Goal: Task Accomplishment & Management: Manage account settings

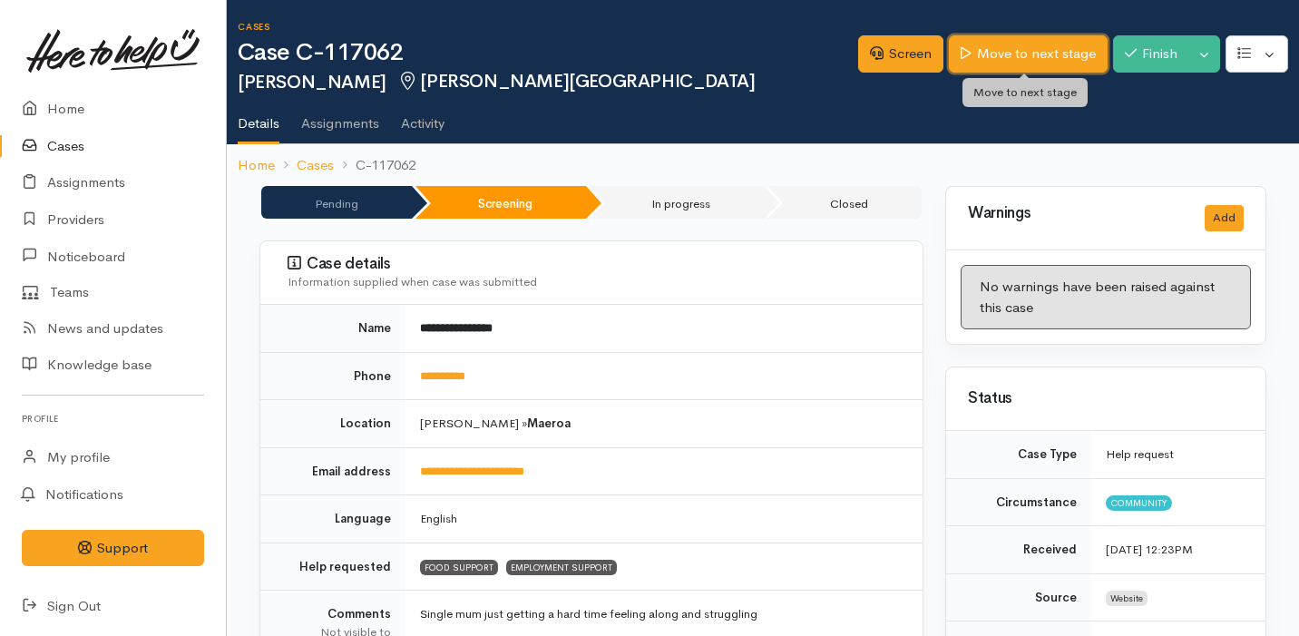
click at [991, 38] on link "Move to next stage" at bounding box center [1027, 53] width 158 height 37
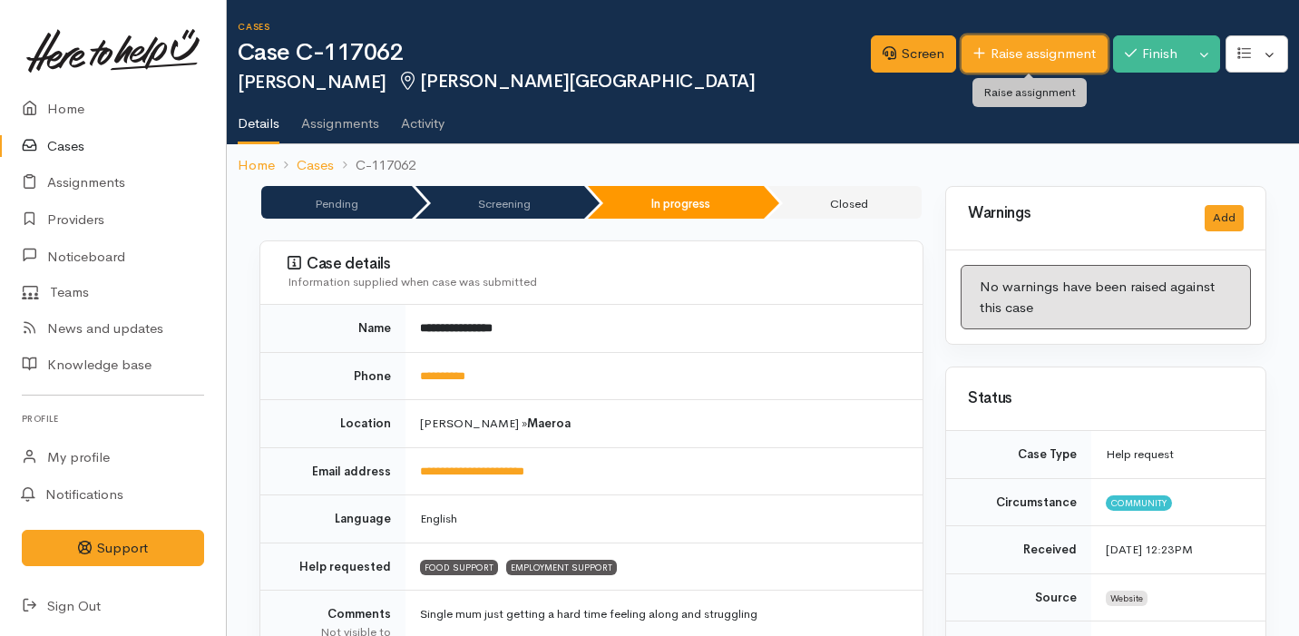
click at [1036, 57] on link "Raise assignment" at bounding box center [1034, 53] width 146 height 37
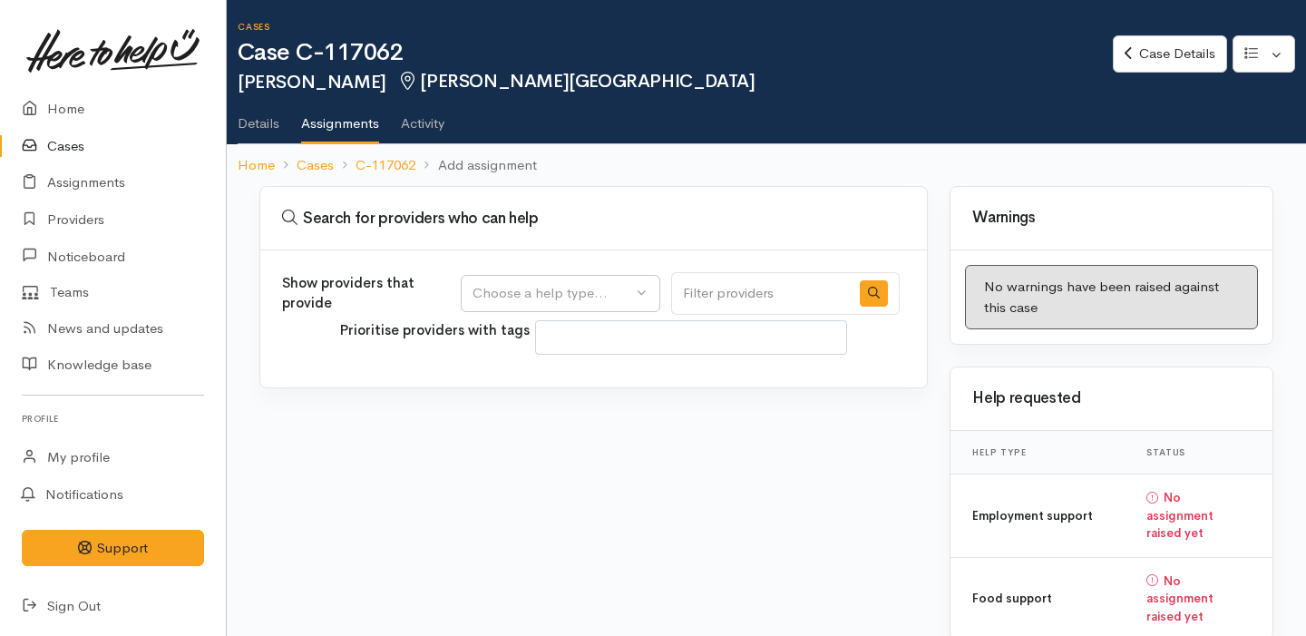
select select
click at [586, 293] on div "Choose a help type..." at bounding box center [552, 293] width 160 height 21
click at [556, 384] on span "Food support" at bounding box center [525, 380] width 84 height 21
select select "3"
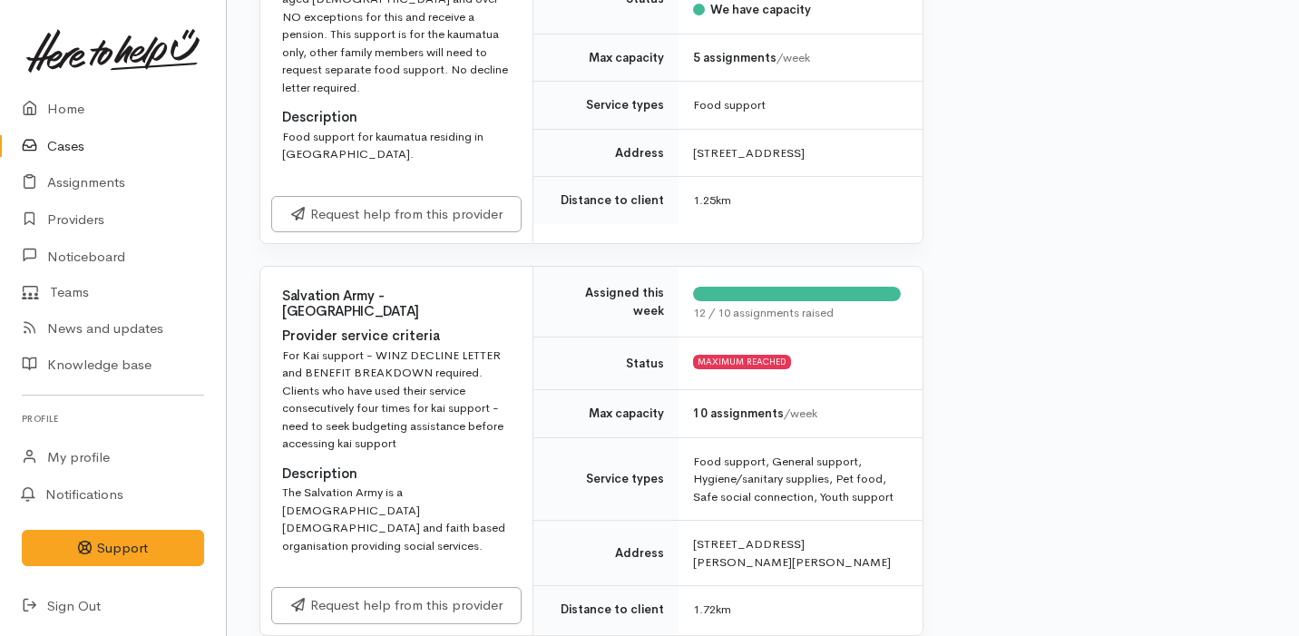
scroll to position [1470, 0]
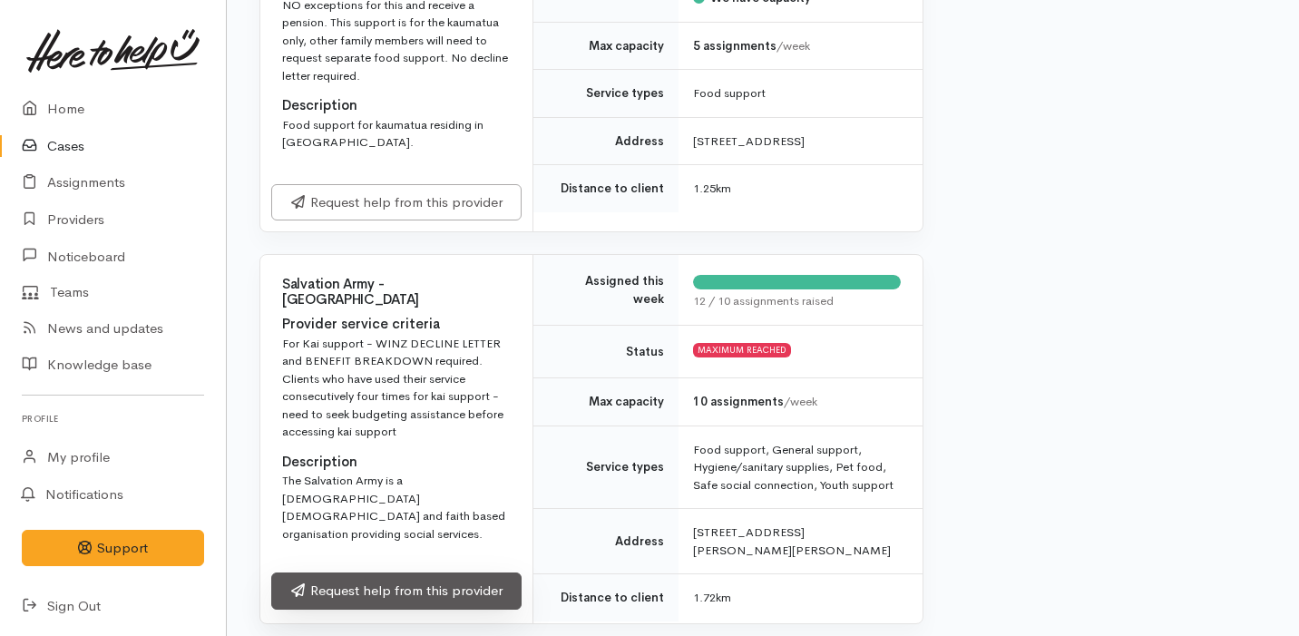
click at [446, 572] on link "Request help from this provider" at bounding box center [396, 590] width 250 height 37
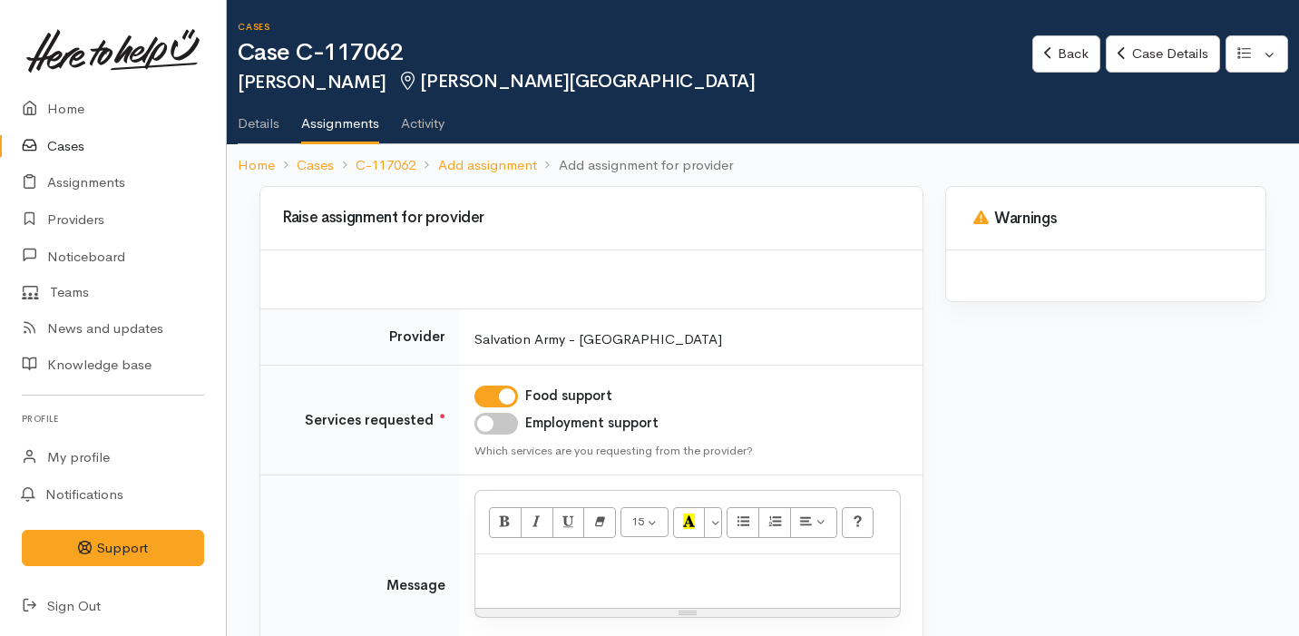
click at [556, 559] on div at bounding box center [687, 580] width 424 height 53
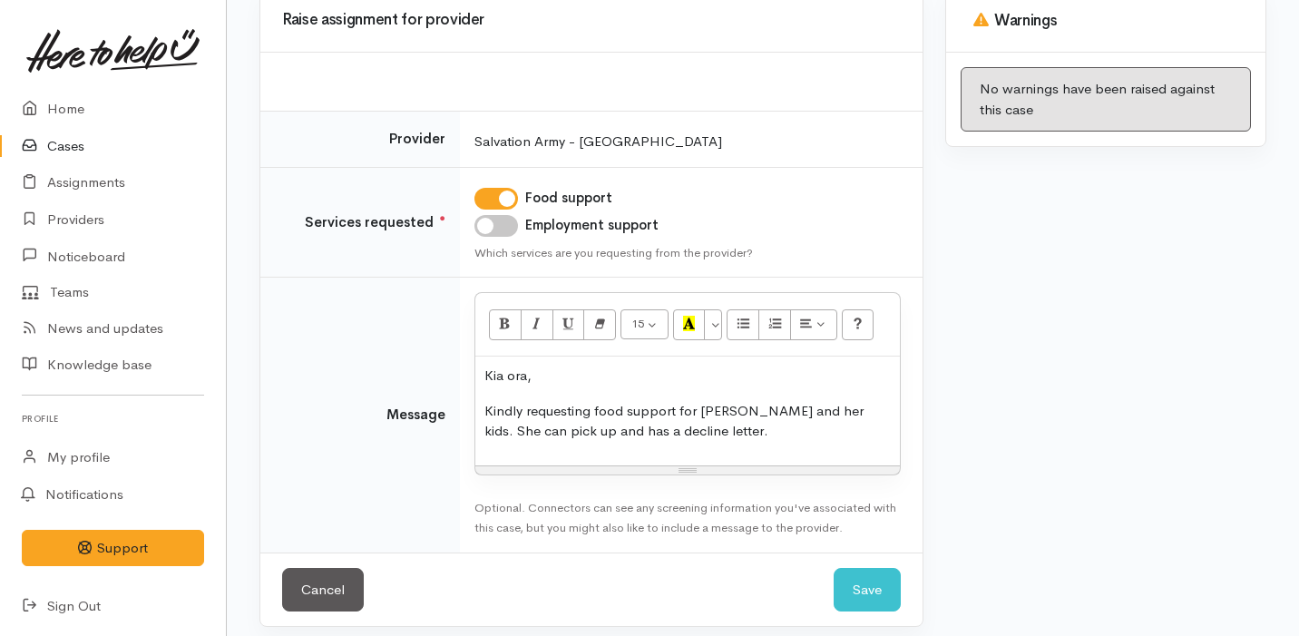
scroll to position [199, 0]
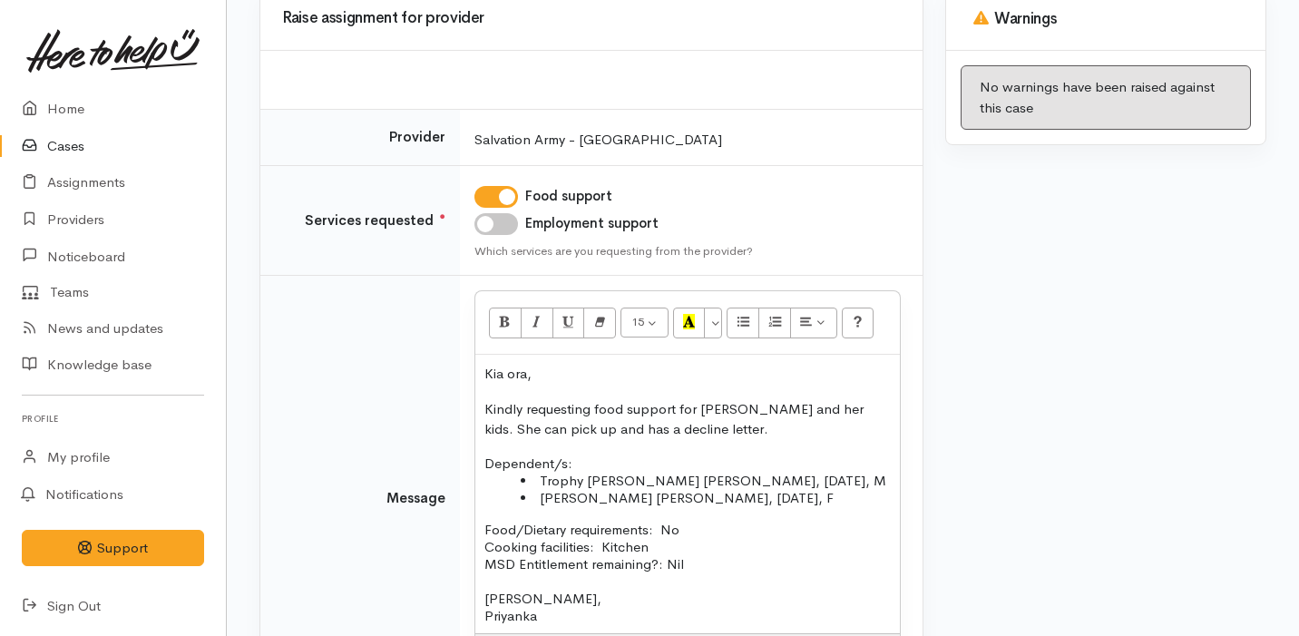
click at [730, 556] on p "Food/Dietary requirements: No Cooking facilities: Kitchen MSD Entitlement remai…" at bounding box center [687, 546] width 406 height 52
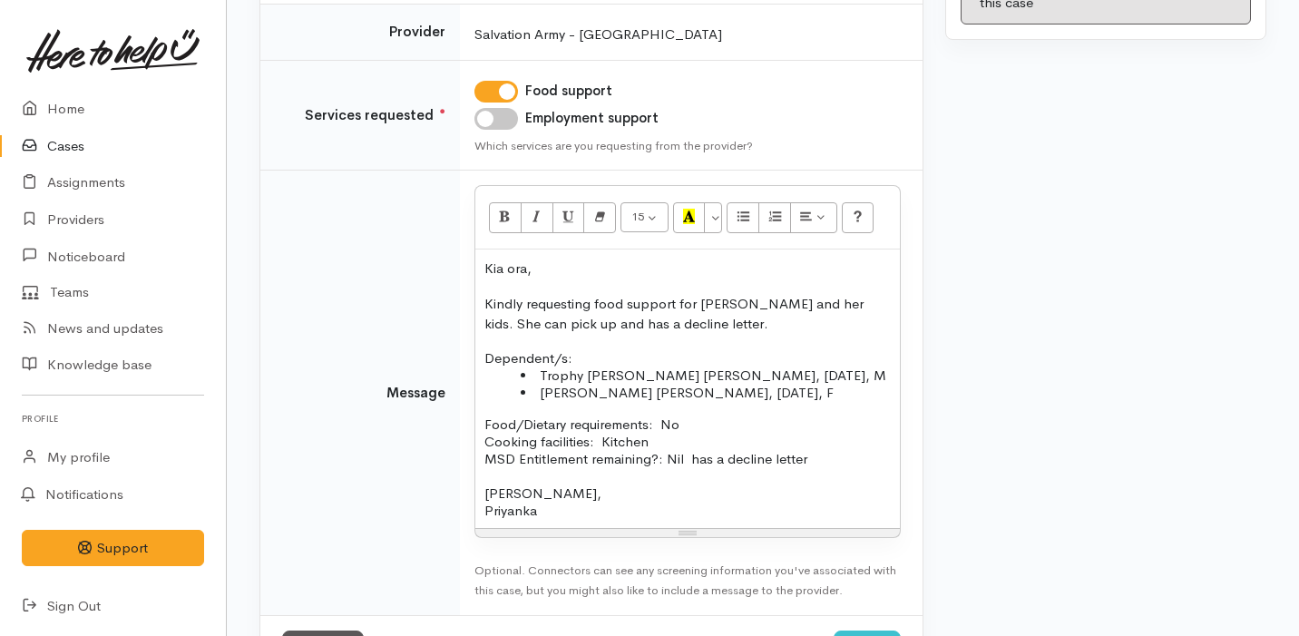
scroll to position [379, 0]
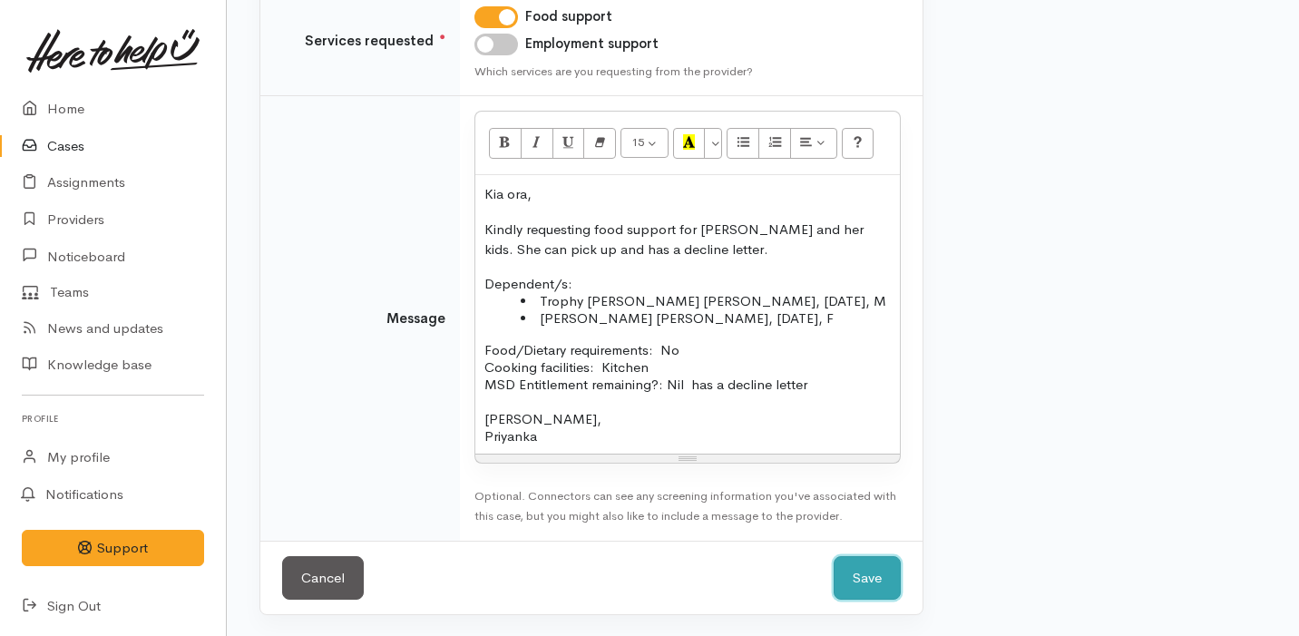
click at [870, 578] on button "Save" at bounding box center [866, 578] width 67 height 44
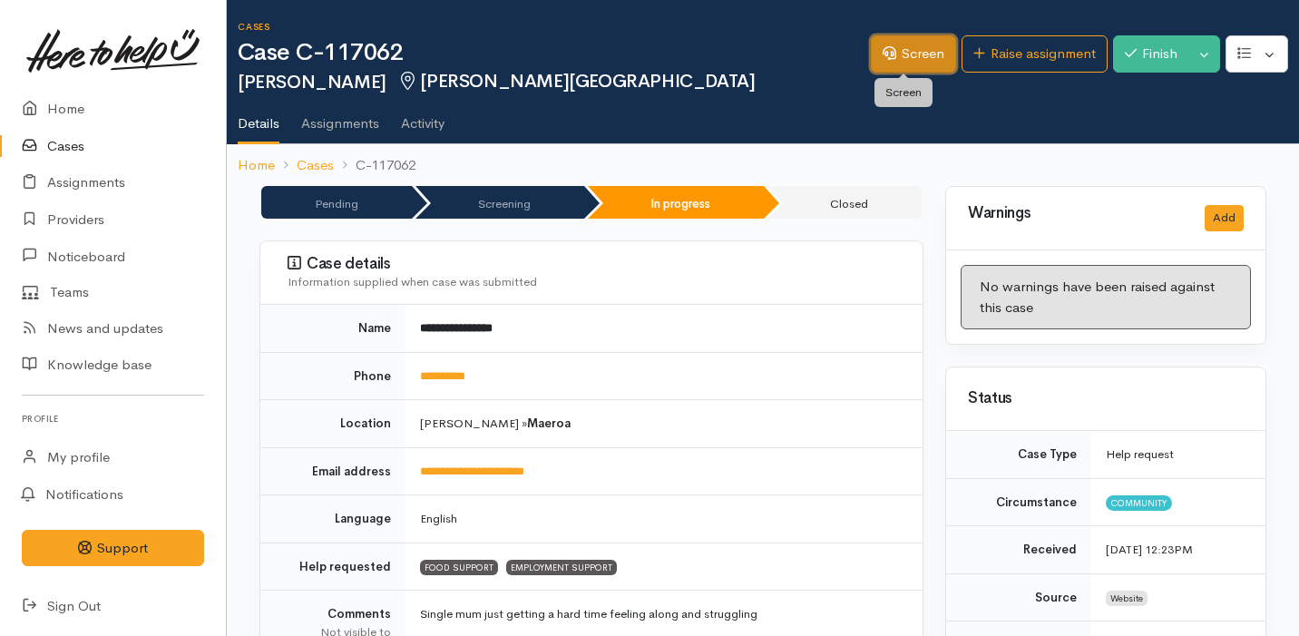
click at [896, 60] on link "Screen" at bounding box center [913, 53] width 85 height 37
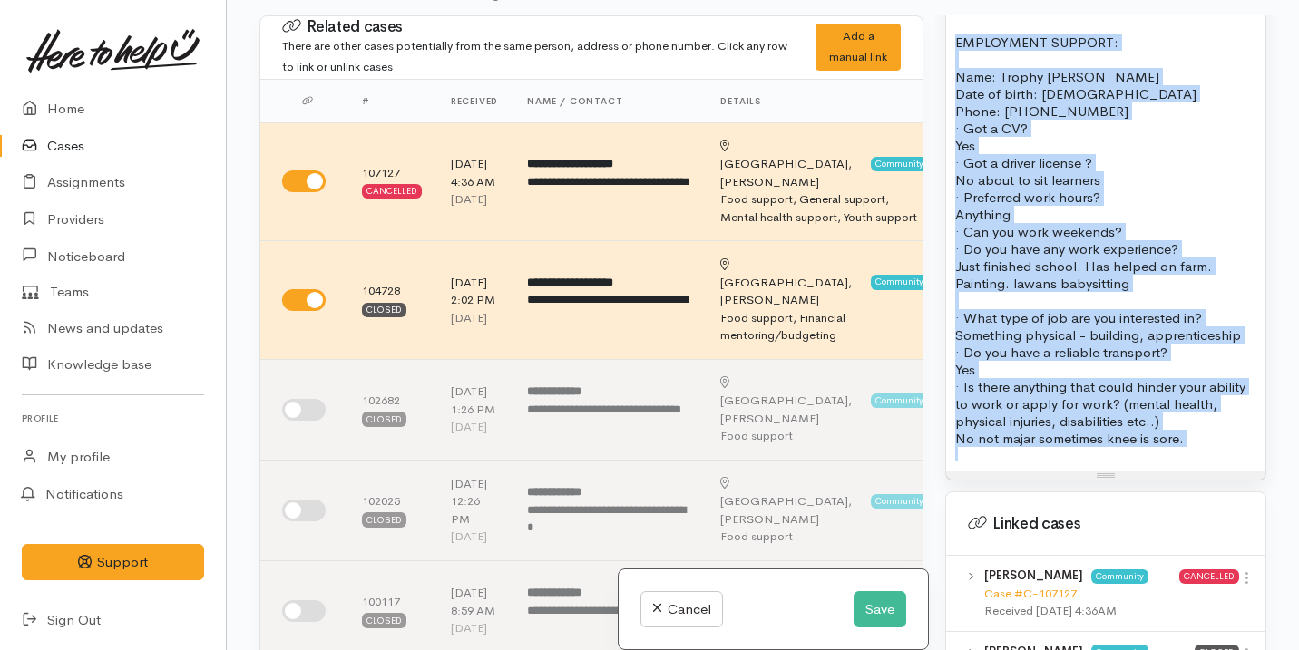
scroll to position [1647, 0]
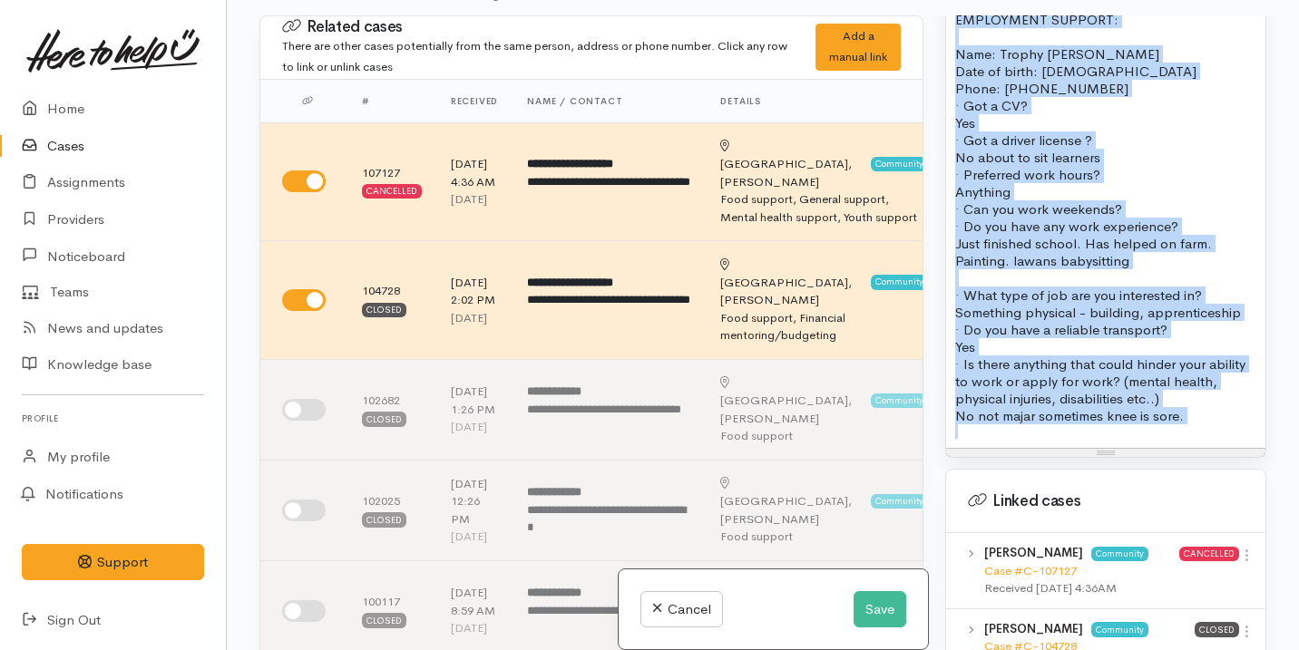
drag, startPoint x: 954, startPoint y: 318, endPoint x: 1086, endPoint y: 554, distance: 270.4
click at [1086, 554] on div "Warnings Add No warnings have been raised against this case Add Warning Title ●…" at bounding box center [1105, 340] width 343 height 650
copy div "EMPLOYMENT SUPPORT: Name: Trophy Devenport Date of birth: 22/02/2009 Phone: 027…"
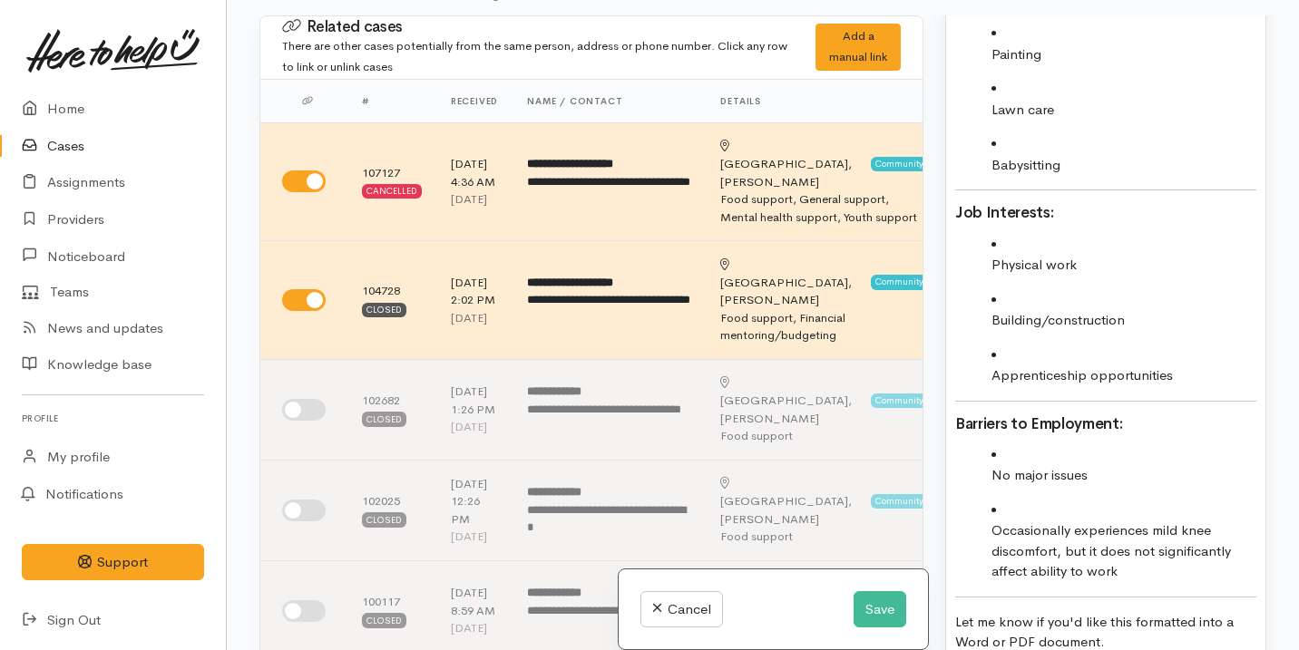
scroll to position [2174, 0]
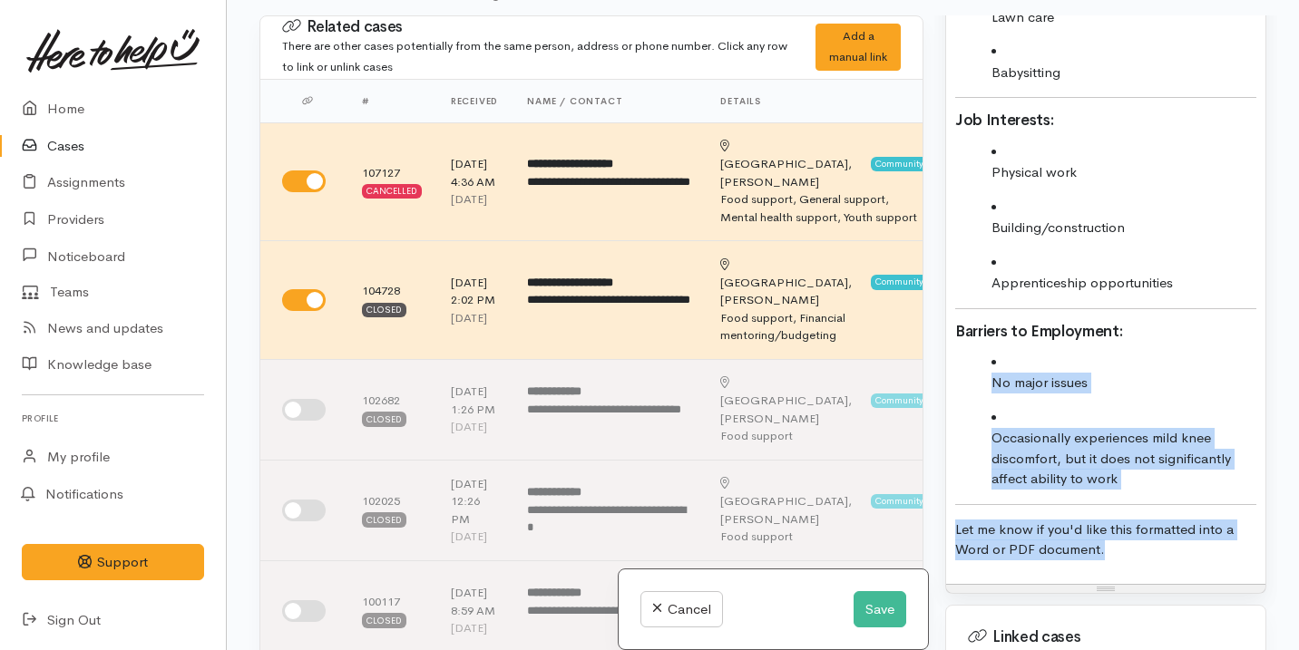
drag, startPoint x: 1114, startPoint y: 550, endPoint x: 940, endPoint y: 491, distance: 184.1
click at [940, 491] on div "Warnings Add No warnings have been raised against this case Add Warning Title ●…" at bounding box center [1105, 340] width 343 height 650
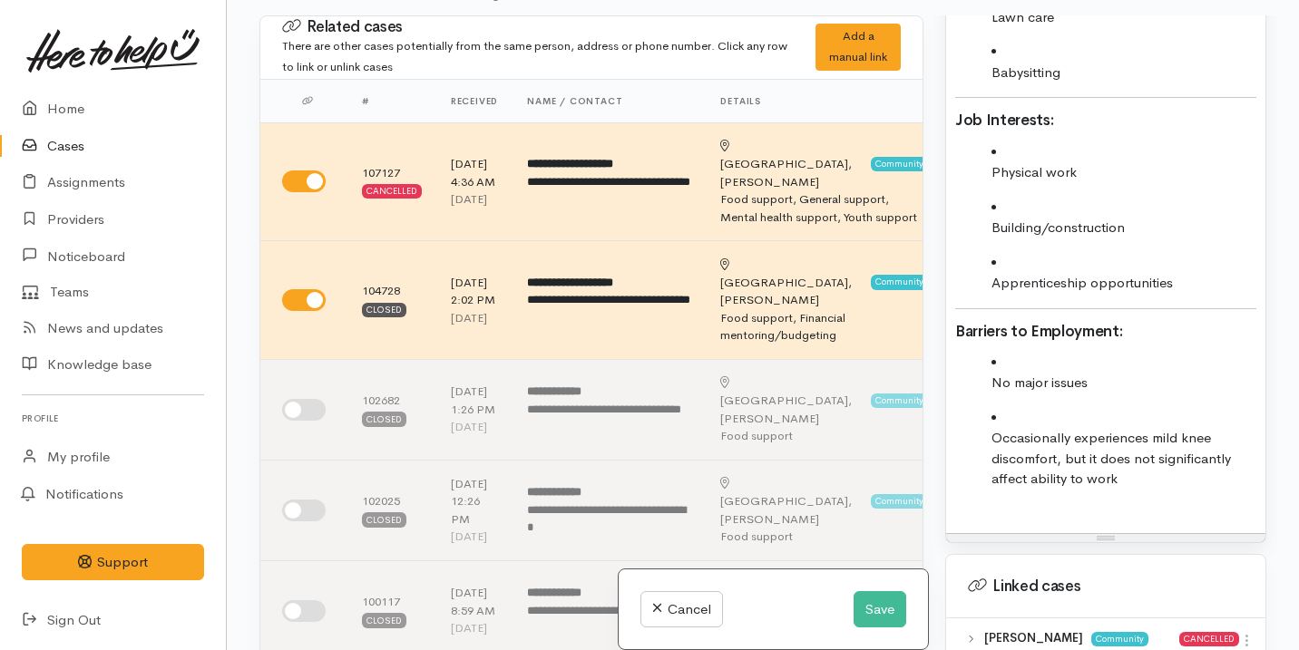
click at [994, 438] on p "Occasionally experiences mild knee discomfort, but it does not significantly af…" at bounding box center [1123, 459] width 265 height 62
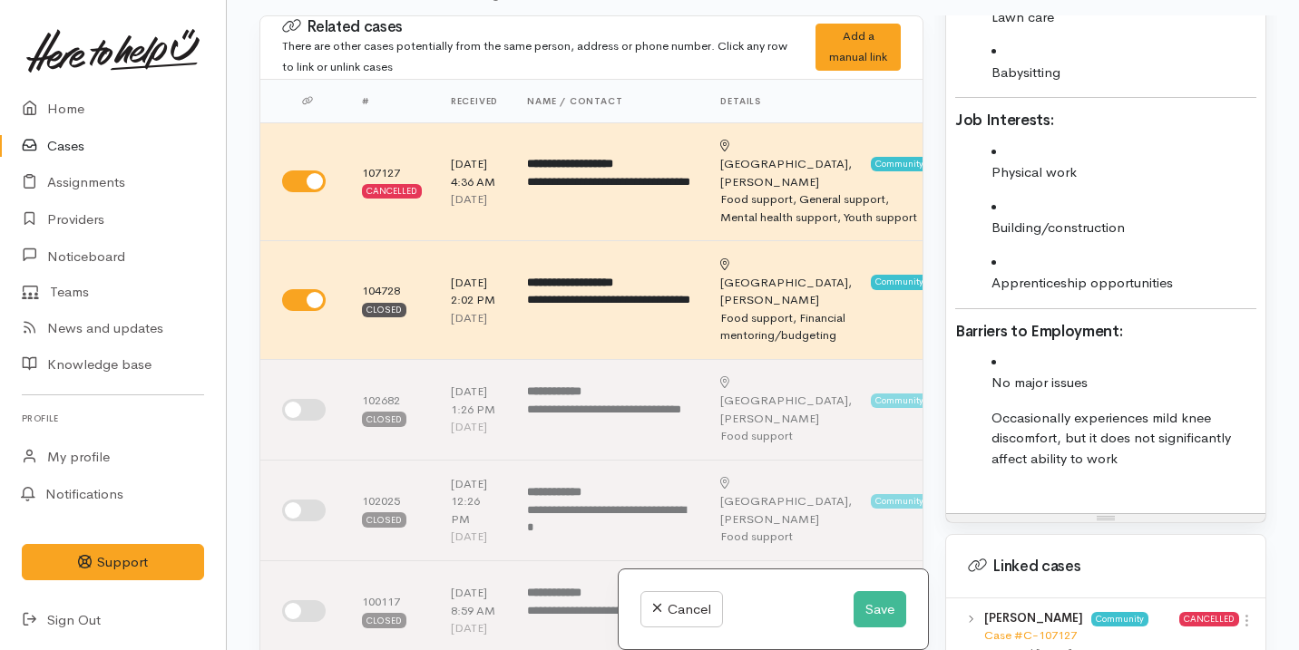
click at [996, 384] on p "No major issues" at bounding box center [1123, 383] width 265 height 21
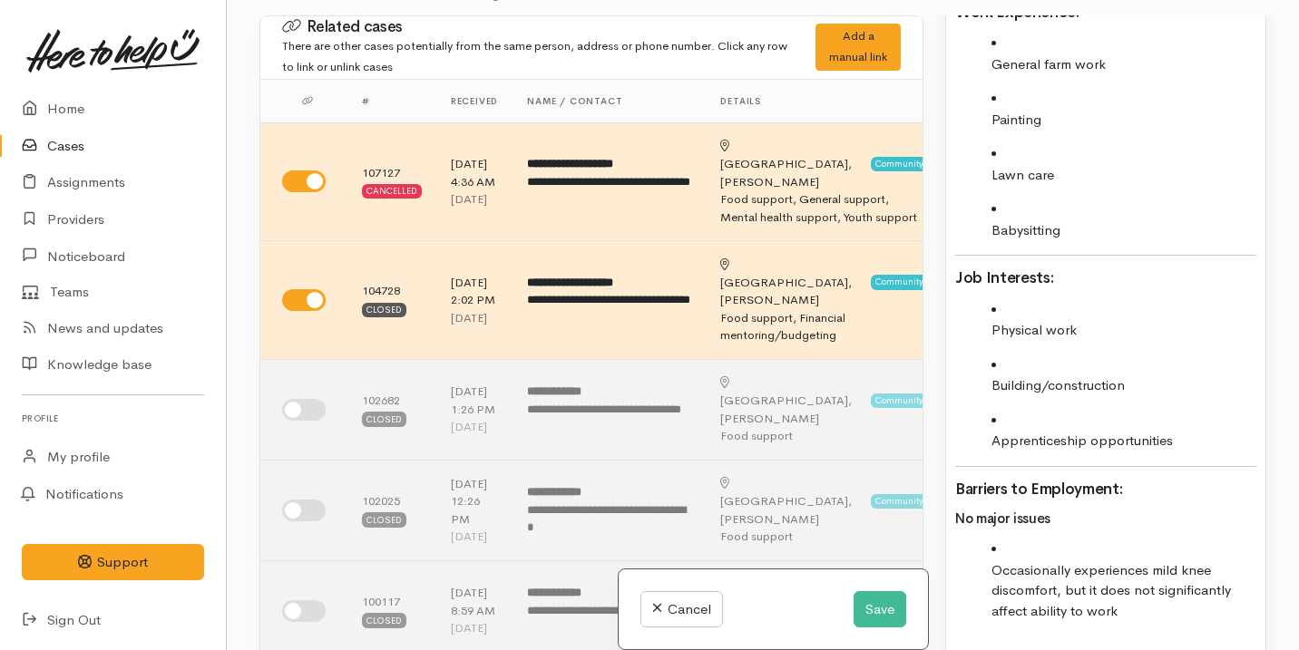
scroll to position [1992, 0]
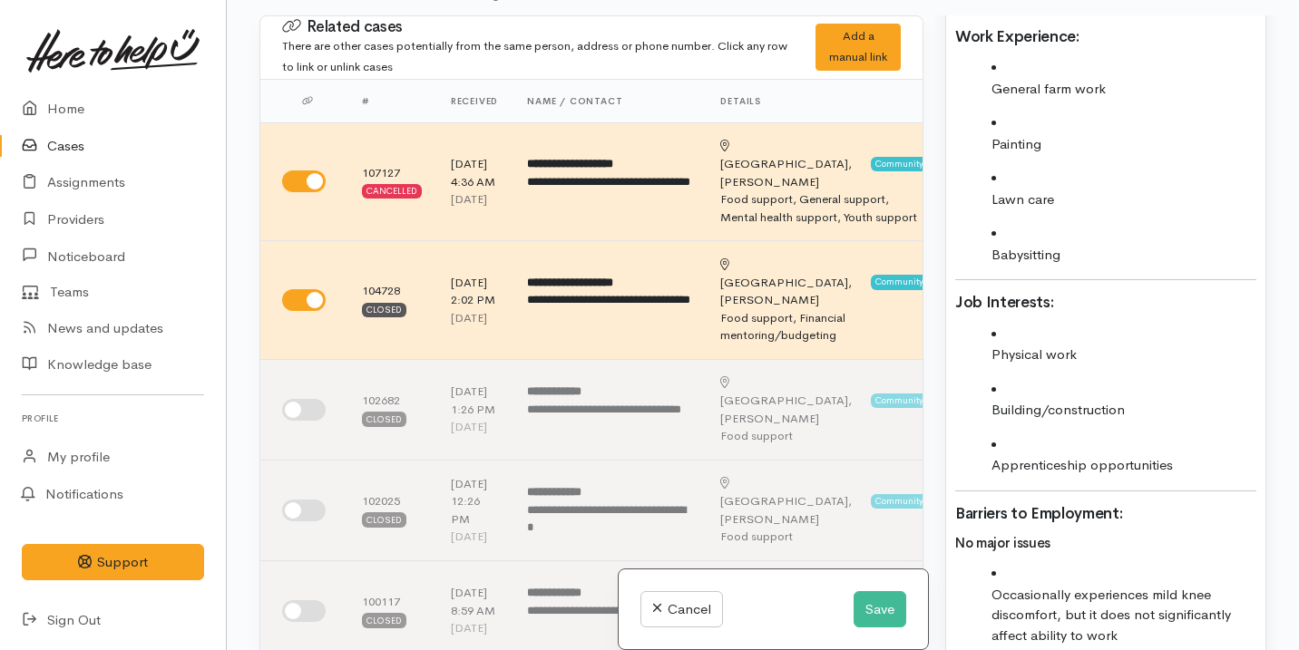
click at [1010, 333] on li "Physical work" at bounding box center [1123, 345] width 265 height 41
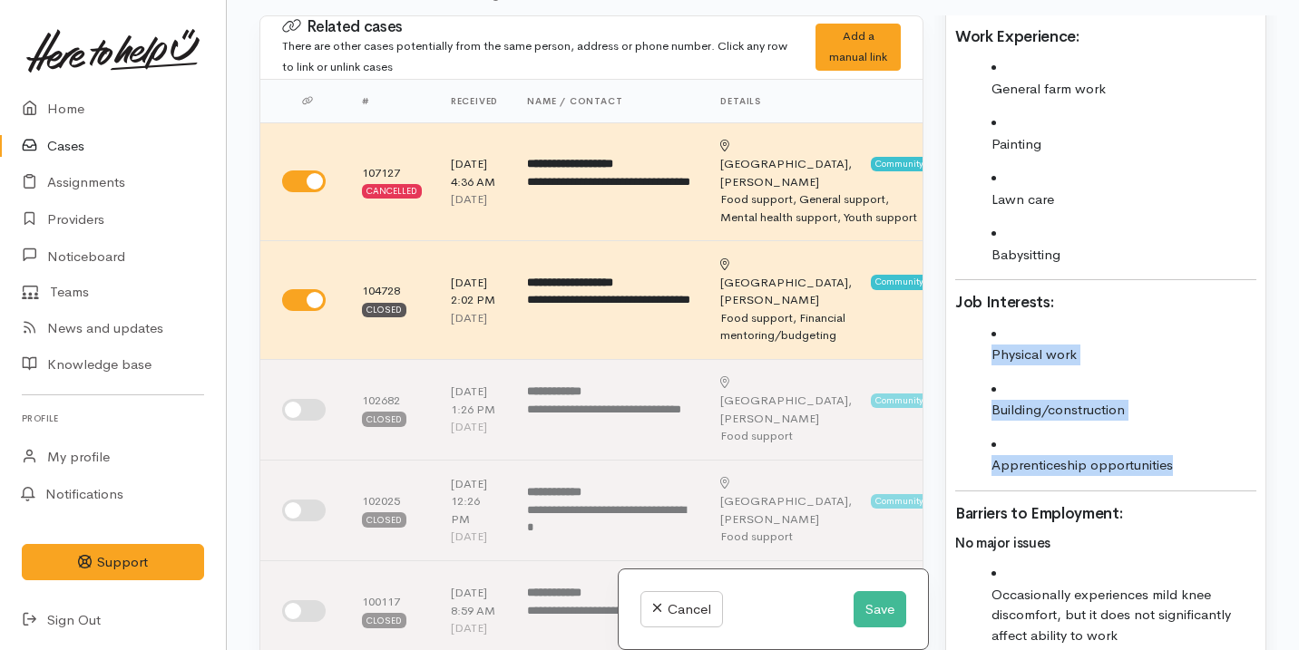
drag, startPoint x: 989, startPoint y: 331, endPoint x: 1169, endPoint y: 501, distance: 247.0
click at [1169, 501] on div "Name: Bobbie Devenport Date of birth: 11/09/1986 Phone:  022 510 8483 Address: …" at bounding box center [1105, 36] width 319 height 1306
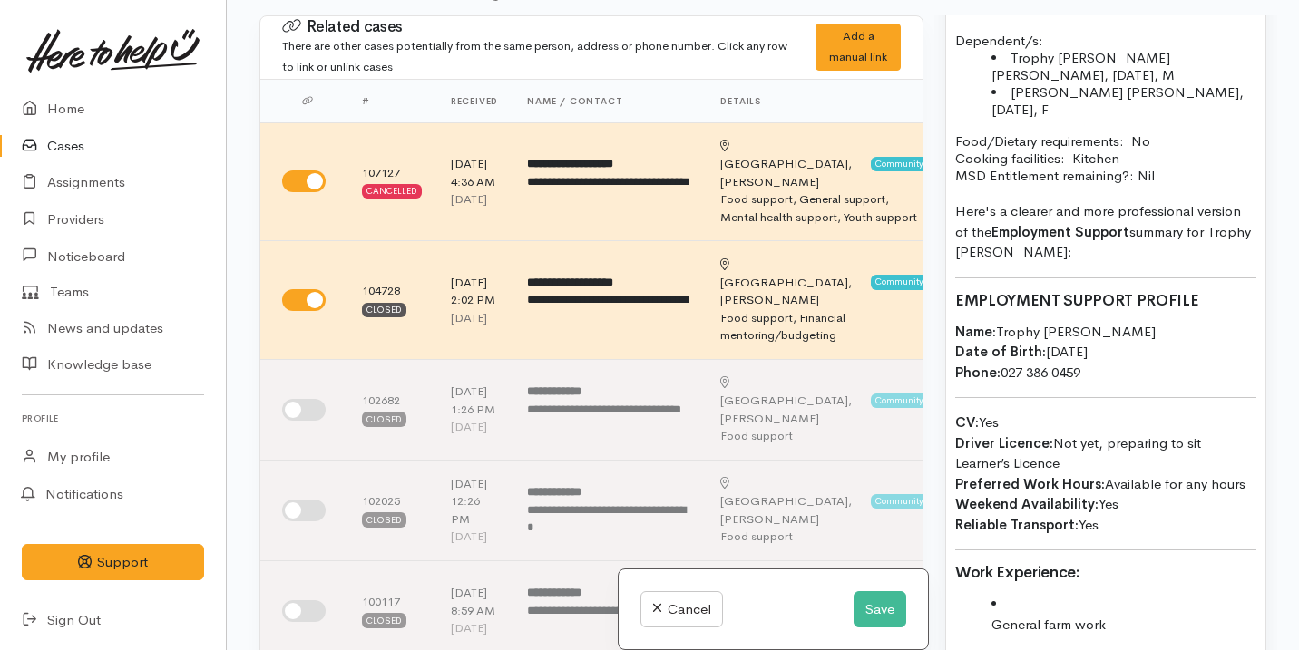
scroll to position [1454, 0]
drag, startPoint x: 1208, startPoint y: 303, endPoint x: 1130, endPoint y: 301, distance: 78.0
click at [1129, 301] on h3 "EMPLOYMENT SUPPORT PROFILE" at bounding box center [1105, 303] width 301 height 17
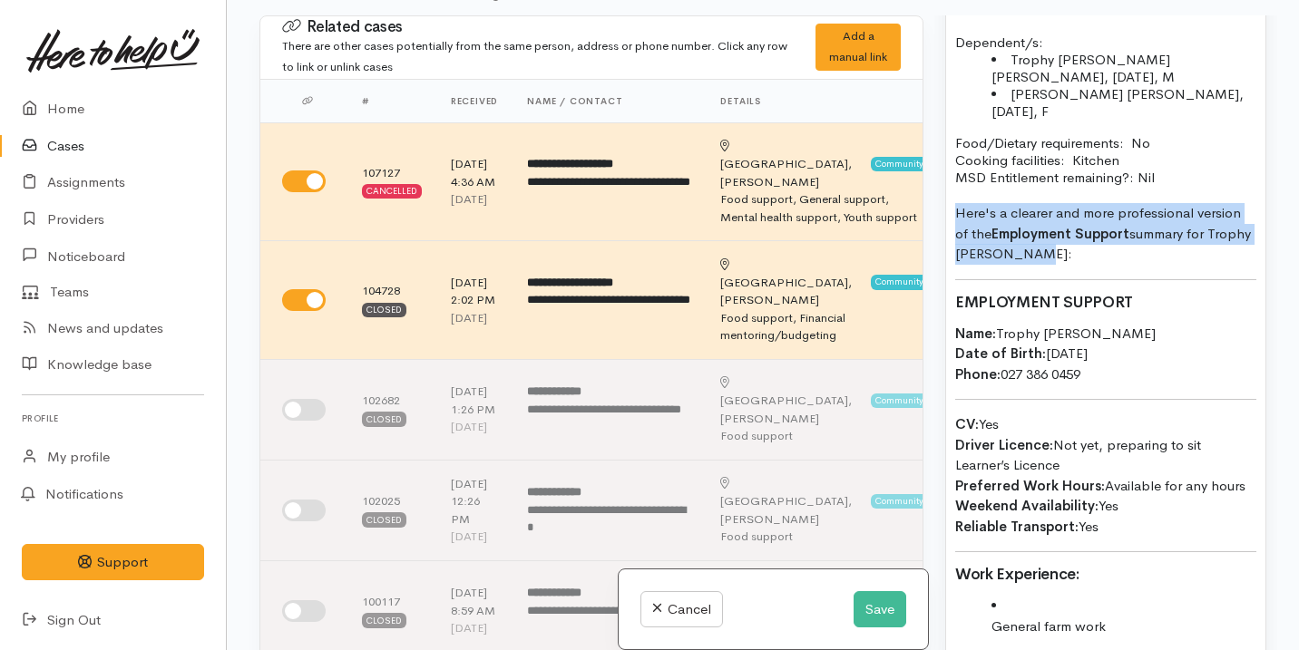
drag, startPoint x: 1105, startPoint y: 262, endPoint x: 946, endPoint y: 208, distance: 168.6
click at [946, 208] on div "Name: Bobbie Devenport Date of birth: 11/09/1986 Phone:  022 510 8483 Address: …" at bounding box center [1105, 574] width 319 height 1306
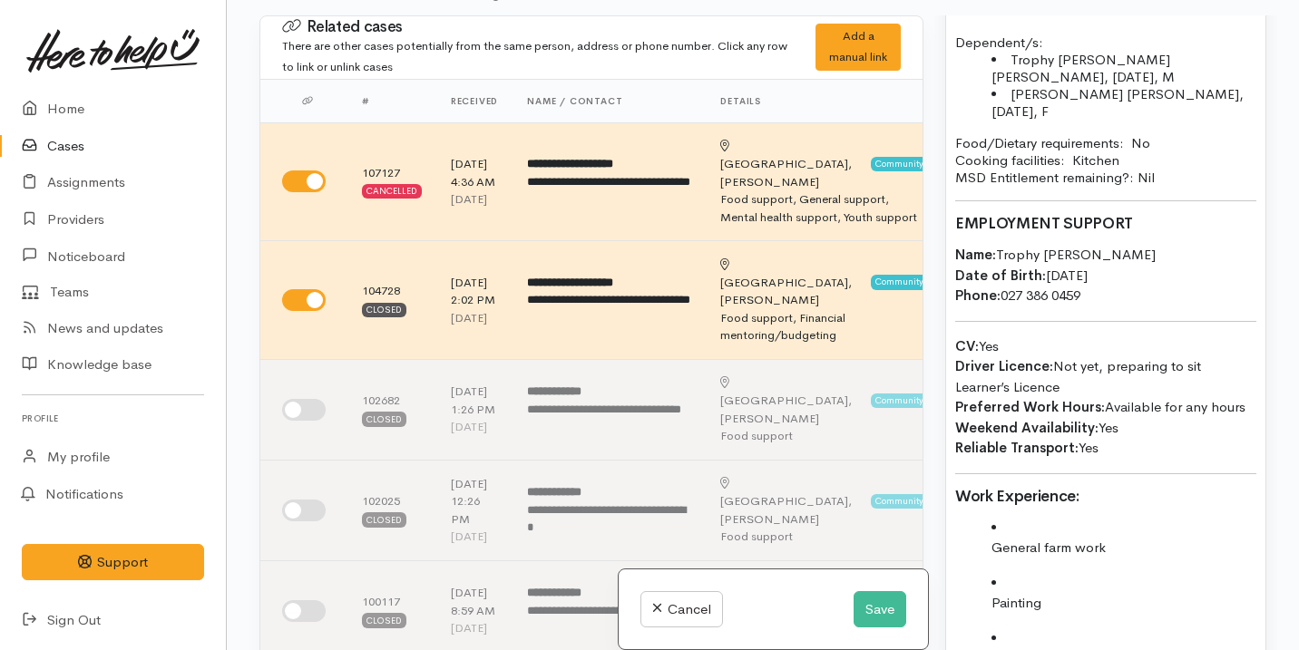
click at [952, 318] on div "Name: Bobbie Devenport Date of birth: 11/09/1986 Phone:  022 510 8483 Address: …" at bounding box center [1105, 535] width 319 height 1228
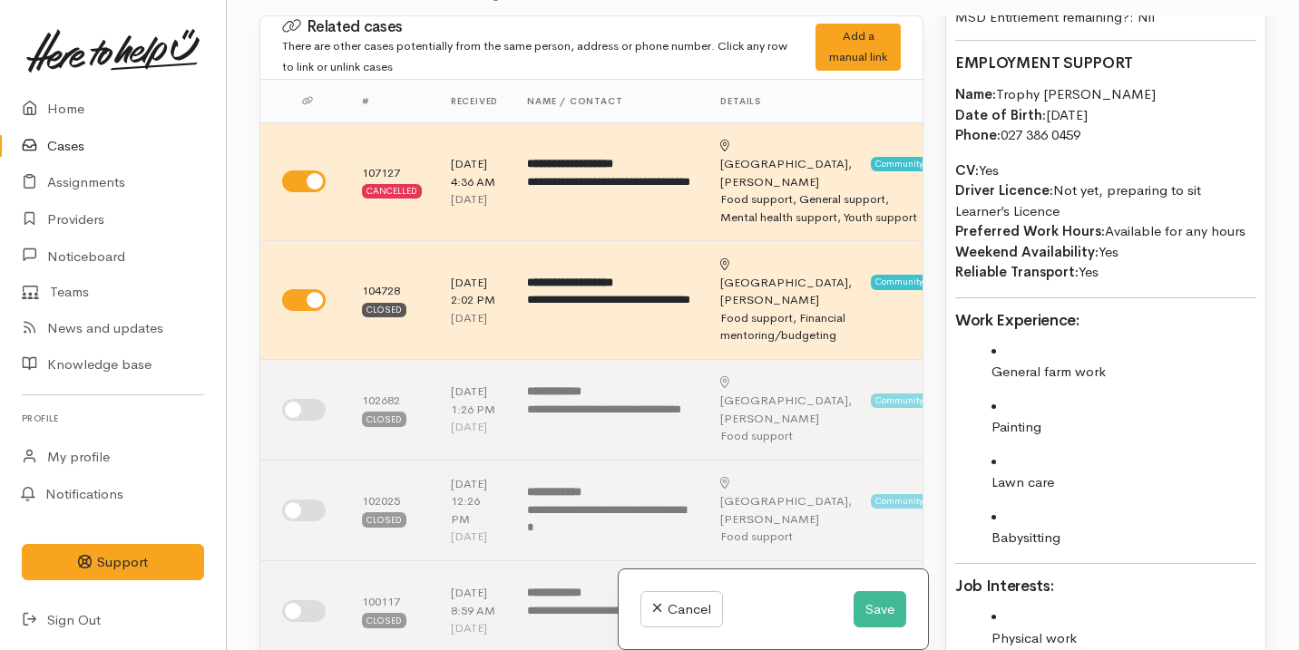
scroll to position [1631, 0]
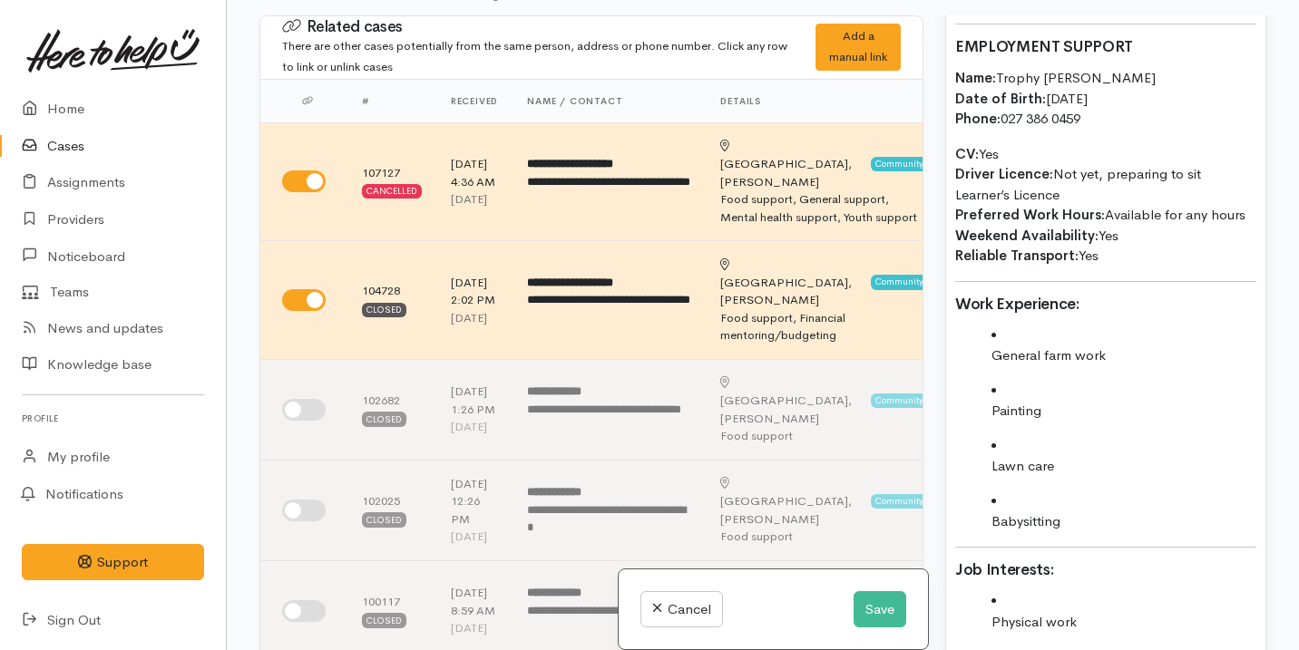
click at [1196, 278] on div "Name: Bobbie Devenport Date of birth: 11/09/1986 Phone:  022 510 8483 Address: …" at bounding box center [1105, 350] width 319 height 1212
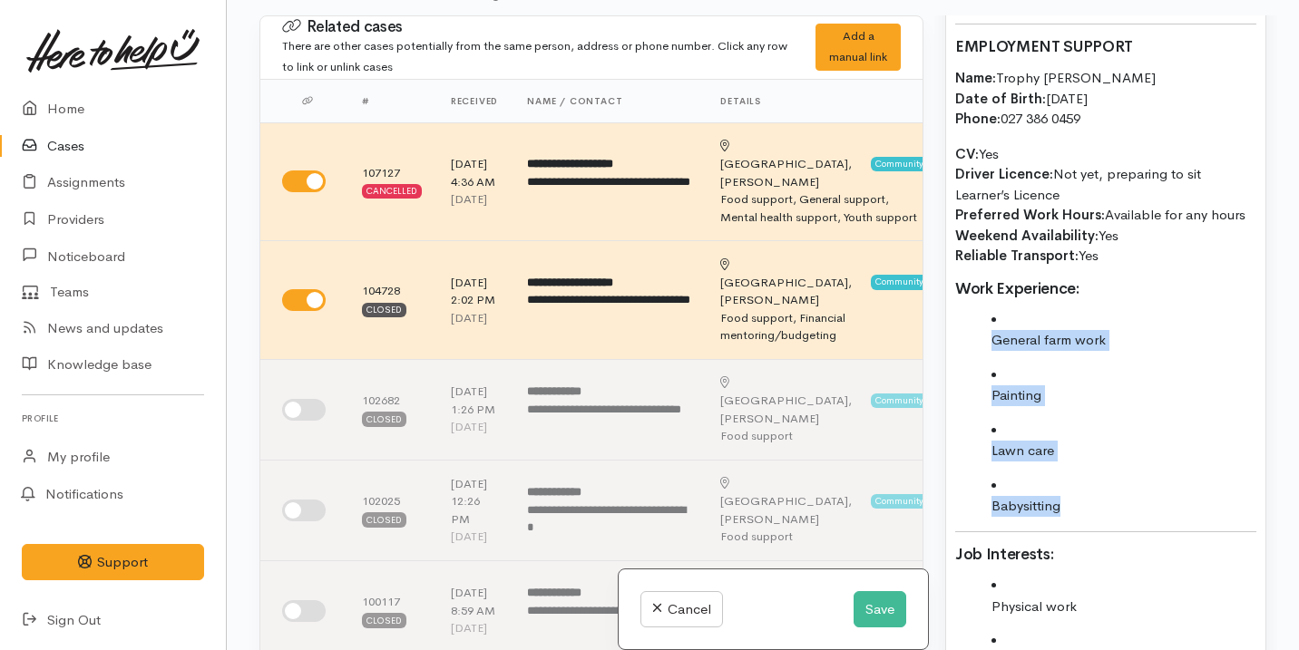
drag, startPoint x: 978, startPoint y: 316, endPoint x: 1057, endPoint y: 540, distance: 238.6
click at [1057, 541] on div "Name: Bobbie Devenport Date of birth: 11/09/1986 Phone:  022 510 8483 Address: …" at bounding box center [1105, 342] width 319 height 1197
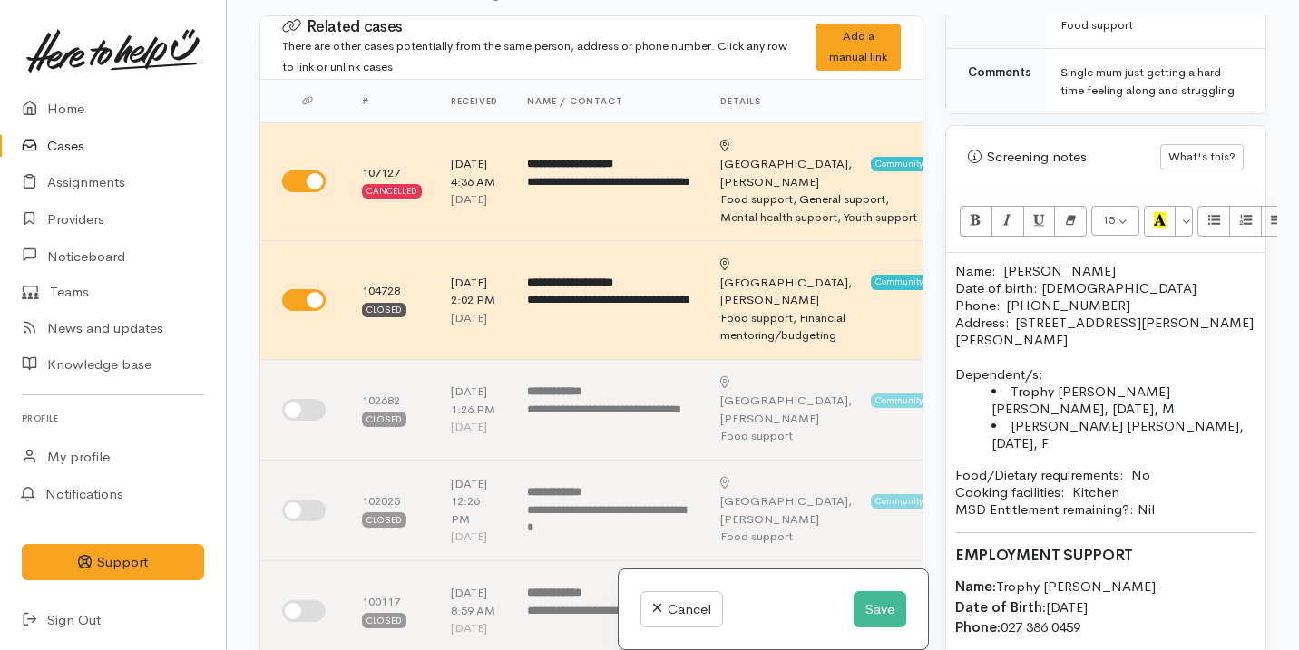
scroll to position [951, 0]
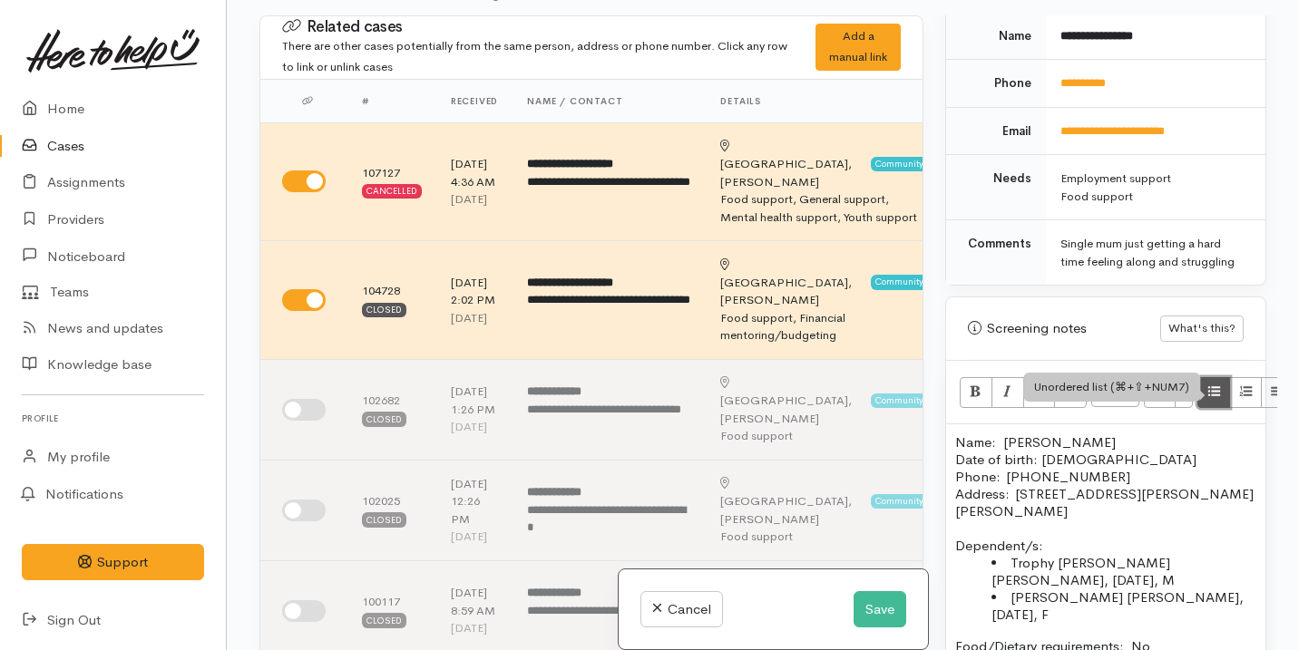
click at [1209, 393] on icon "Unordered list (⌘+⇧+NUM7)" at bounding box center [1214, 391] width 12 height 15
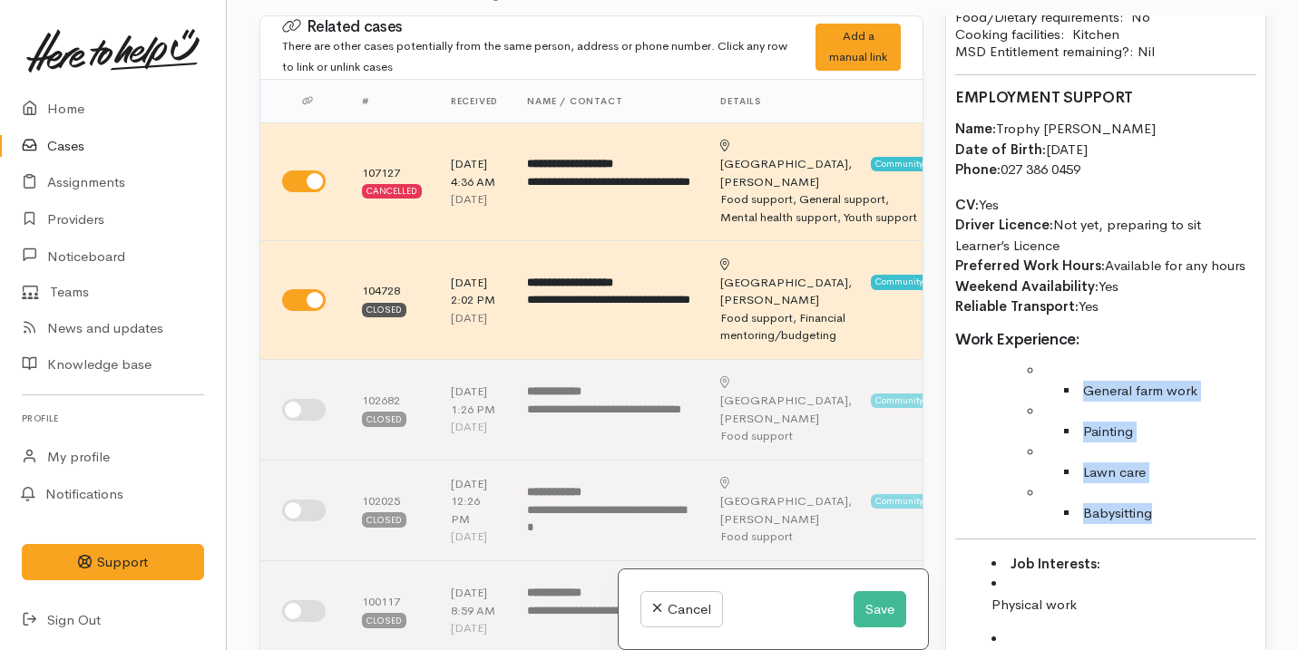
scroll to position [1586, 0]
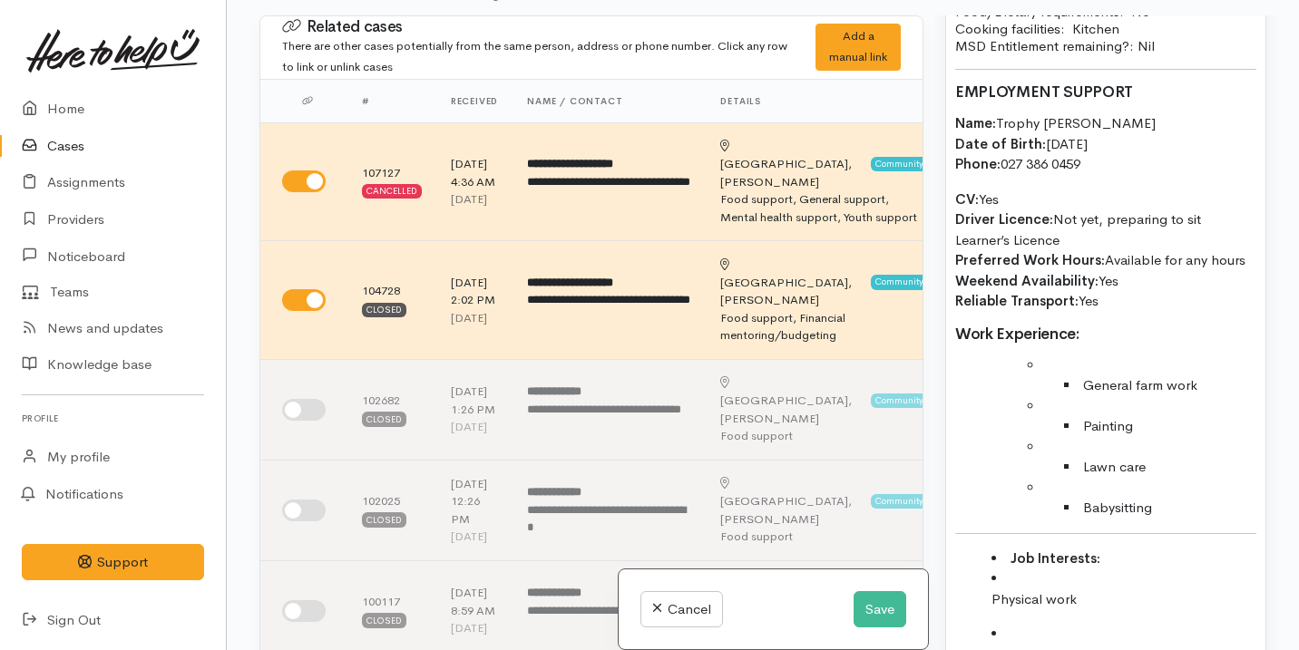
click at [1042, 379] on ul "General farm work" at bounding box center [1141, 385] width 229 height 21
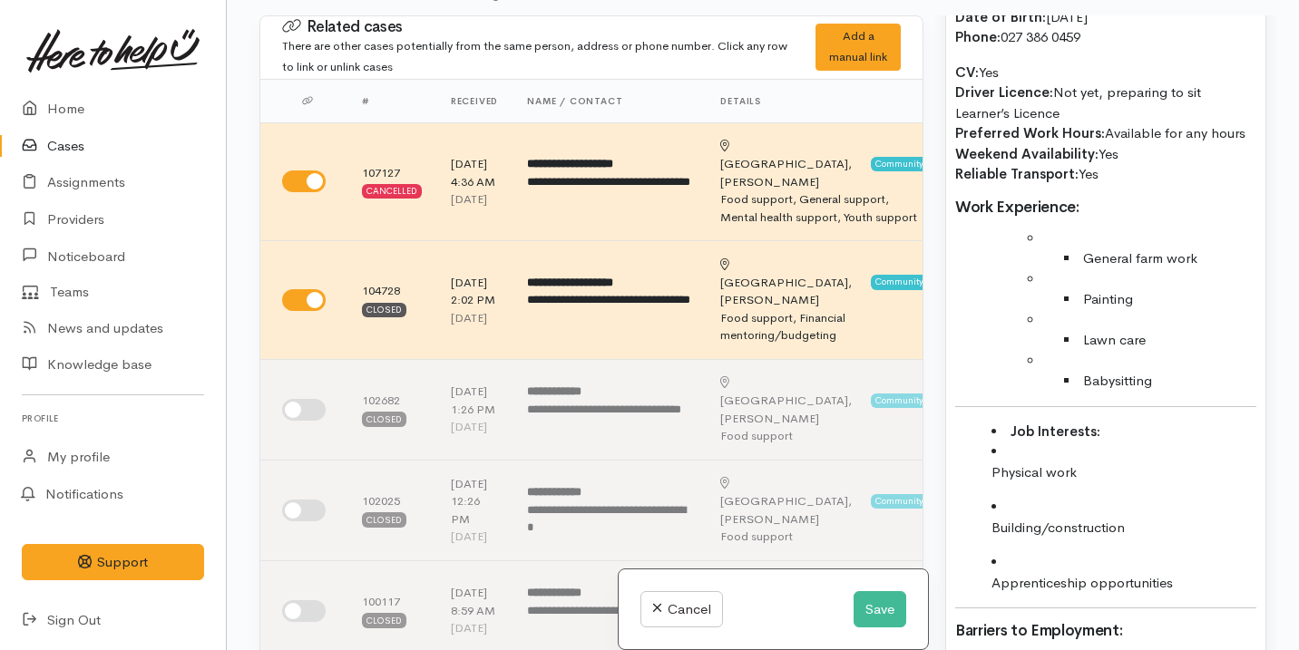
scroll to position [1758, 0]
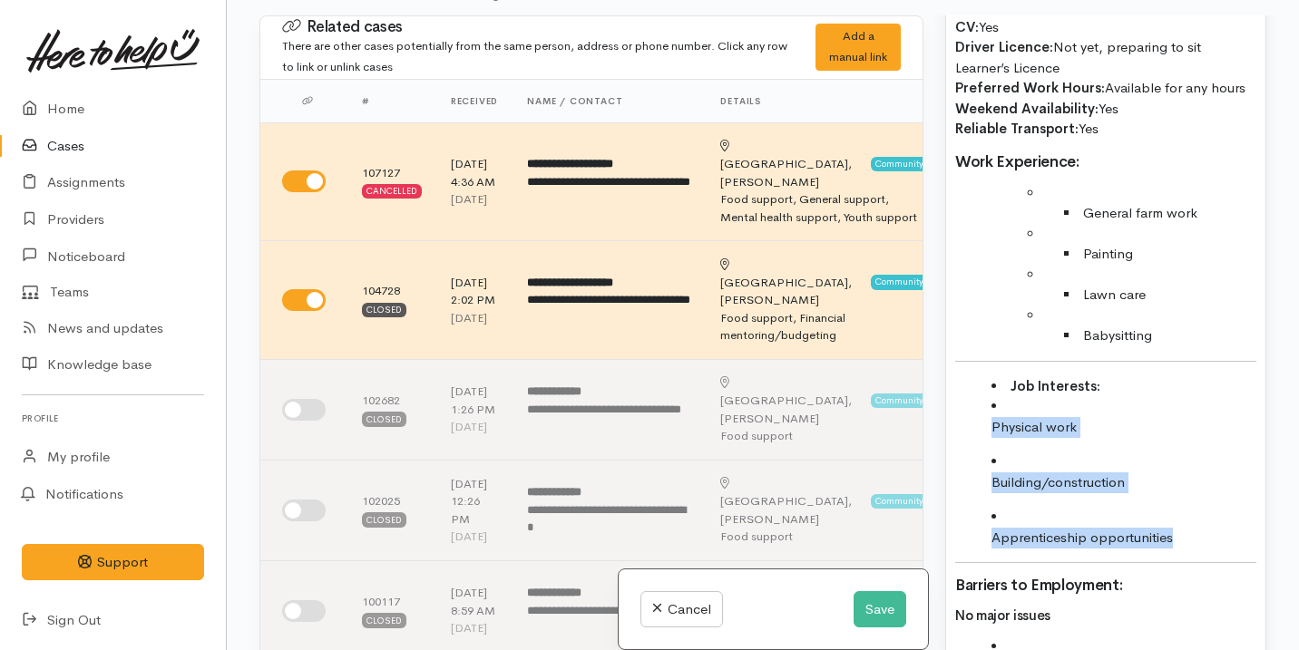
drag, startPoint x: 1185, startPoint y: 540, endPoint x: 990, endPoint y: 417, distance: 230.2
click at [990, 417] on ul "Job Interests: Physical work Building/construction Apprenticeship opportunities" at bounding box center [1105, 462] width 301 height 172
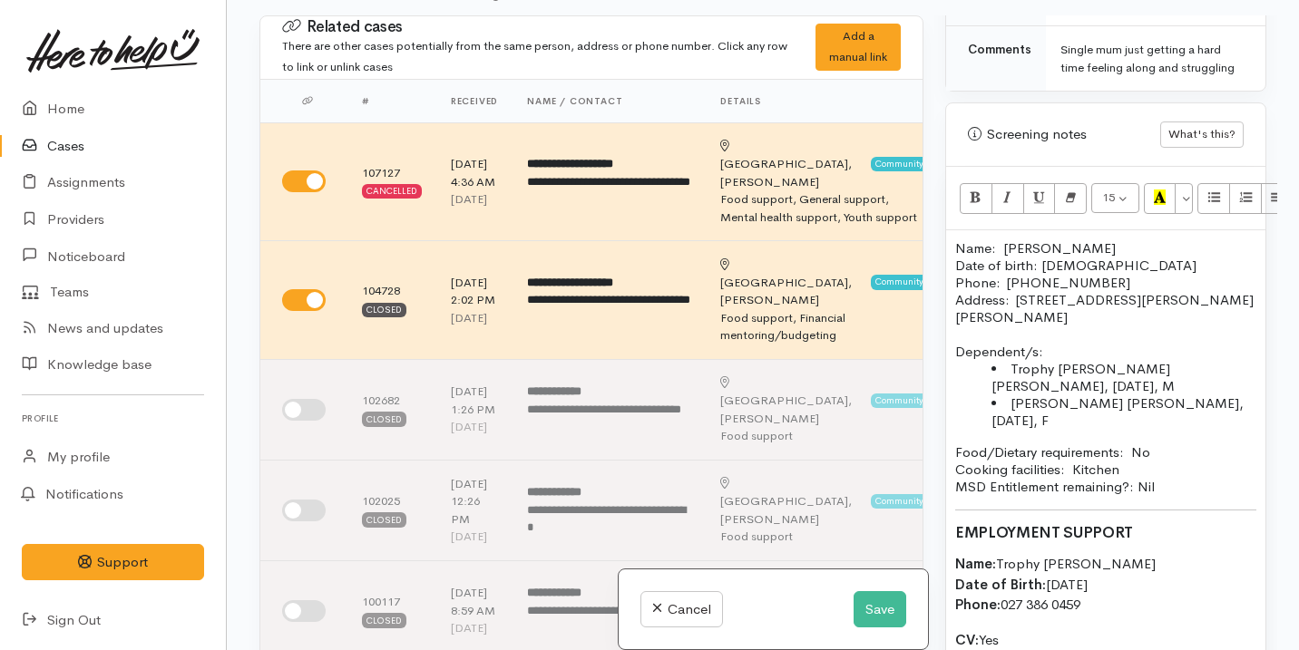
scroll to position [1149, 0]
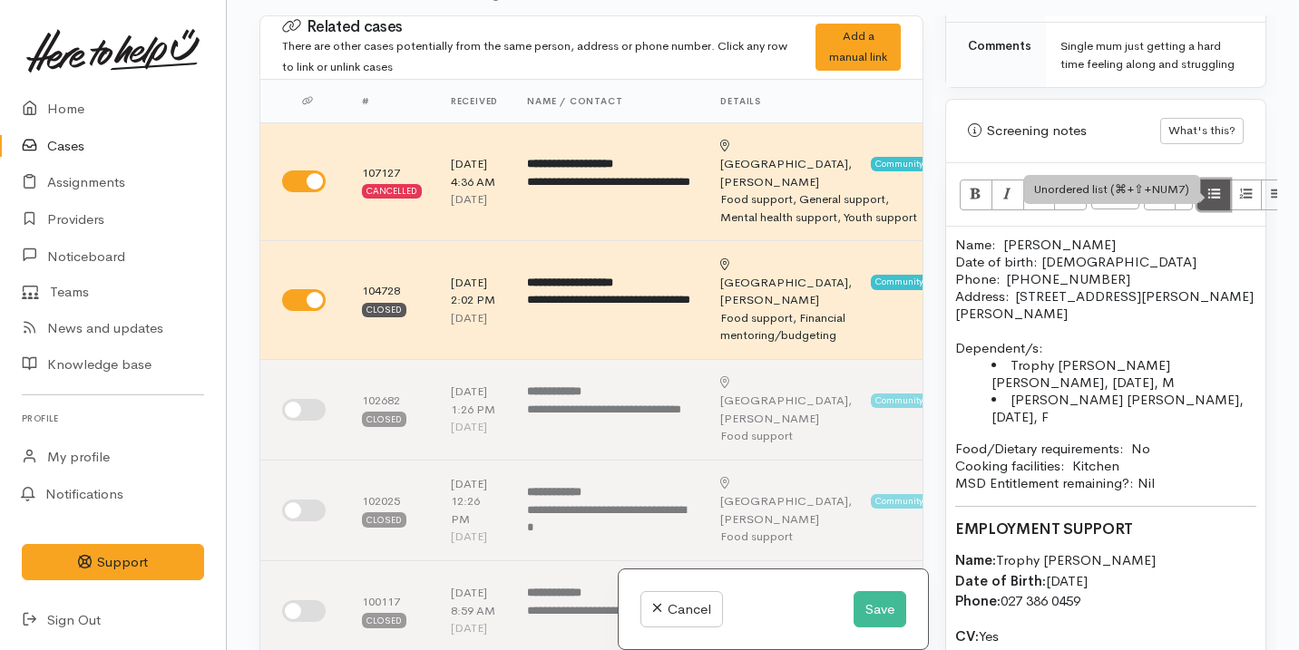
click at [1211, 189] on icon "Unordered list (⌘+⇧+NUM7)" at bounding box center [1214, 193] width 12 height 15
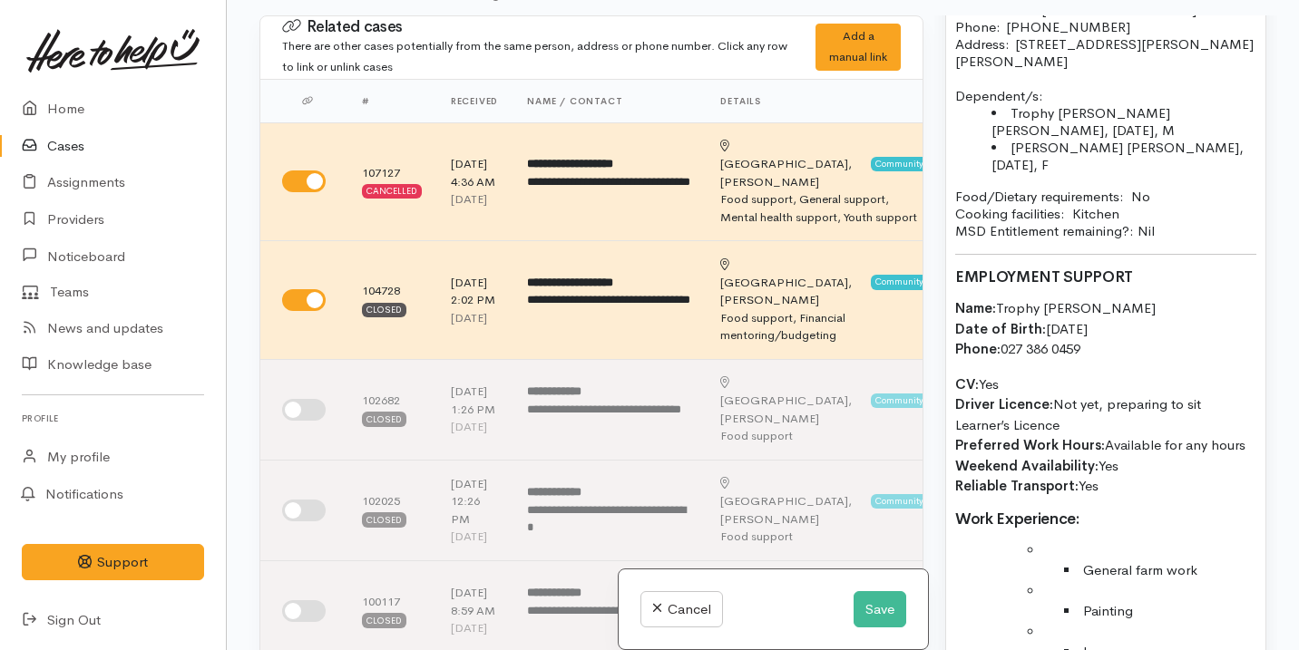
scroll to position [1846, 0]
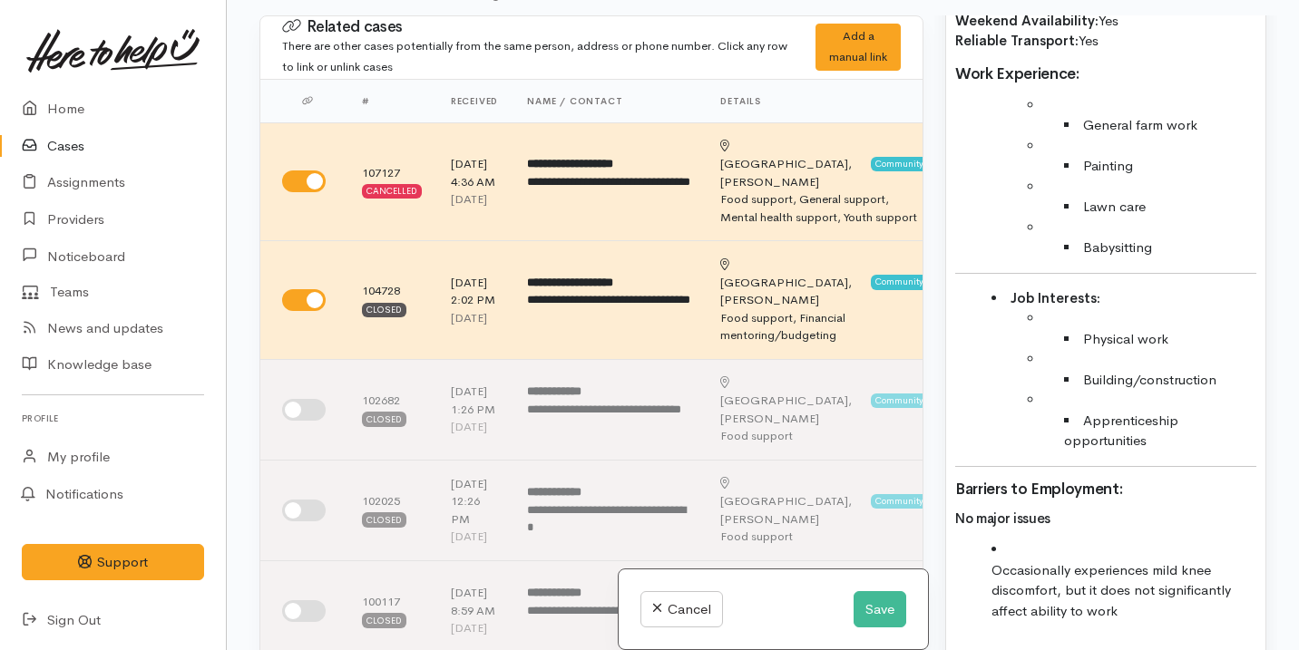
click at [1044, 318] on li "Physical work" at bounding box center [1141, 328] width 229 height 41
click at [1047, 374] on ul "Building/construction" at bounding box center [1141, 380] width 229 height 21
click at [1012, 297] on strong "Job Interests:" at bounding box center [1055, 297] width 90 height 17
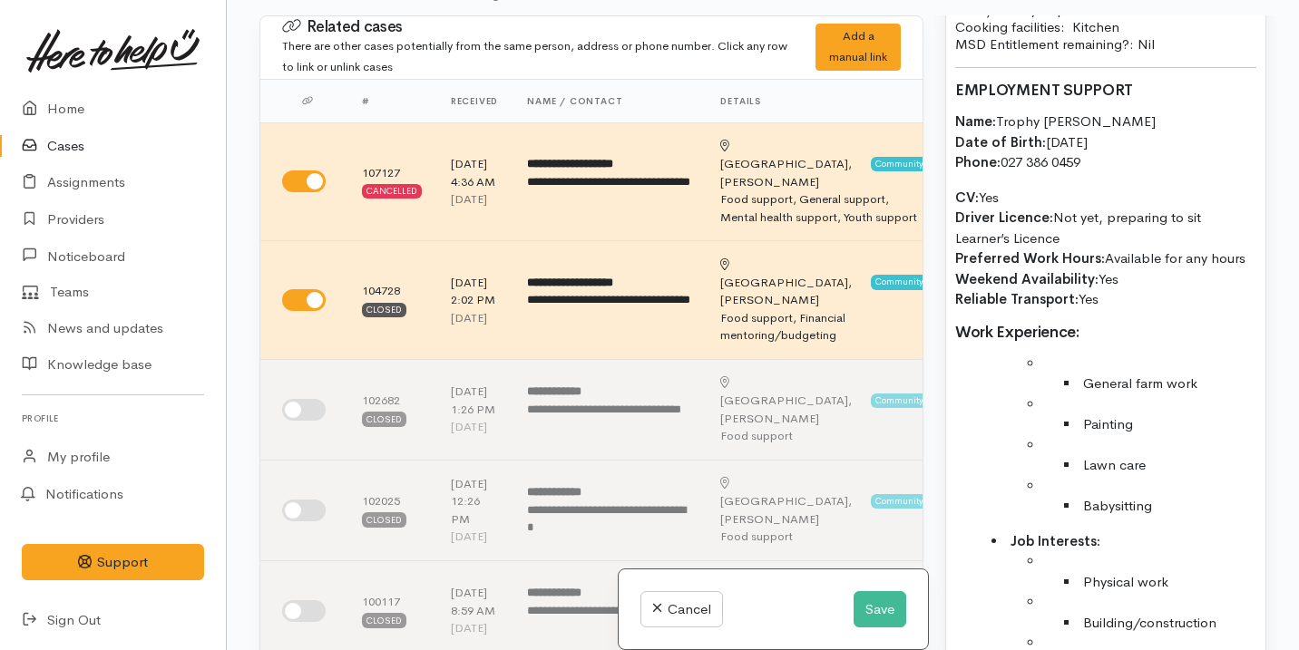
scroll to position [1903, 0]
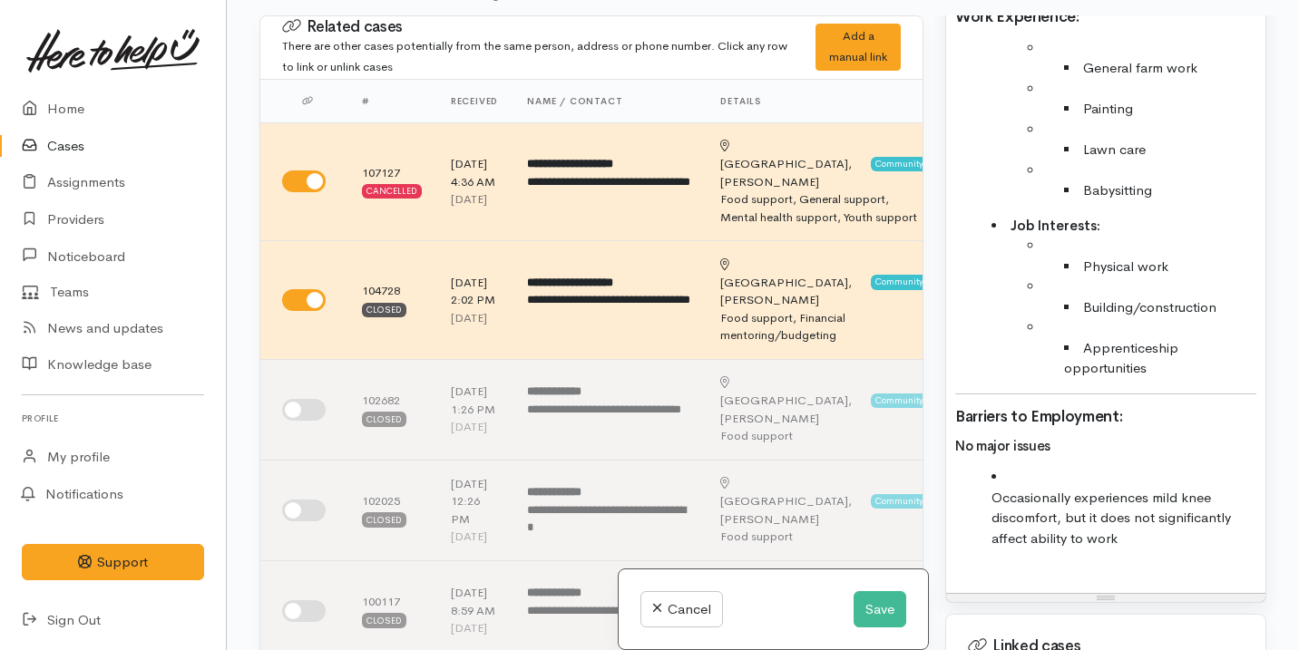
click at [990, 495] on ul "Occasionally experiences mild knee discomfort, but it does not significantly af…" at bounding box center [1105, 508] width 301 height 82
drag, startPoint x: 990, startPoint y: 495, endPoint x: 1169, endPoint y: 561, distance: 190.5
click at [1170, 563] on div "Name: Bobbie Devenport Date of birth: 11/09/1986 Phone:  022 510 8483 Address: …" at bounding box center [1105, 32] width 319 height 1121
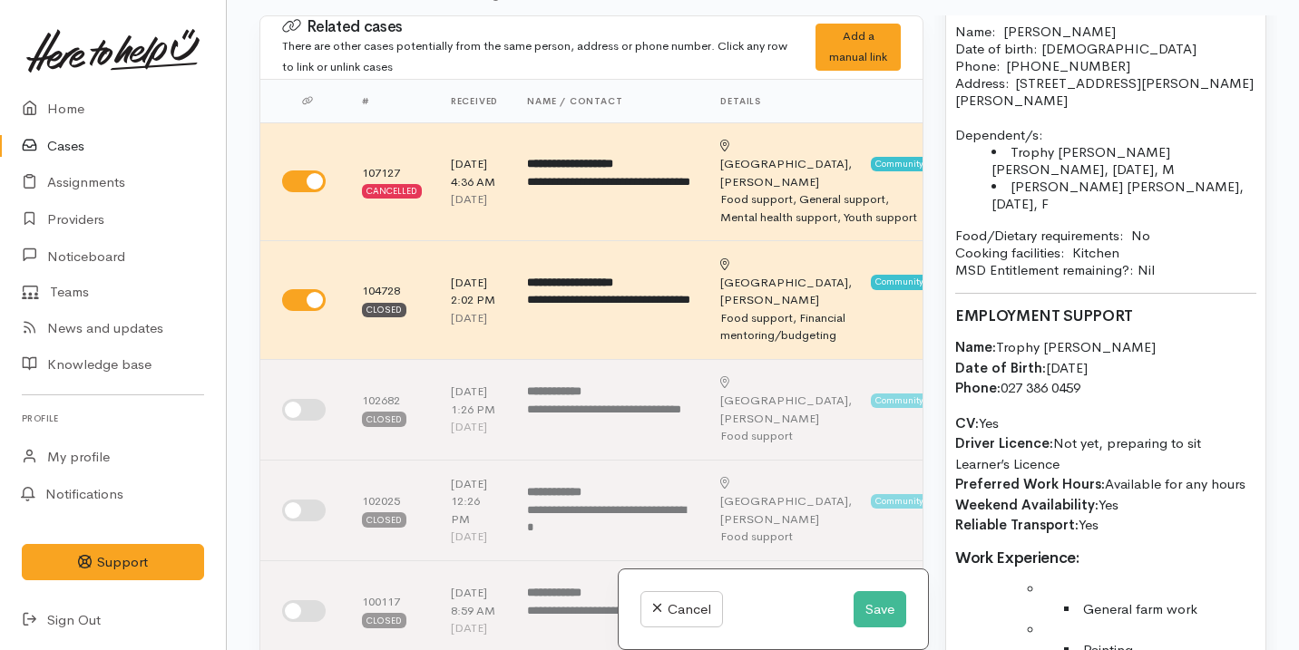
scroll to position [1260, 0]
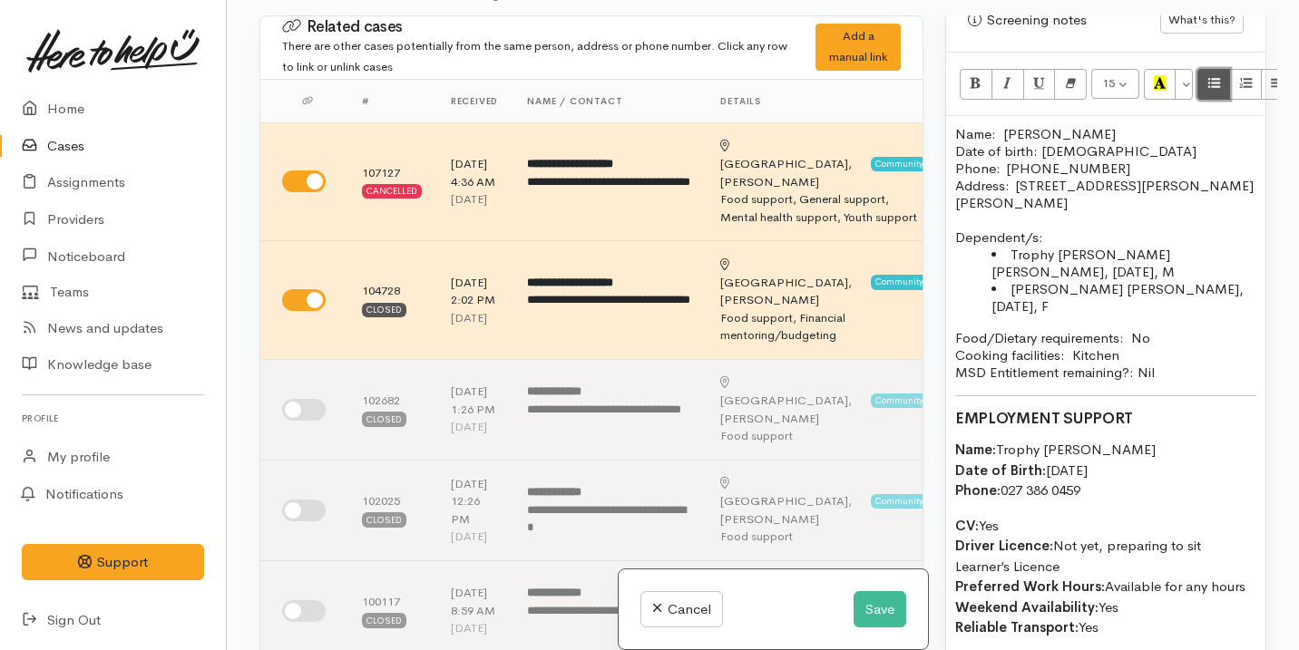
click at [1221, 77] on button "Unordered list (⌘+⇧+NUM7)" at bounding box center [1213, 84] width 33 height 31
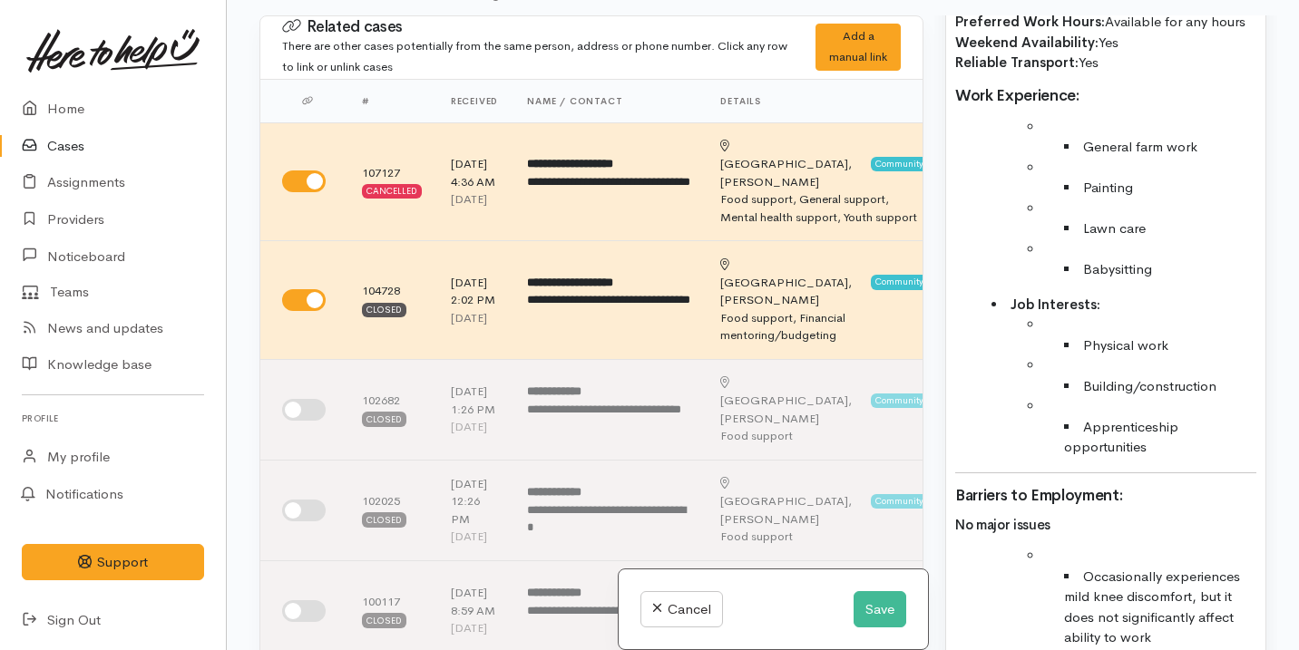
scroll to position [1874, 0]
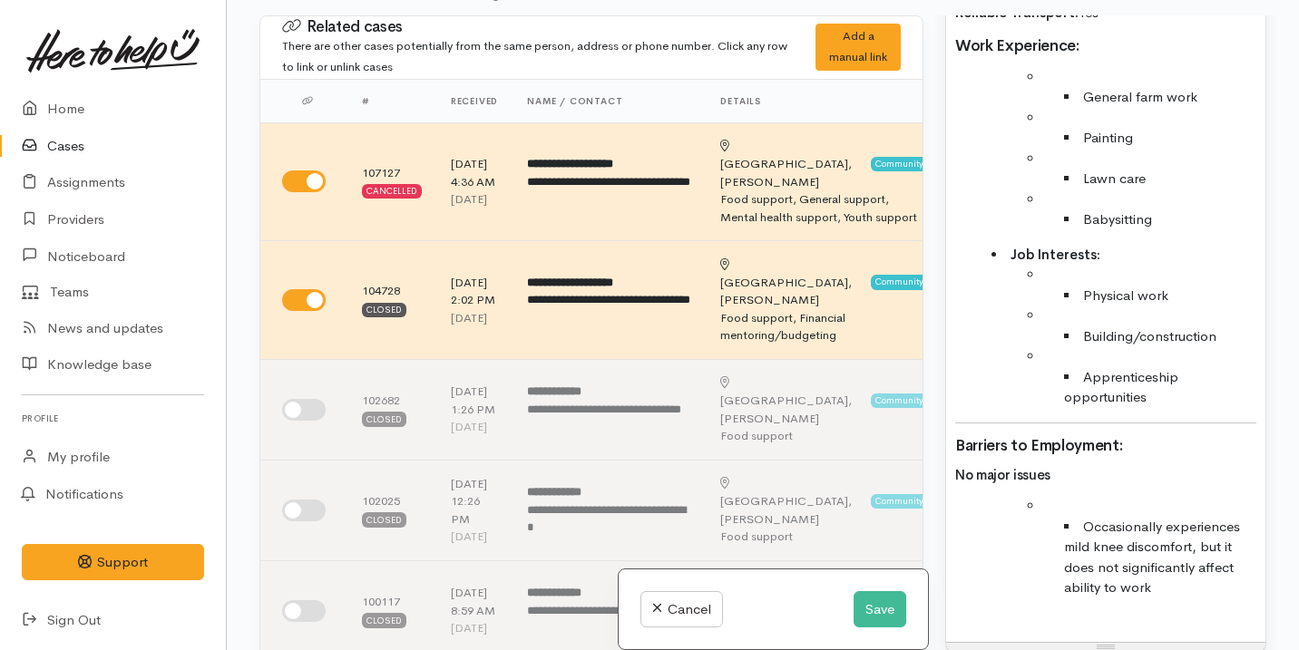
click at [1179, 409] on div "Name: Bobbie Devenport Date of birth: 11/09/1986 Phone:  022 510 8483 Address: …" at bounding box center [1105, 71] width 319 height 1141
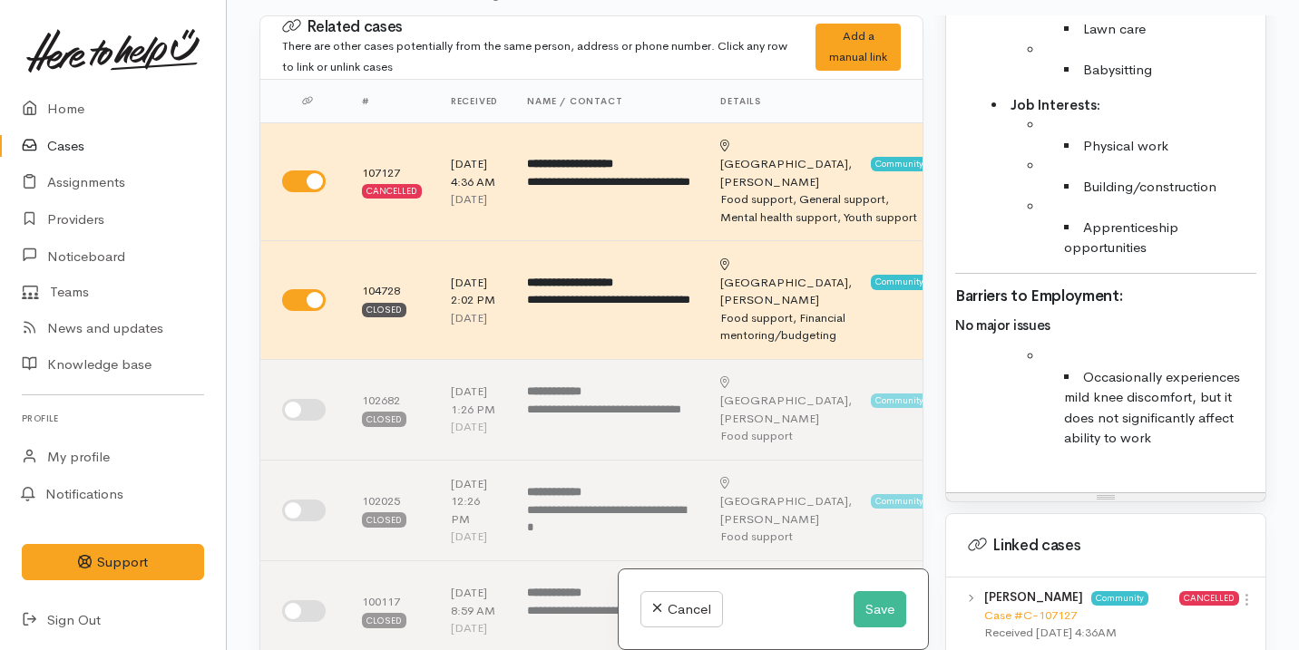
scroll to position [2025, 0]
click at [1059, 328] on h3 "No major issues" at bounding box center [1105, 324] width 301 height 17
drag, startPoint x: 1058, startPoint y: 327, endPoint x: 935, endPoint y: 326, distance: 123.3
click at [935, 326] on div "Warnings Add No warnings have been raised against this case Add Warning Title ●…" at bounding box center [1105, 340] width 343 height 650
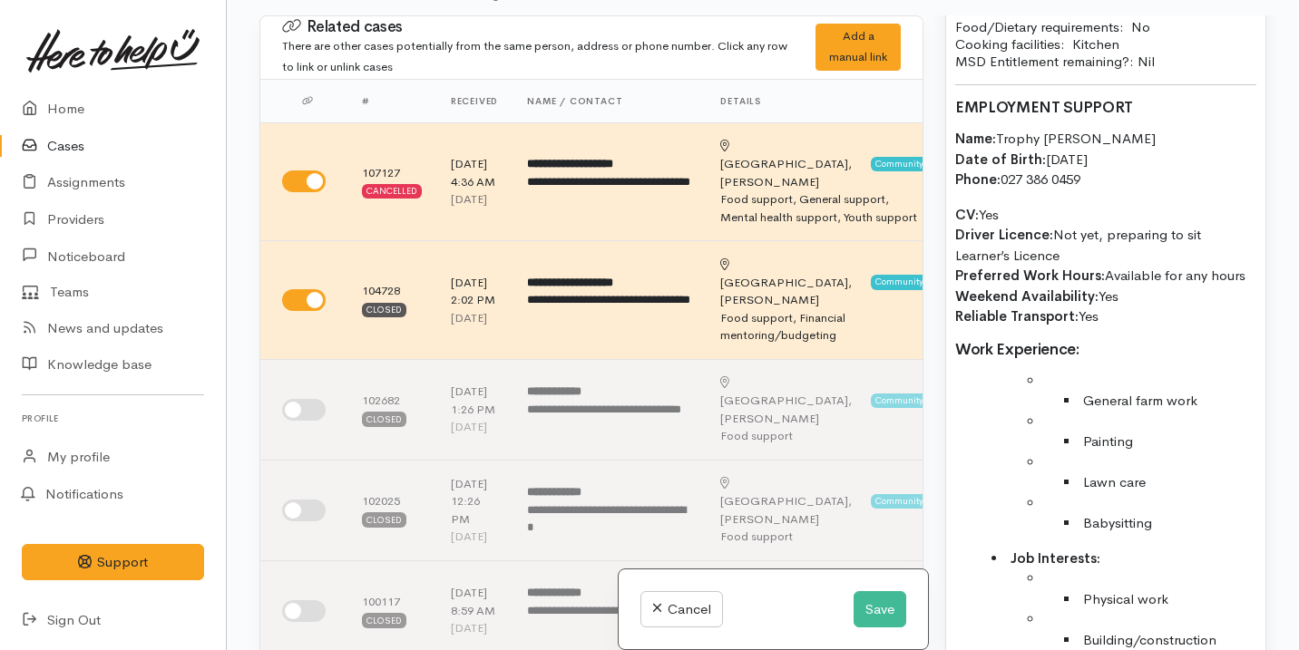
scroll to position [1509, 0]
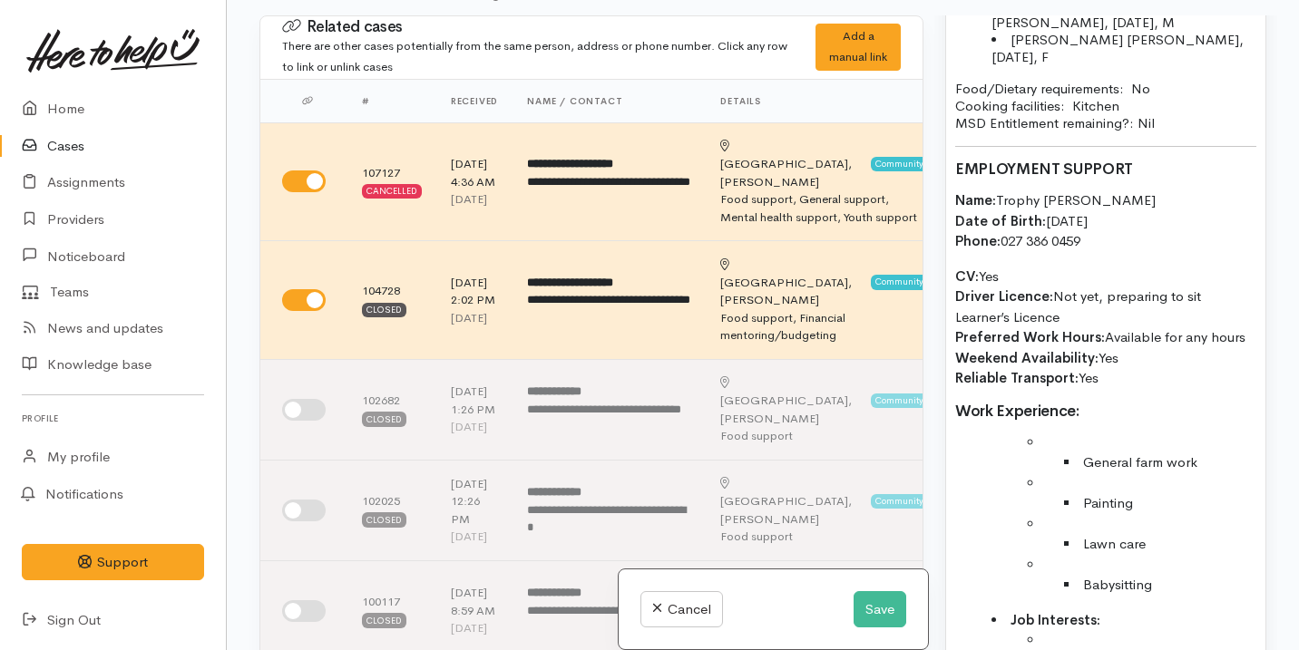
click at [1088, 170] on strong "EMPLOYMENT SUPPORT" at bounding box center [1044, 169] width 178 height 19
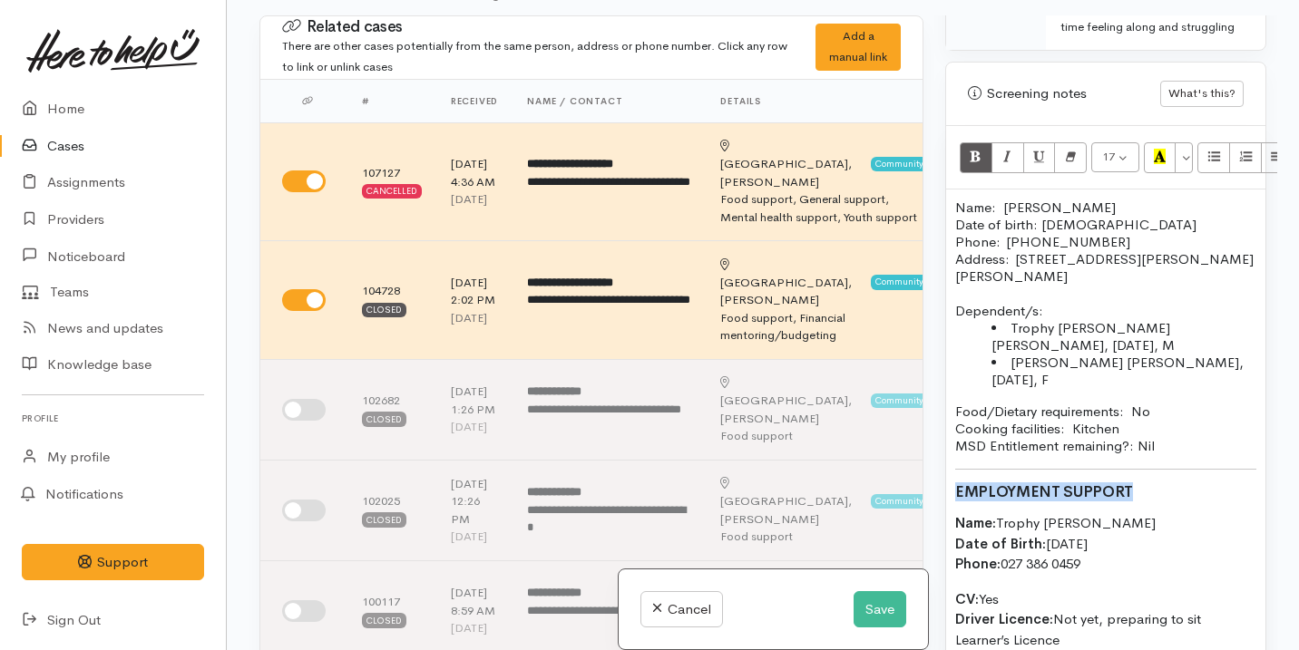
scroll to position [1187, 0]
click at [1158, 141] on button "Recent Color" at bounding box center [1159, 156] width 33 height 31
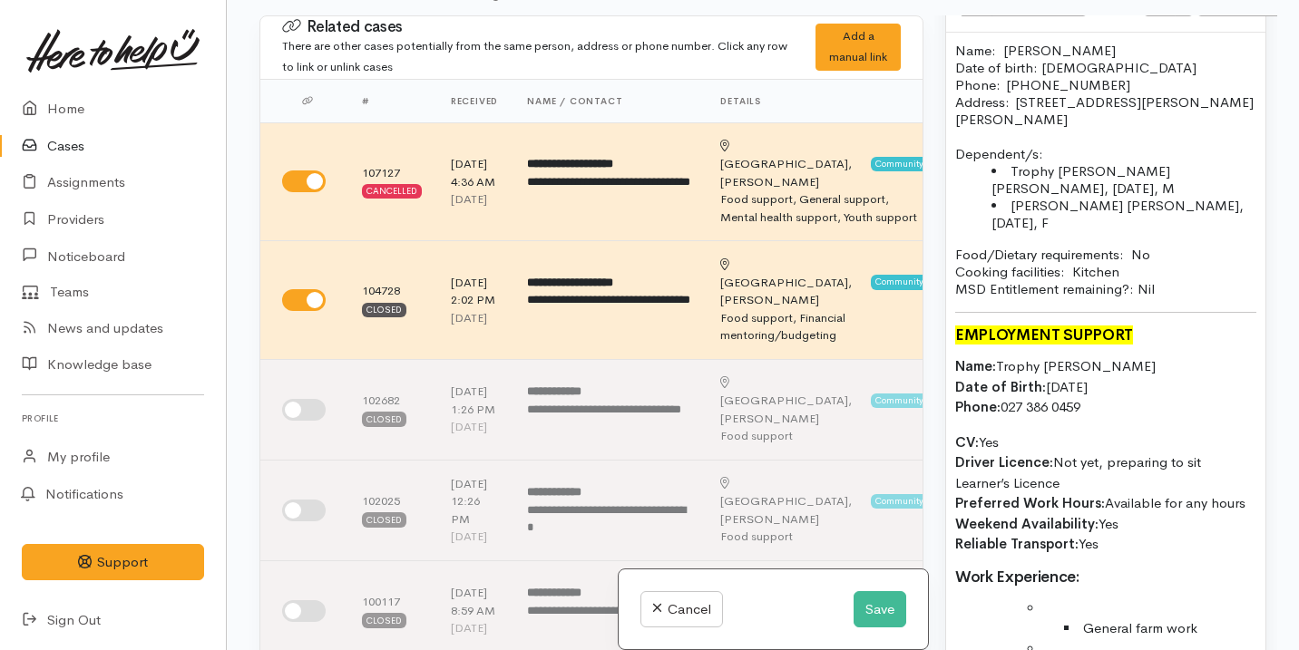
click at [1125, 403] on p "Name: Trophy Devenport Date of Birth: 22/02/2009 Phone: 027 386 0459" at bounding box center [1105, 387] width 301 height 62
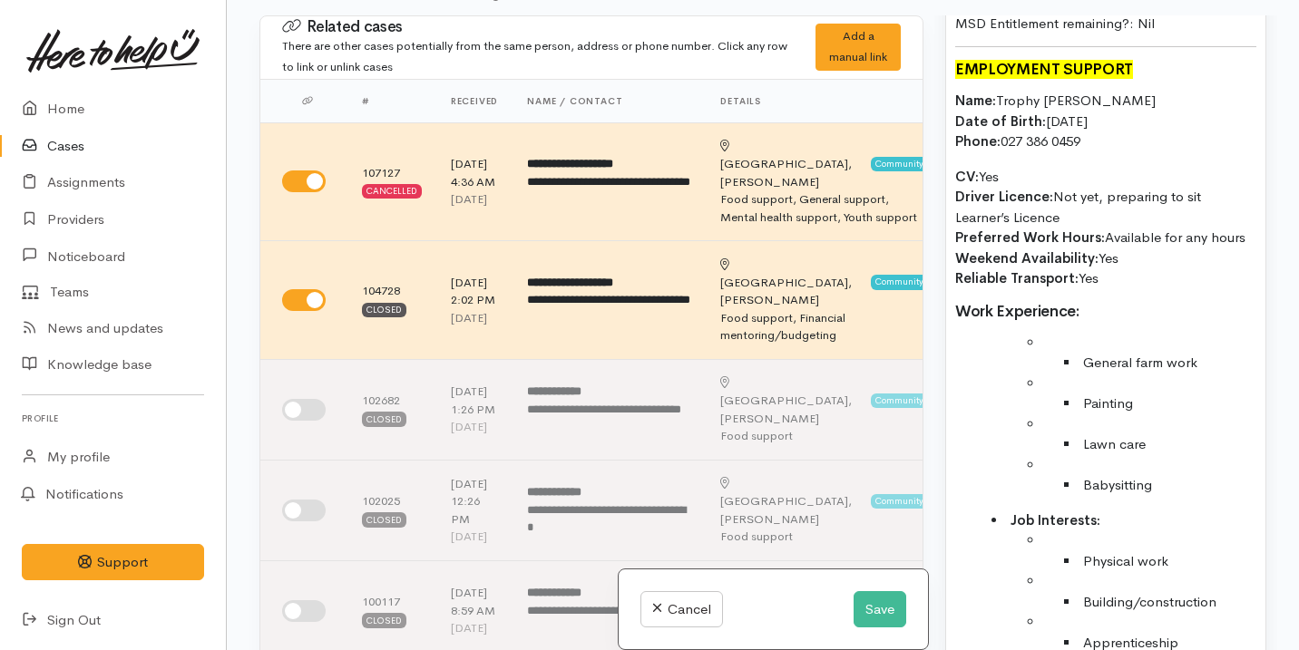
scroll to position [1639, 0]
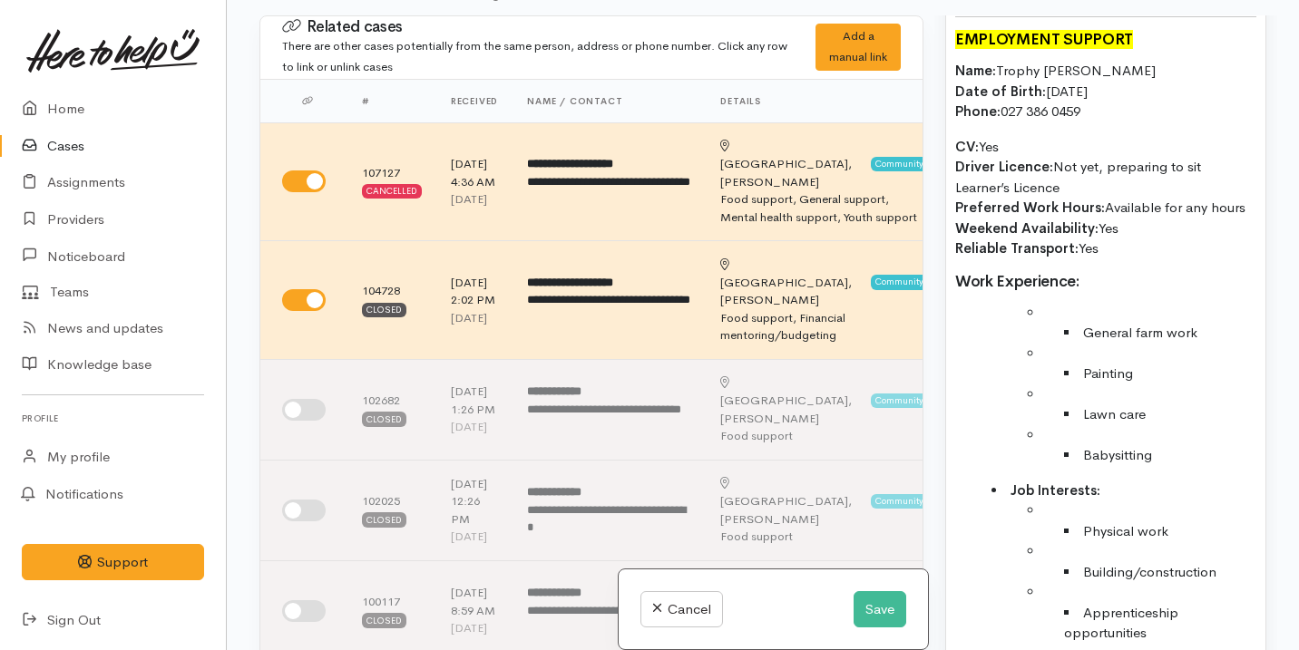
click at [1052, 332] on ul "General farm work" at bounding box center [1141, 333] width 229 height 21
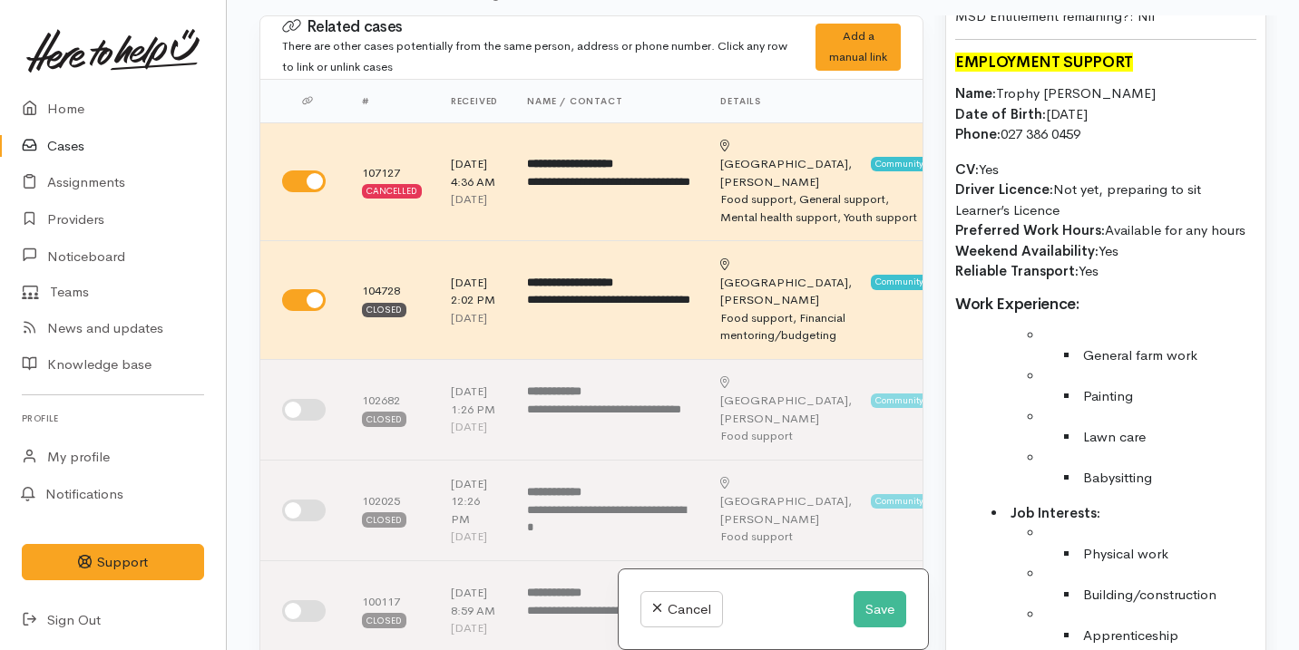
scroll to position [1613, 0]
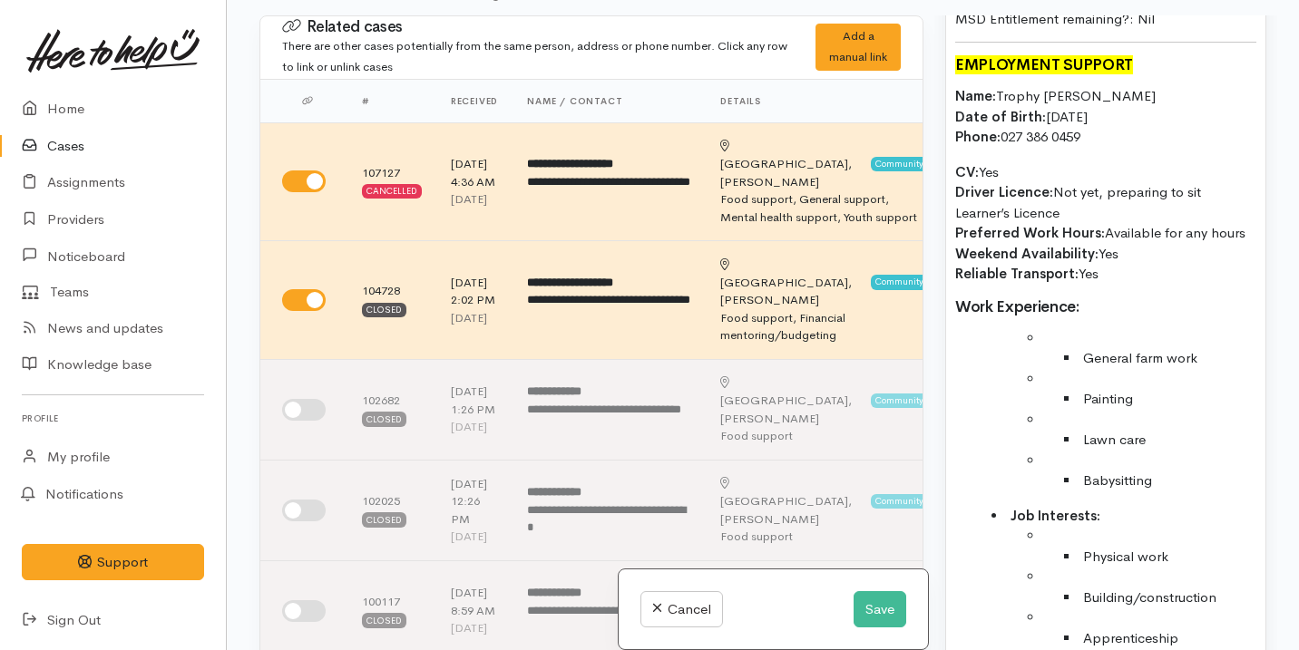
drag, startPoint x: 952, startPoint y: 61, endPoint x: 1129, endPoint y: 243, distance: 253.9
click at [1129, 243] on div "Name: Bobbie Devenport Date of birth: 11/09/1986 Phone:  022 510 8483 Address: …" at bounding box center [1105, 318] width 319 height 1112
click at [1127, 99] on p "Name: Trophy Devenport Date of Birth: 22/02/2009 Phone: 027 386 0459" at bounding box center [1105, 117] width 301 height 62
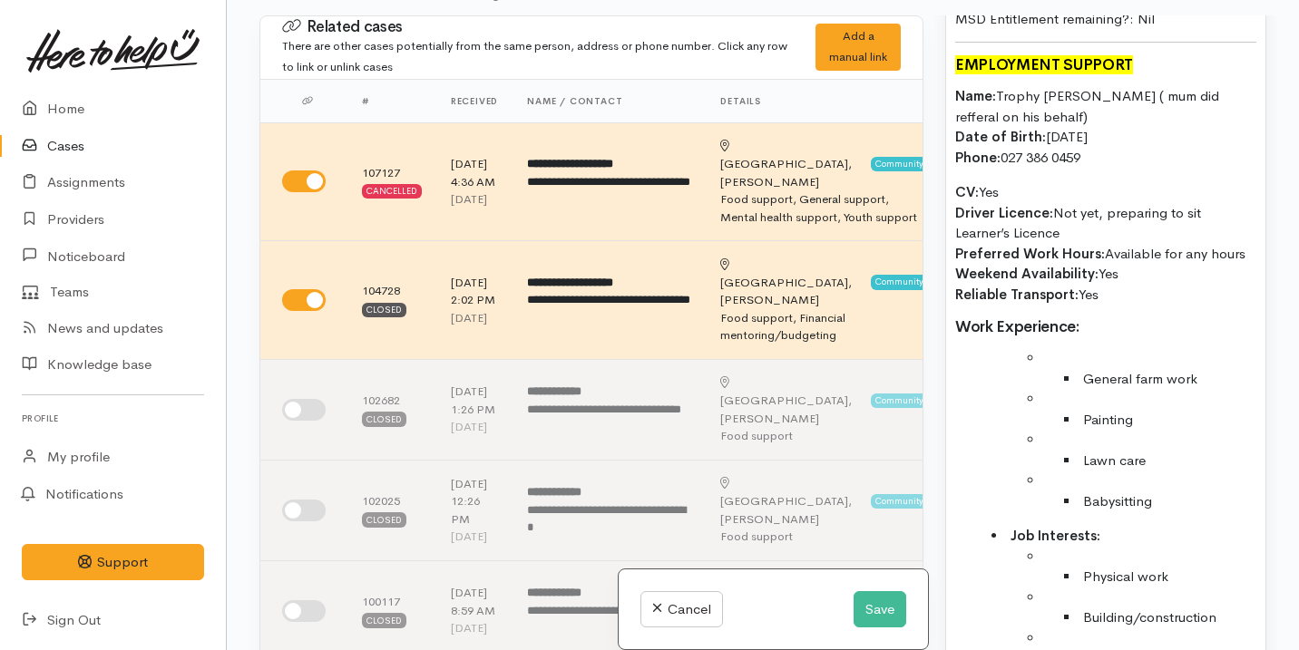
click at [1169, 132] on p "Name: Trophy Devenport ( mum did refferal on his behalf) Date of Birth: 22/02/2…" at bounding box center [1105, 127] width 301 height 82
click at [1114, 227] on p "CV: Yes Driver Licence: Not yet, preparing to sit Learner’s Licence Preferred W…" at bounding box center [1105, 243] width 301 height 122
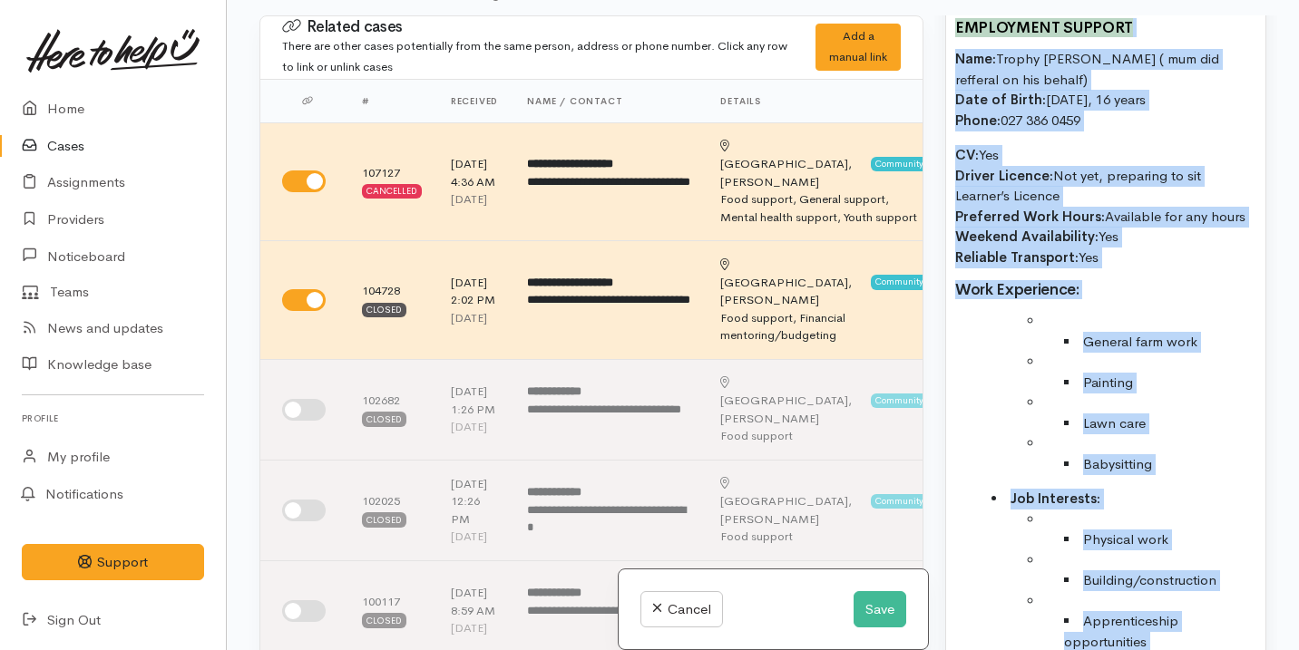
scroll to position [1556, 0]
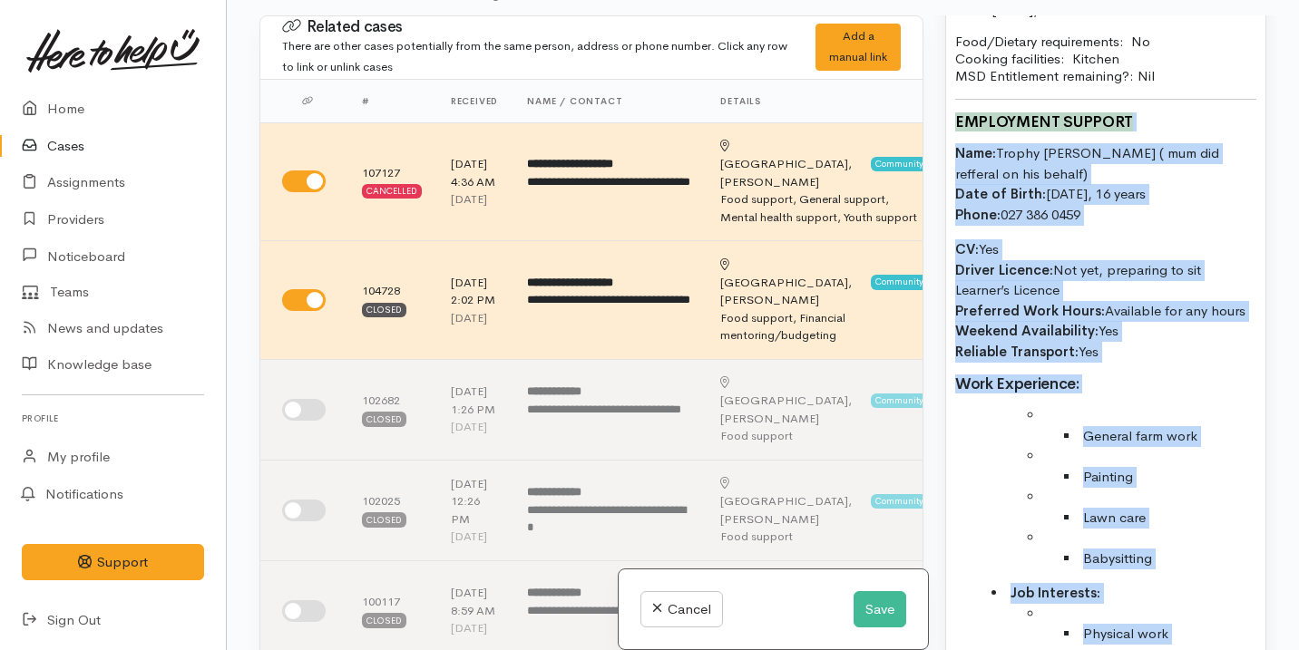
drag, startPoint x: 1162, startPoint y: 392, endPoint x: 951, endPoint y: 117, distance: 346.0
click at [951, 117] on div "Name: Bobbie Devenport Date of birth: 11/09/1986 Phone:  022 510 8483 Address: …" at bounding box center [1105, 386] width 319 height 1133
copy div "EMPLOYMENT SUPPORT Name: Trophy Devenport ( mum did refferal on his behalf) Dat…"
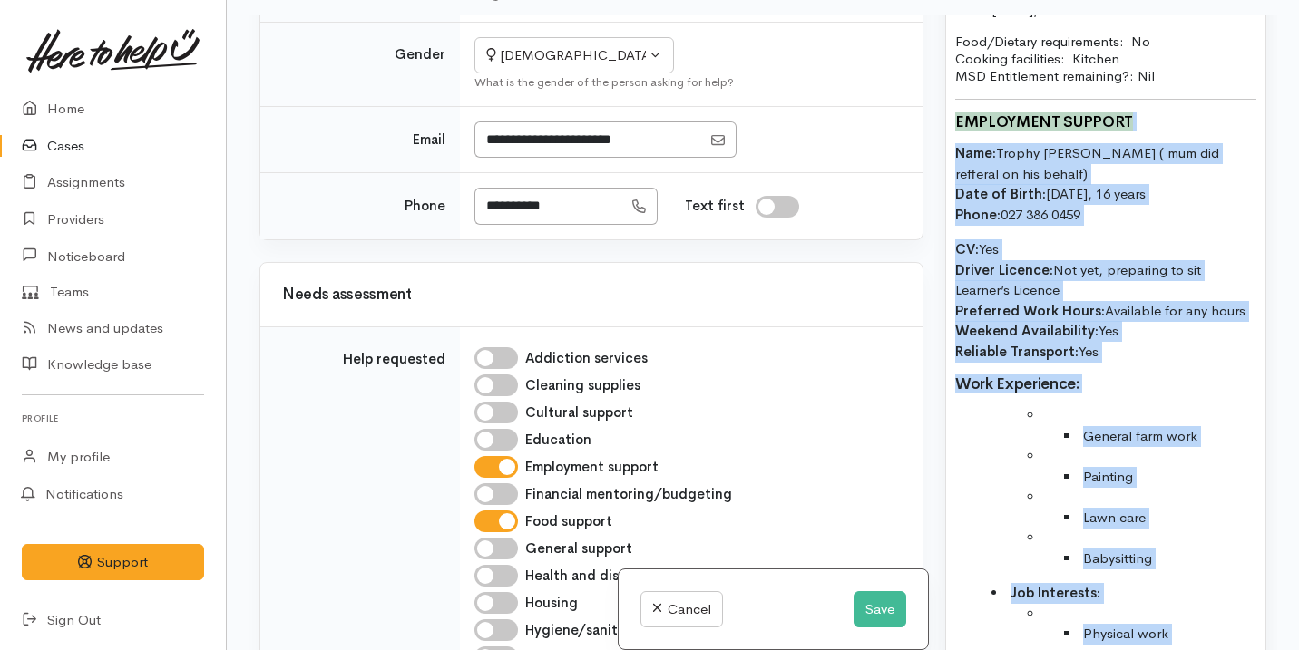
scroll to position [1653, 0]
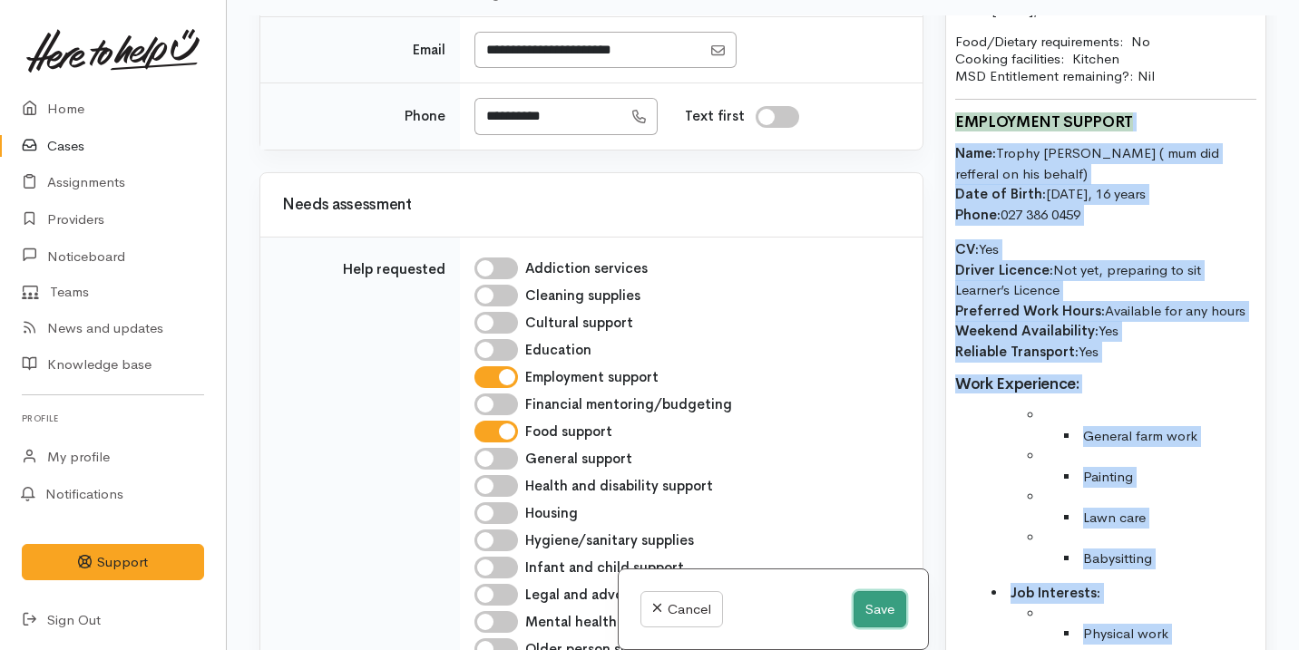
click at [885, 607] on button "Save" at bounding box center [879, 609] width 53 height 37
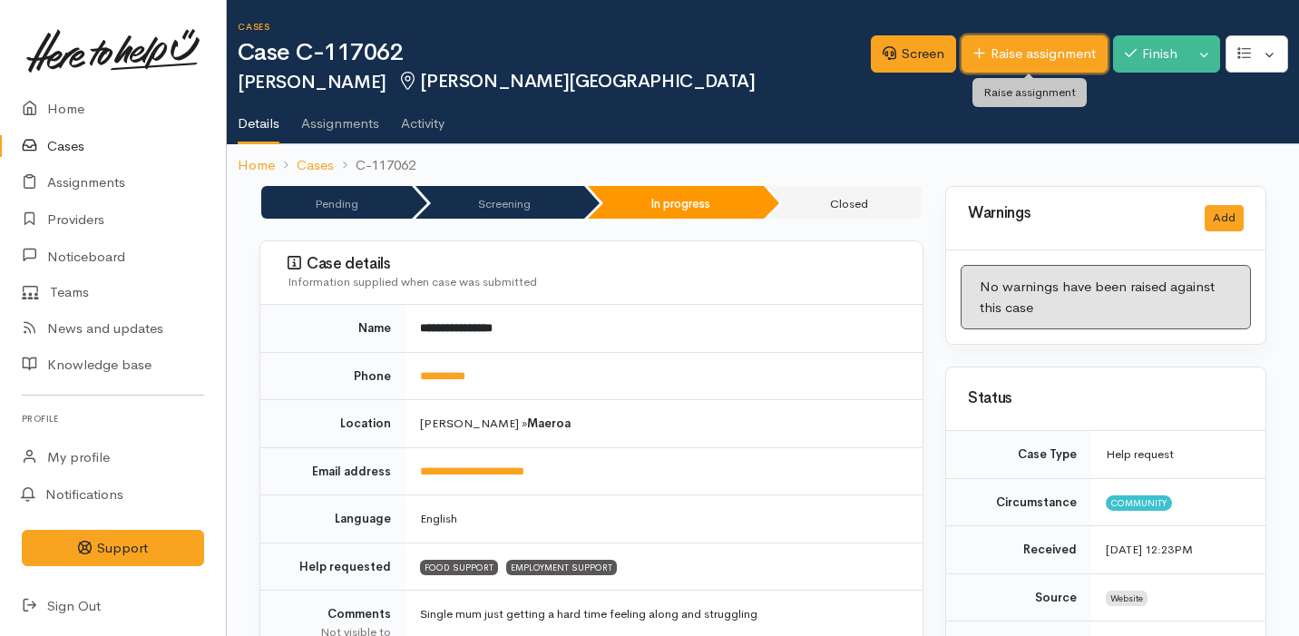
click at [1034, 51] on link "Raise assignment" at bounding box center [1034, 53] width 146 height 37
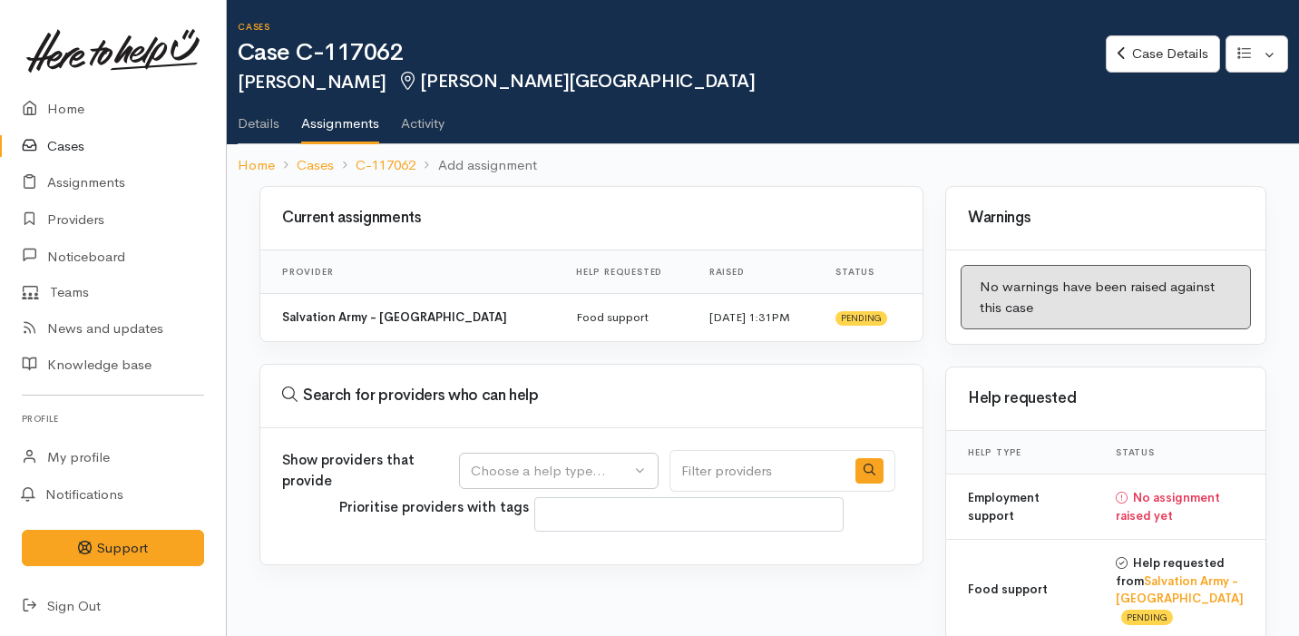
select select
click at [627, 485] on button "Choose a help type..." at bounding box center [558, 470] width 199 height 37
click at [563, 575] on span "Employment support" at bounding box center [545, 585] width 129 height 21
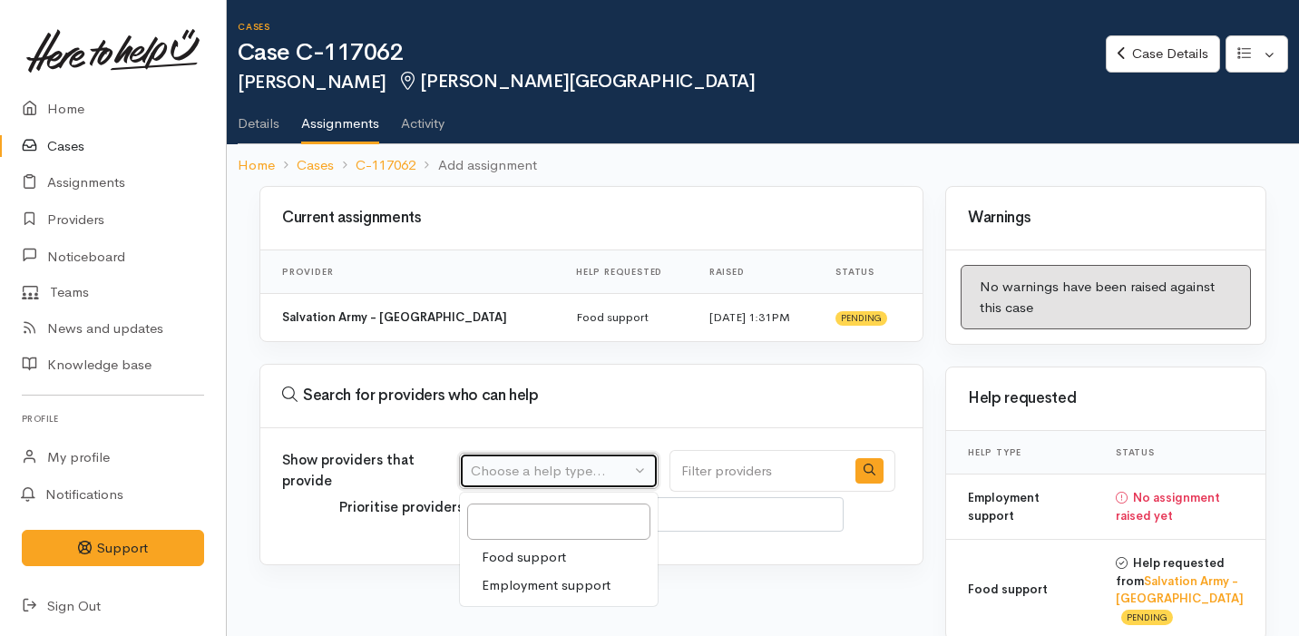
select select "10"
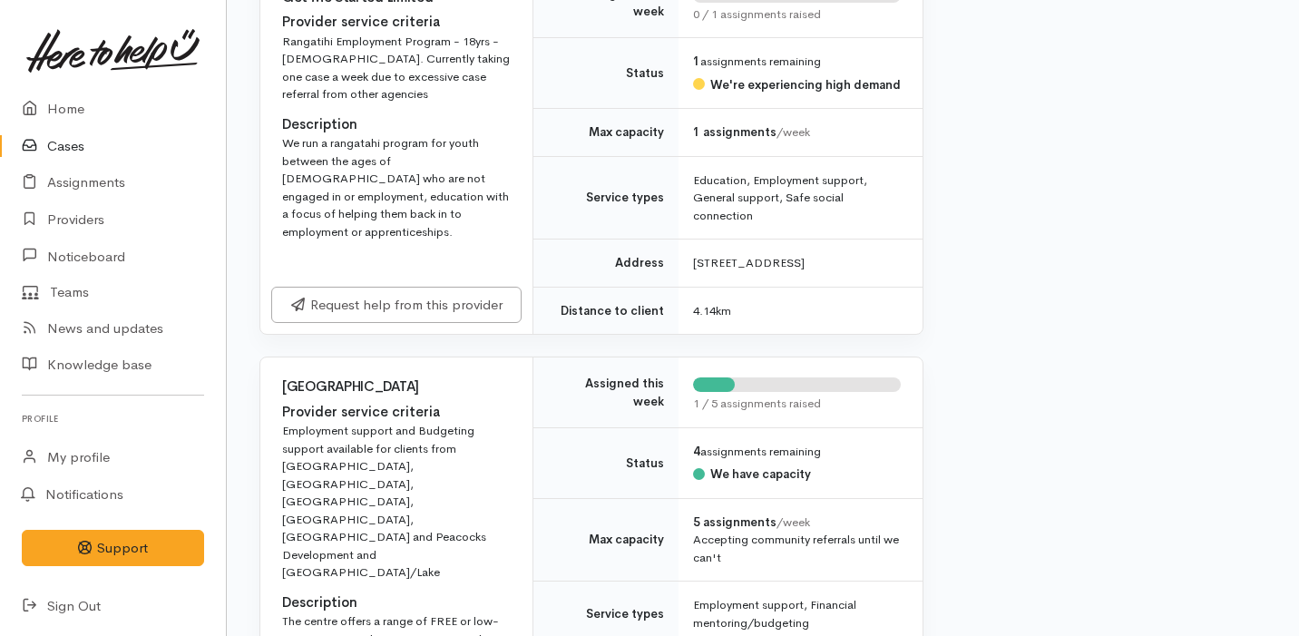
scroll to position [3939, 0]
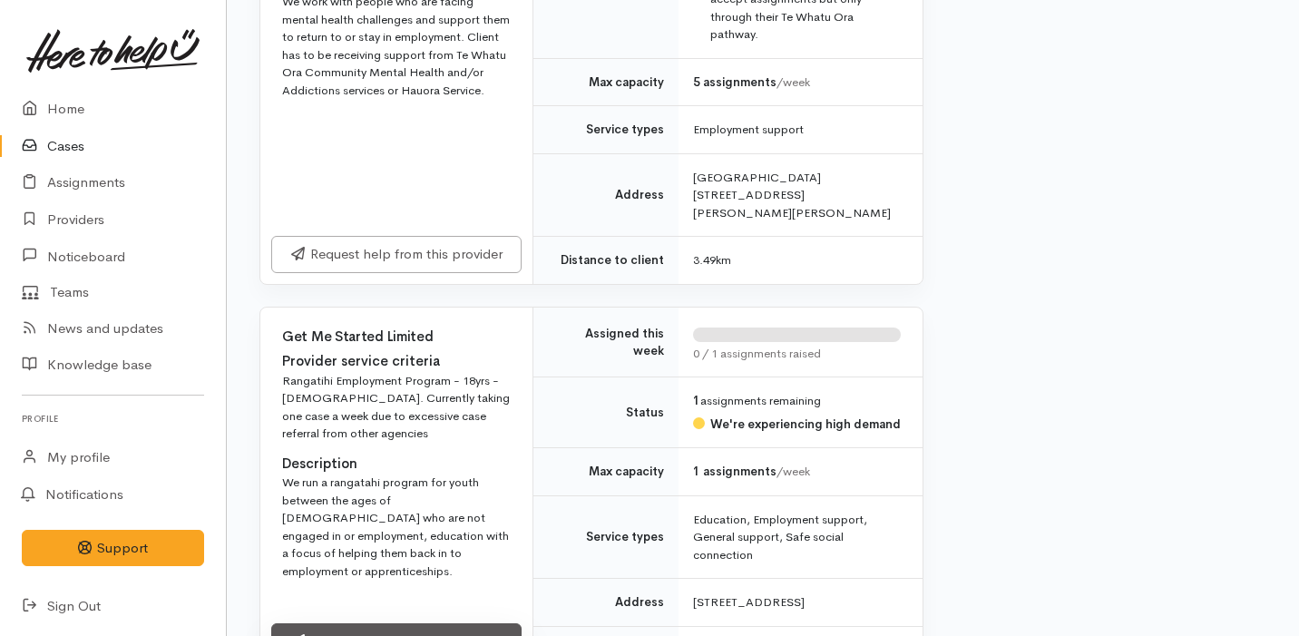
click at [422, 623] on link "Request help from this provider" at bounding box center [396, 641] width 250 height 37
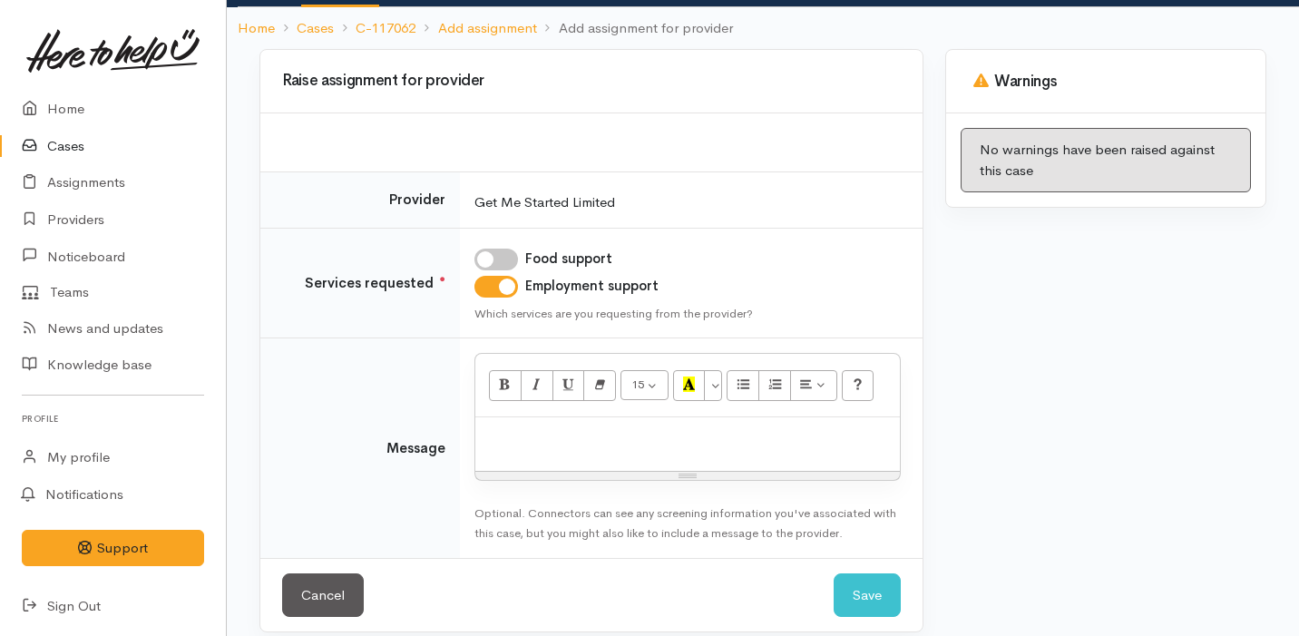
scroll to position [154, 0]
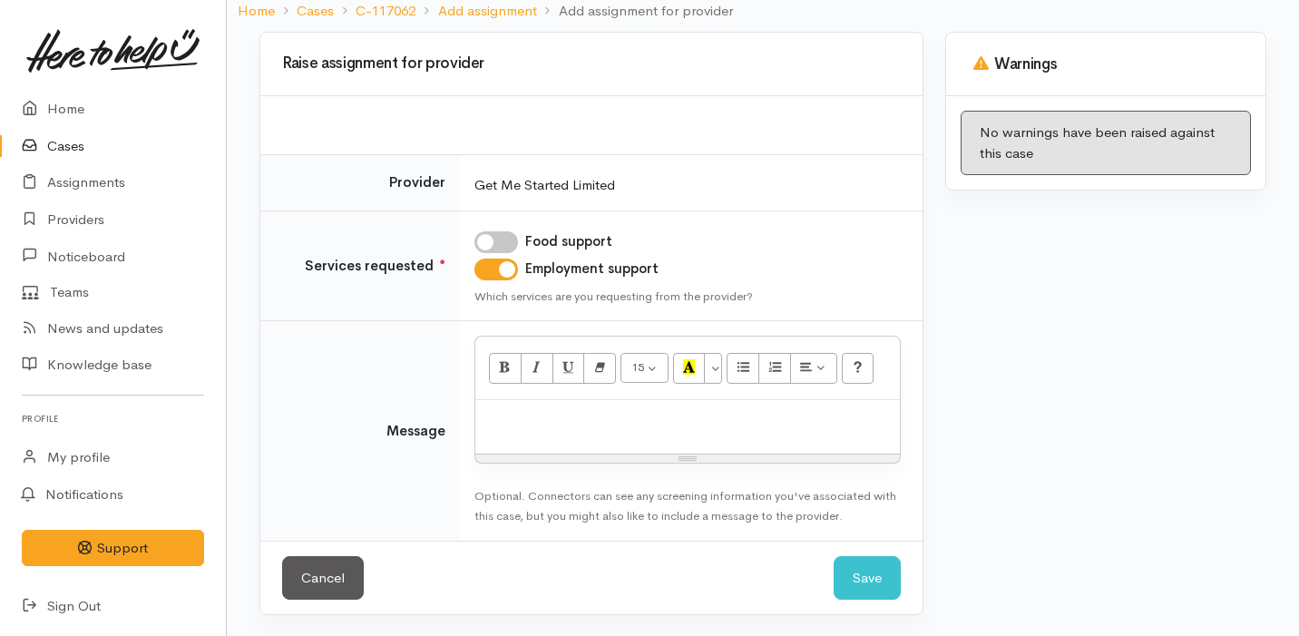
click at [562, 415] on p at bounding box center [687, 419] width 406 height 21
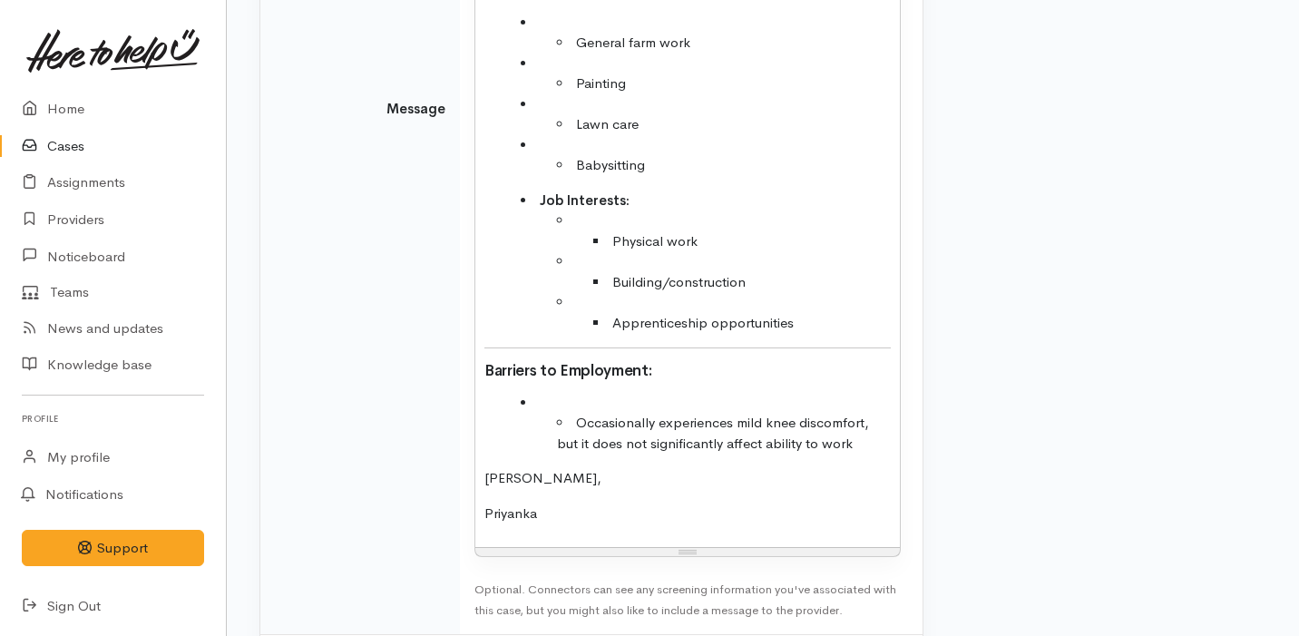
scroll to position [986, 0]
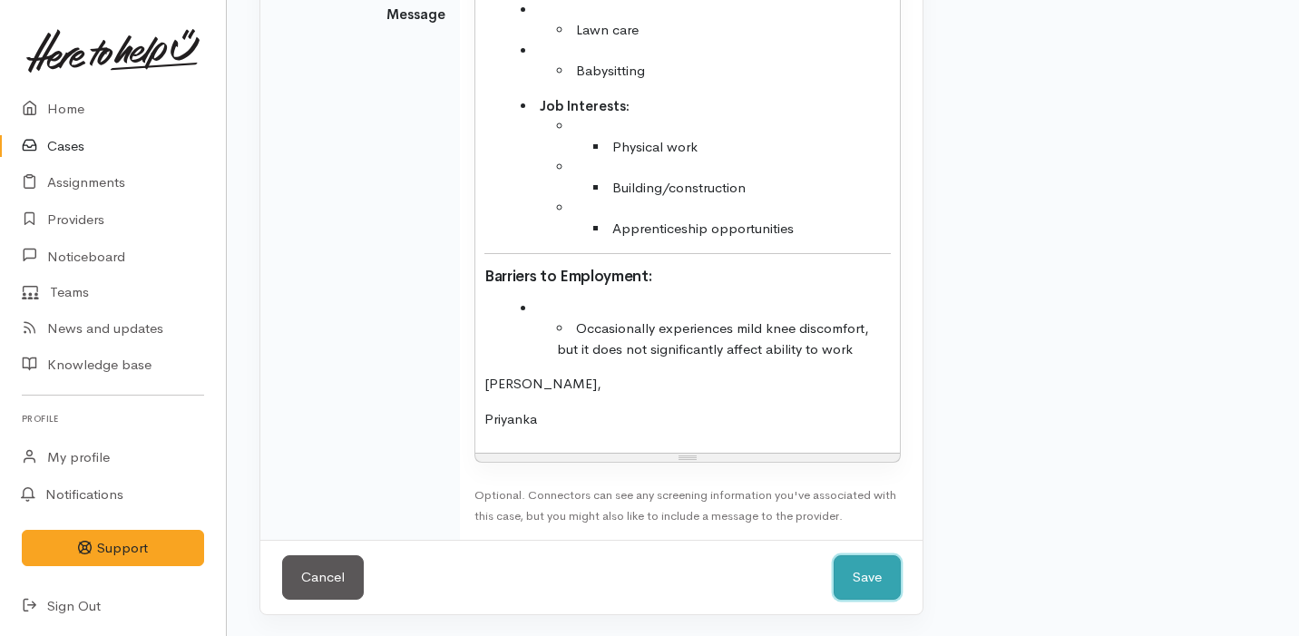
click at [865, 569] on button "Save" at bounding box center [866, 577] width 67 height 44
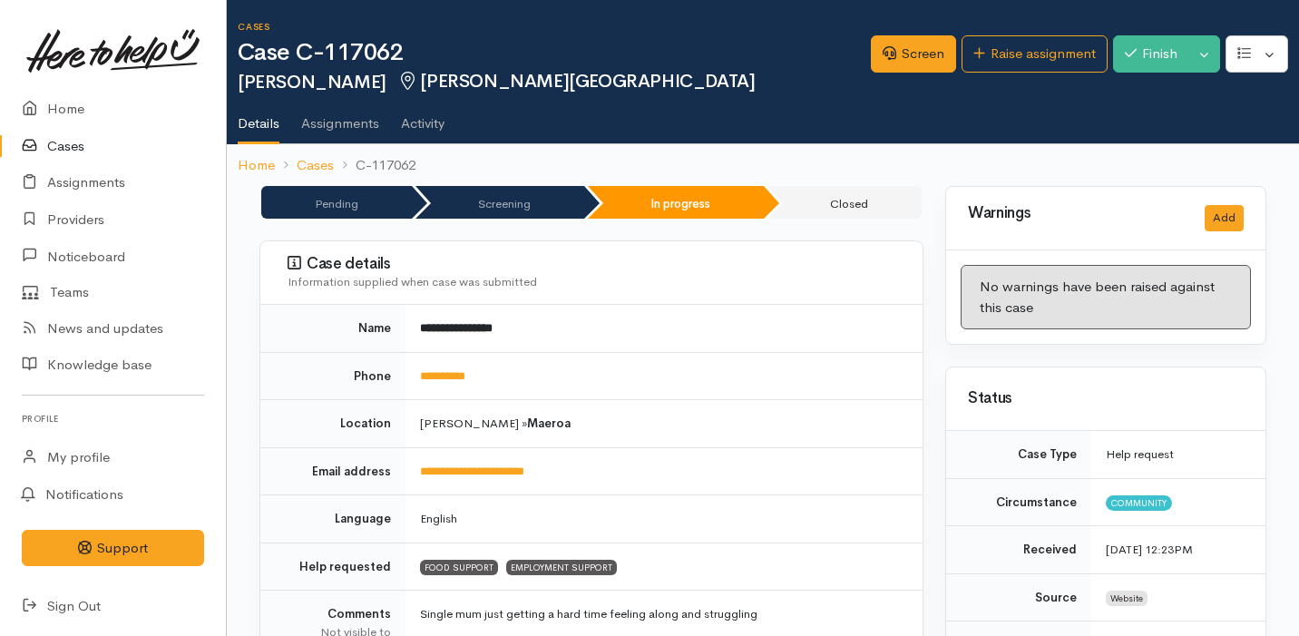
click at [114, 156] on link "Cases" at bounding box center [113, 146] width 226 height 37
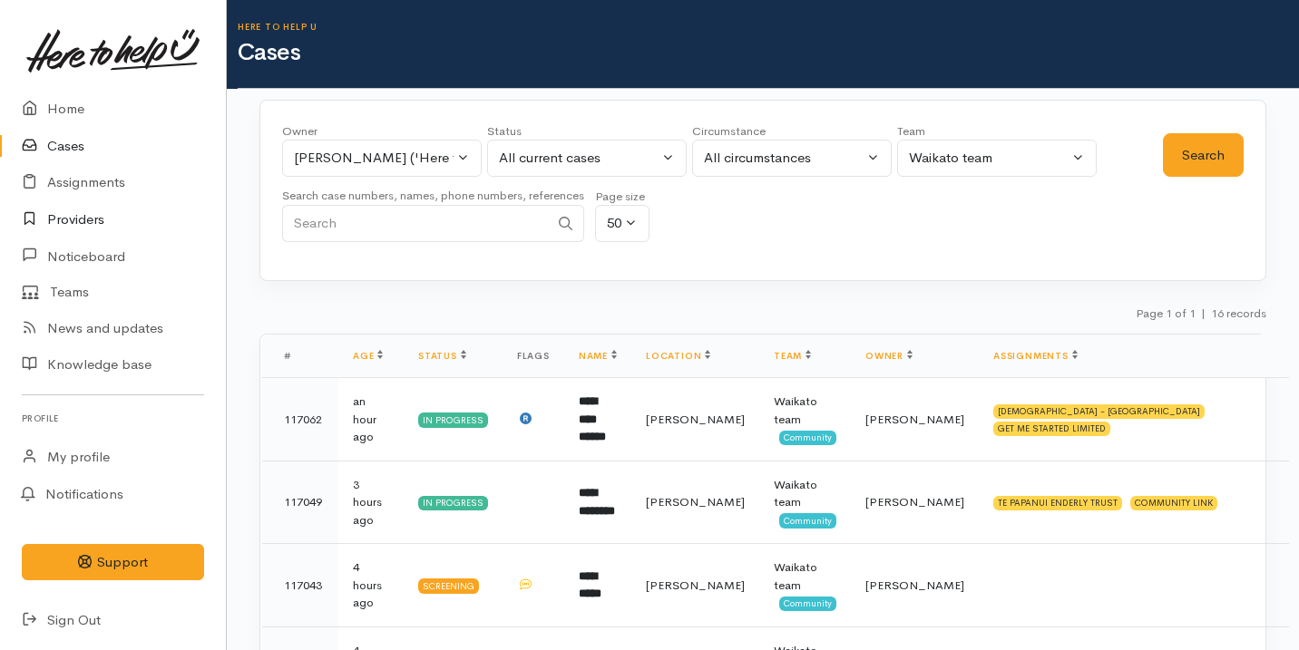
click at [120, 233] on link "Providers" at bounding box center [113, 219] width 226 height 37
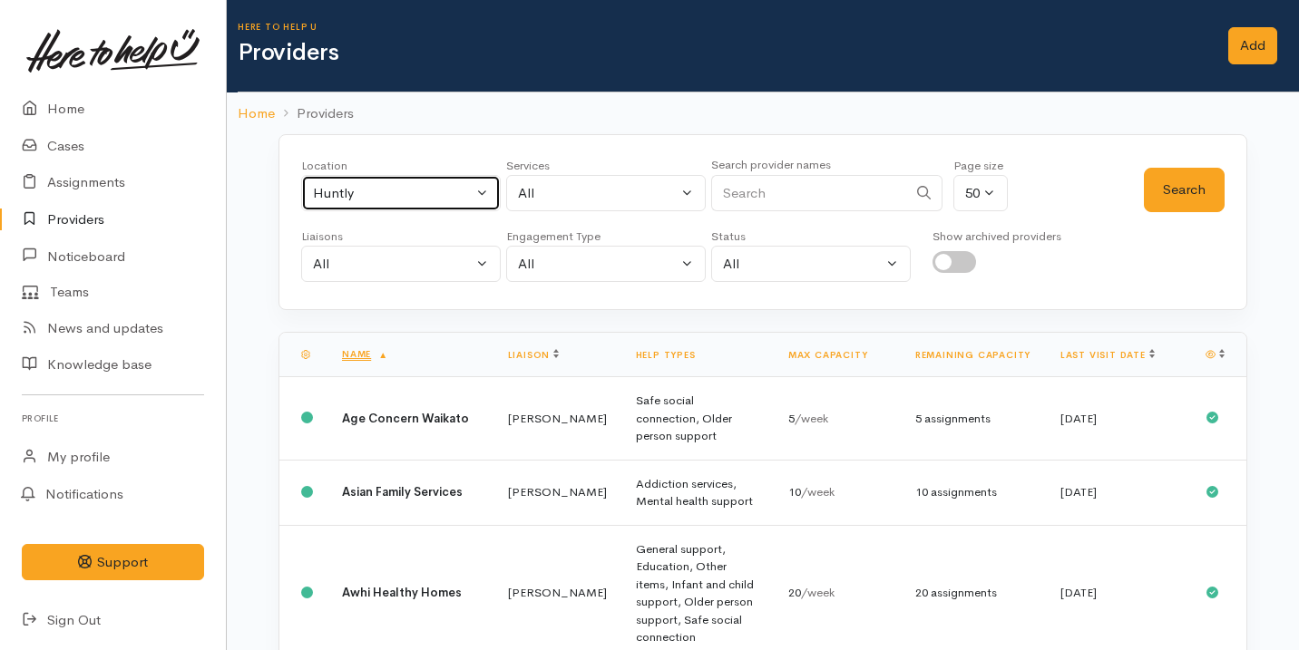
click at [392, 193] on div "Huntly" at bounding box center [393, 193] width 160 height 21
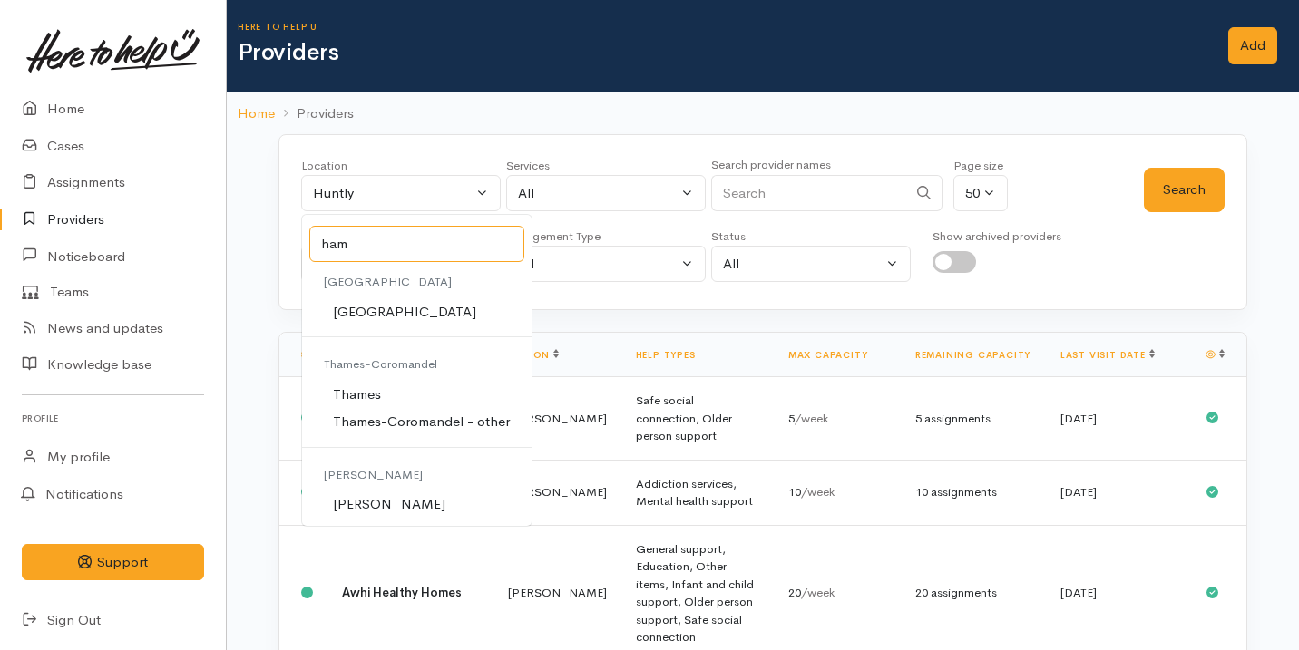
type input "ham"
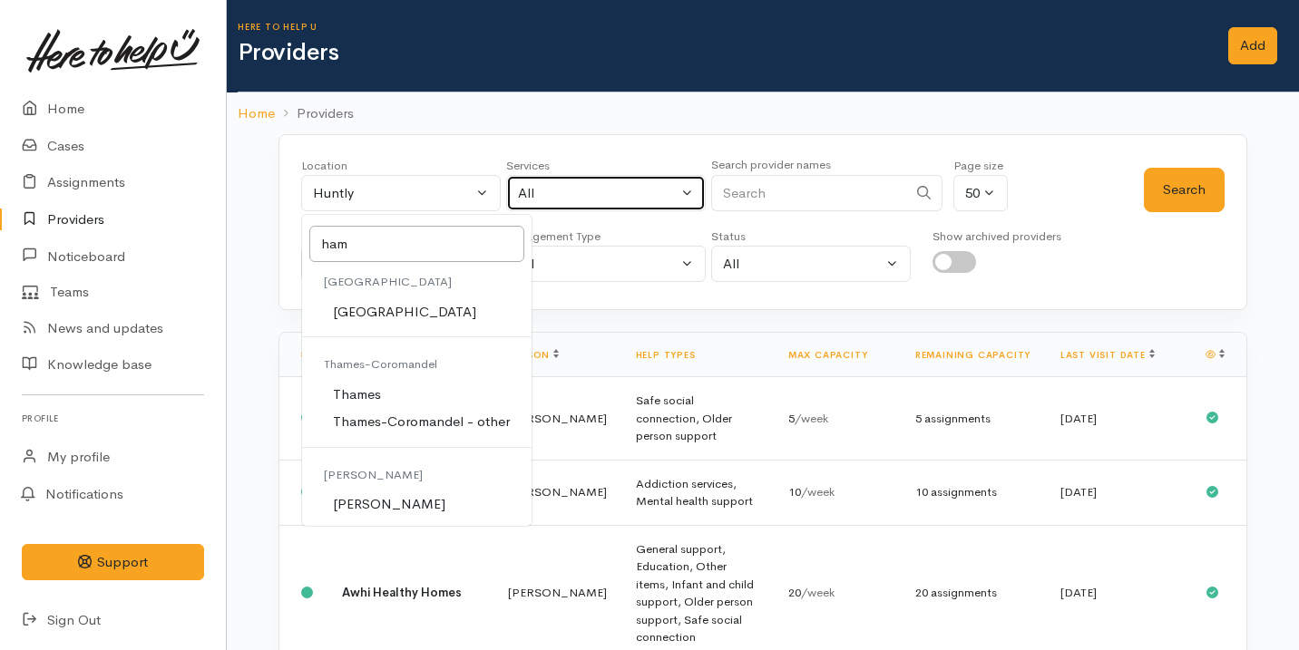
click at [613, 193] on div "All" at bounding box center [598, 193] width 160 height 21
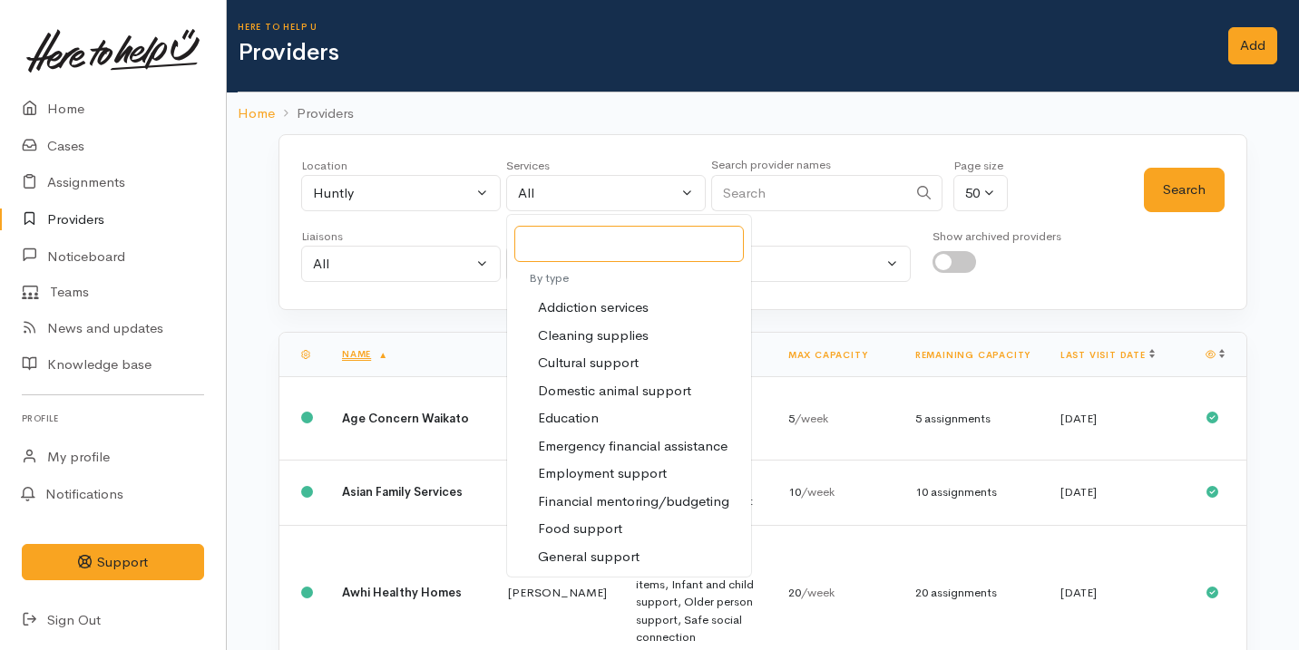
scroll to position [63, 0]
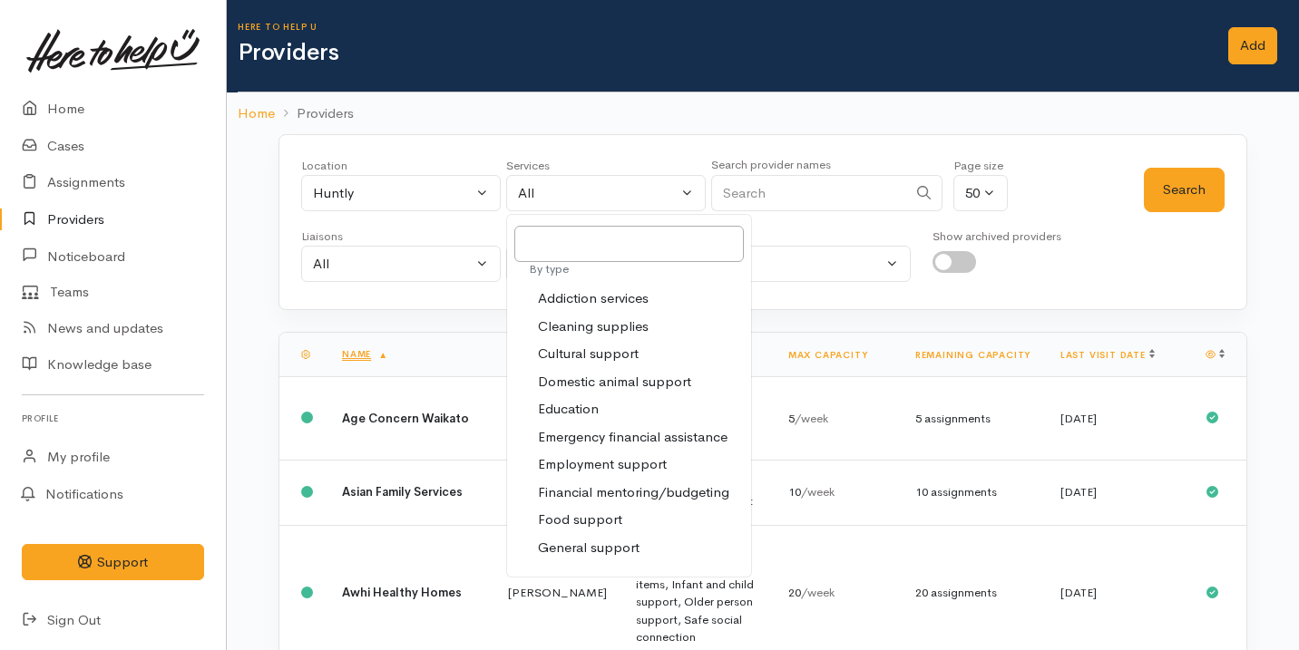
click at [627, 459] on span "Employment support" at bounding box center [602, 464] width 129 height 21
select select "10"
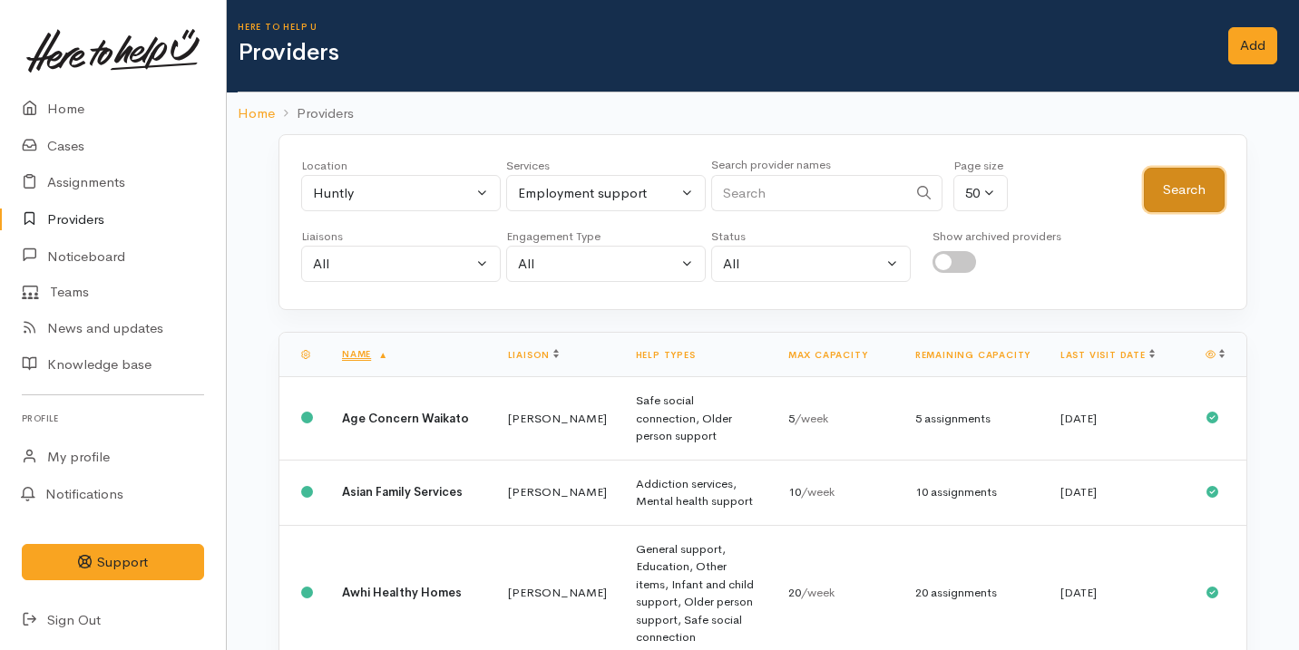
click at [1196, 180] on button "Search" at bounding box center [1183, 190] width 81 height 44
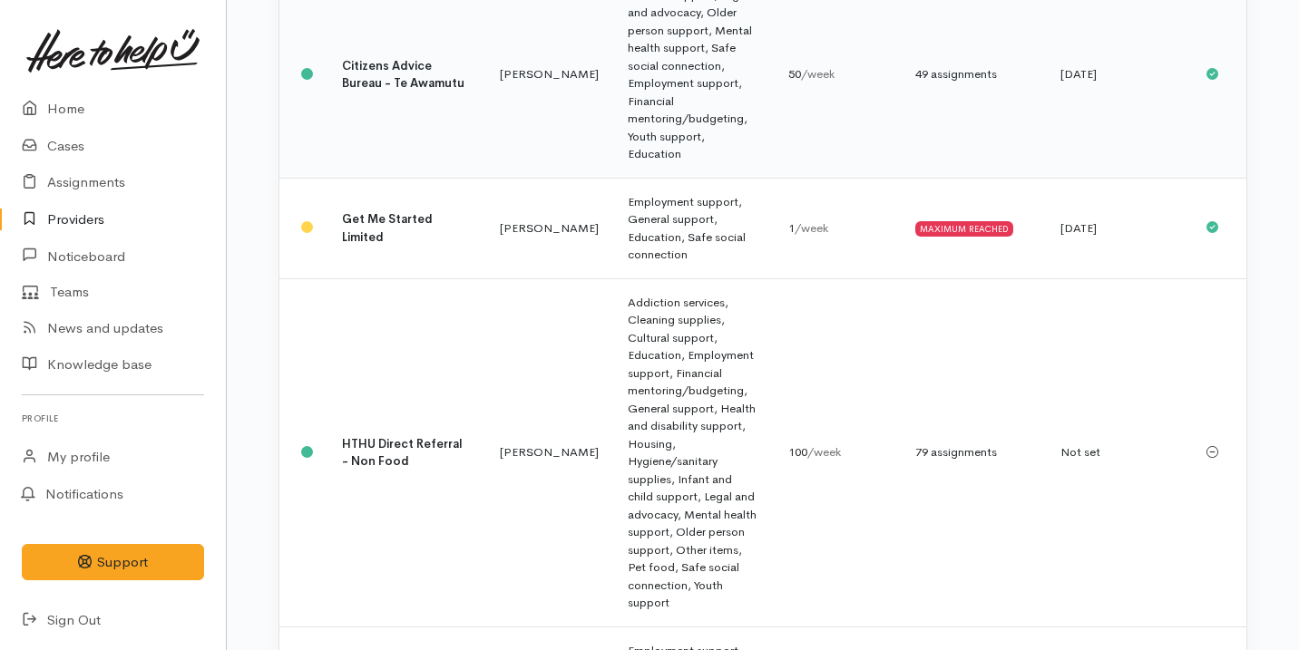
scroll to position [452, 0]
click at [613, 183] on td "Employment support, General support, Education, Safe social connection" at bounding box center [693, 229] width 160 height 101
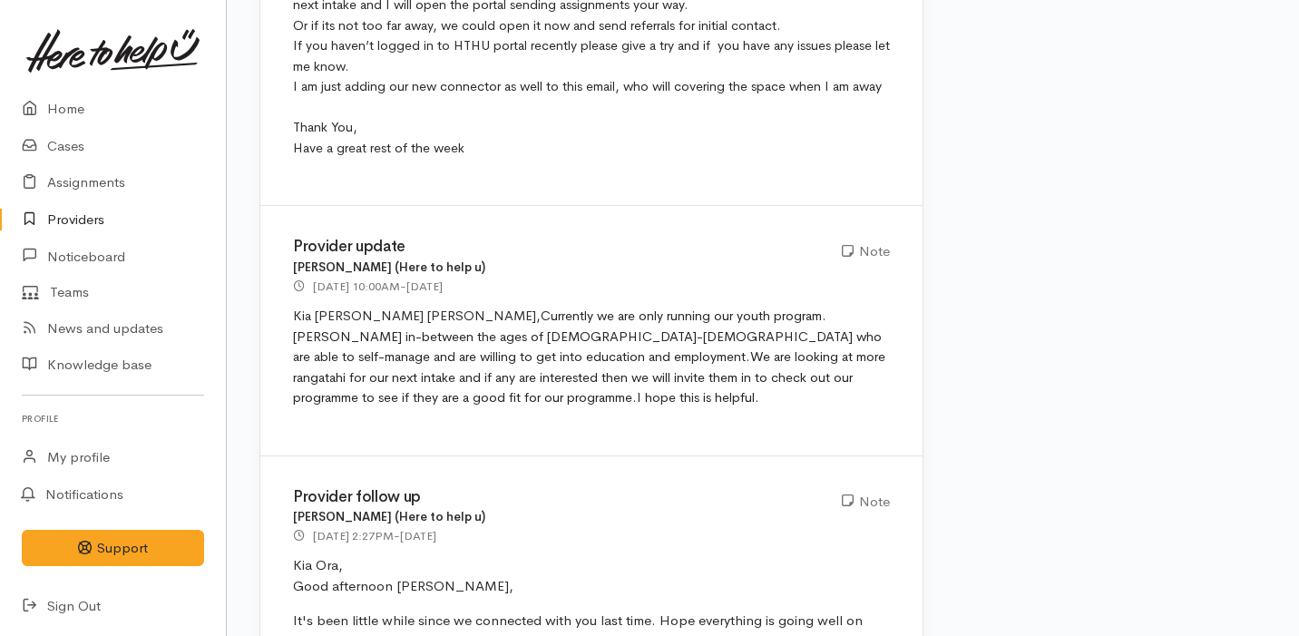
scroll to position [3699, 0]
click at [136, 140] on link "Cases" at bounding box center [113, 146] width 226 height 37
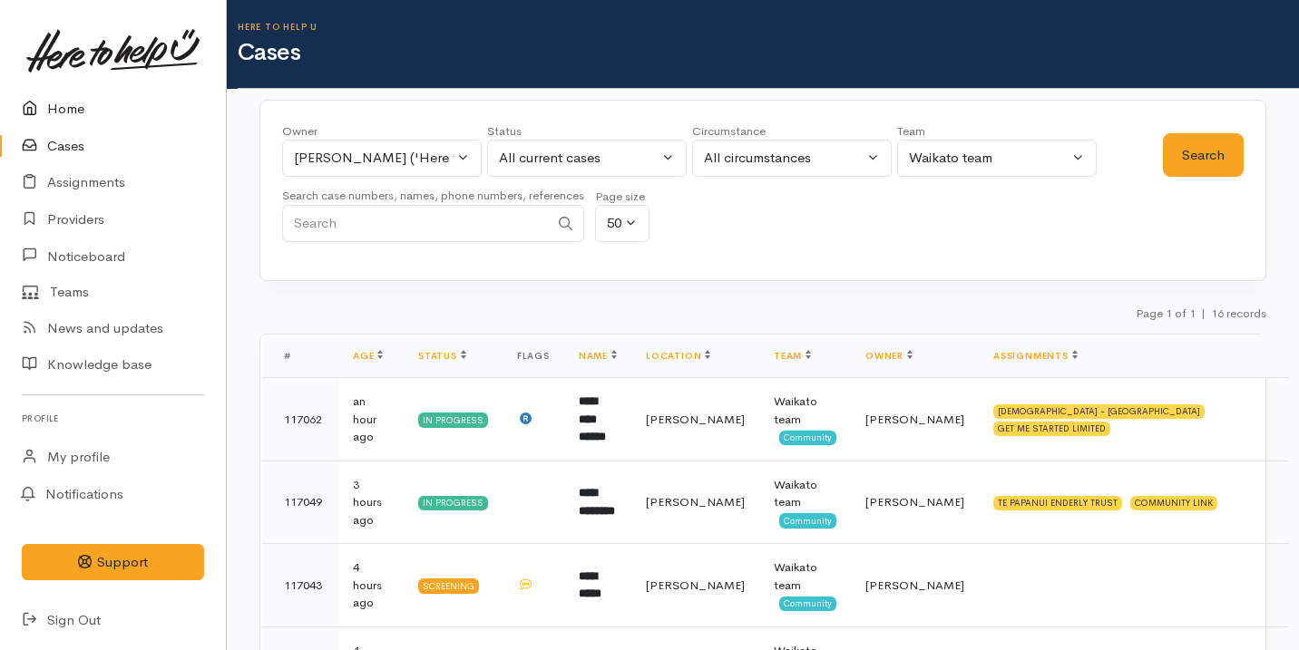
click at [146, 120] on link "Home" at bounding box center [113, 109] width 226 height 37
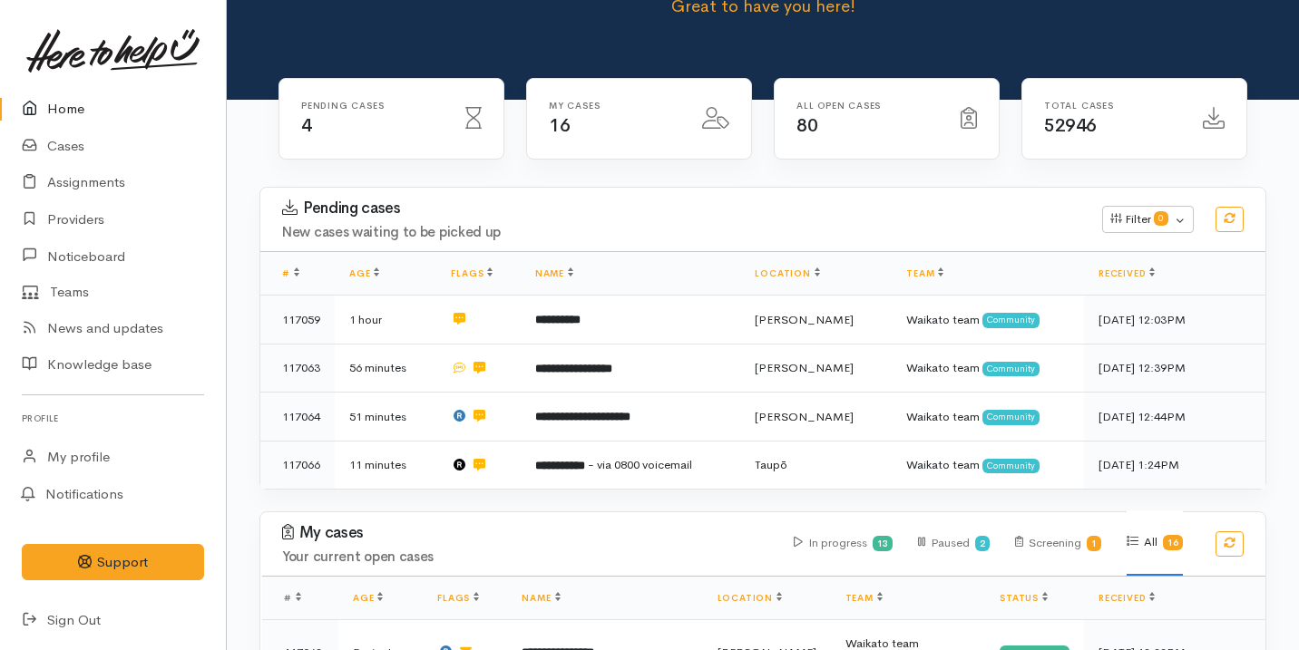
scroll to position [125, 0]
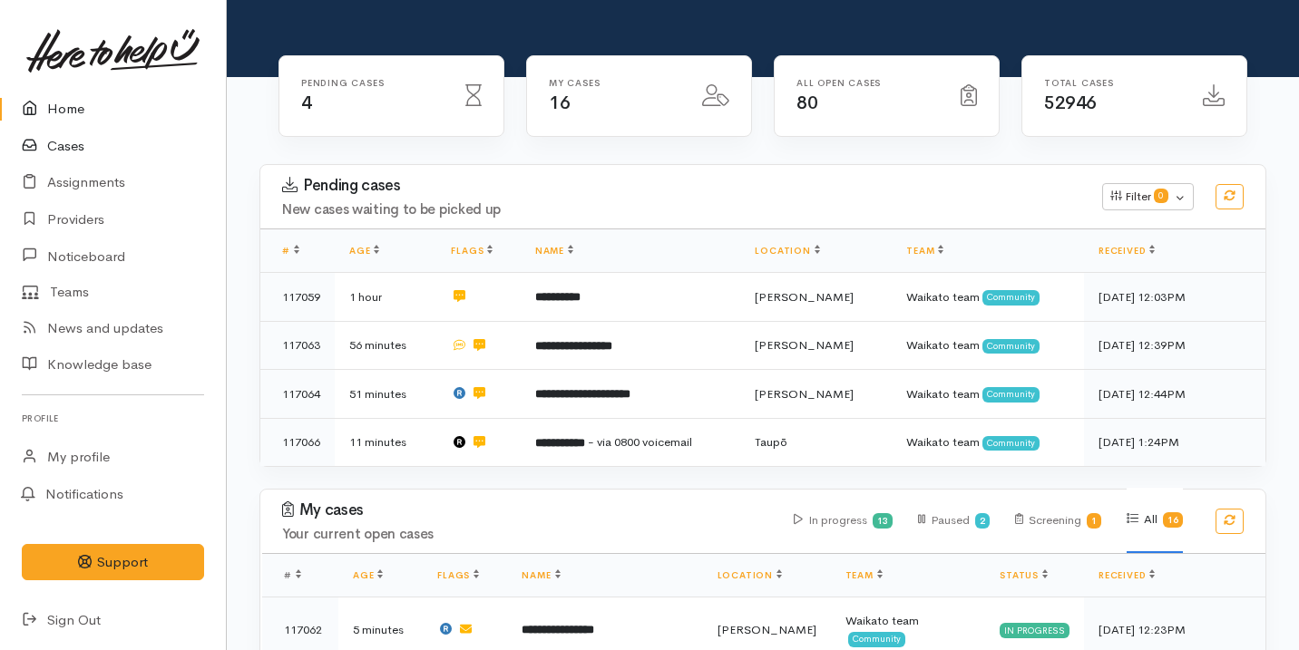
click at [140, 137] on link "Cases" at bounding box center [113, 146] width 226 height 37
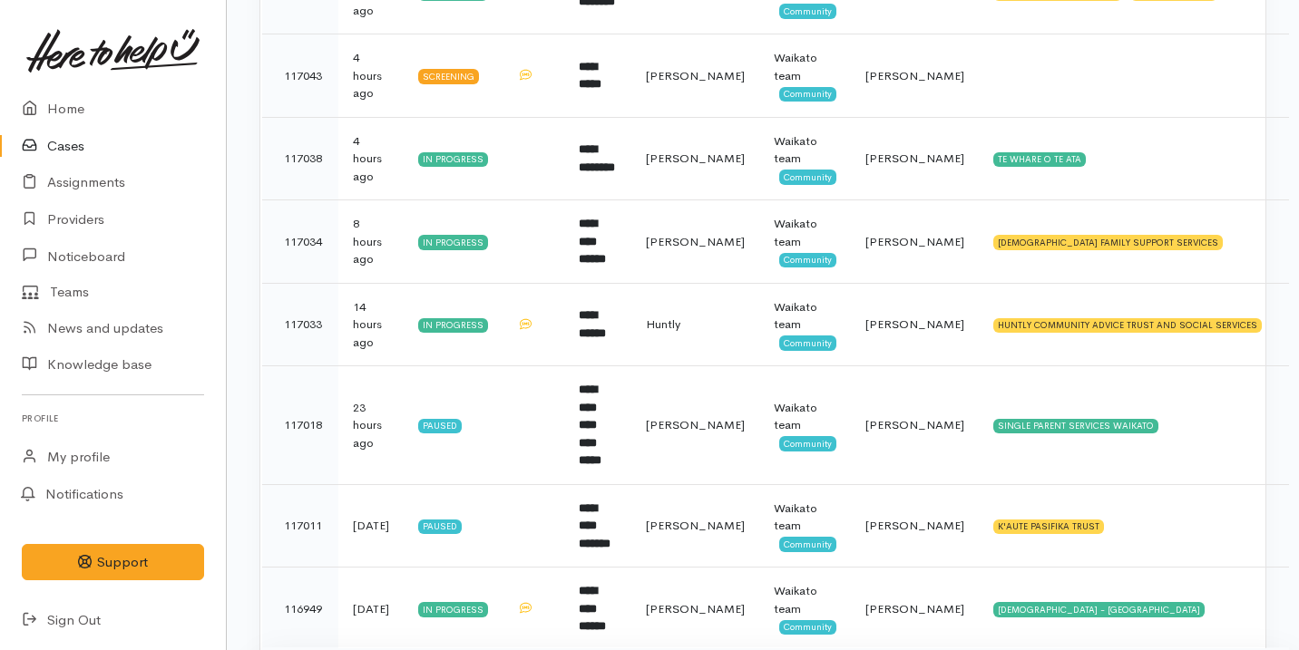
scroll to position [295, 0]
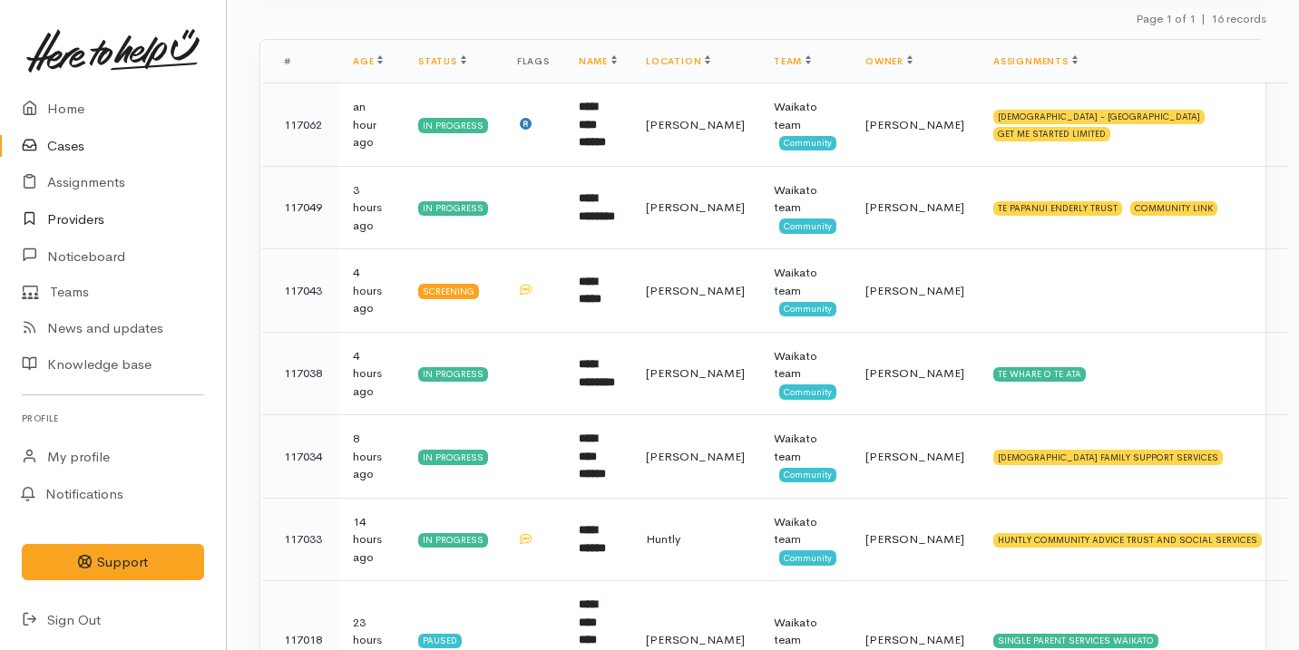
click at [109, 228] on link "Providers" at bounding box center [113, 219] width 226 height 37
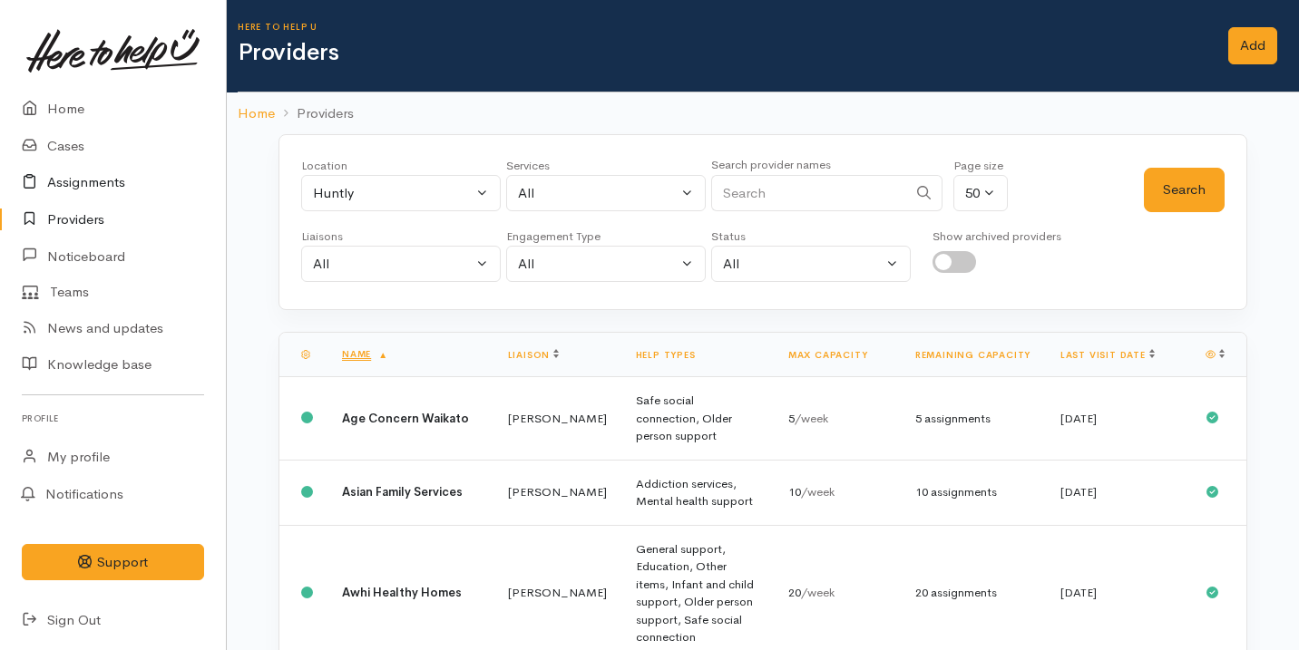
click at [150, 187] on link "Assignments" at bounding box center [113, 182] width 226 height 37
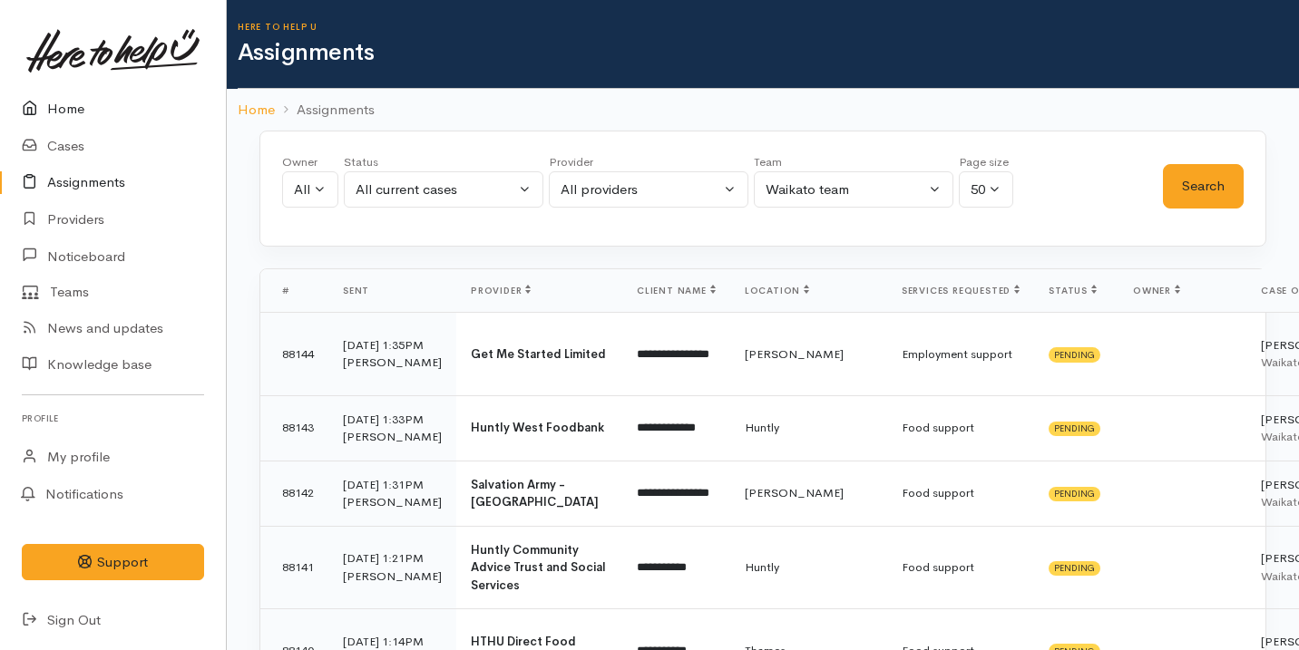
click at [44, 101] on icon at bounding box center [34, 109] width 25 height 23
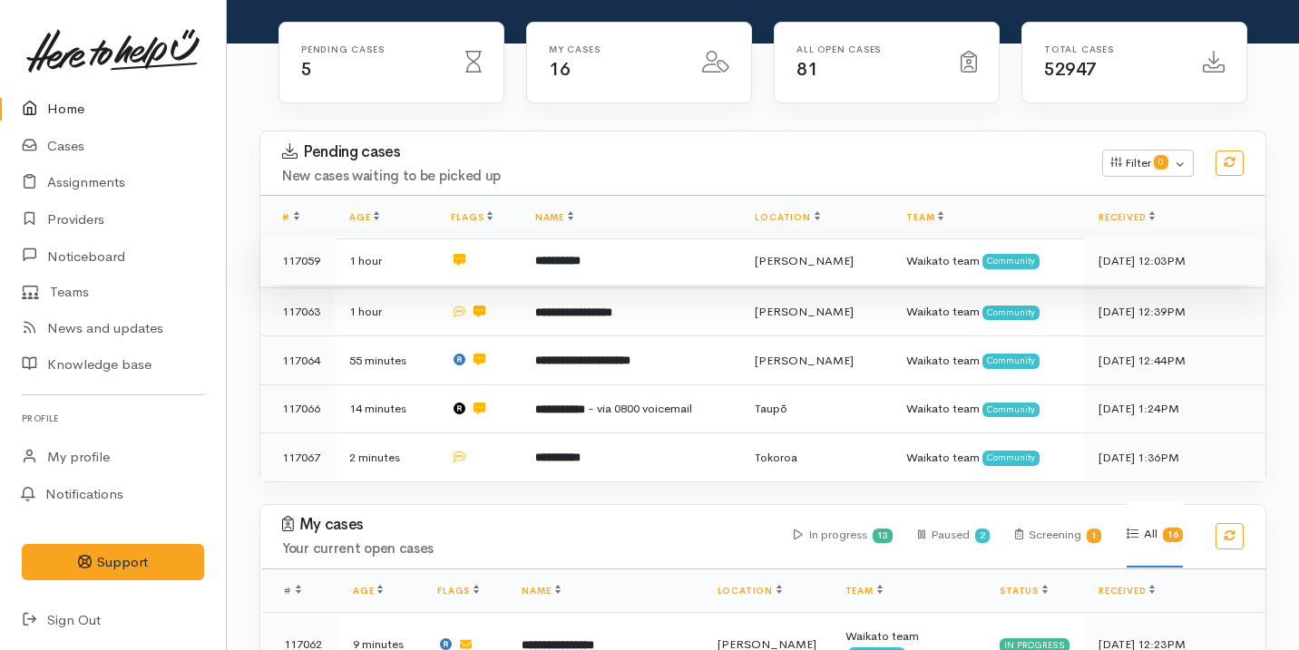
scroll to position [164, 0]
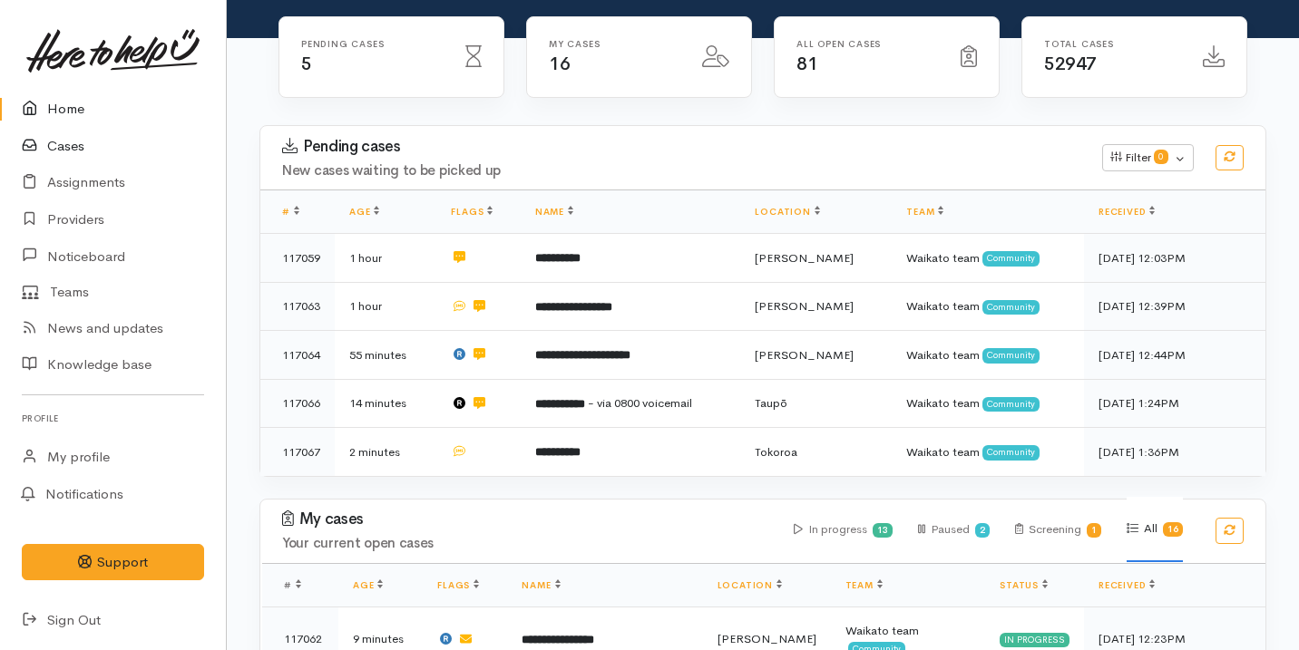
click at [120, 130] on link "Cases" at bounding box center [113, 146] width 226 height 37
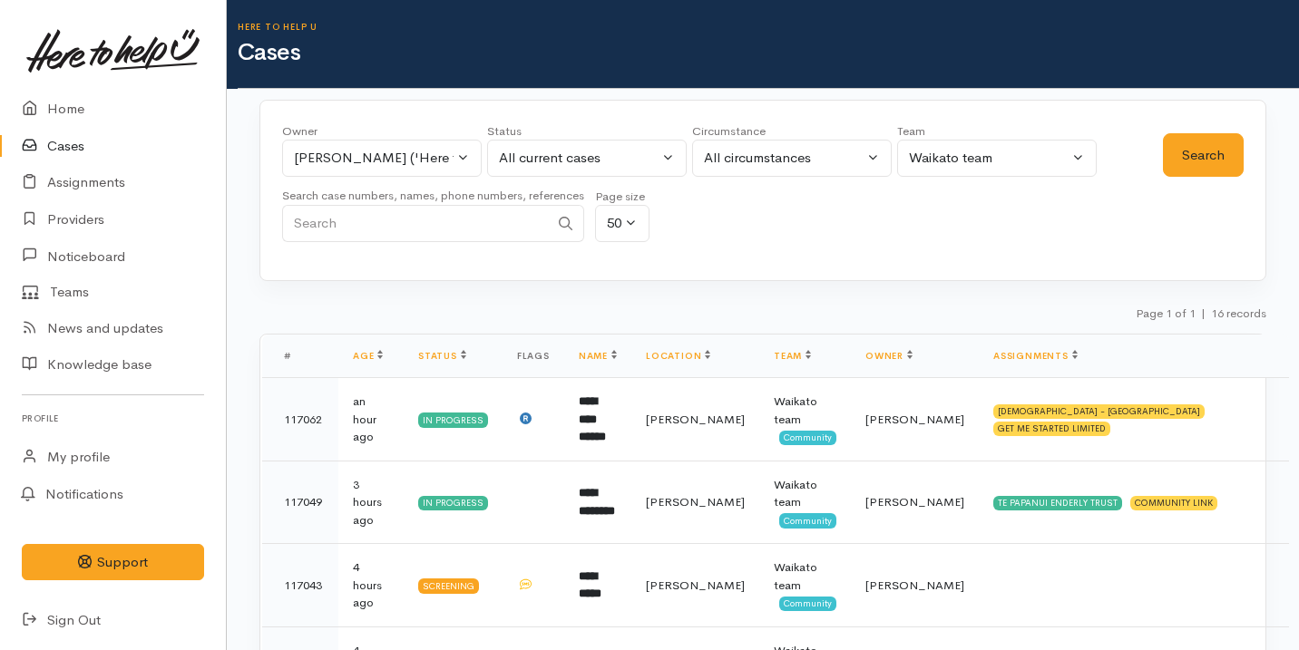
click at [660, 258] on div "Owner All My cases Aandrea Murray ('Here to help u') Akash Prakash ('Here to he…" at bounding box center [762, 190] width 1007 height 181
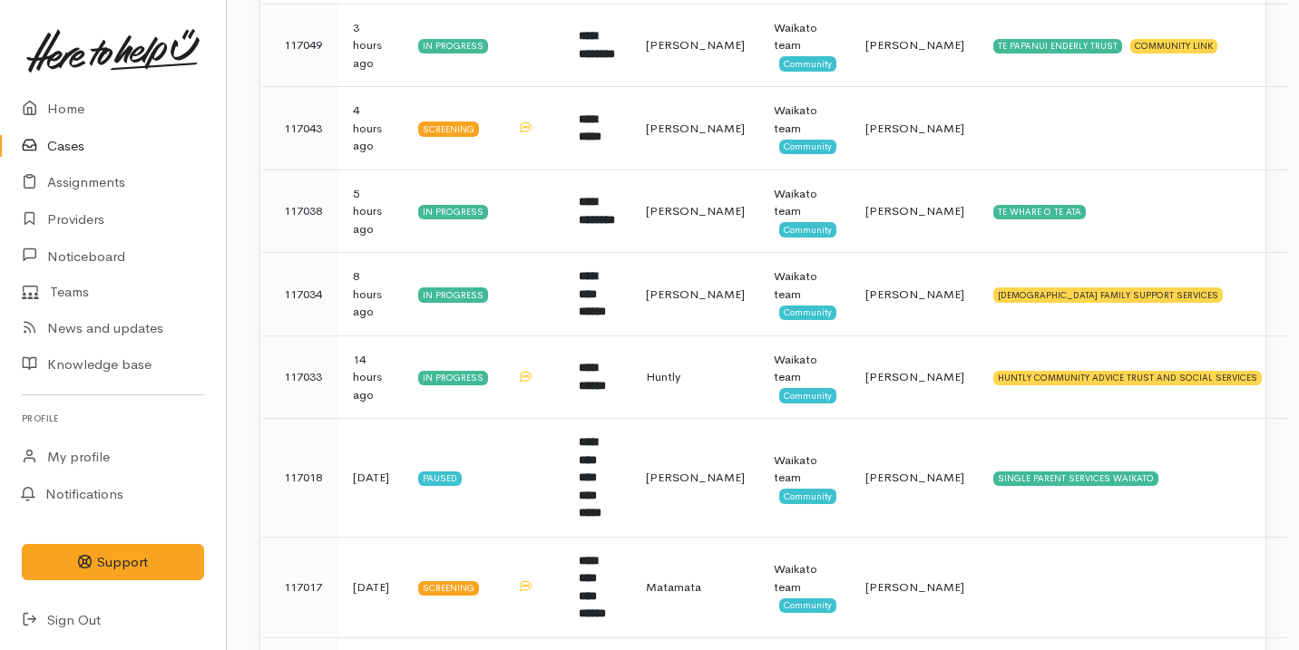
scroll to position [731, 0]
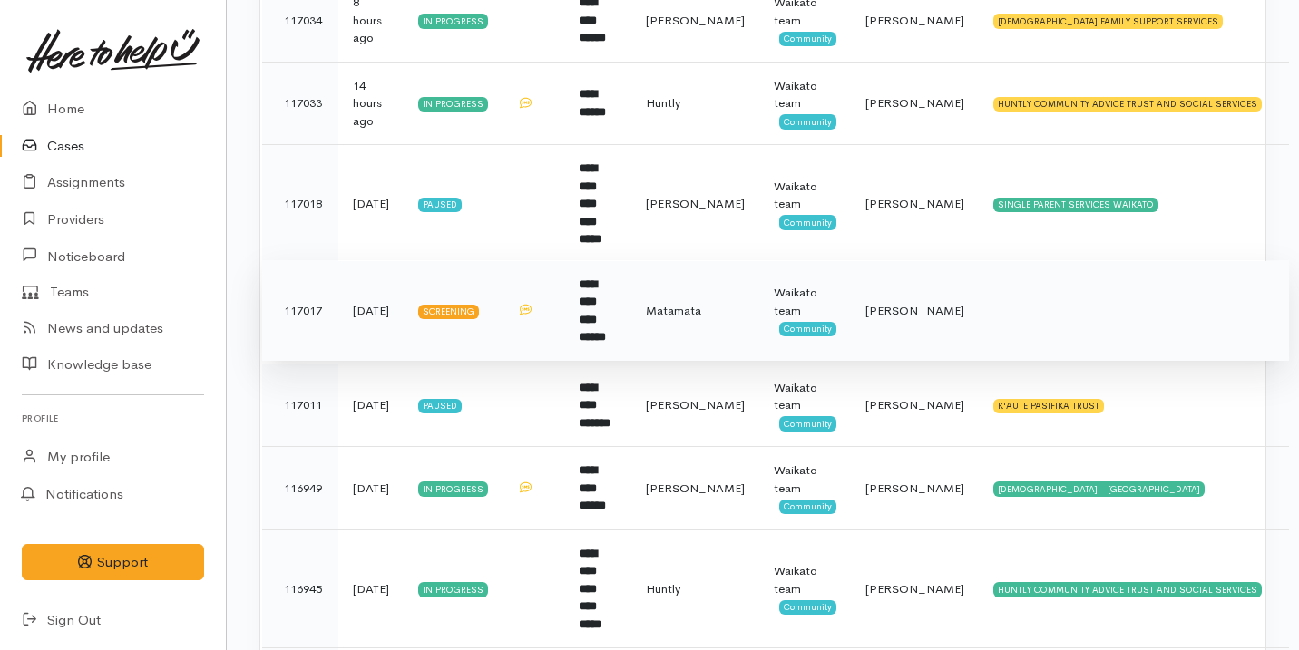
click at [701, 303] on span "Matamata" at bounding box center [673, 310] width 55 height 15
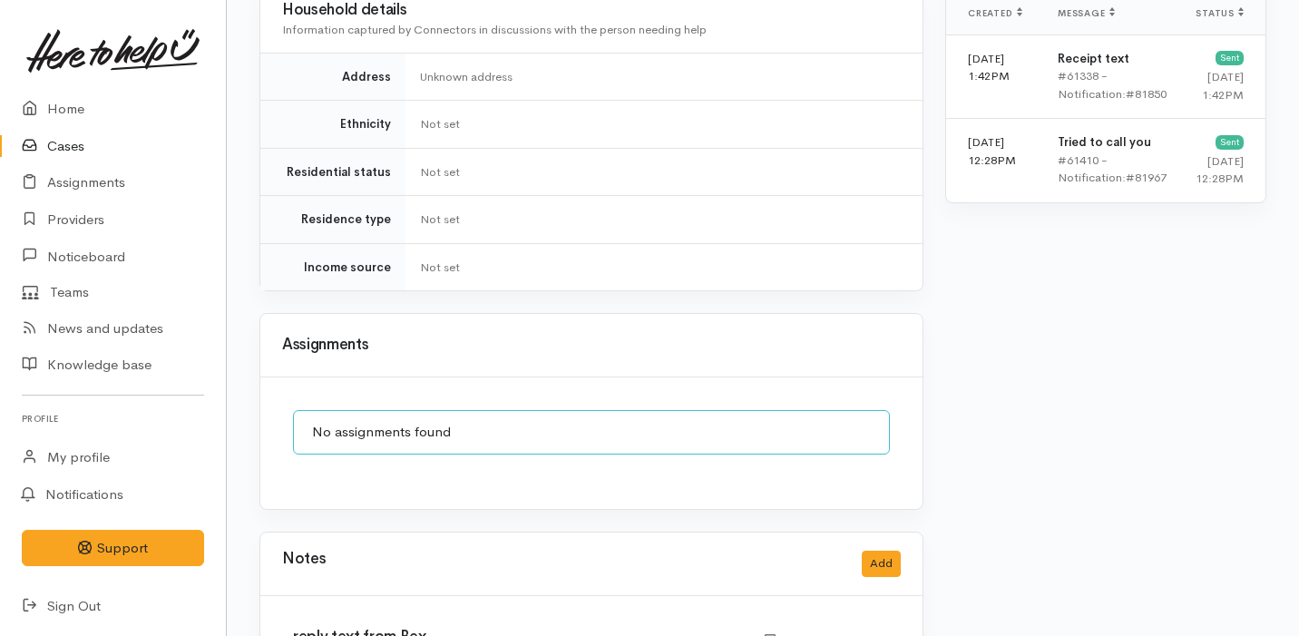
scroll to position [1629, 0]
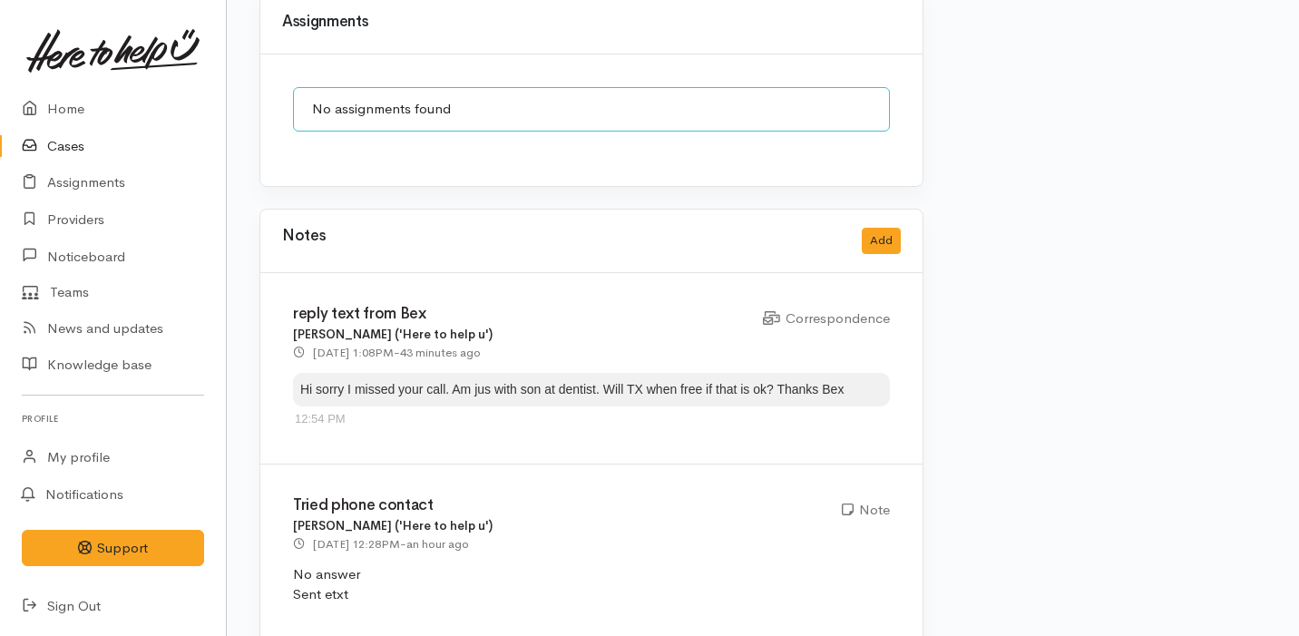
click at [665, 410] on div "12:54 PM" at bounding box center [591, 419] width 593 height 18
click at [881, 228] on button "Add" at bounding box center [880, 241] width 39 height 26
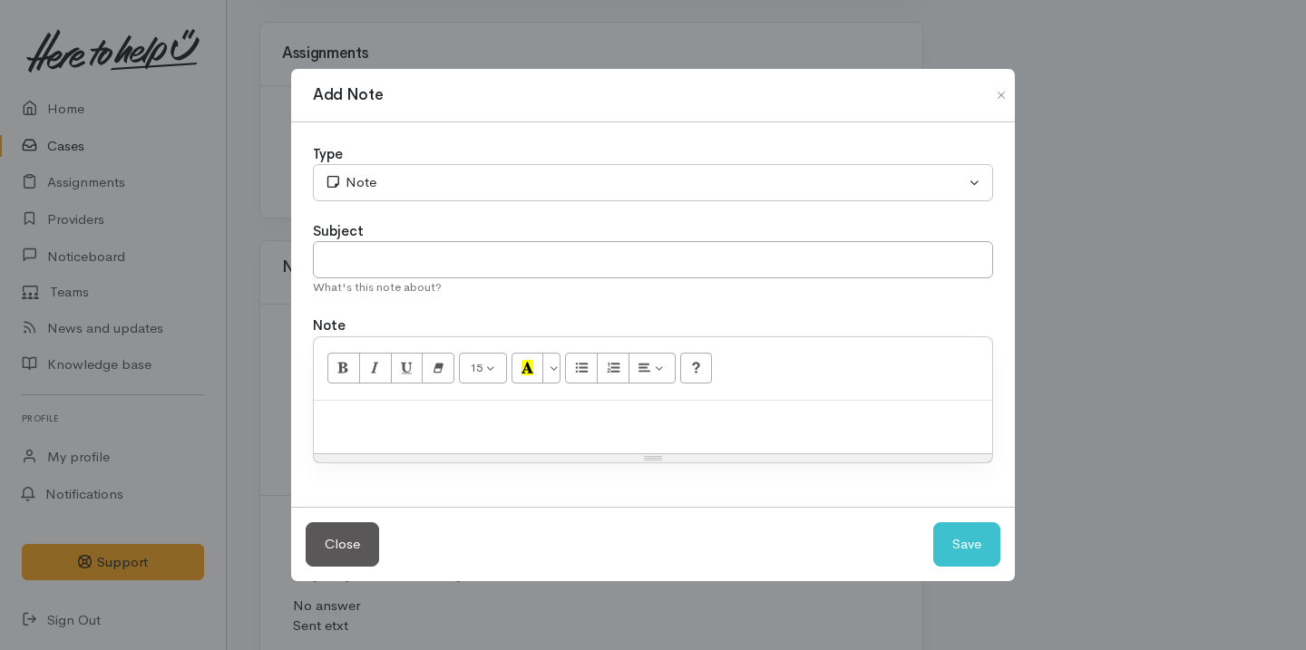
click at [499, 425] on p at bounding box center [653, 420] width 660 height 21
paste div
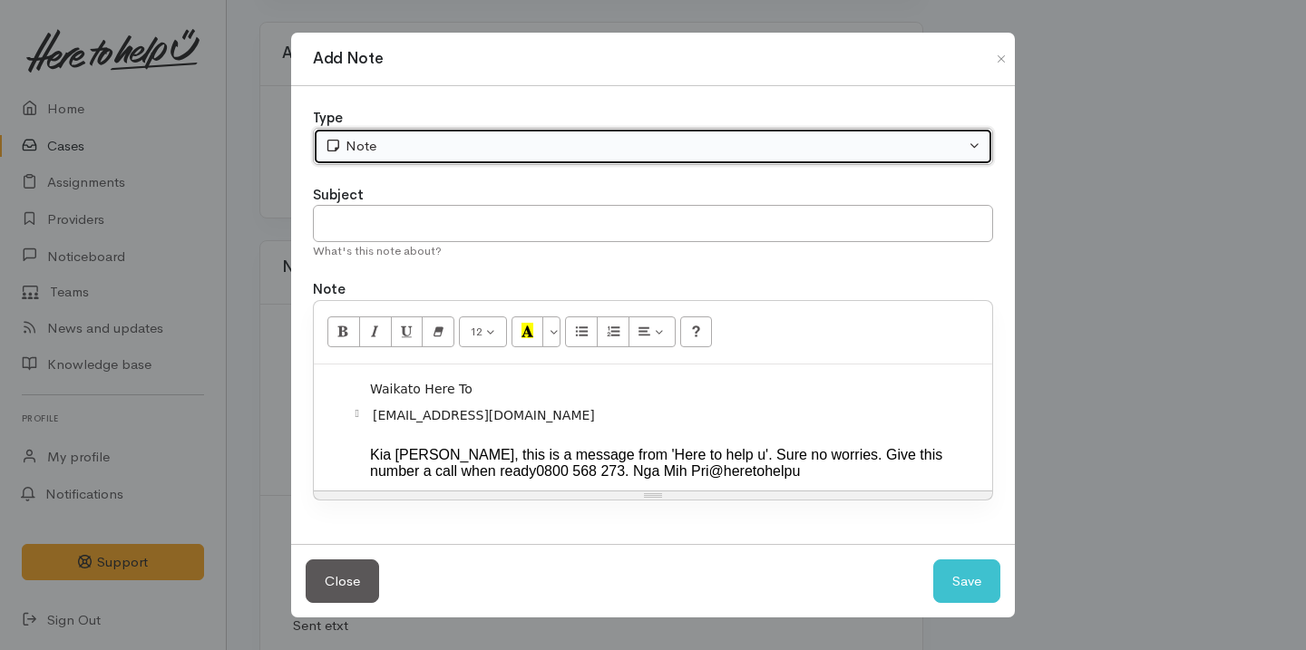
click at [469, 136] on div "Note" at bounding box center [645, 146] width 640 height 21
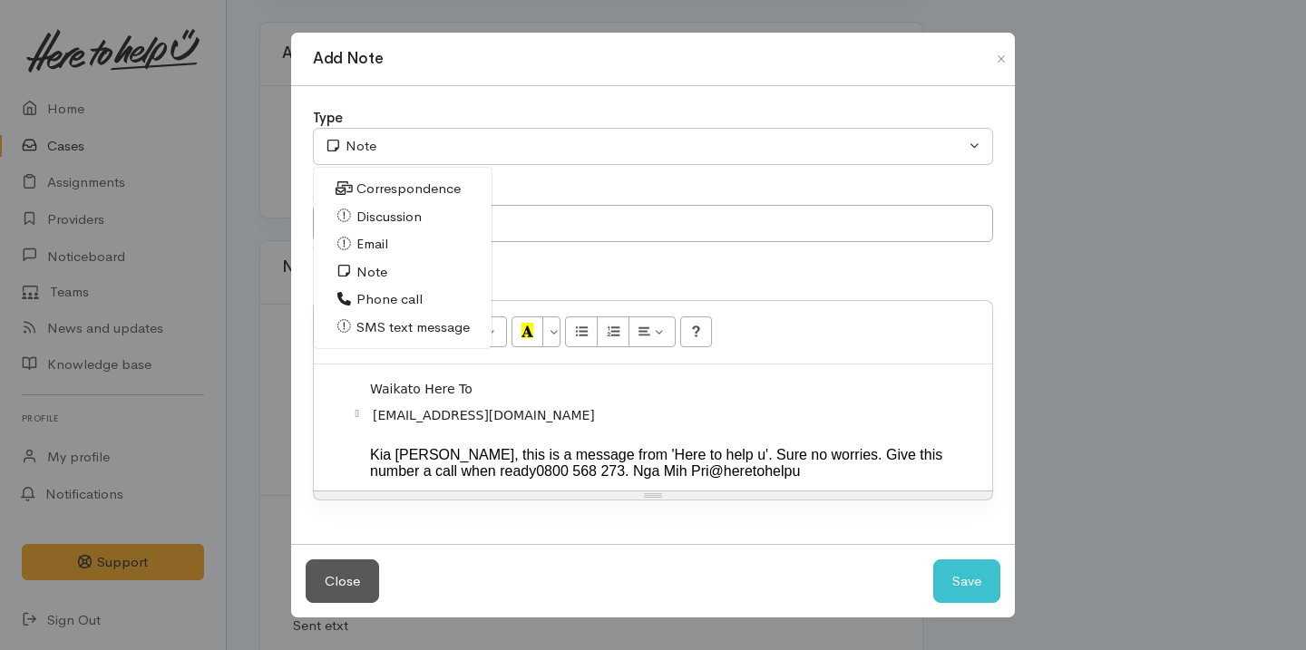
click at [417, 186] on span "Correspondence" at bounding box center [408, 189] width 104 height 21
select select "6"
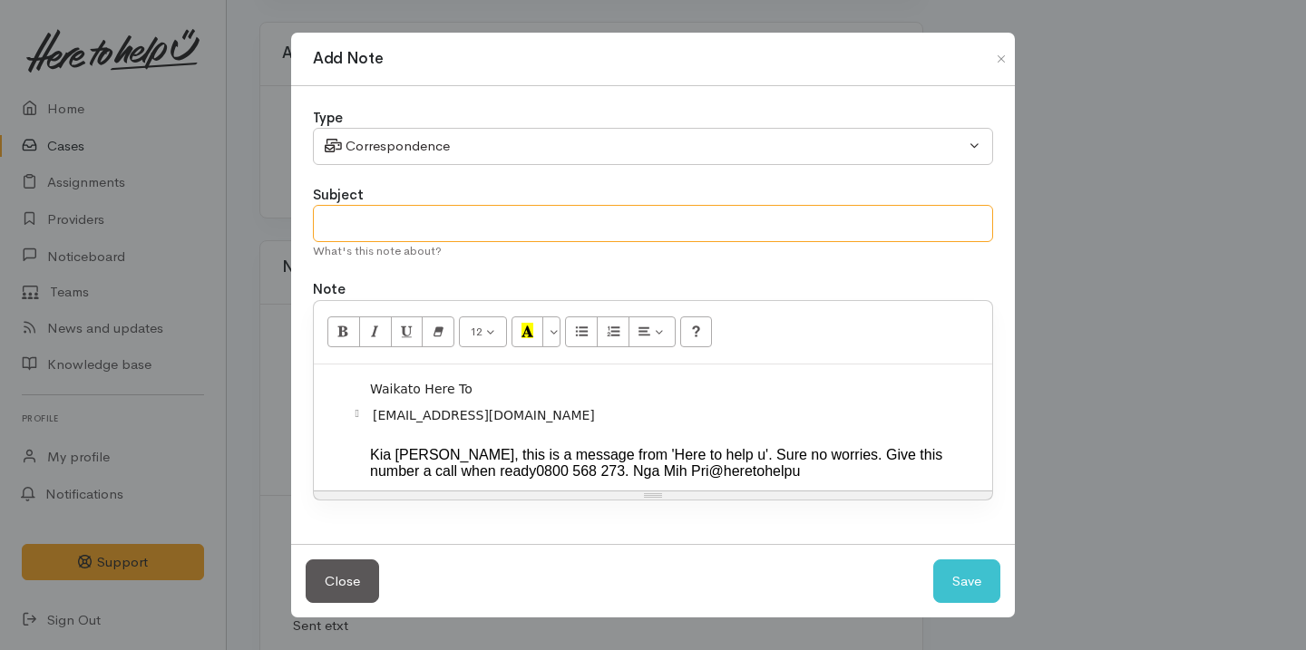
click at [430, 221] on input "text" at bounding box center [653, 223] width 680 height 37
type input "Reply back"
click at [948, 589] on button "Save" at bounding box center [966, 581] width 67 height 44
click at [967, 591] on button "Save" at bounding box center [966, 581] width 67 height 44
click at [992, 52] on button "Close" at bounding box center [1001, 59] width 29 height 22
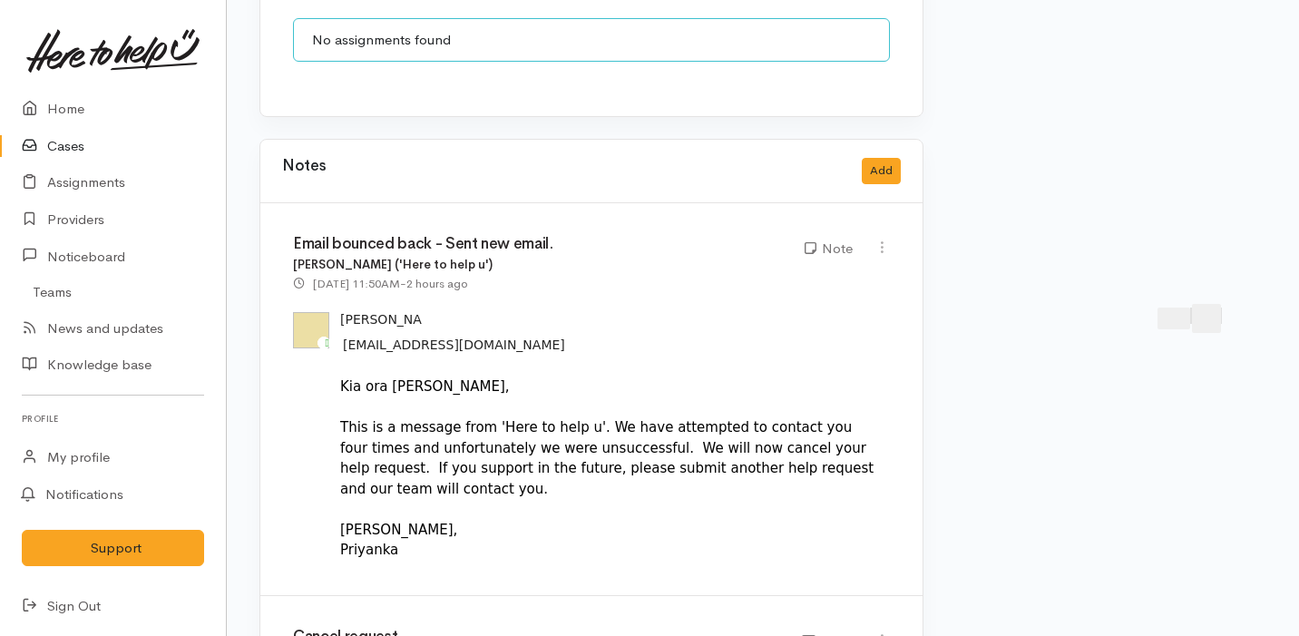
scroll to position [1445, 0]
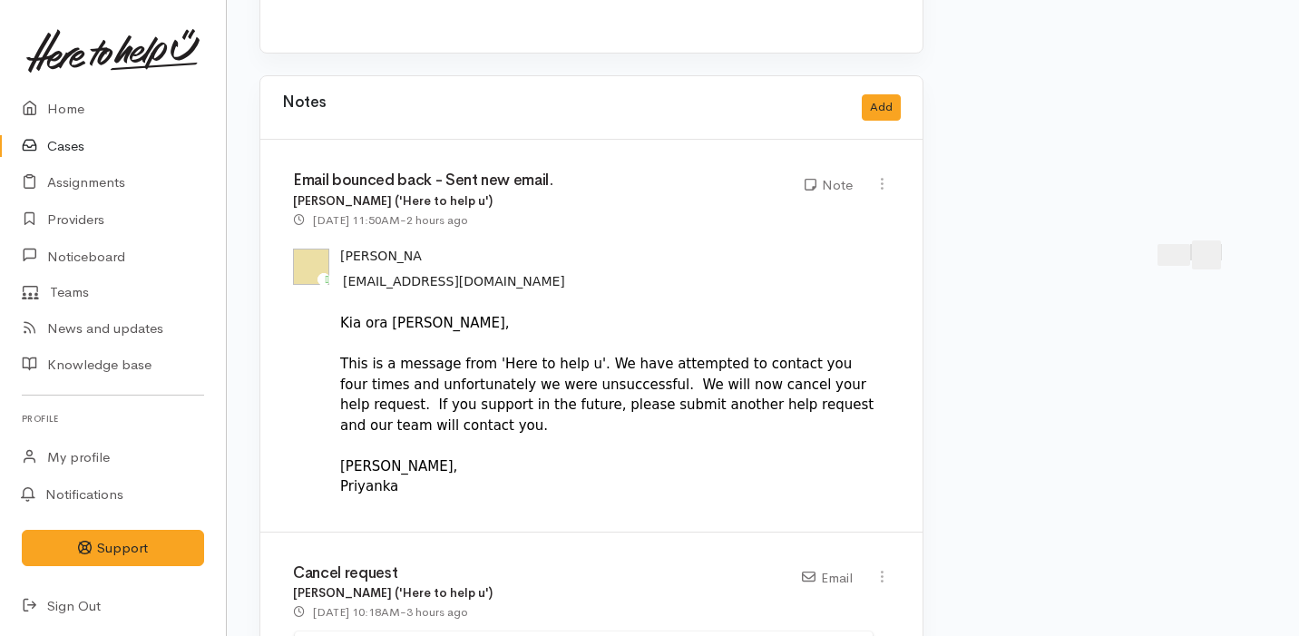
click at [142, 159] on link "Cases" at bounding box center [113, 146] width 226 height 37
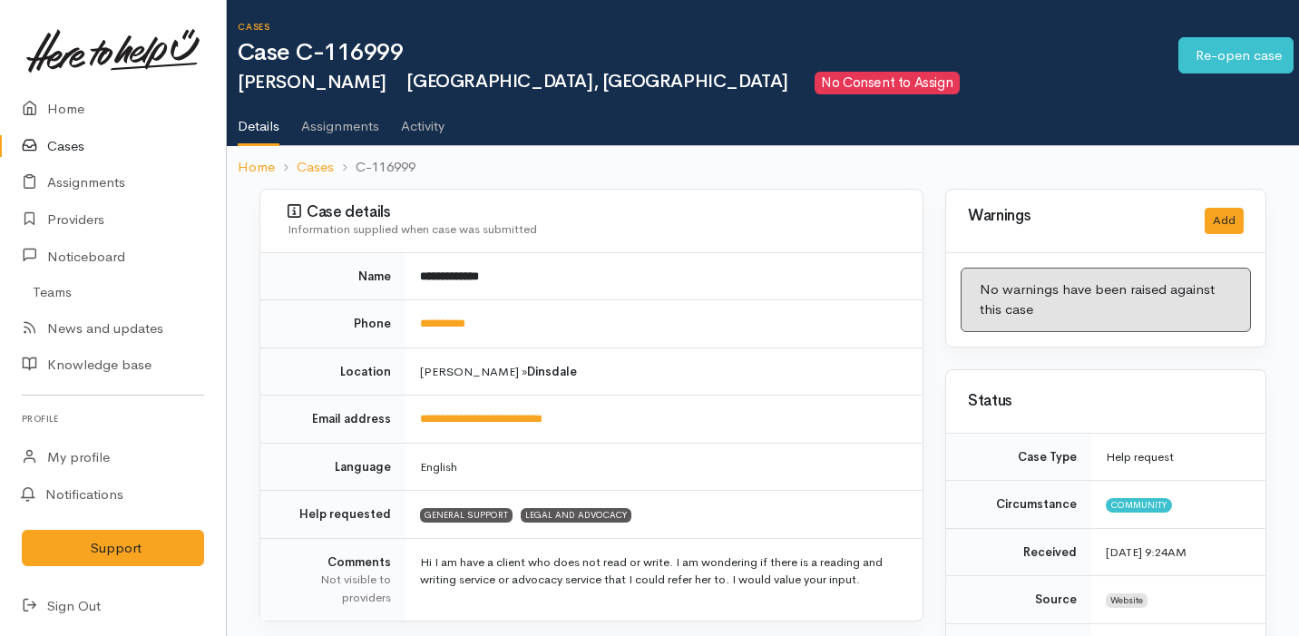
scroll to position [461, 0]
click at [107, 114] on link "Home" at bounding box center [113, 109] width 226 height 37
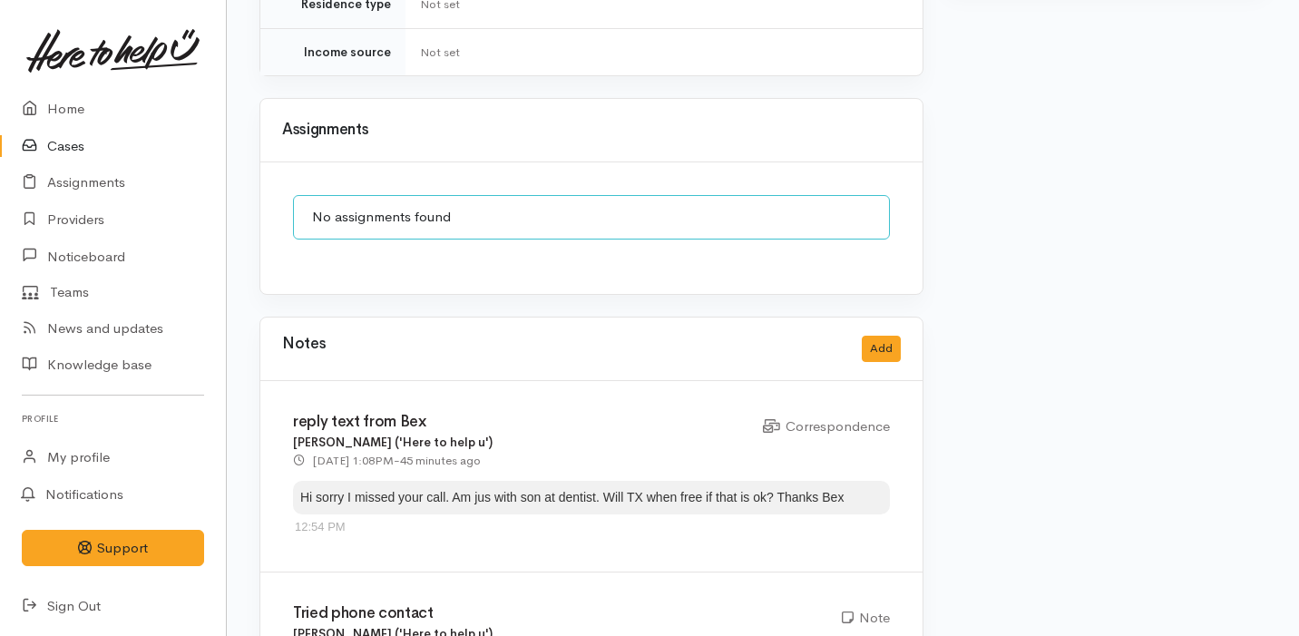
scroll to position [1590, 0]
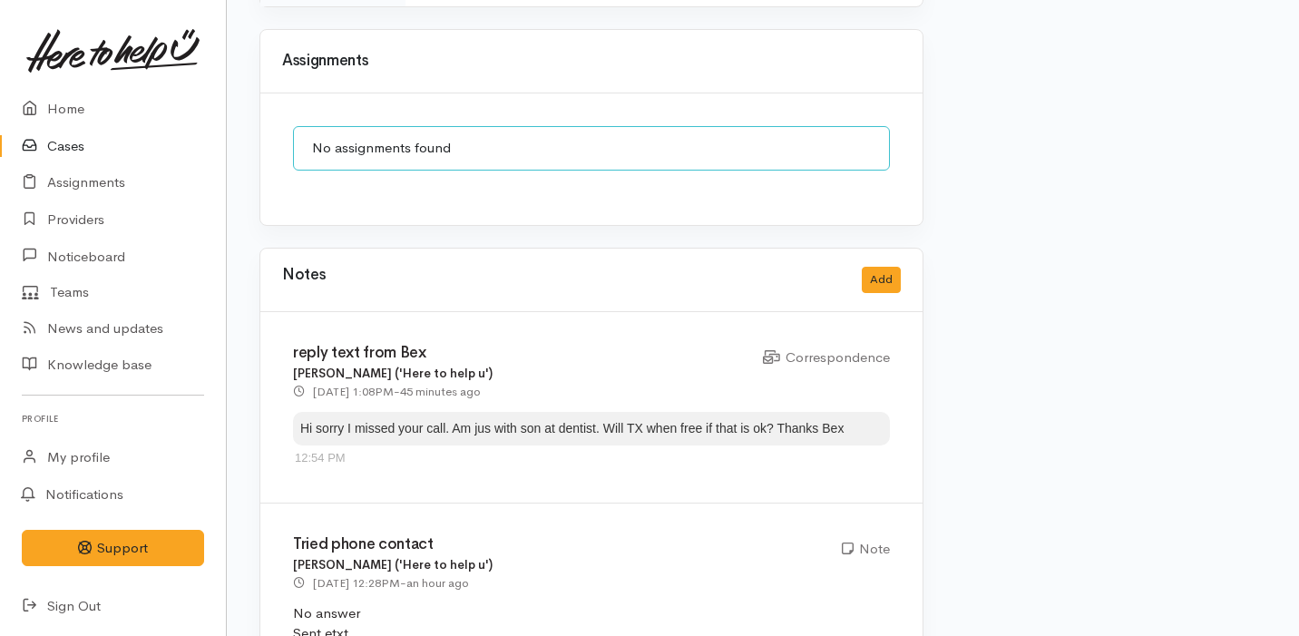
click at [603, 412] on div "Hi sorry I missed your call. Am jus with son at dentist. Will TX when free if t…" at bounding box center [591, 429] width 597 height 34
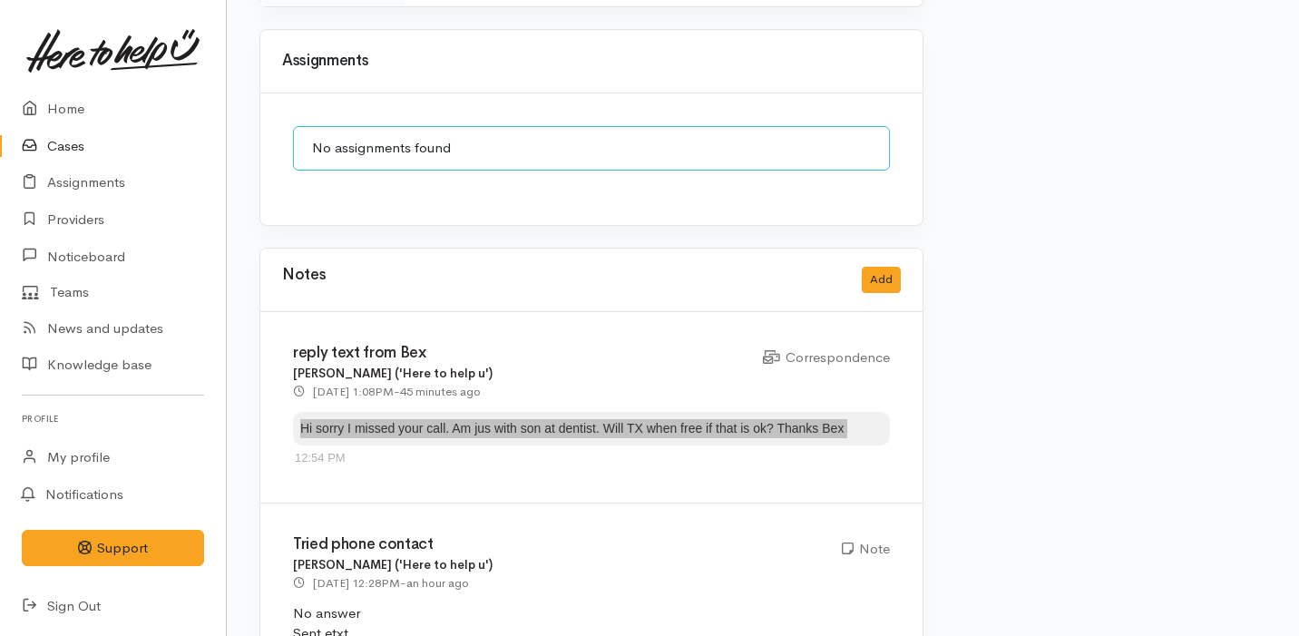
click at [501, 261] on div "Notes Add" at bounding box center [591, 279] width 618 height 37
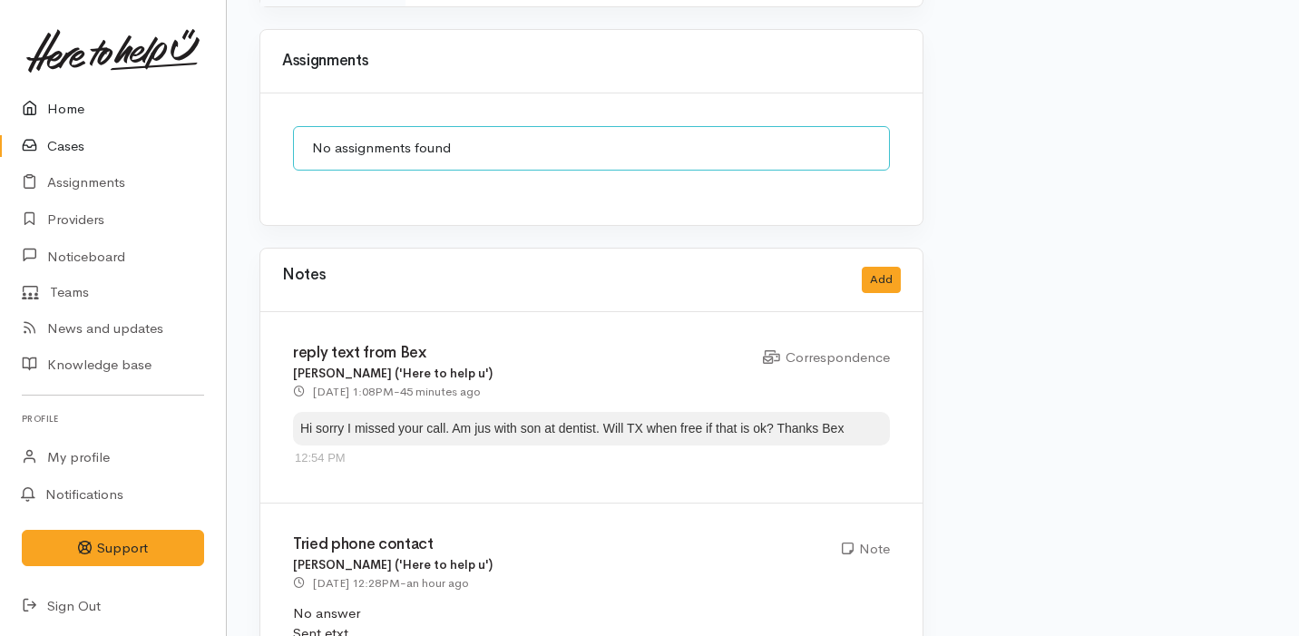
click at [115, 107] on link "Home" at bounding box center [113, 109] width 226 height 37
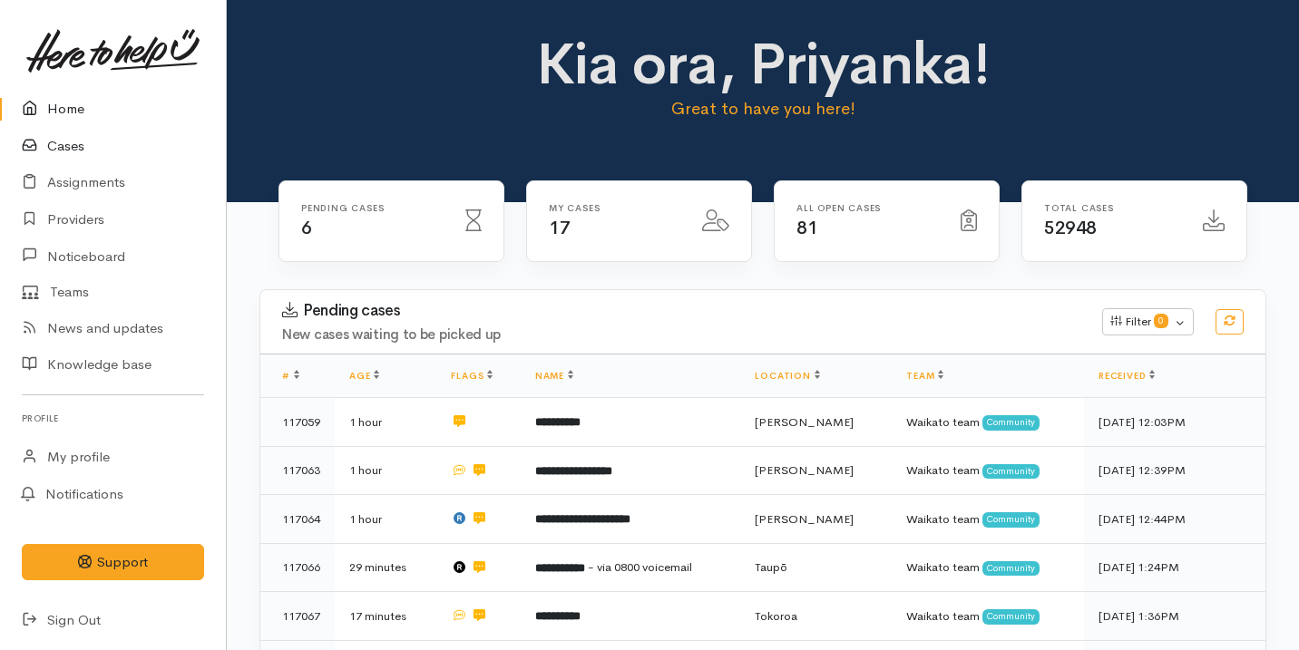
click at [116, 138] on link "Cases" at bounding box center [113, 146] width 226 height 37
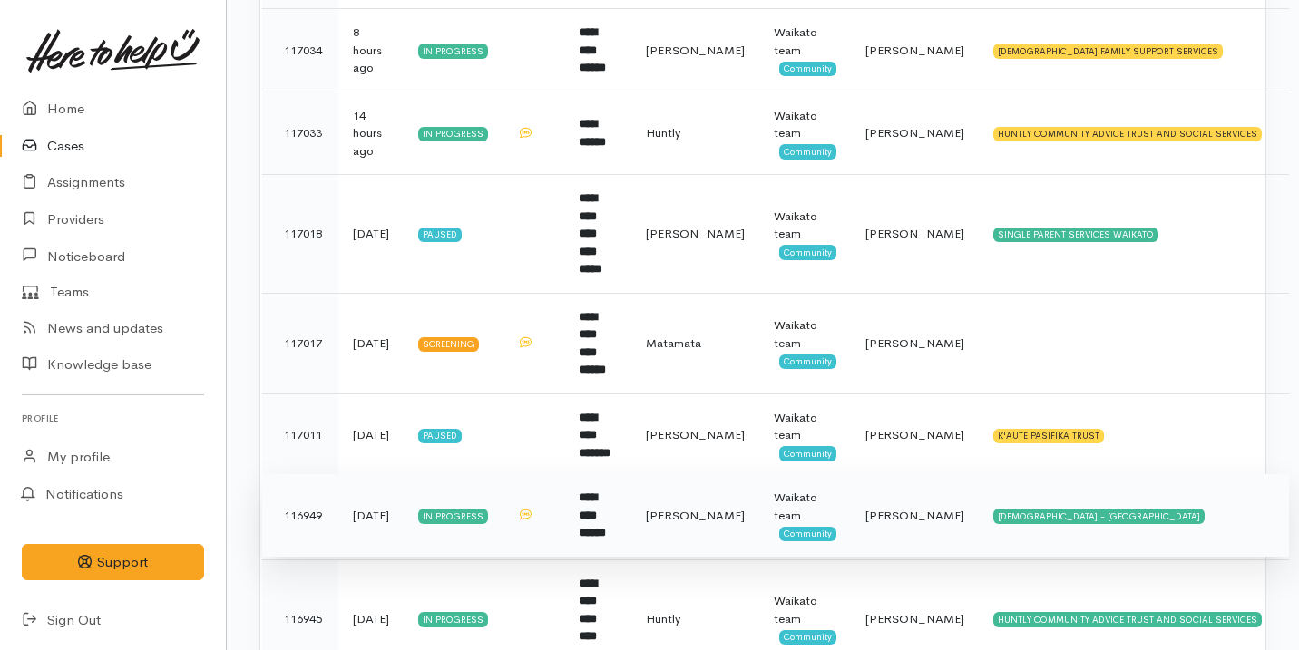
scroll to position [672, 0]
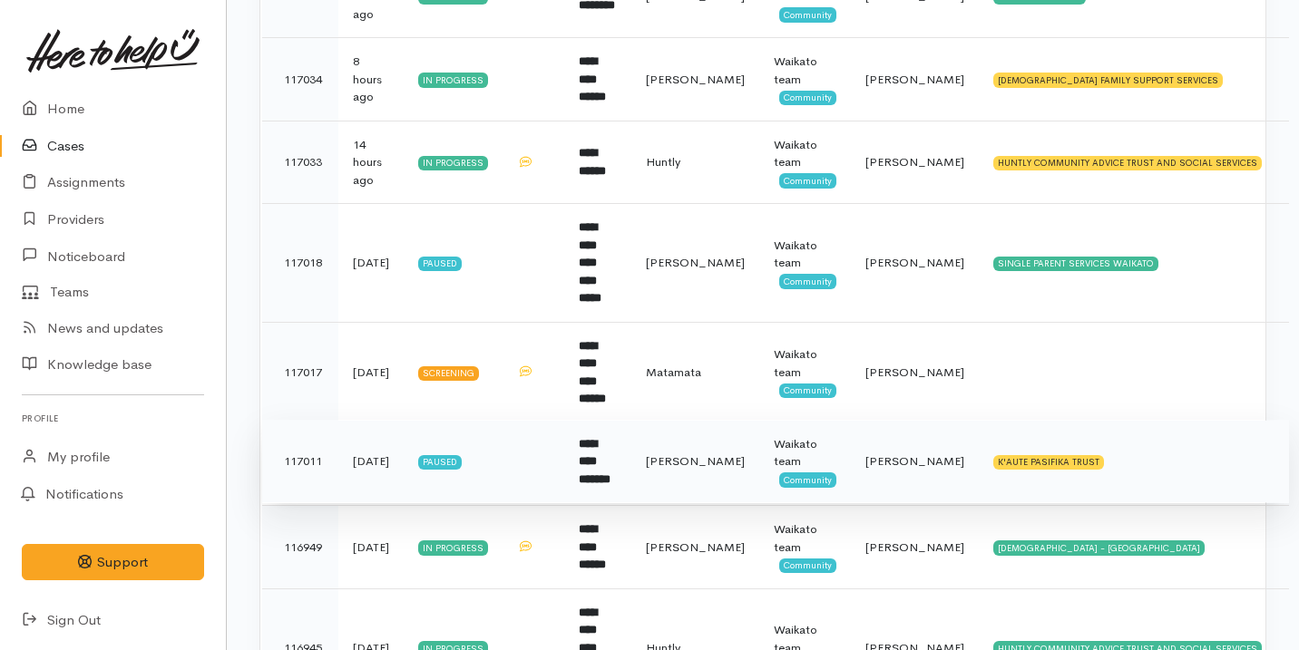
click at [1121, 420] on td "K'AUTE PASIFIKA TRUST" at bounding box center [1133, 461] width 310 height 83
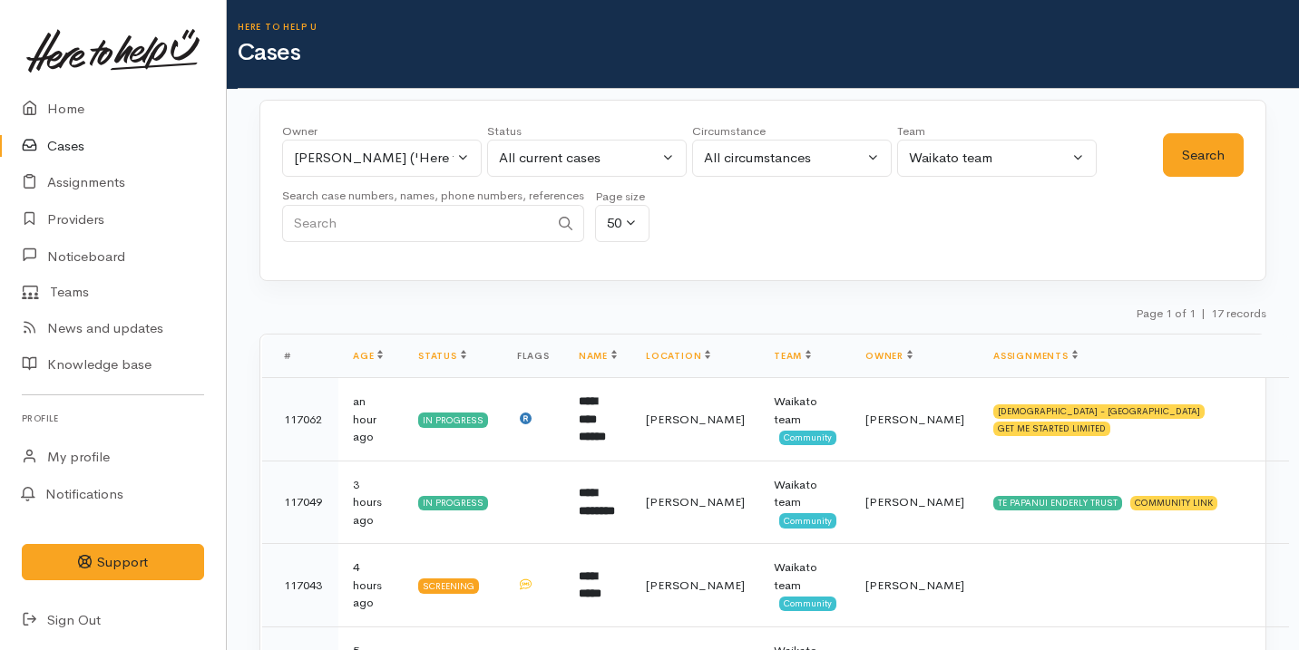
scroll to position [724, 0]
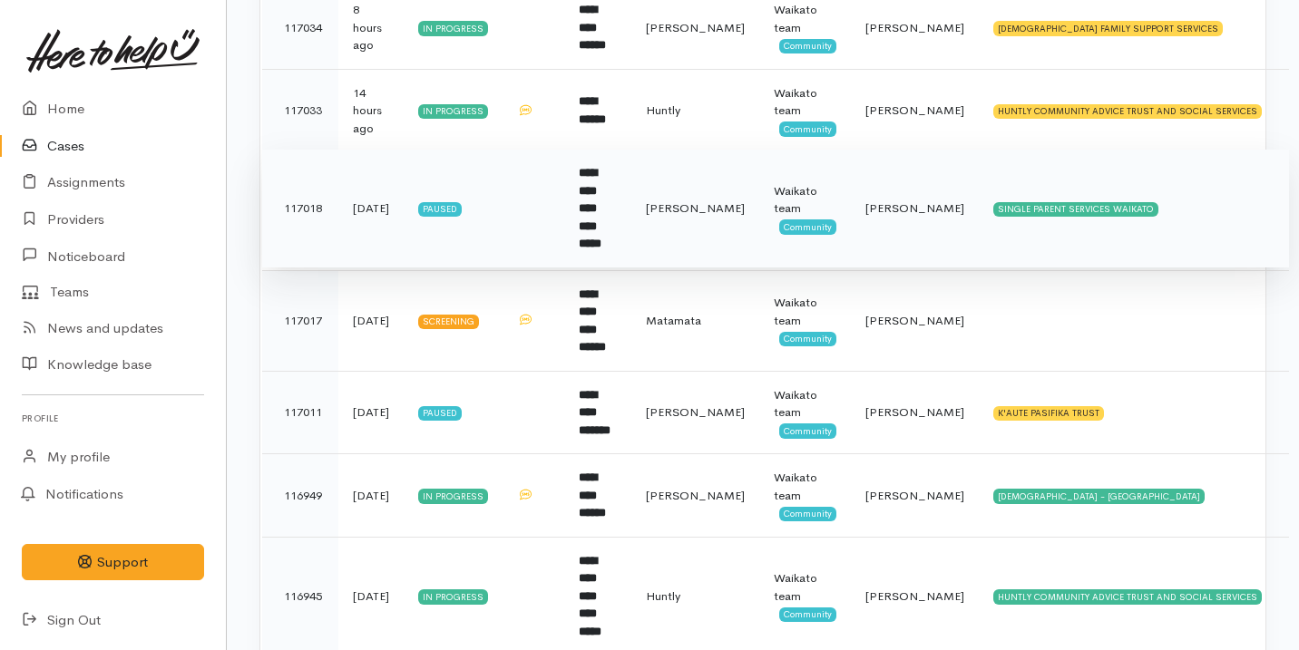
click at [558, 175] on td at bounding box center [533, 209] width 62 height 119
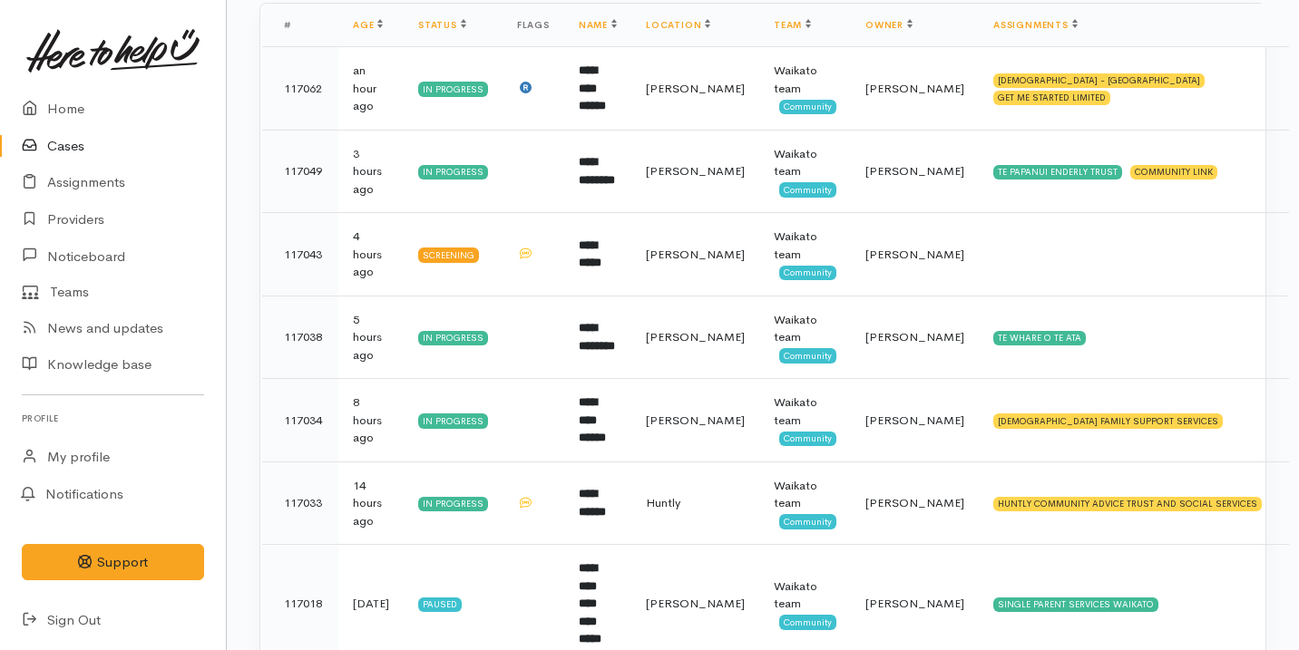
scroll to position [338, 0]
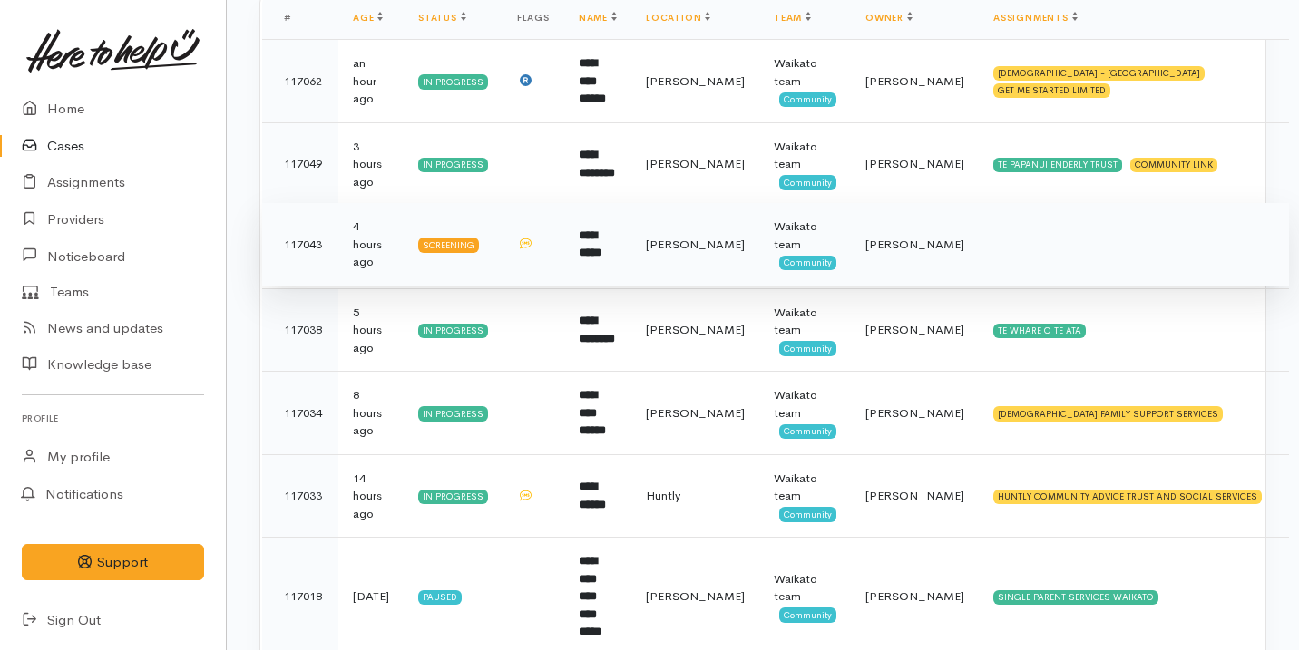
click at [619, 262] on td "**********" at bounding box center [597, 244] width 67 height 83
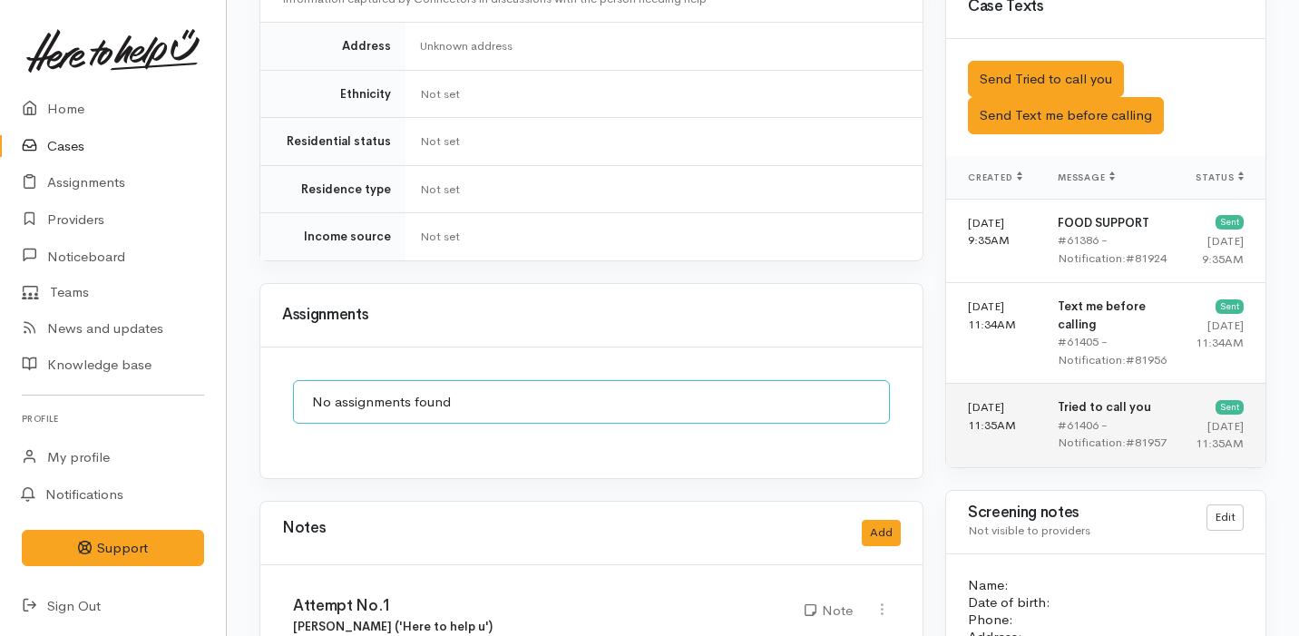
scroll to position [1129, 0]
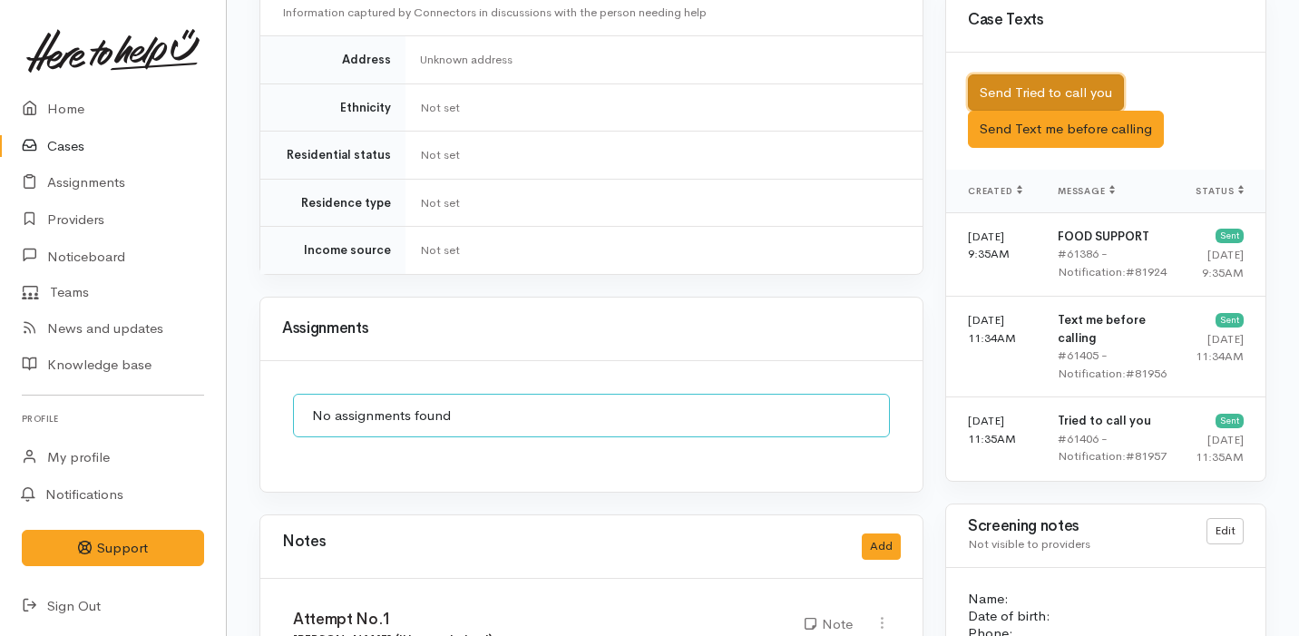
click at [1071, 74] on button "Send Tried to call you" at bounding box center [1046, 92] width 156 height 37
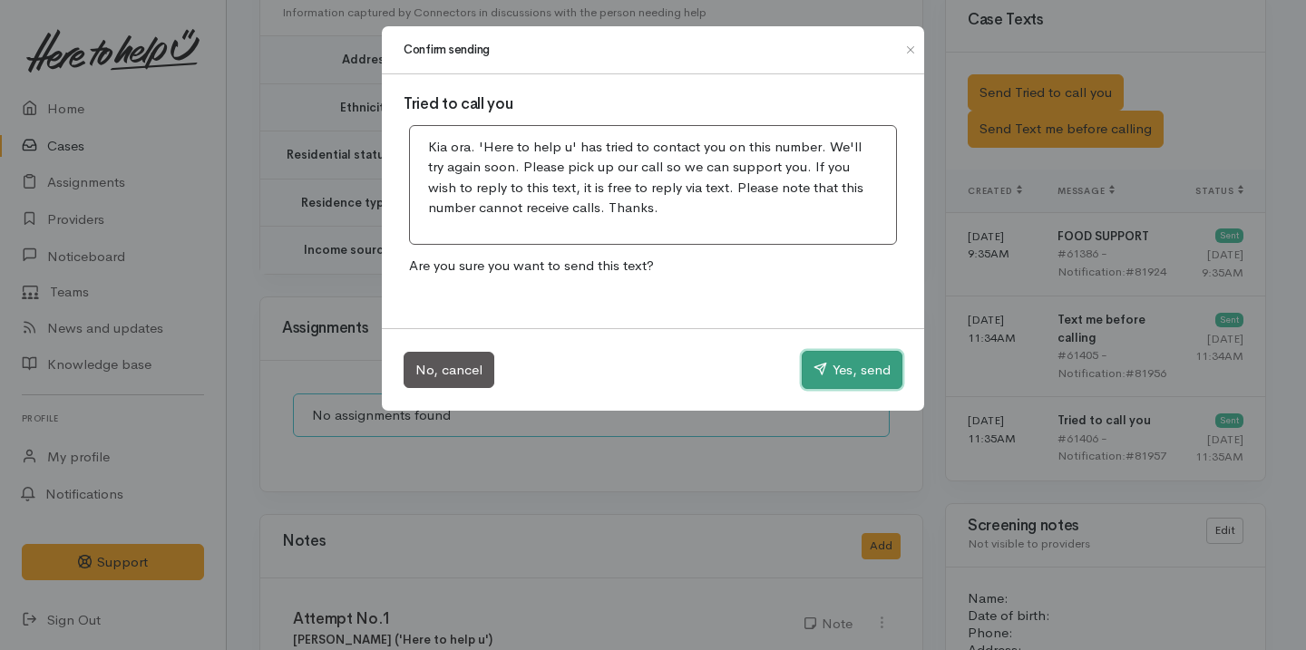
click at [852, 357] on button "Yes, send" at bounding box center [852, 370] width 101 height 38
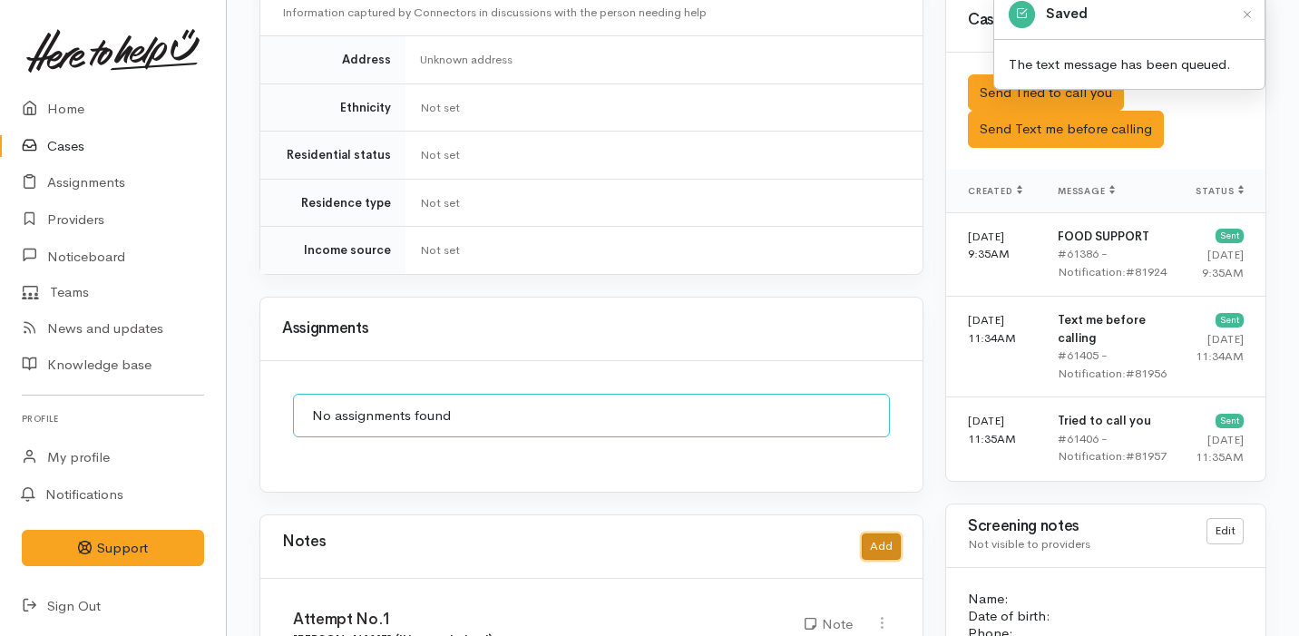
click at [887, 533] on button "Add" at bounding box center [880, 546] width 39 height 26
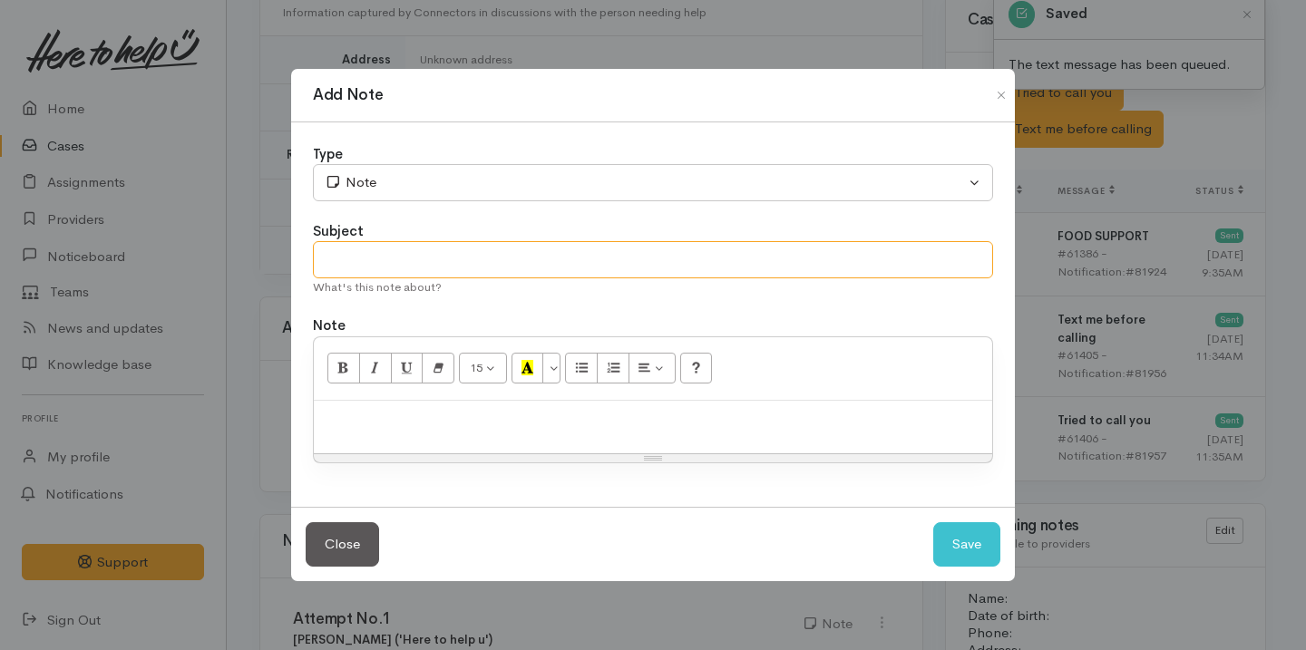
click at [483, 253] on input "text" at bounding box center [653, 259] width 680 height 37
type input "Attempt No.2"
click at [452, 433] on div at bounding box center [653, 427] width 678 height 53
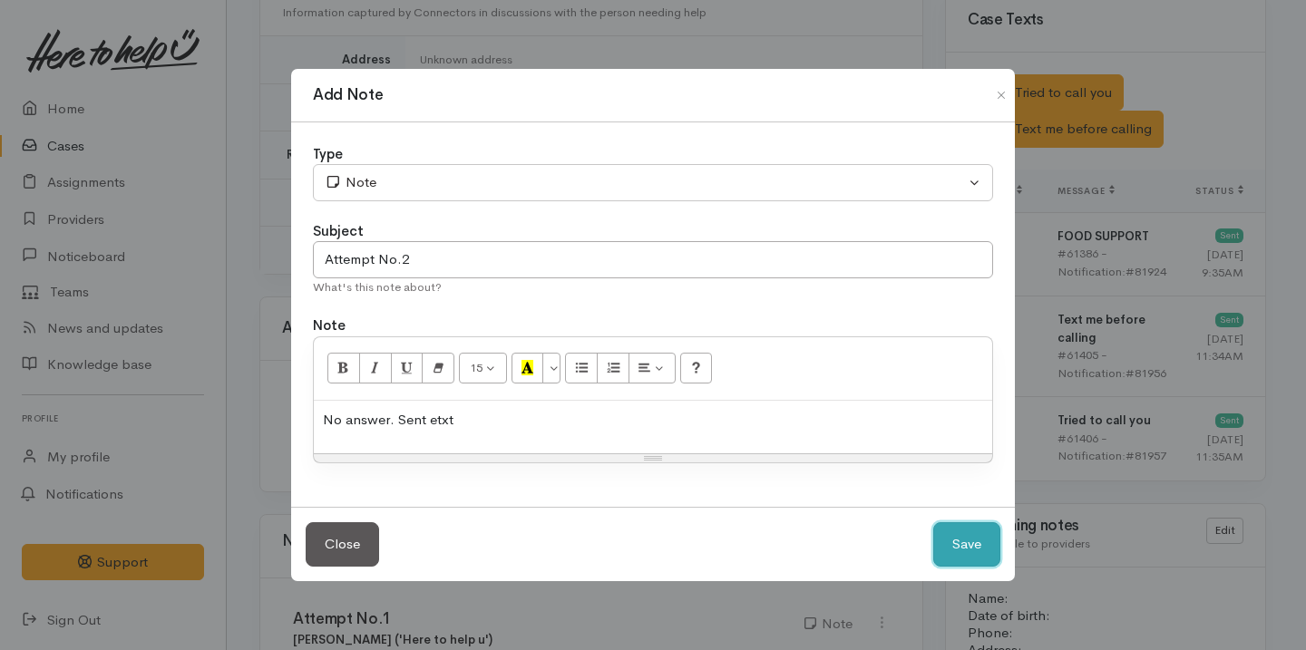
click at [983, 530] on button "Save" at bounding box center [966, 544] width 67 height 44
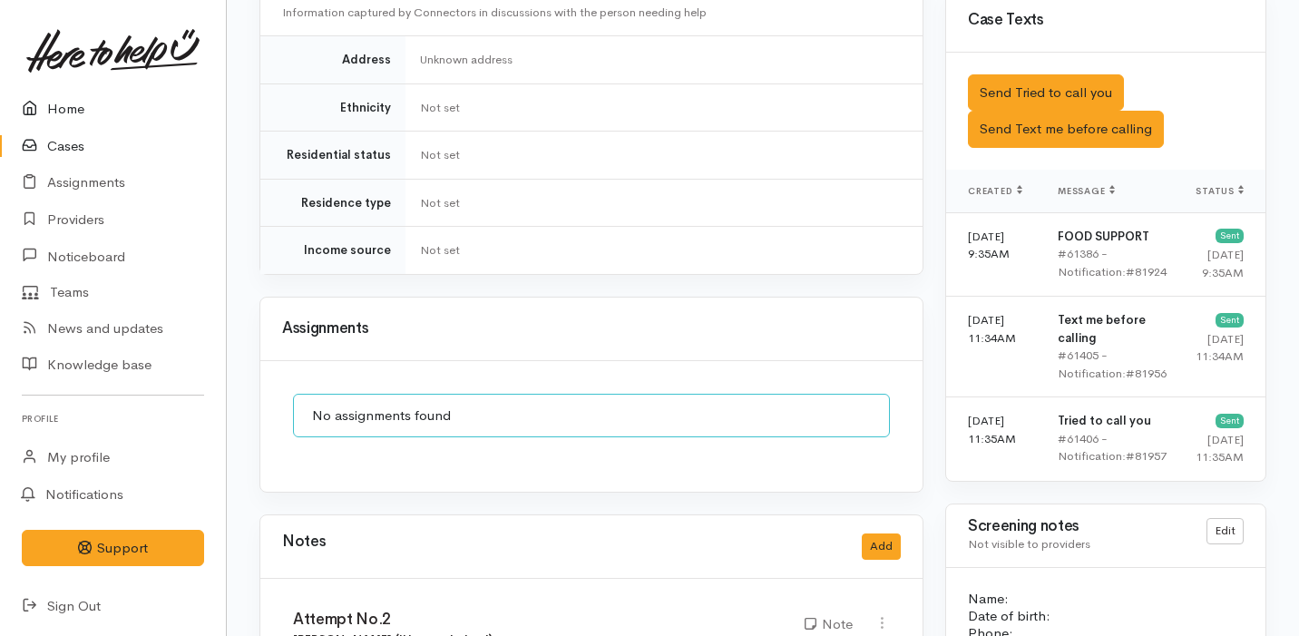
click at [90, 104] on link "Home" at bounding box center [113, 109] width 226 height 37
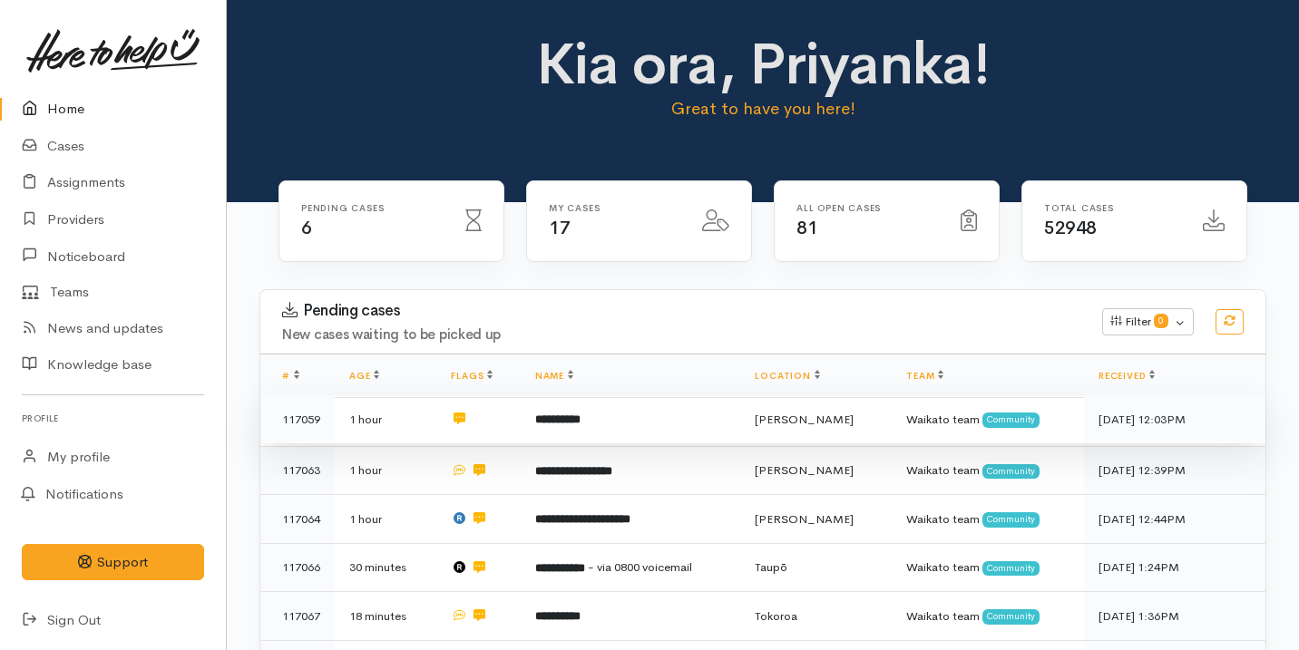
scroll to position [145, 0]
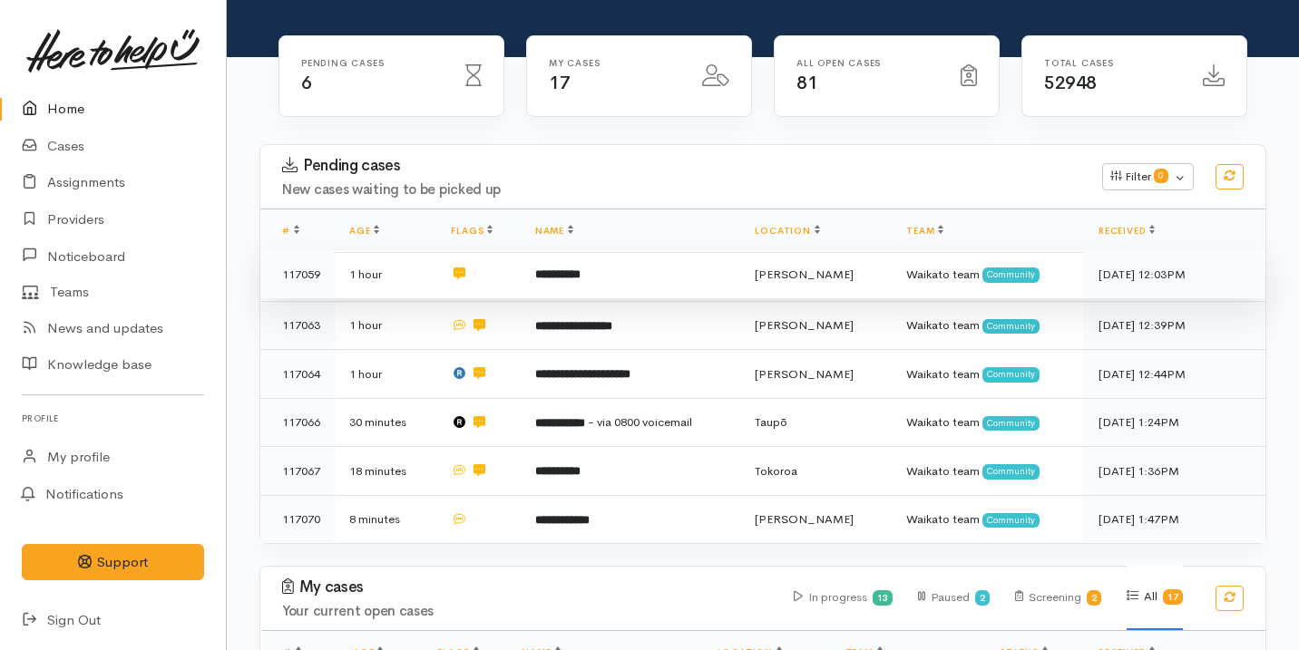
click at [686, 259] on td "**********" at bounding box center [630, 274] width 220 height 49
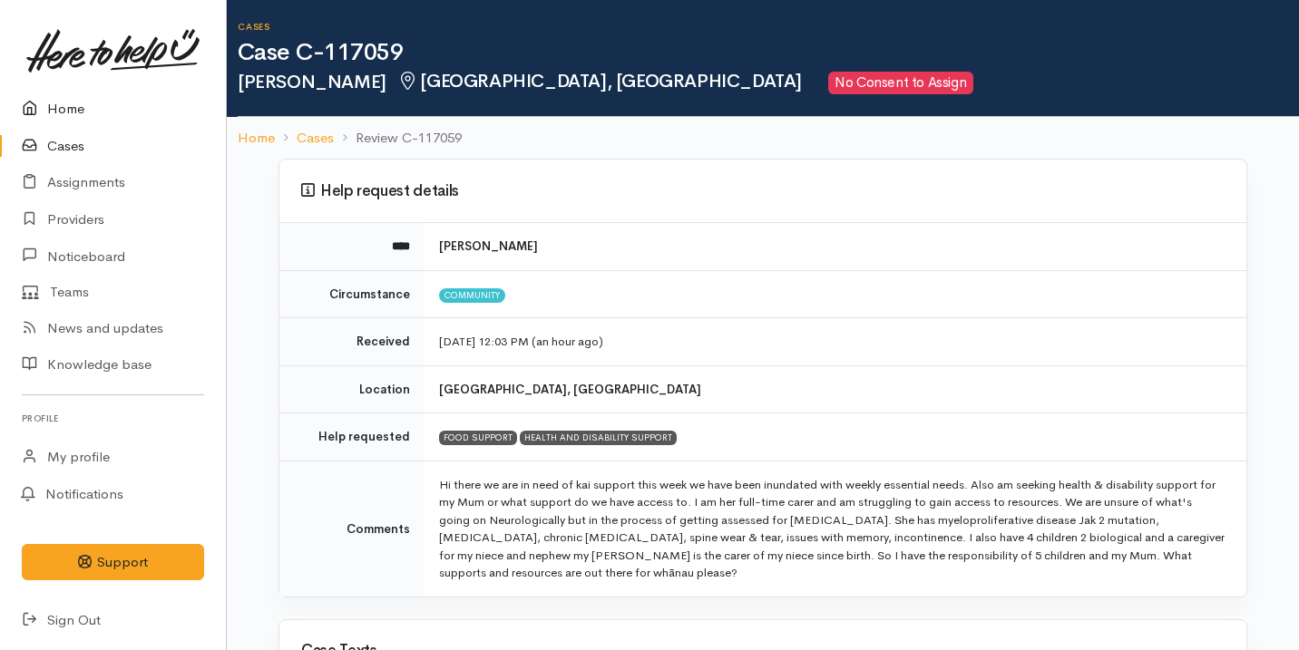
click at [152, 104] on link "Home" at bounding box center [113, 109] width 226 height 37
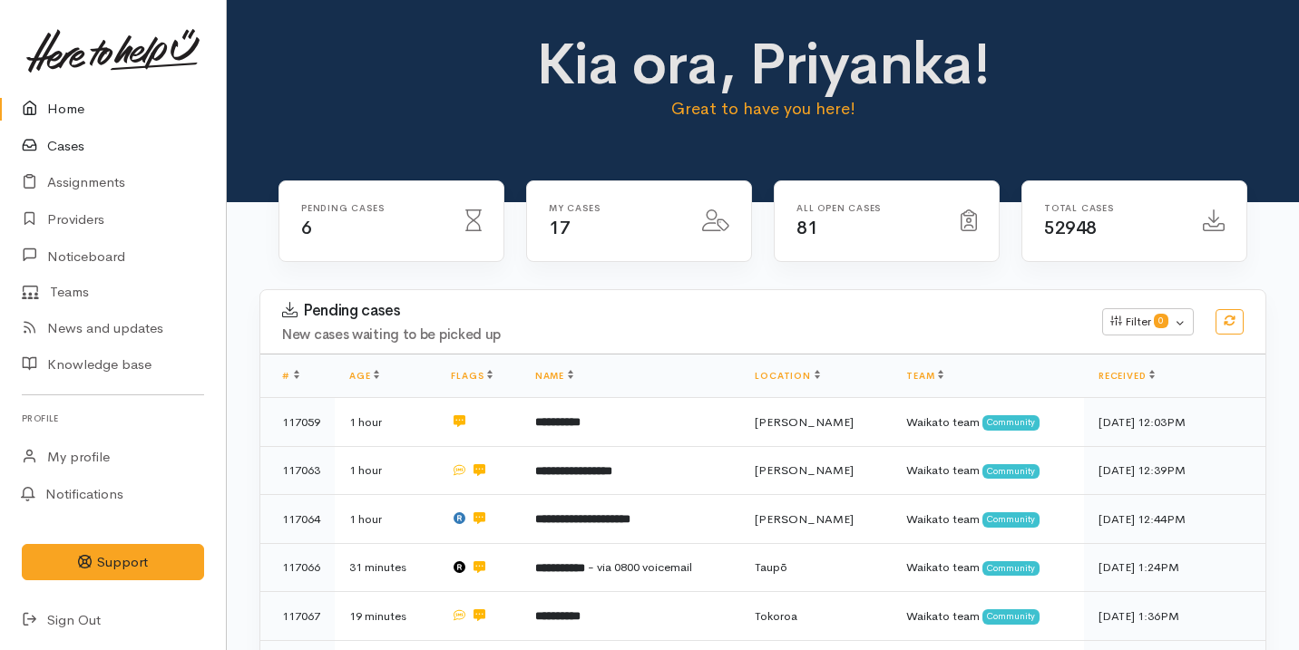
click at [140, 148] on link "Cases" at bounding box center [113, 146] width 226 height 37
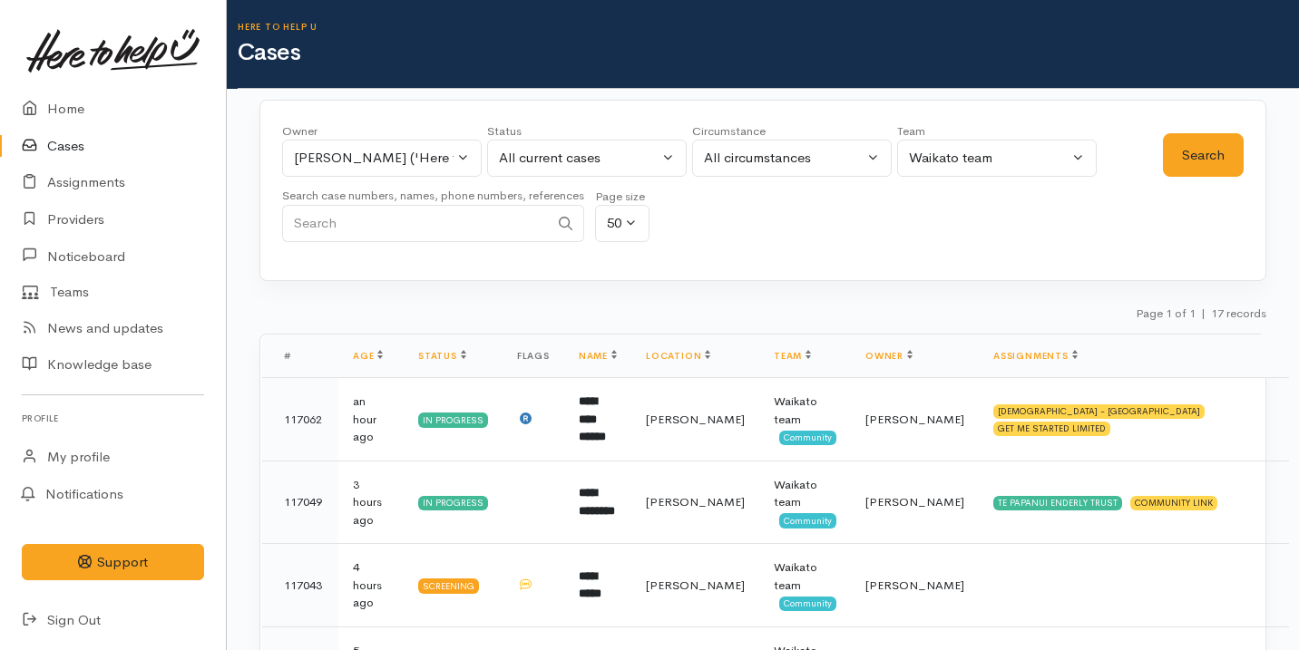
click at [725, 227] on div "Owner All My cases Aandrea Murray ('Here to help u') Akash Prakash ('Here to he…" at bounding box center [722, 187] width 880 height 131
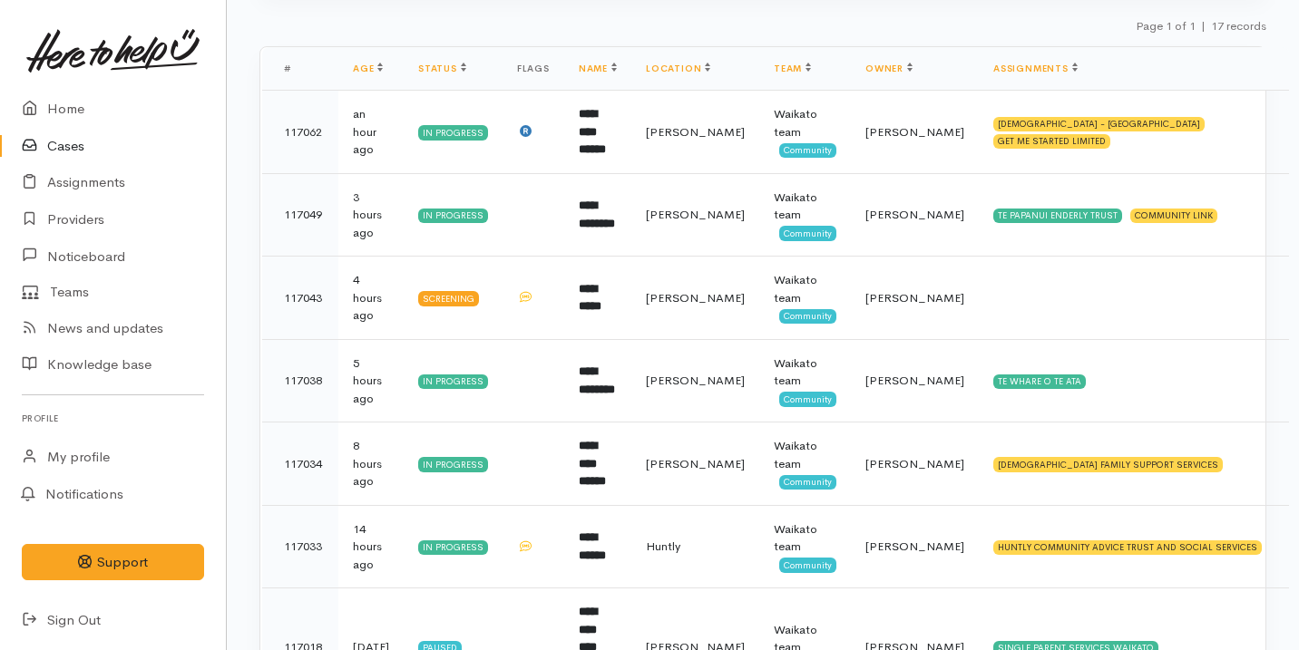
scroll to position [725, 0]
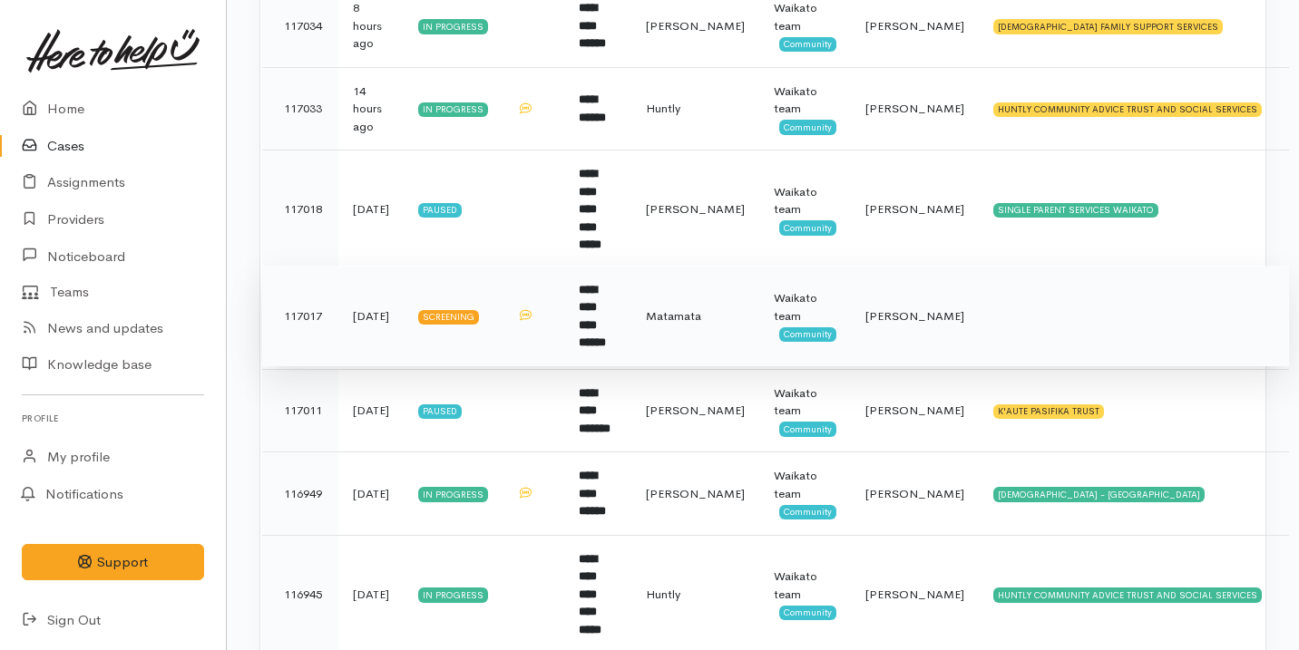
click at [689, 278] on td "Matamata" at bounding box center [695, 316] width 128 height 101
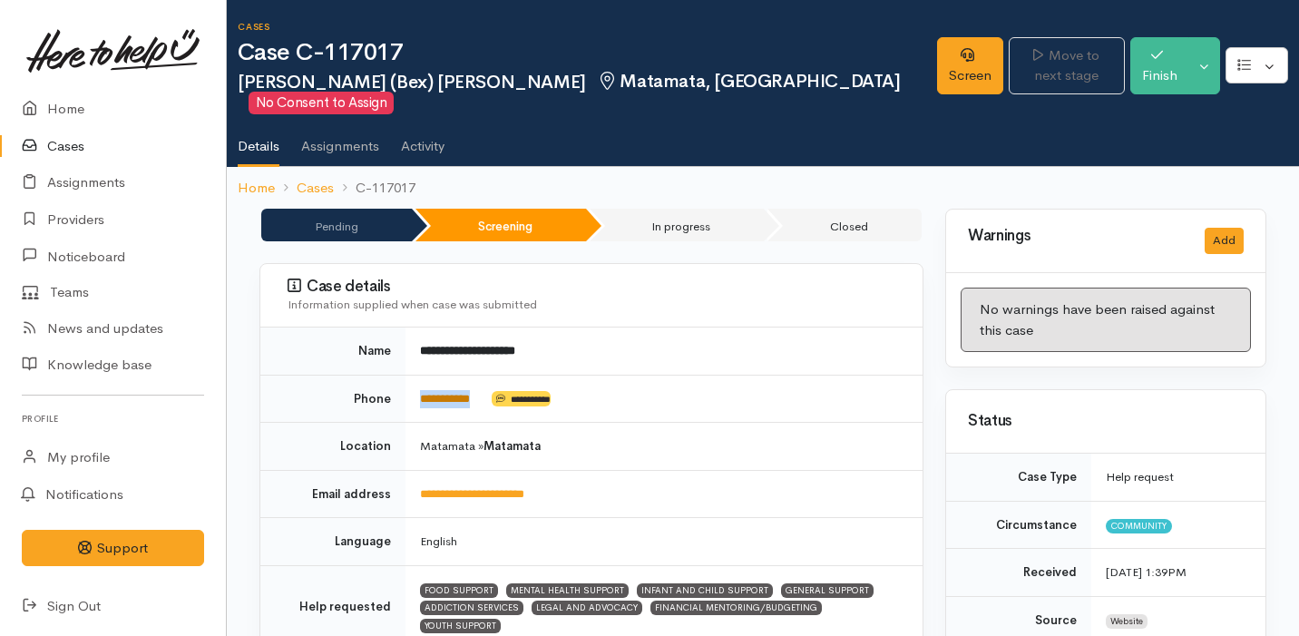
drag, startPoint x: 503, startPoint y: 374, endPoint x: 420, endPoint y: 373, distance: 83.4
click at [420, 374] on td "**********" at bounding box center [663, 398] width 517 height 48
copy td "**********"
click at [103, 118] on link "Home" at bounding box center [113, 109] width 226 height 37
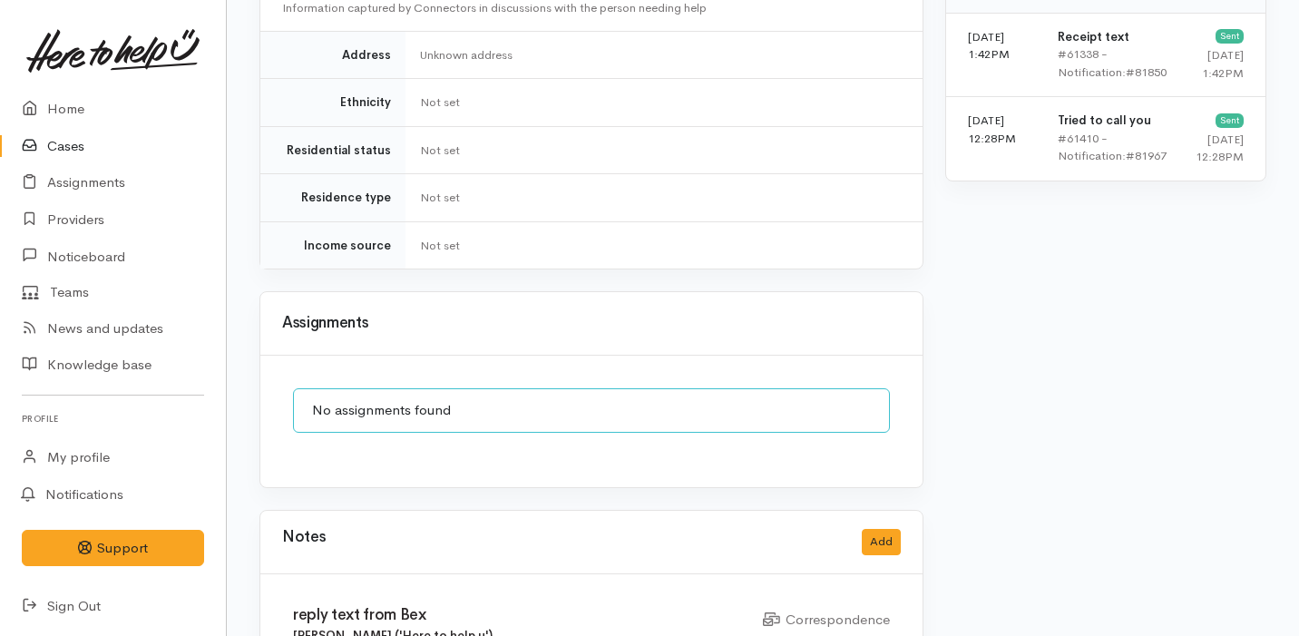
scroll to position [1629, 0]
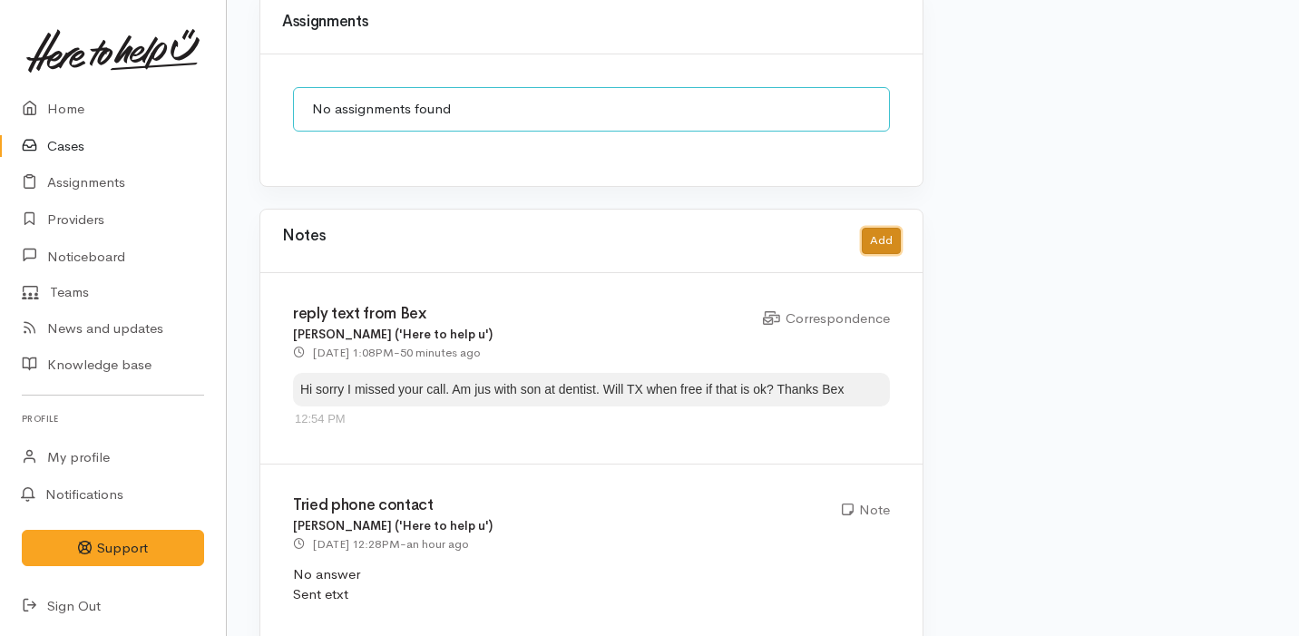
click at [883, 228] on button "Add" at bounding box center [880, 241] width 39 height 26
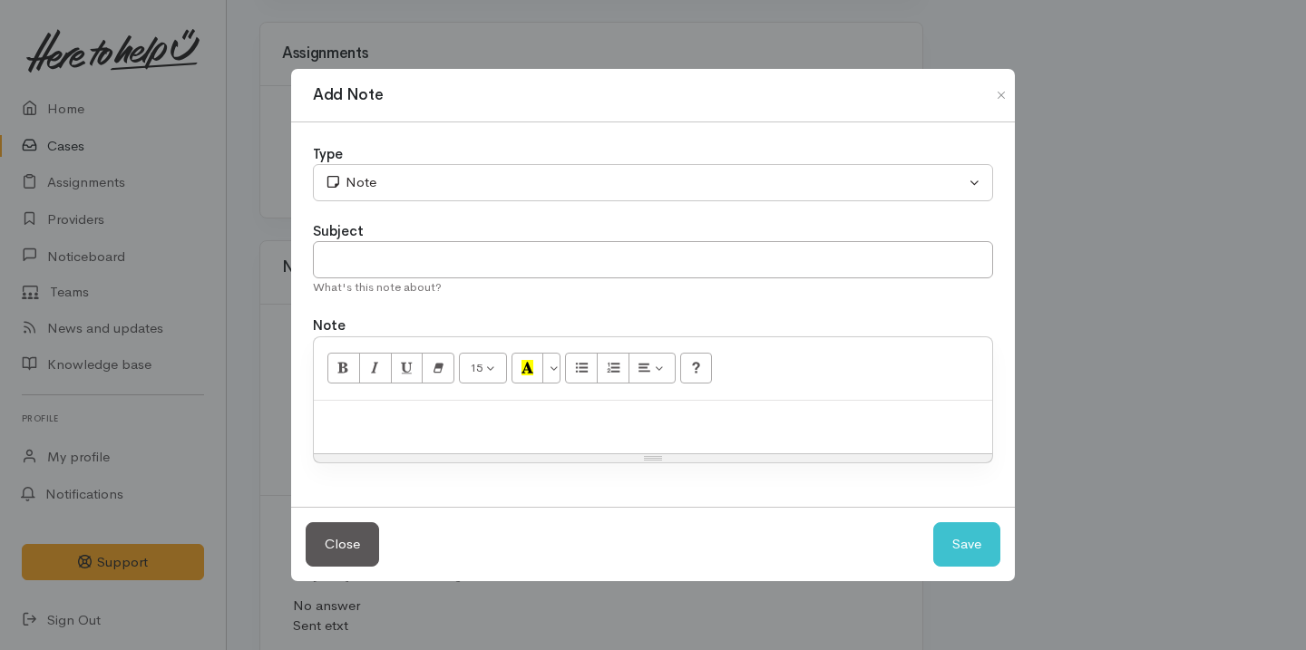
click at [588, 417] on p at bounding box center [653, 420] width 660 height 21
paste div
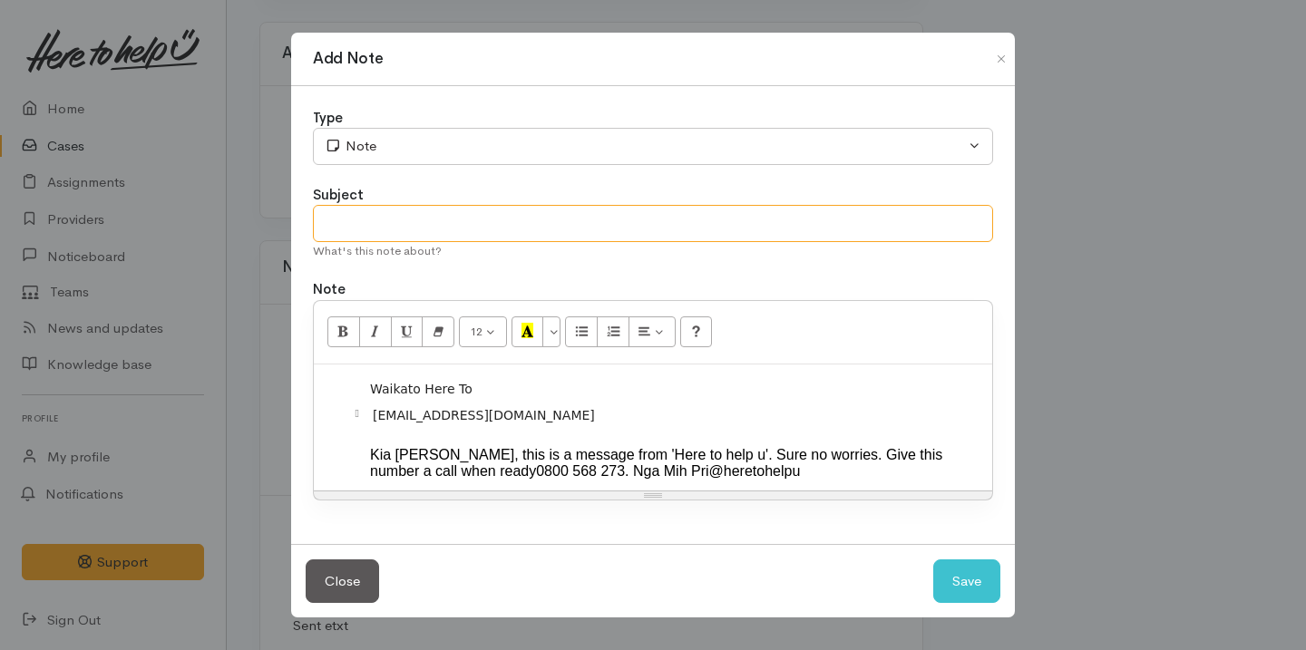
click at [473, 211] on input "text" at bounding box center [653, 223] width 680 height 37
type input "Reply back"
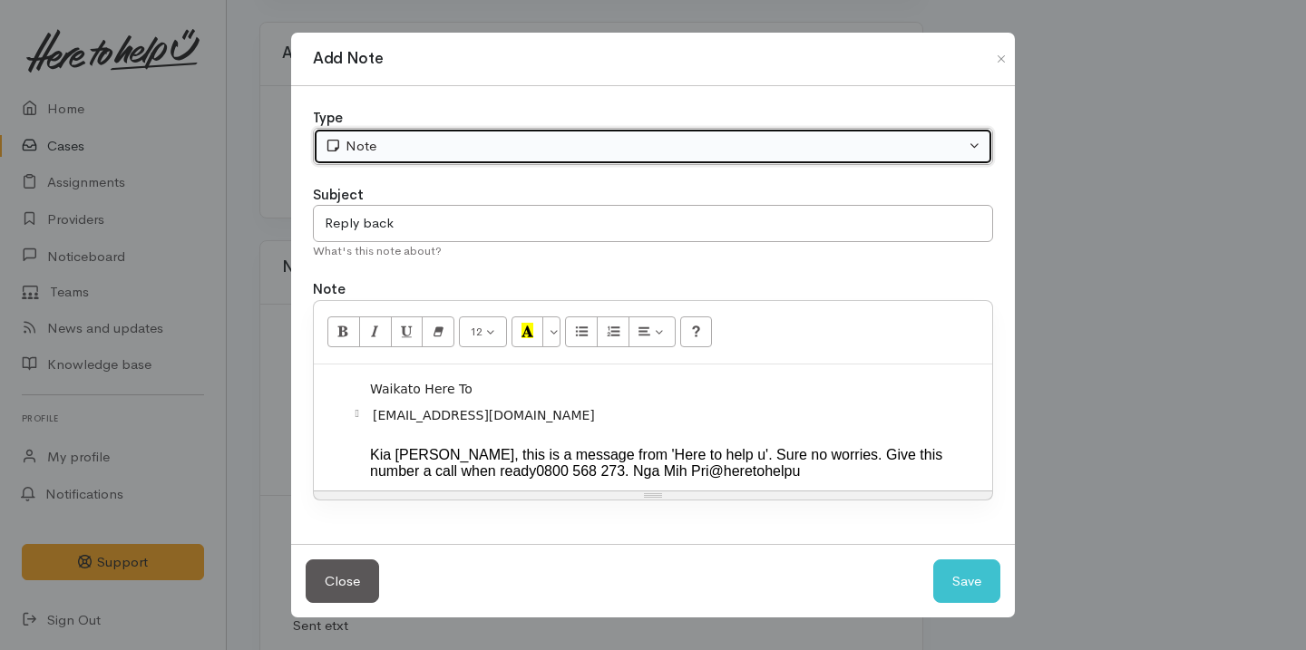
click at [550, 137] on div "Note" at bounding box center [645, 146] width 640 height 21
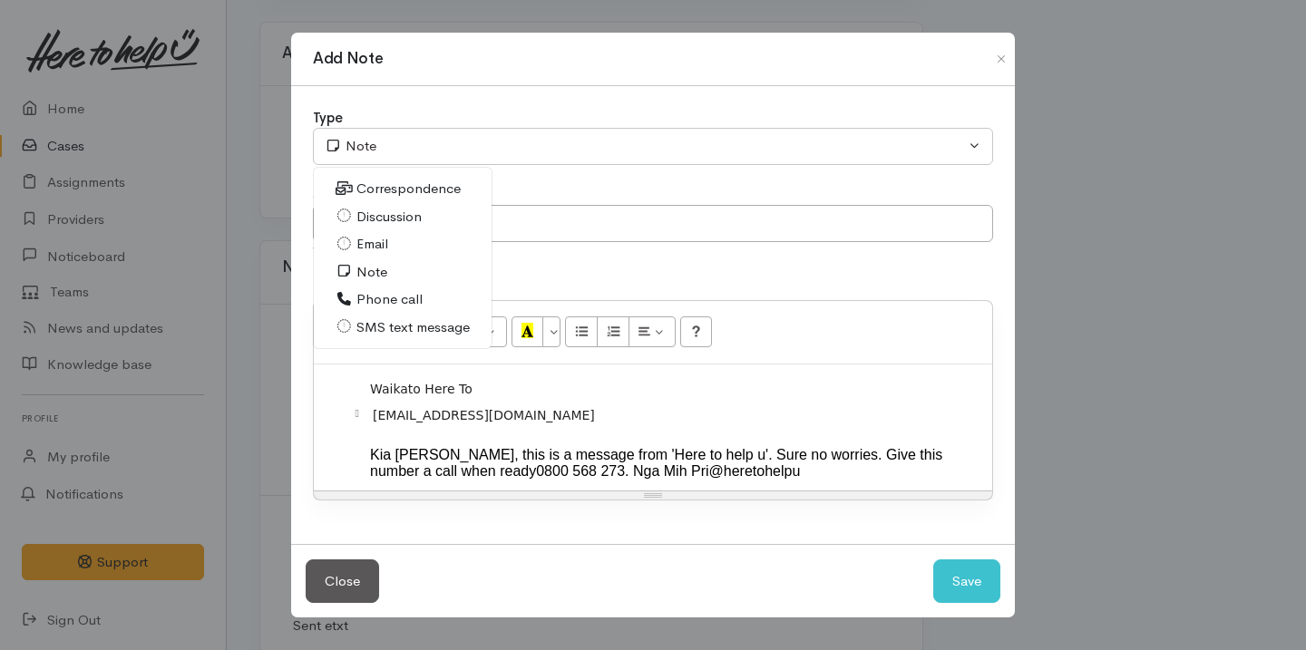
click at [400, 317] on span "SMS text message" at bounding box center [412, 327] width 113 height 21
select select "5"
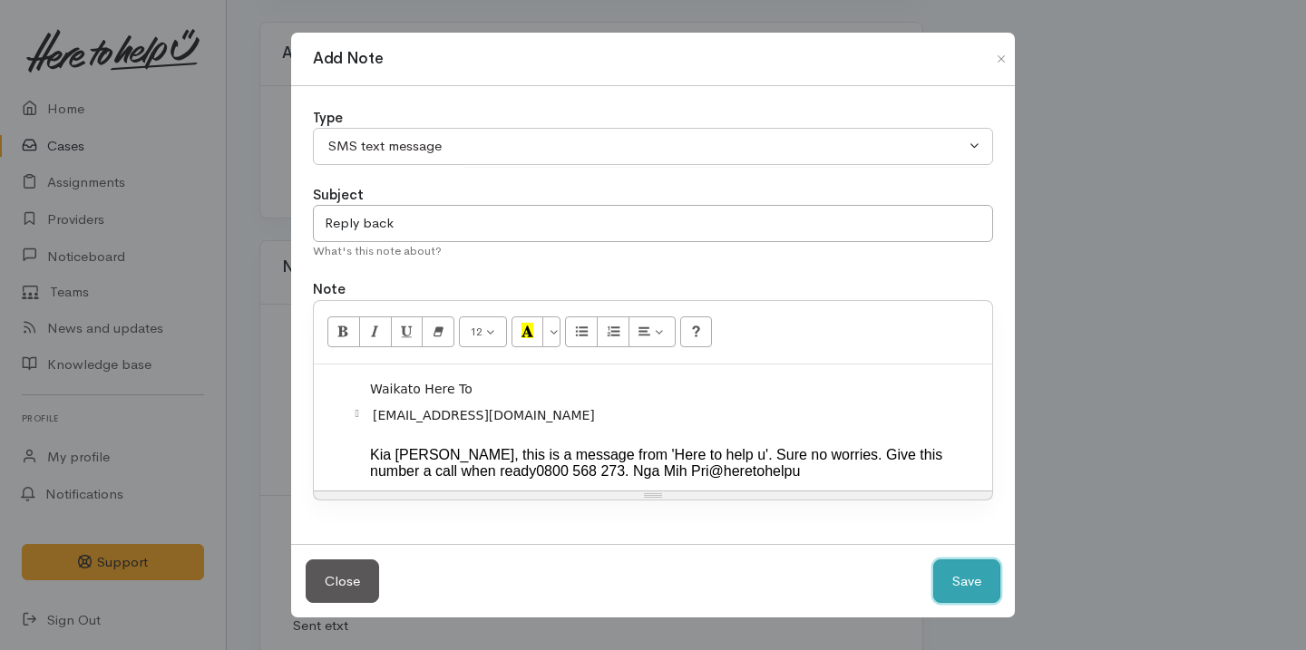
click at [962, 595] on button "Save" at bounding box center [966, 581] width 67 height 44
select select "1"
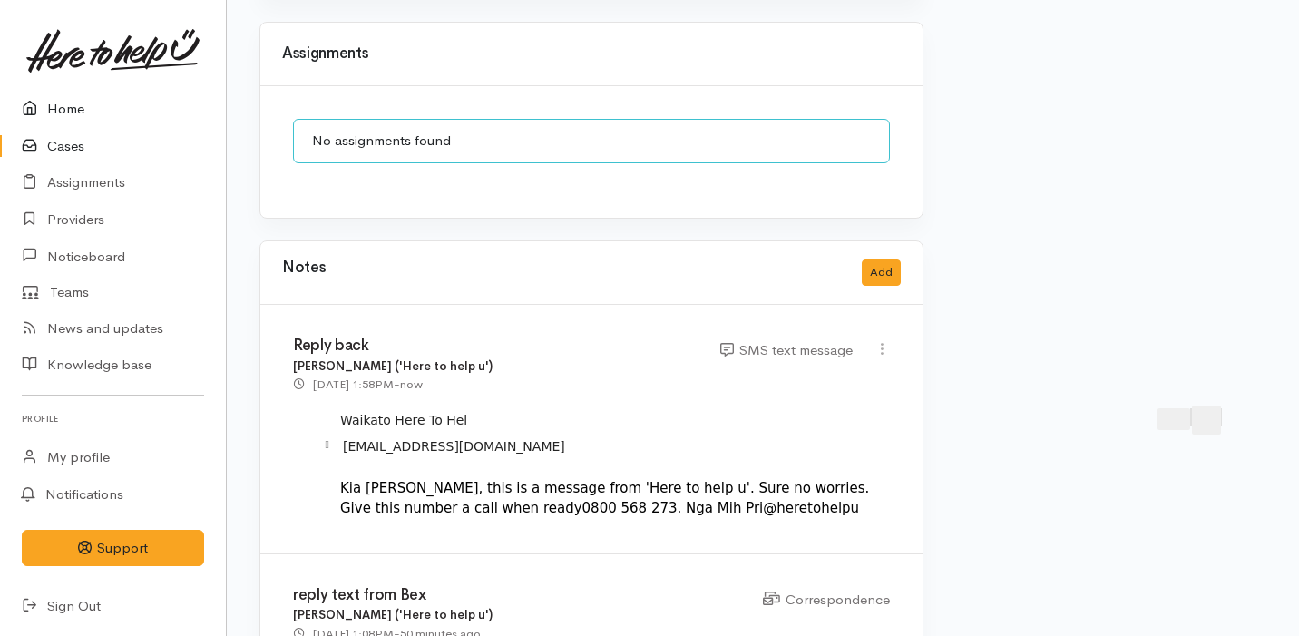
click at [108, 122] on link "Home" at bounding box center [113, 109] width 226 height 37
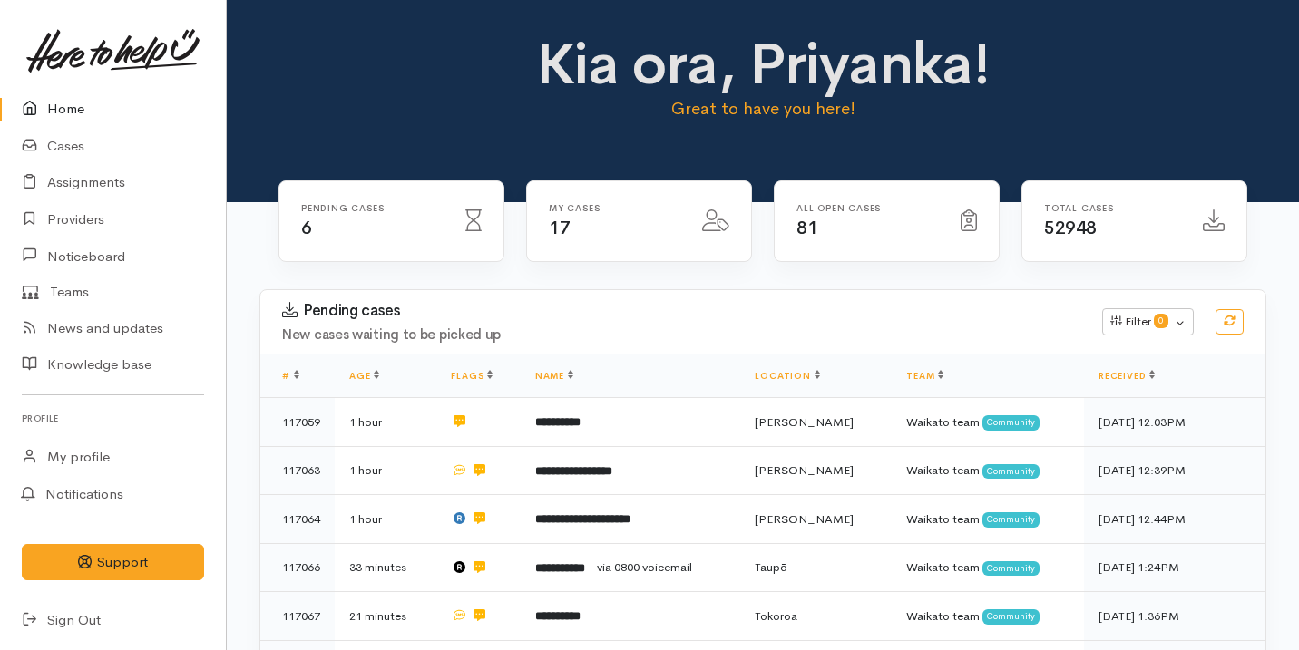
click at [114, 118] on link "Home" at bounding box center [113, 109] width 226 height 37
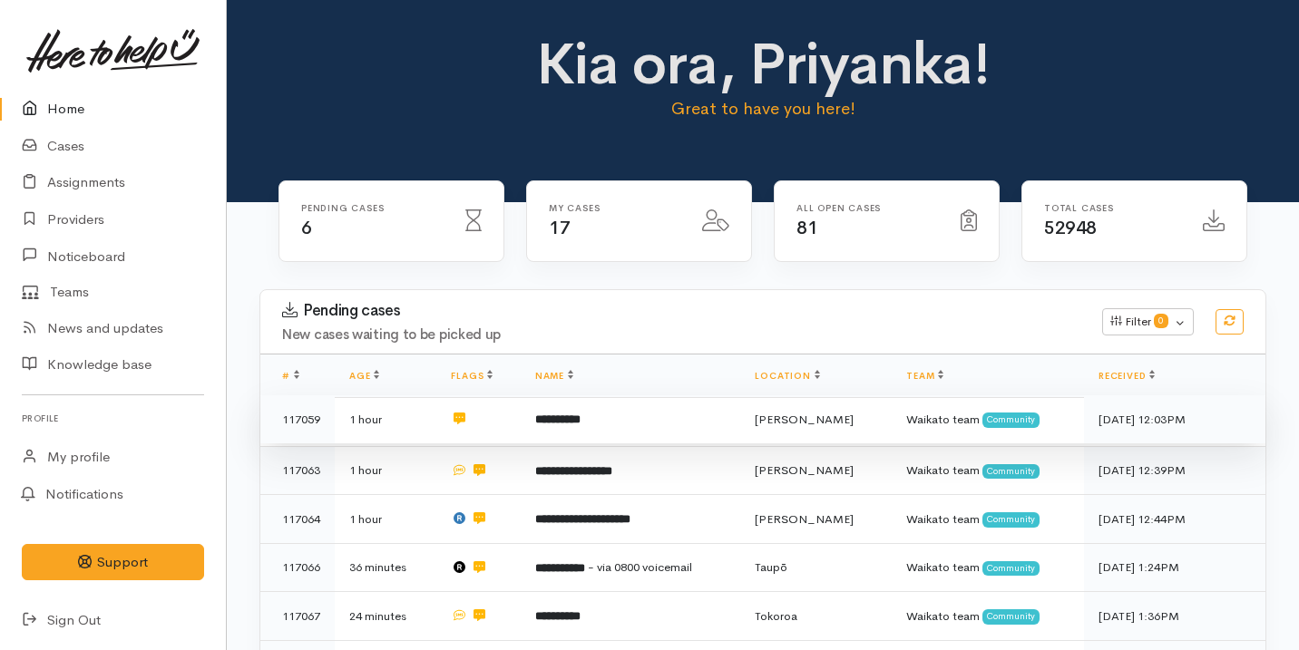
click at [657, 421] on td "**********" at bounding box center [630, 419] width 220 height 49
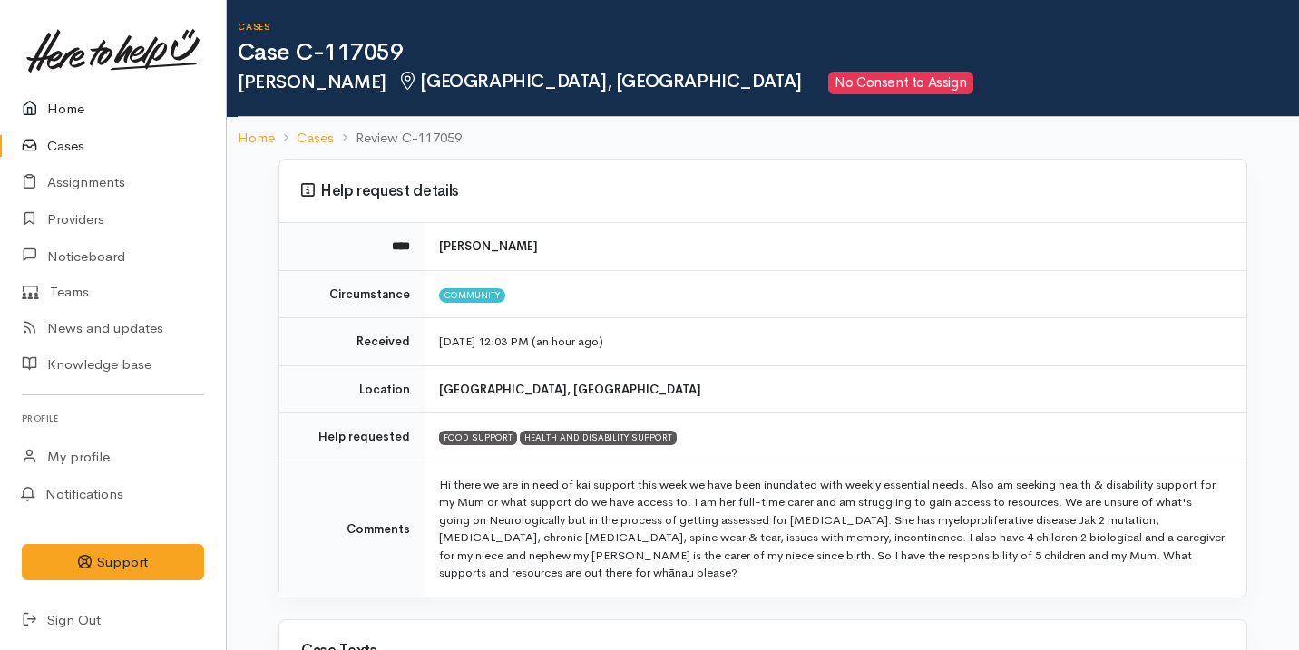
click at [113, 108] on link "Home" at bounding box center [113, 109] width 226 height 37
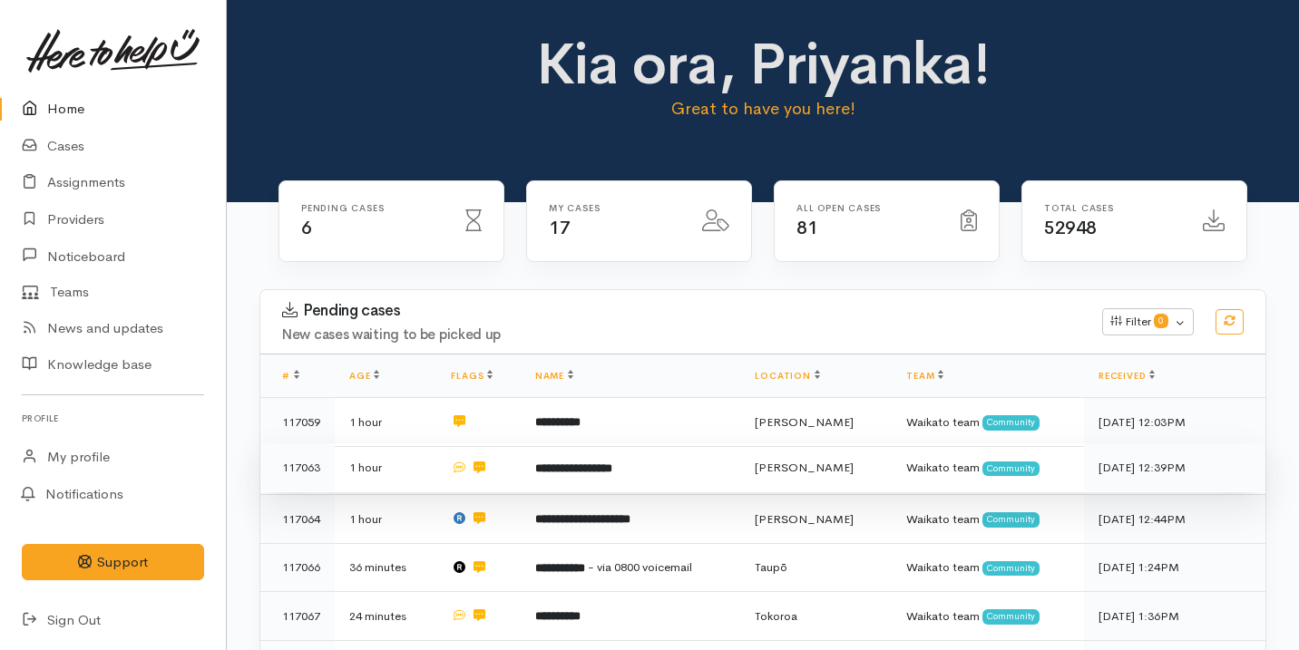
click at [530, 472] on td "**********" at bounding box center [630, 467] width 220 height 49
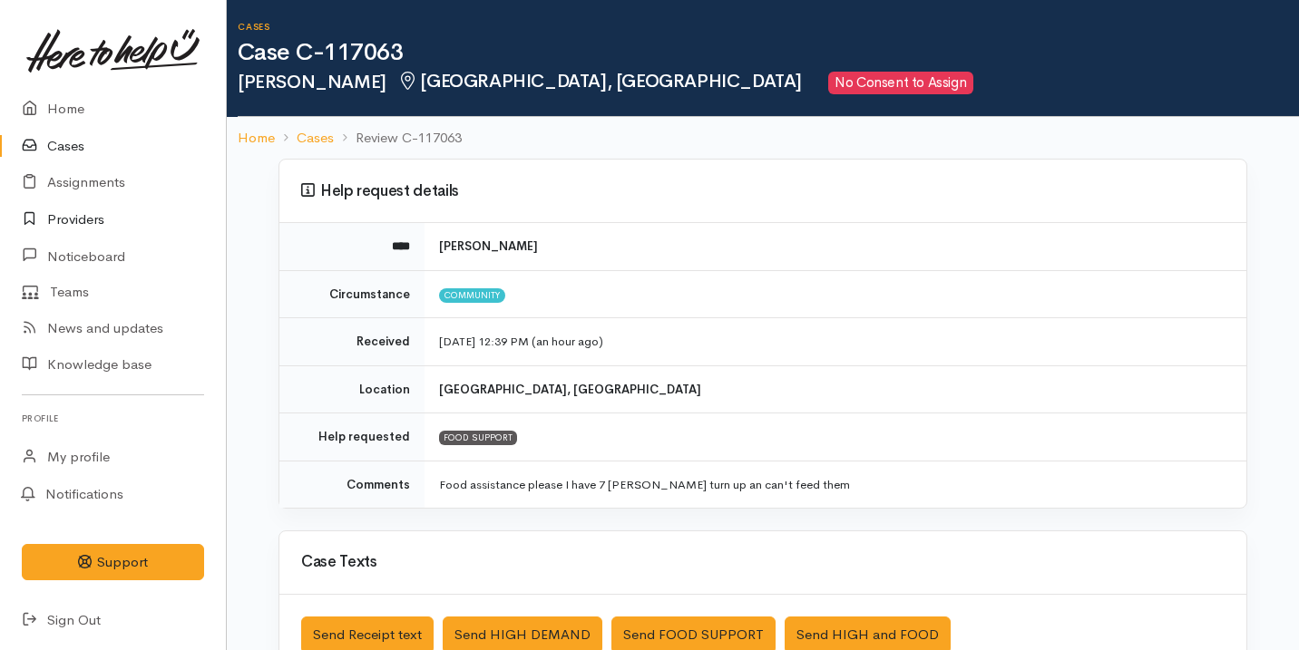
click at [92, 219] on link "Providers" at bounding box center [113, 219] width 226 height 37
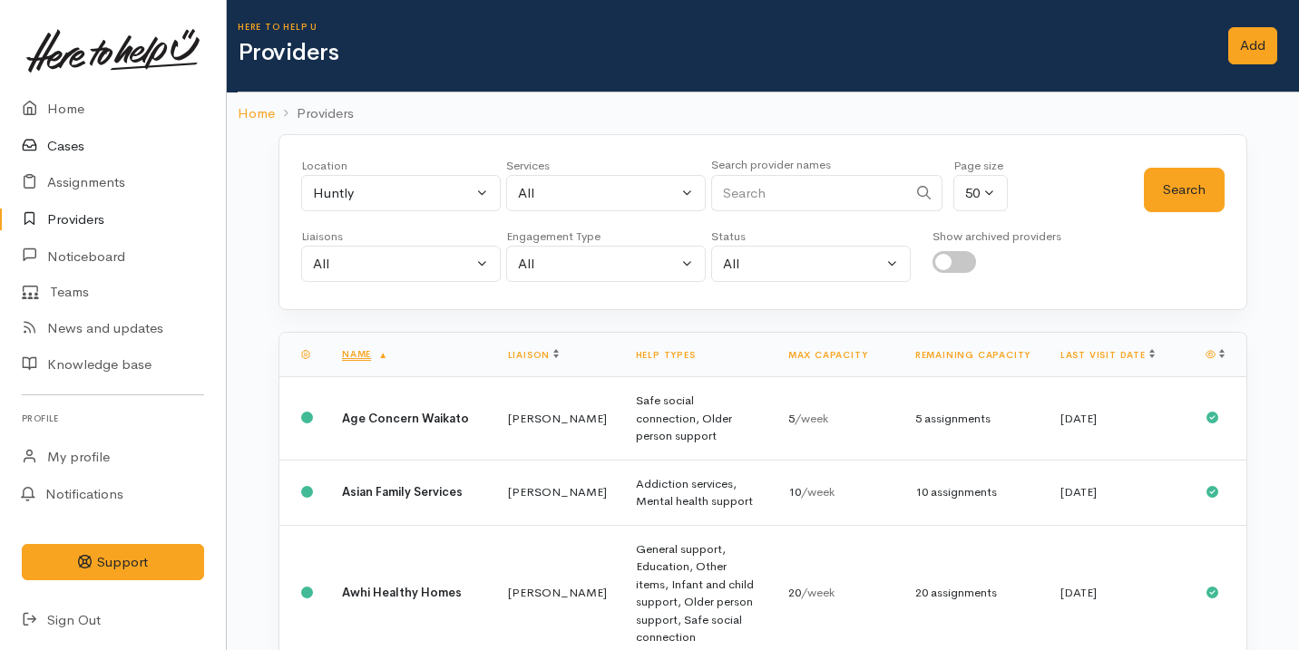
click at [108, 150] on link "Cases" at bounding box center [113, 146] width 226 height 37
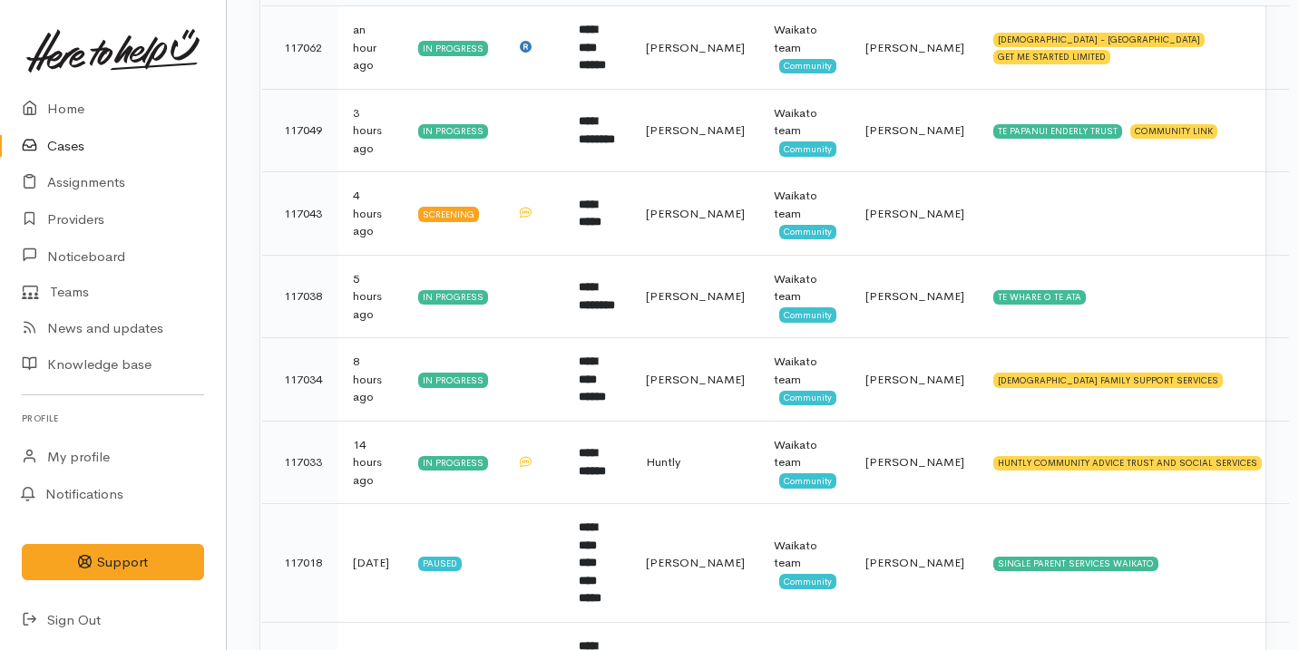
scroll to position [375, 0]
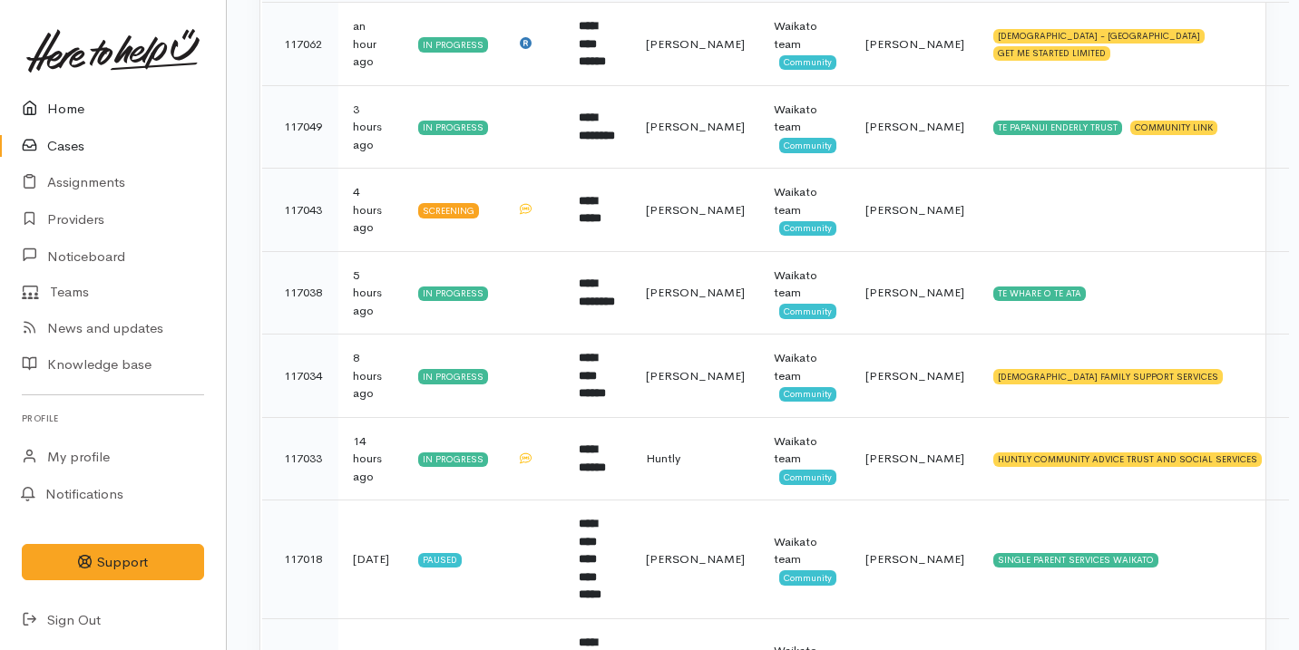
click at [128, 112] on link "Home" at bounding box center [113, 109] width 226 height 37
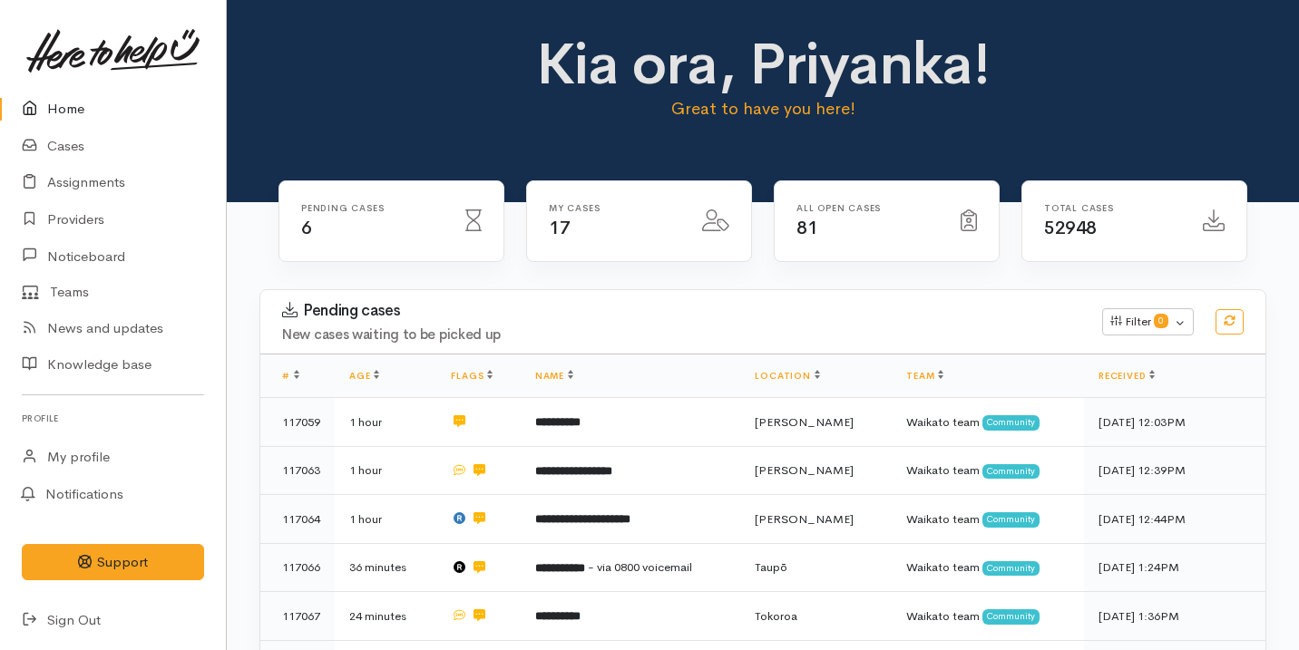
scroll to position [212, 0]
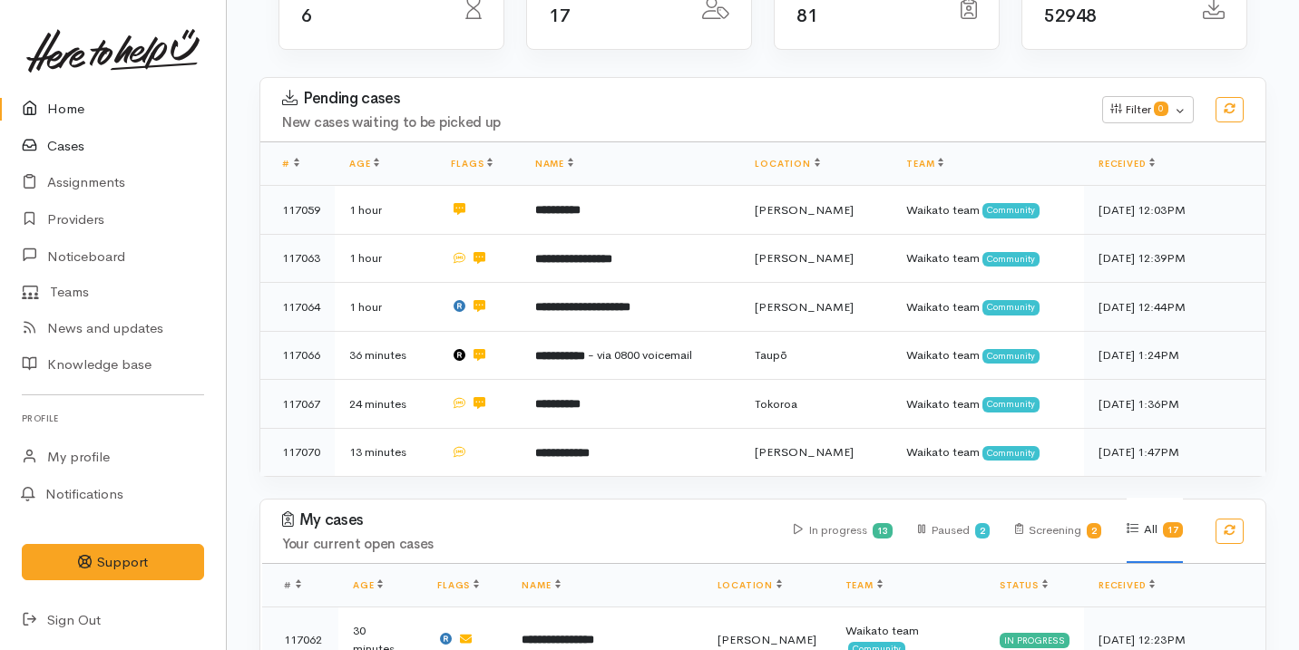
click at [148, 161] on link "Cases" at bounding box center [113, 146] width 226 height 37
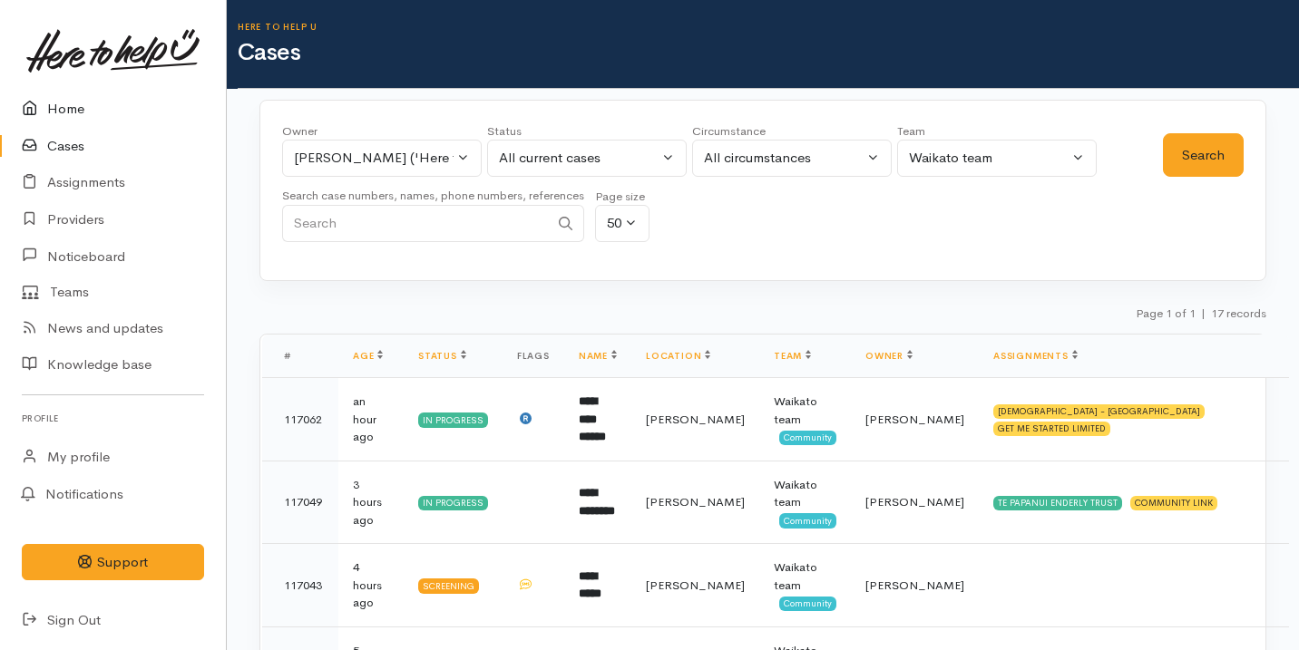
click at [102, 106] on link "Home" at bounding box center [113, 109] width 226 height 37
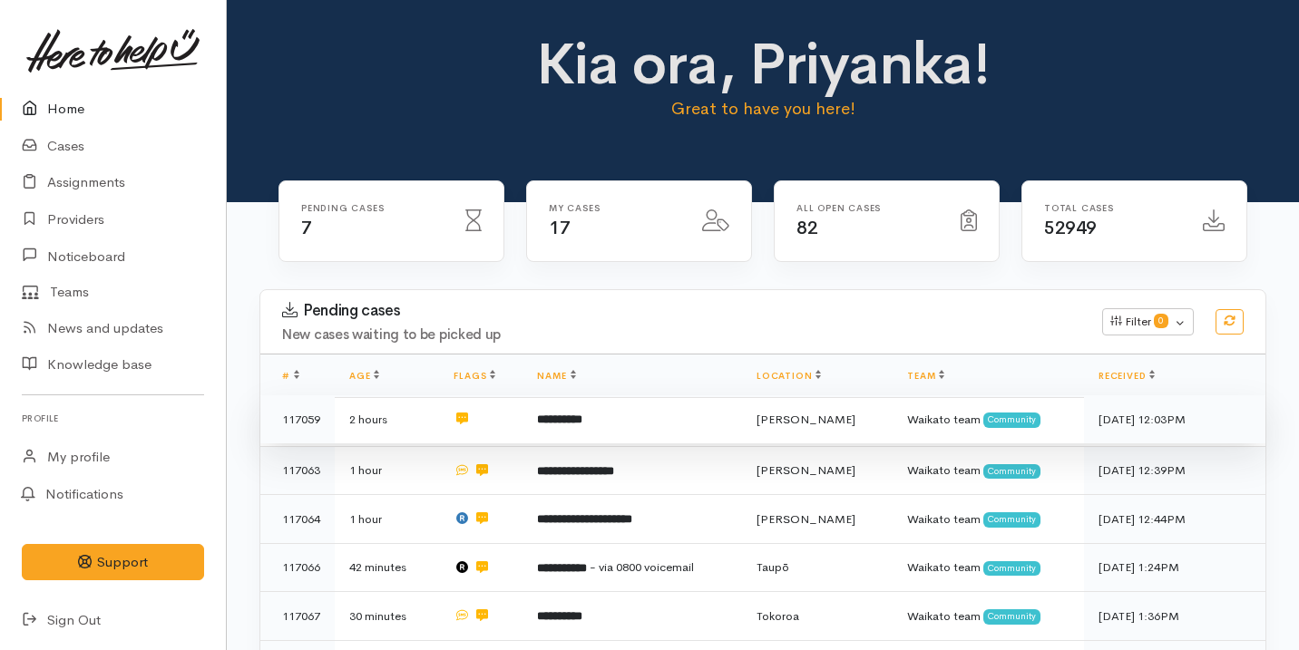
click at [656, 406] on td "**********" at bounding box center [631, 419] width 219 height 49
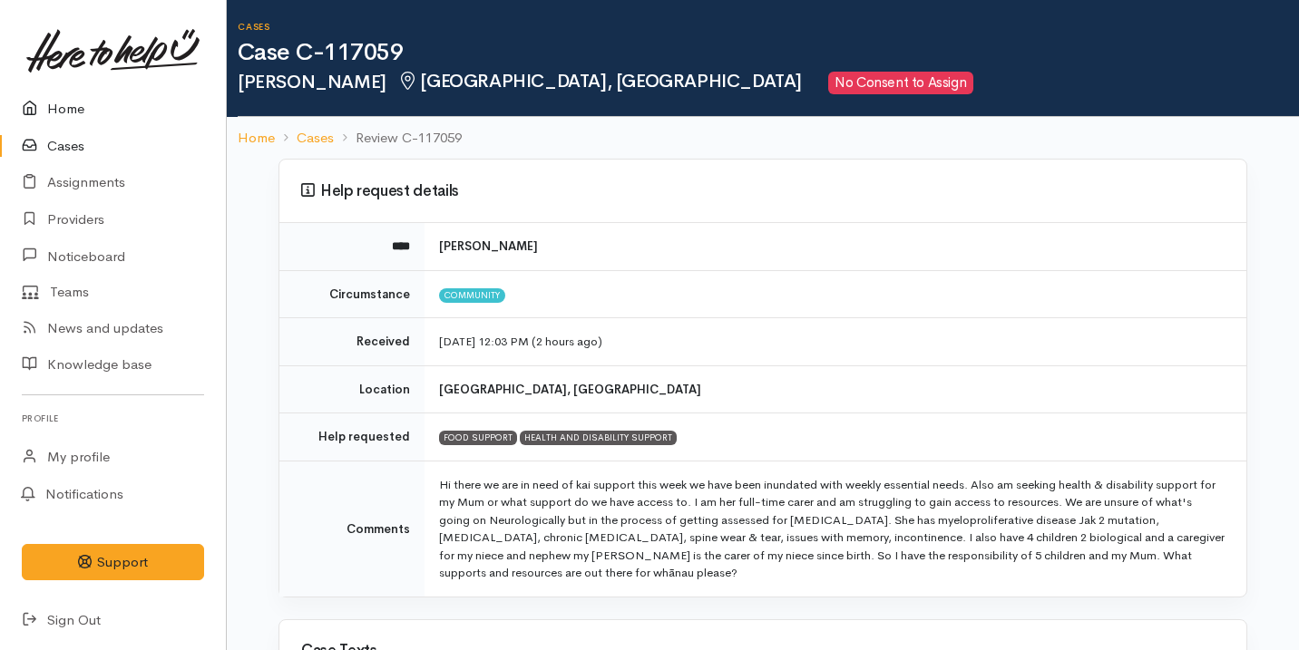
click at [169, 118] on link "Home" at bounding box center [113, 109] width 226 height 37
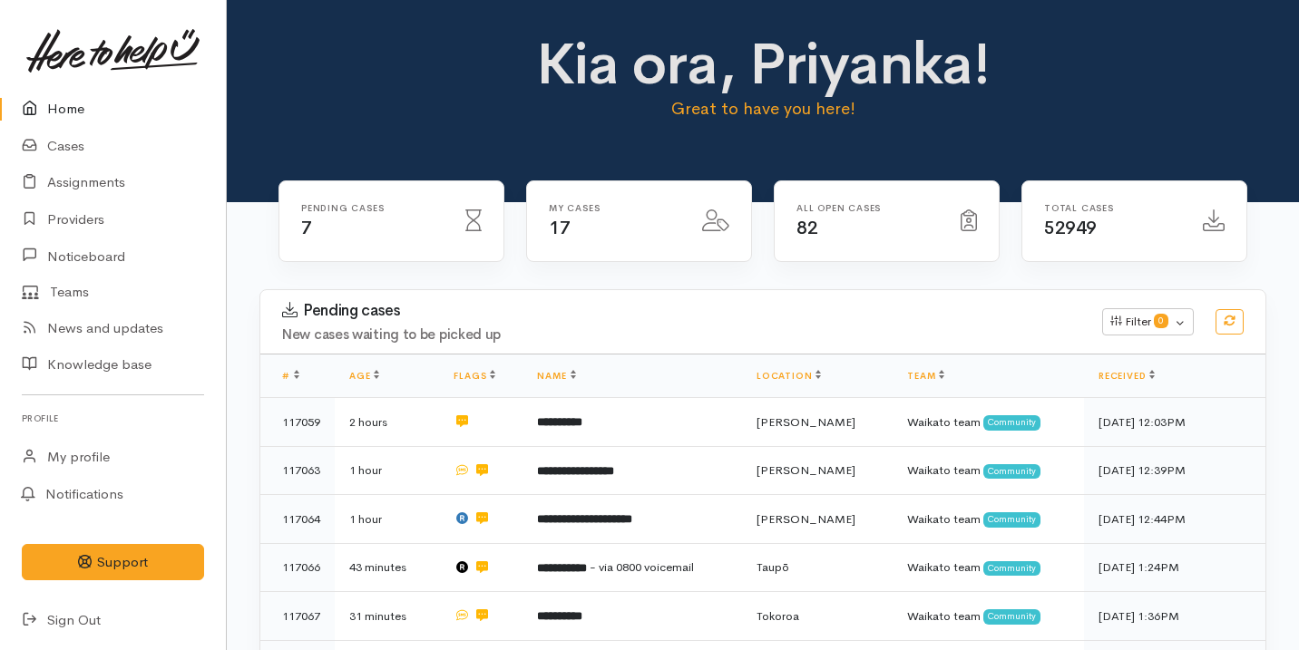
click at [289, 252] on div "Pending cases 7" at bounding box center [391, 221] width 224 height 81
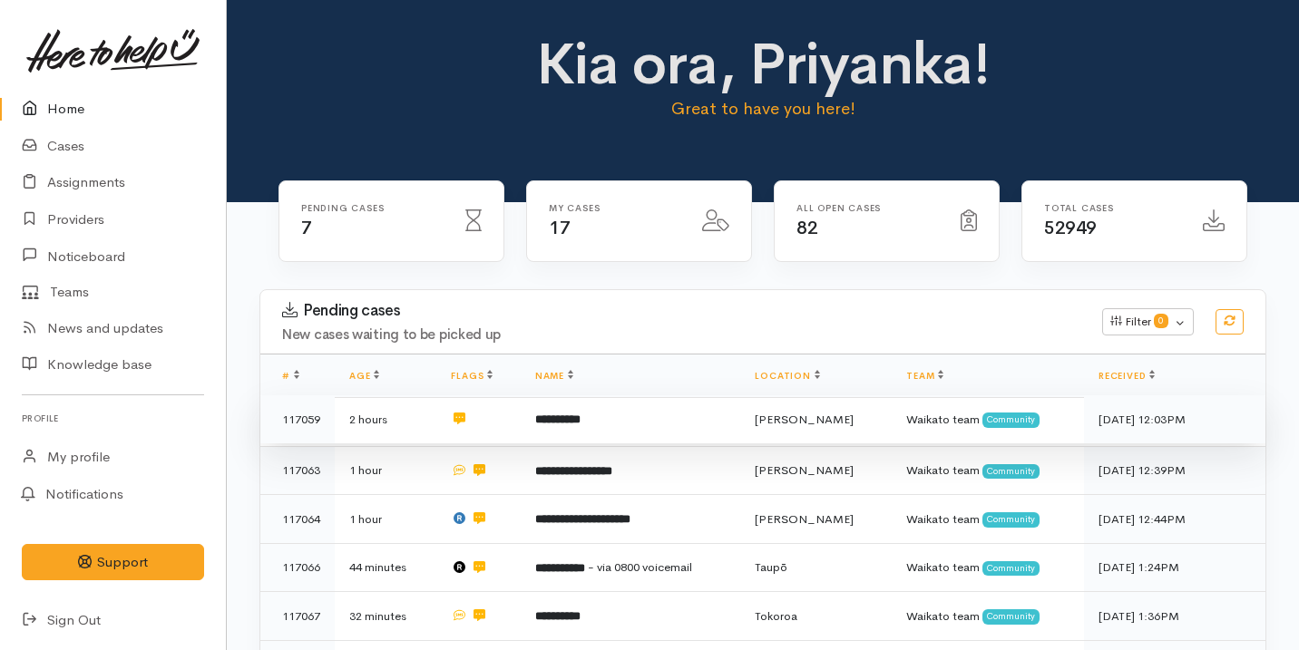
click at [705, 412] on td "**********" at bounding box center [630, 419] width 220 height 49
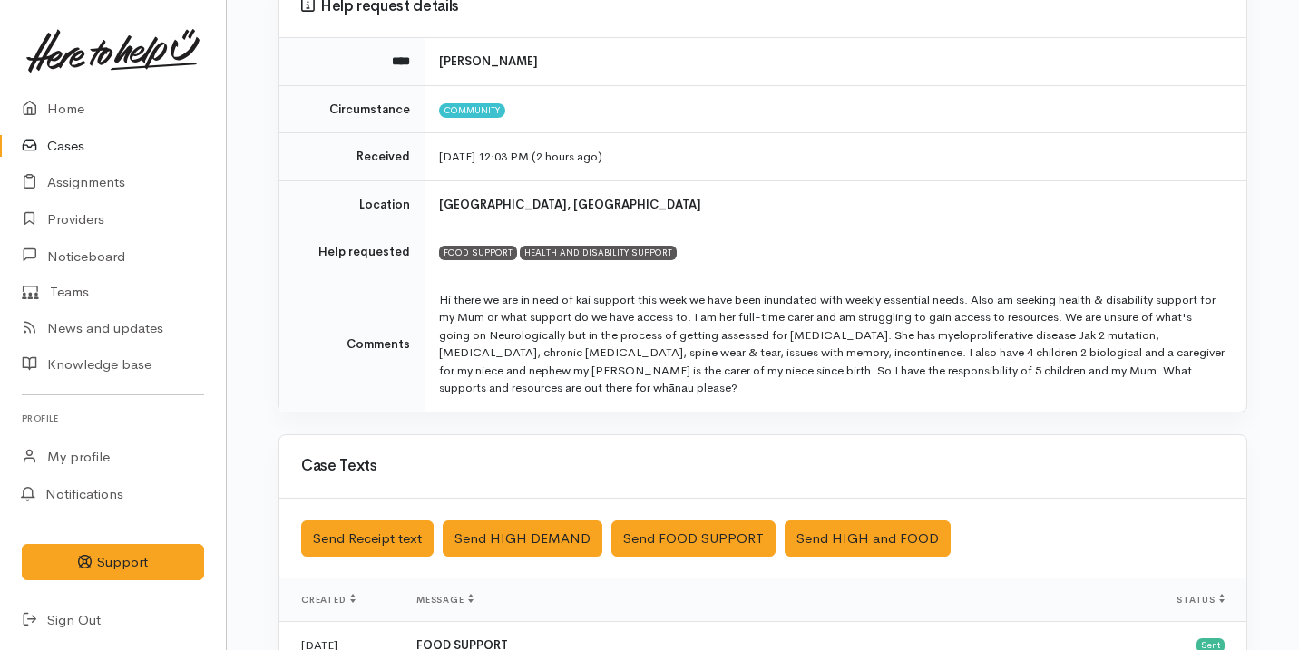
scroll to position [187, 0]
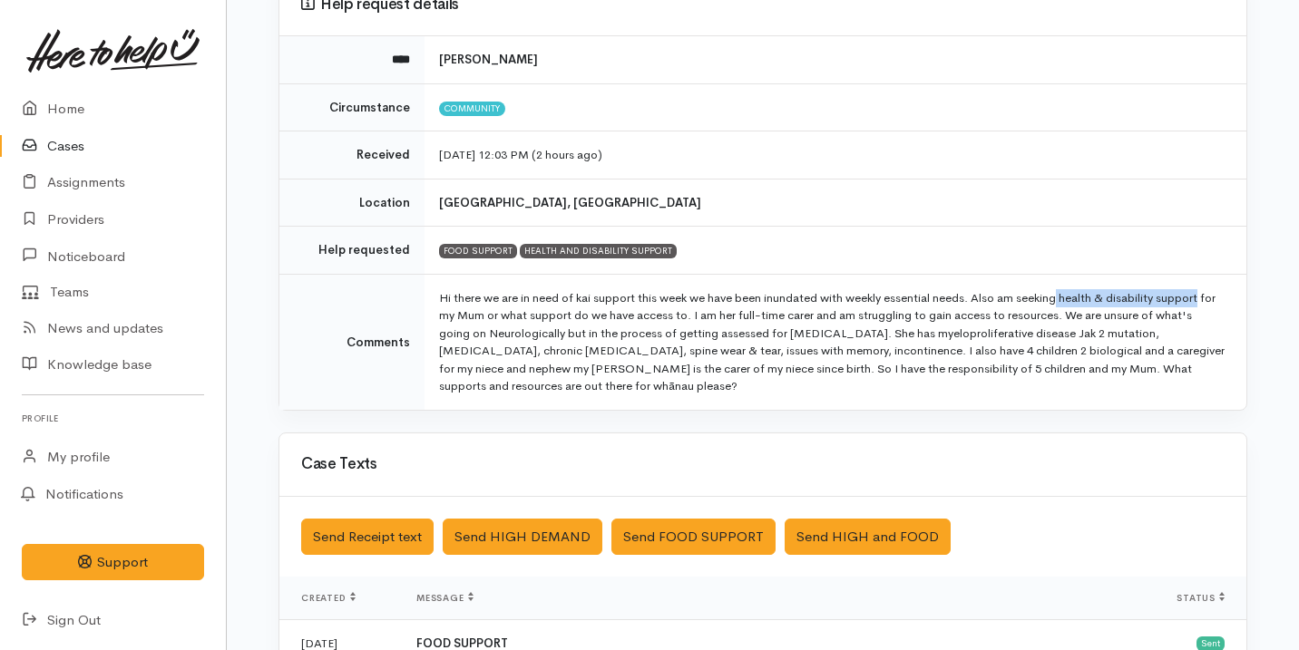
drag, startPoint x: 1068, startPoint y: 297, endPoint x: 1226, endPoint y: 297, distance: 157.8
click at [1226, 297] on td "Hi there we are in need of kai support this week we have been inundated with we…" at bounding box center [835, 342] width 822 height 136
copy td "health & disability support"
click at [126, 219] on link "Providers" at bounding box center [113, 219] width 226 height 37
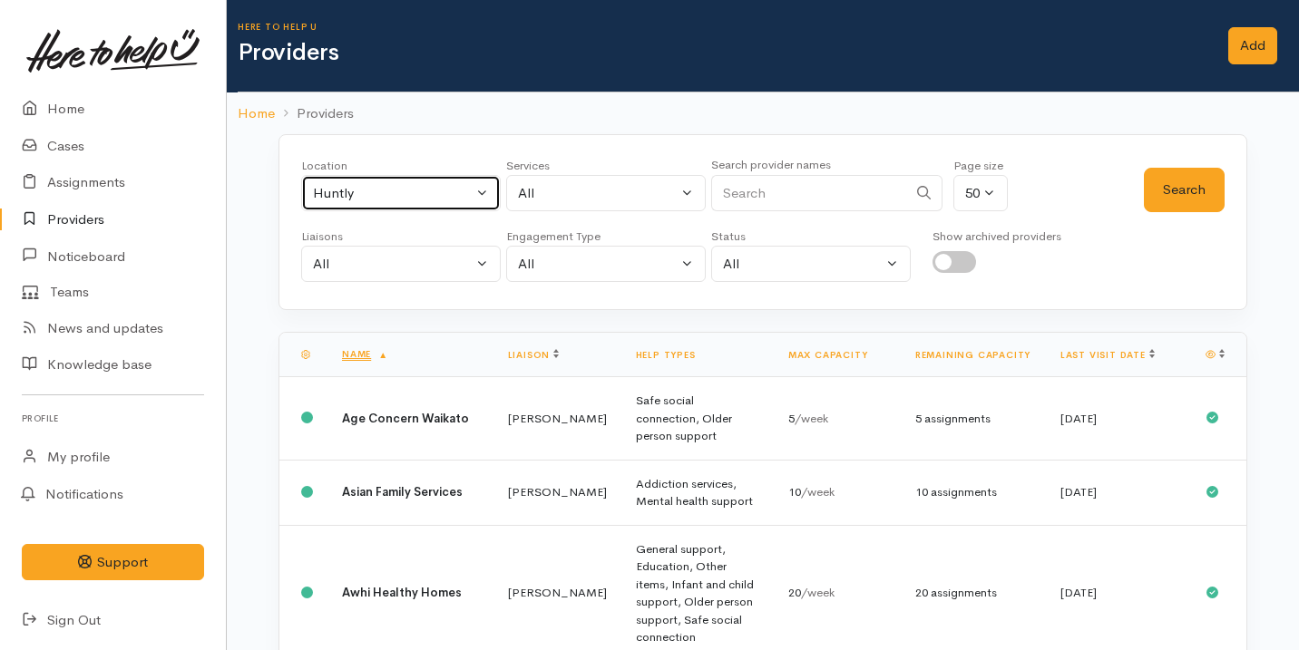
click at [478, 199] on button "Huntly" at bounding box center [400, 193] width 199 height 37
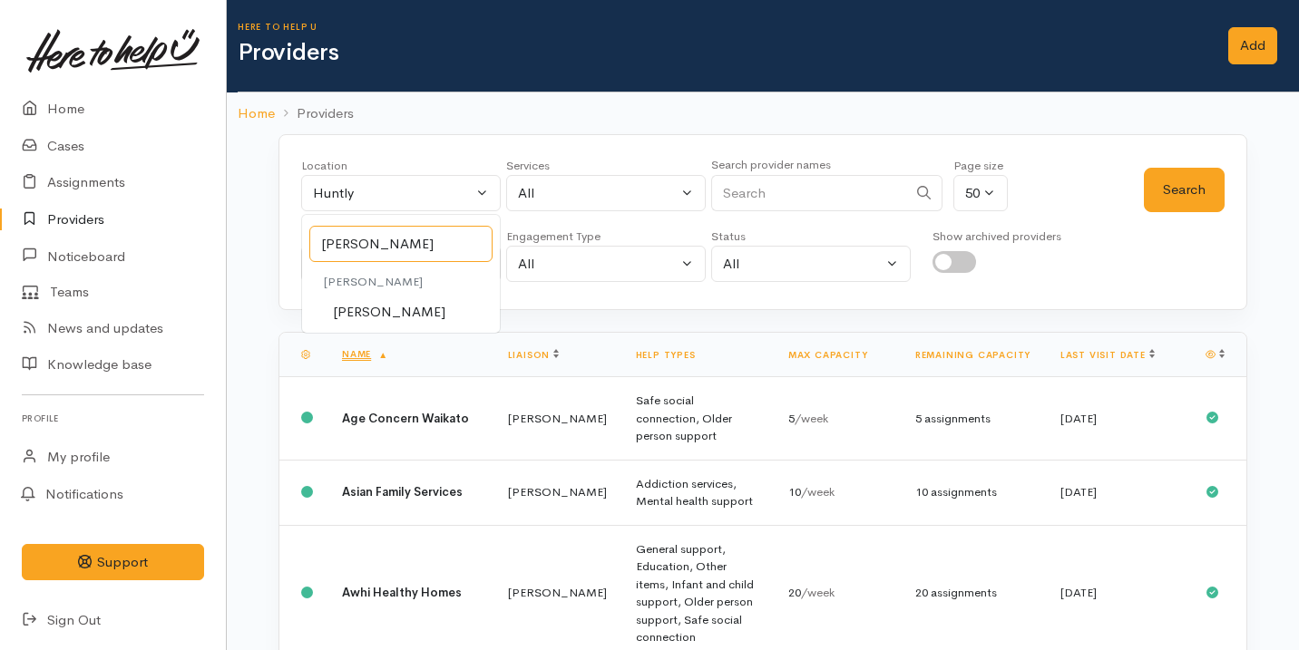
type input "hamil"
click at [365, 295] on li "[PERSON_NAME]" at bounding box center [401, 282] width 198 height 33
click at [382, 309] on span "[PERSON_NAME]" at bounding box center [389, 312] width 112 height 21
select select "1"
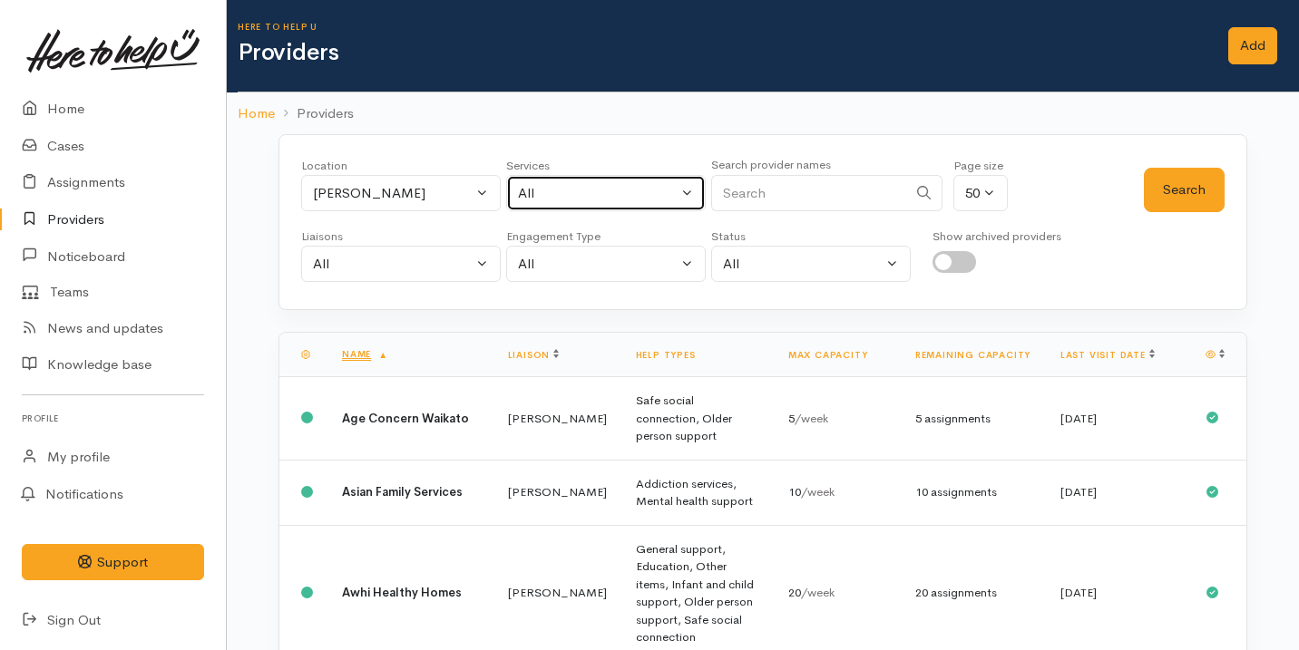
click at [630, 197] on div "All" at bounding box center [598, 193] width 160 height 21
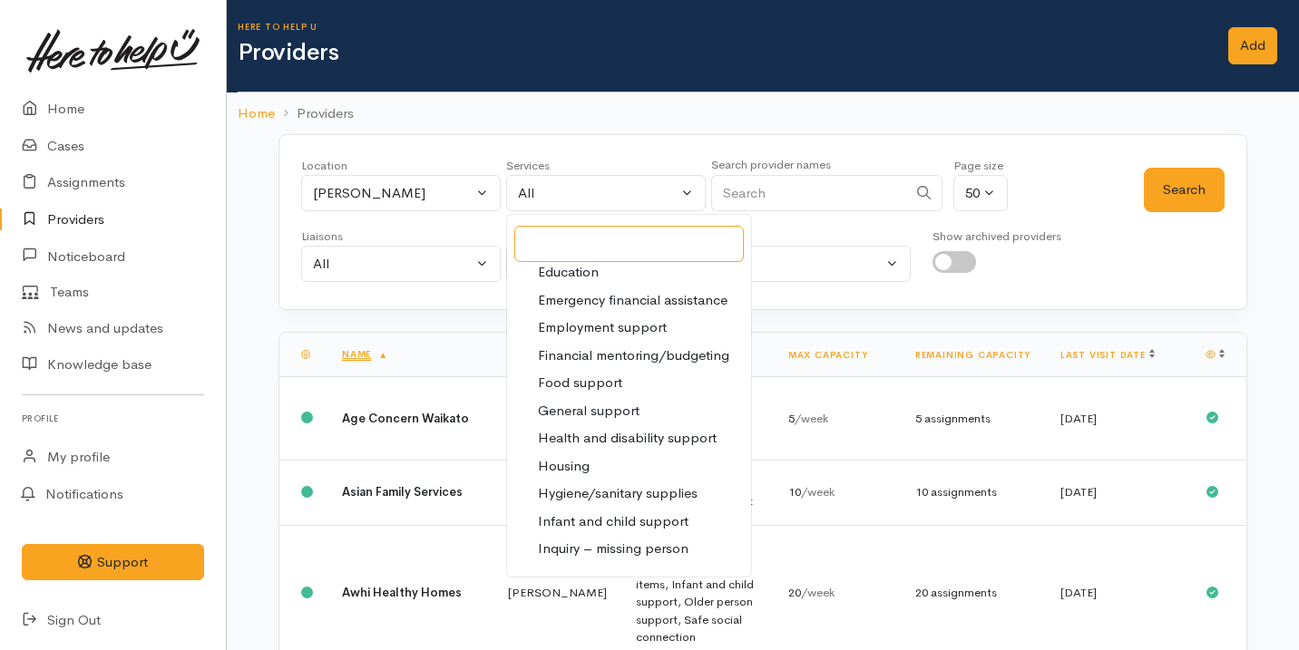
scroll to position [260, 0]
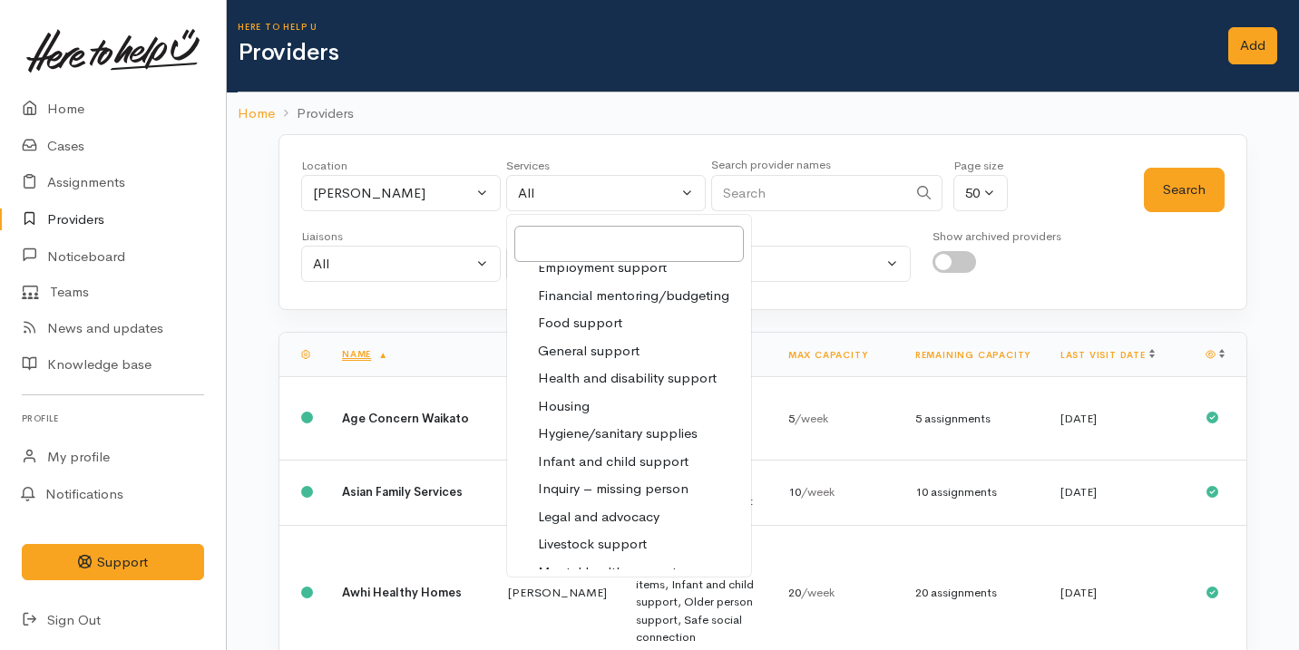
click at [636, 384] on span "Health and disability support" at bounding box center [627, 378] width 179 height 21
select select "26"
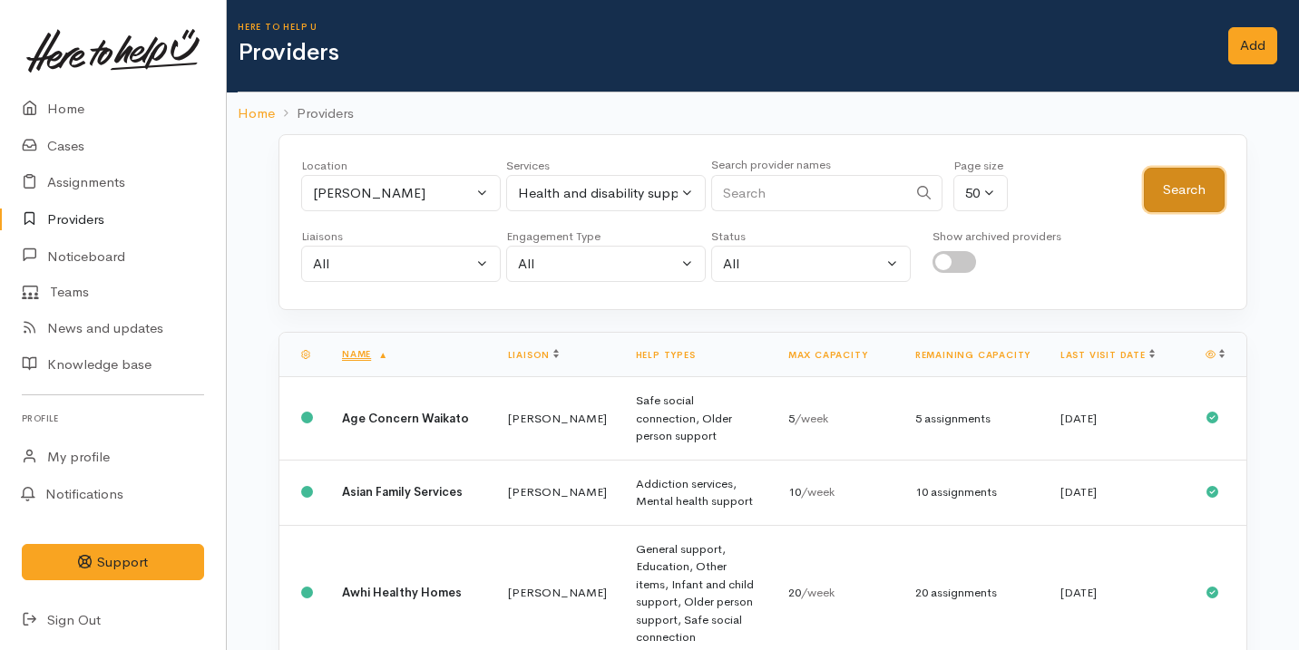
click at [1209, 176] on button "Search" at bounding box center [1183, 190] width 81 height 44
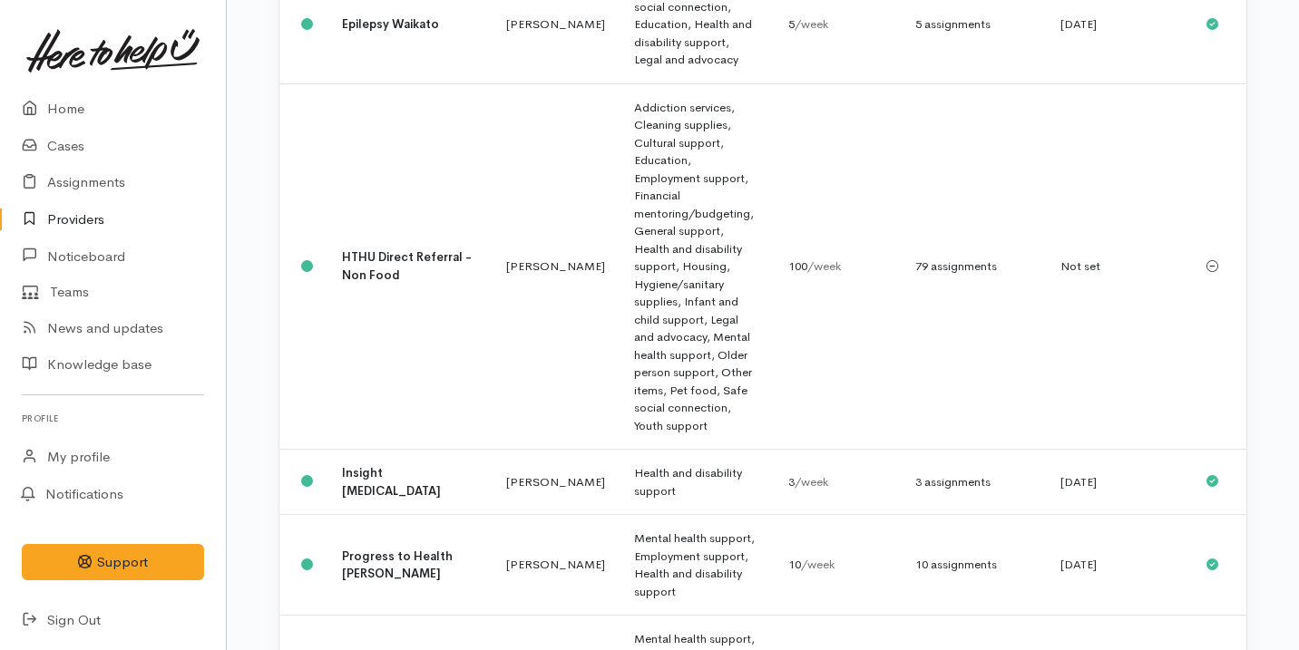
scroll to position [703, 0]
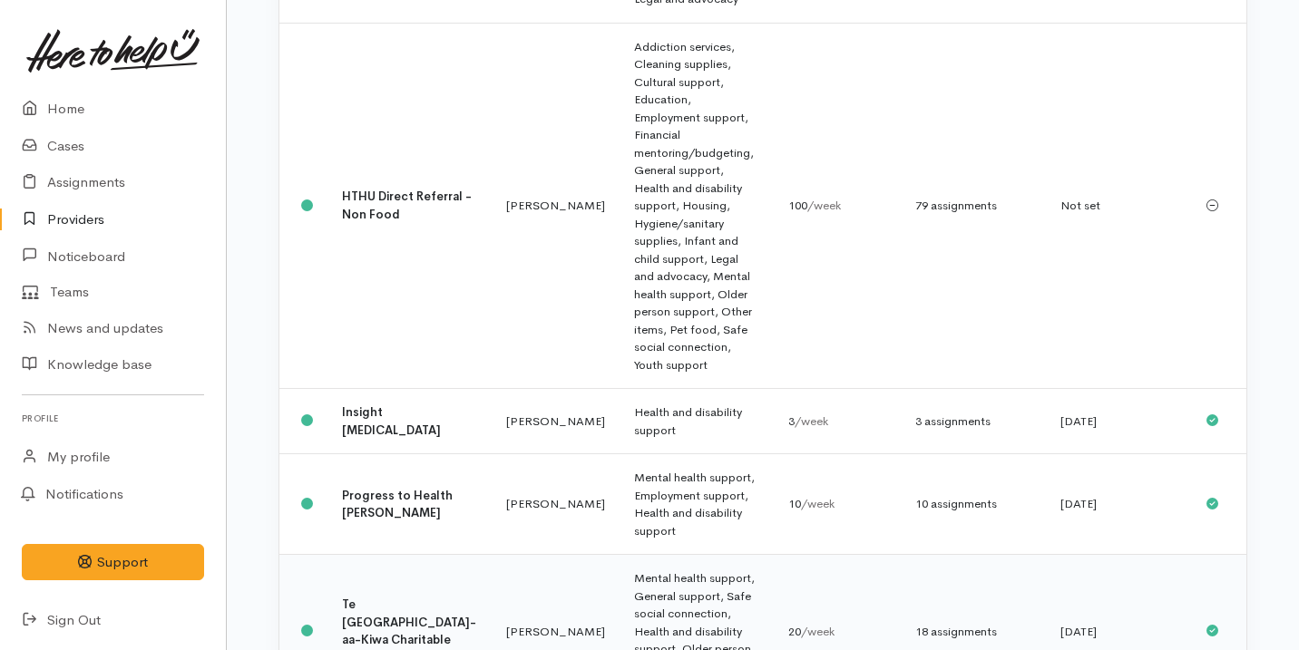
click at [520, 555] on td "Leinati Lima" at bounding box center [555, 632] width 128 height 154
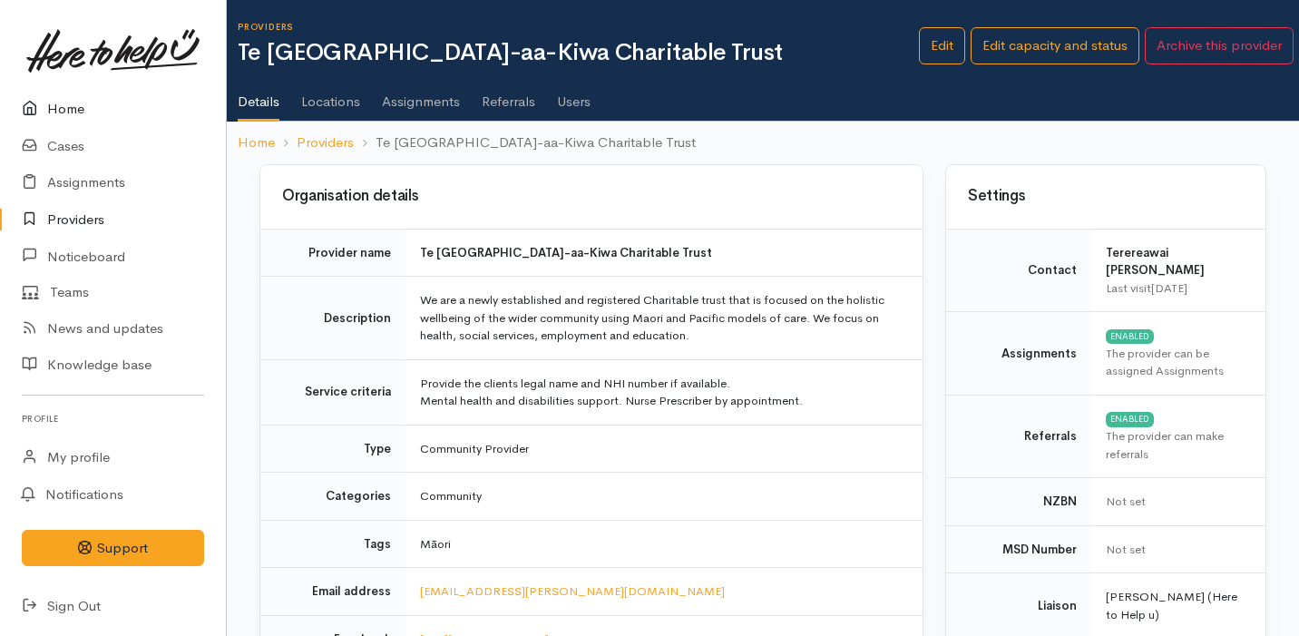
click at [148, 115] on link "Home" at bounding box center [113, 109] width 226 height 37
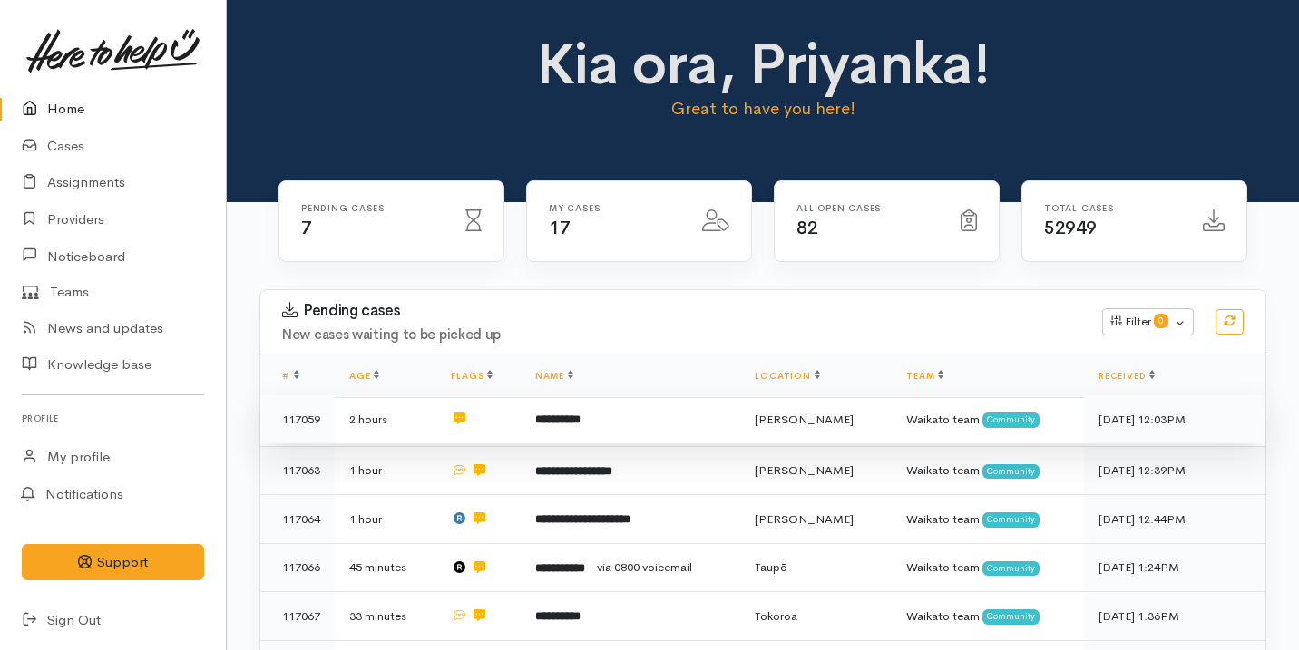
click at [557, 425] on b "**********" at bounding box center [557, 419] width 45 height 12
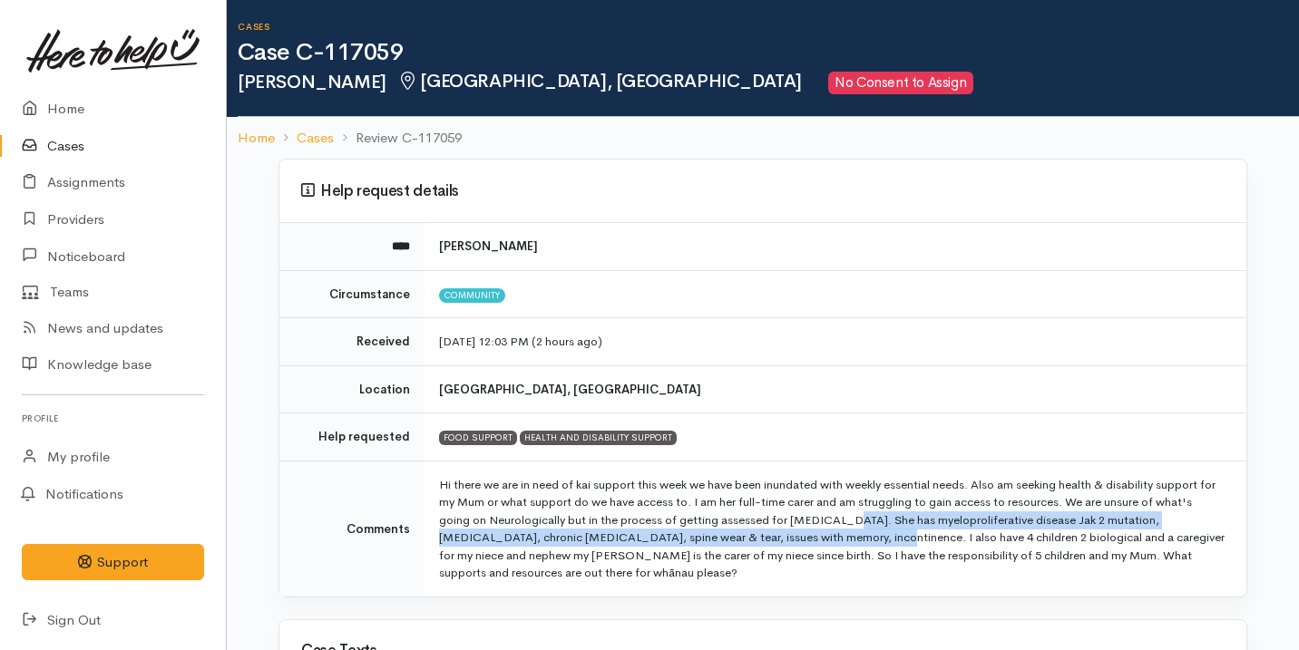
drag, startPoint x: 846, startPoint y: 522, endPoint x: 815, endPoint y: 542, distance: 36.7
click at [815, 543] on td "Hi there we are in need of kai support this week we have been inundated with we…" at bounding box center [835, 529] width 822 height 136
click at [84, 112] on link "Home" at bounding box center [113, 109] width 226 height 37
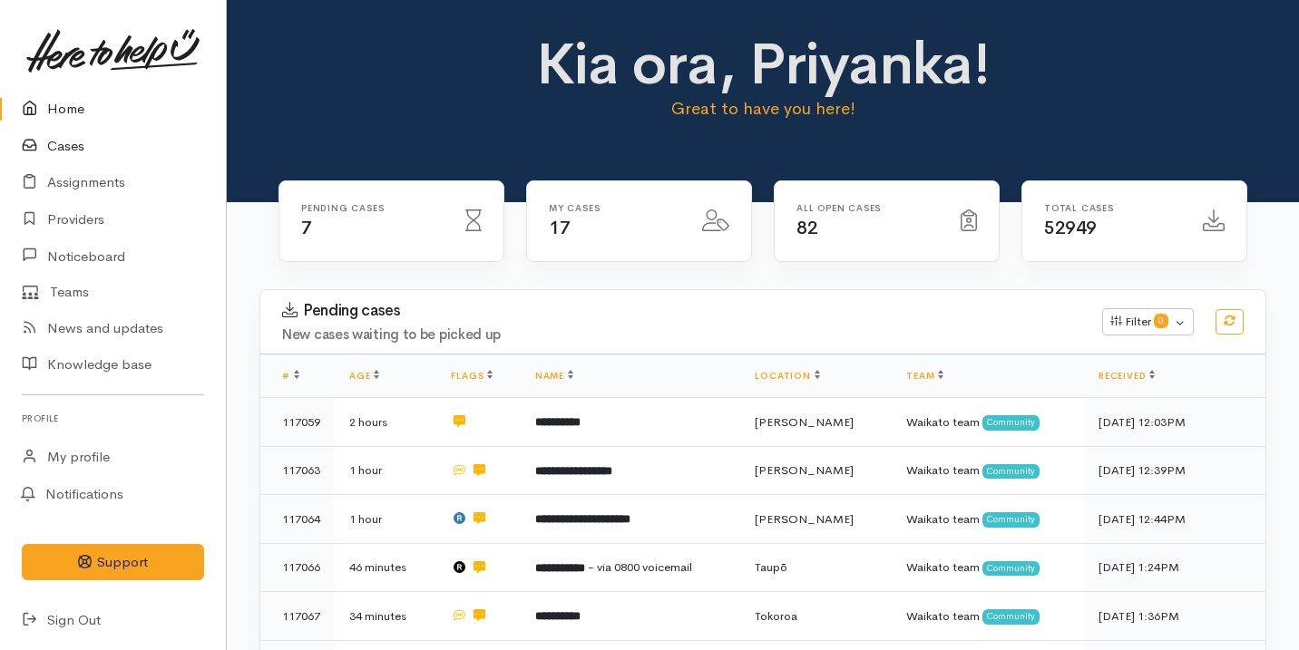
click at [123, 153] on link "Cases" at bounding box center [113, 146] width 226 height 37
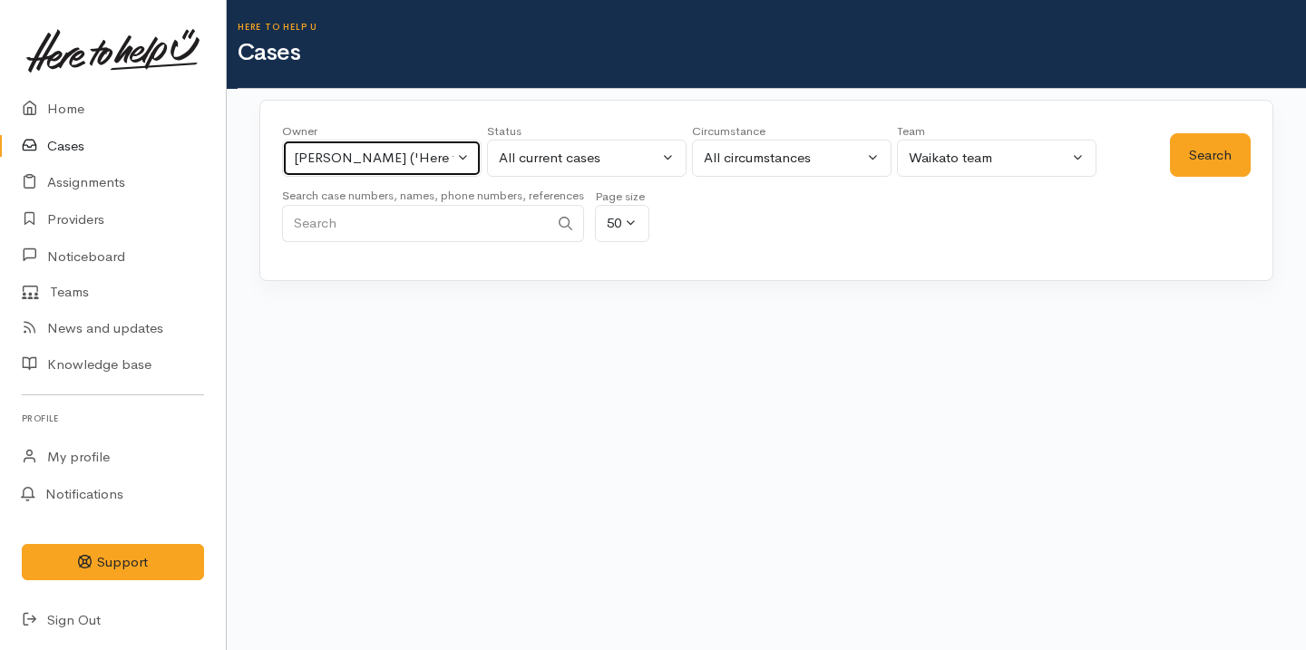
click at [394, 160] on div "[PERSON_NAME] ('Here to help u')" at bounding box center [374, 158] width 160 height 21
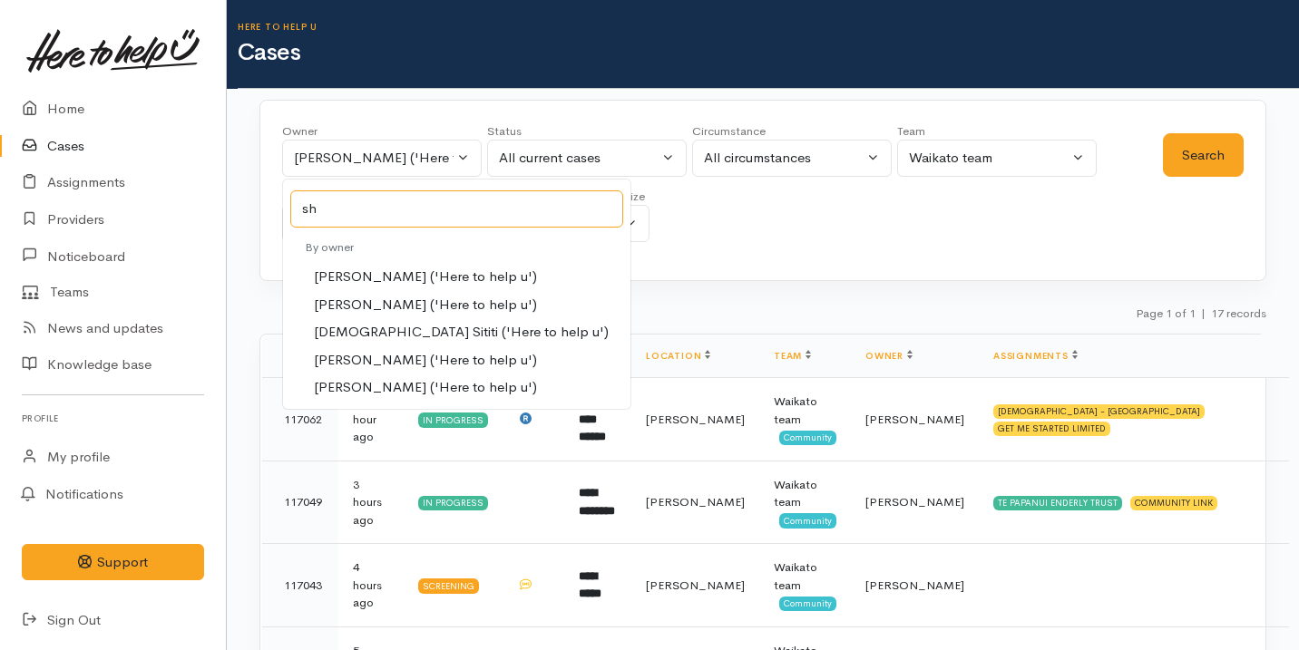
type input "shi"
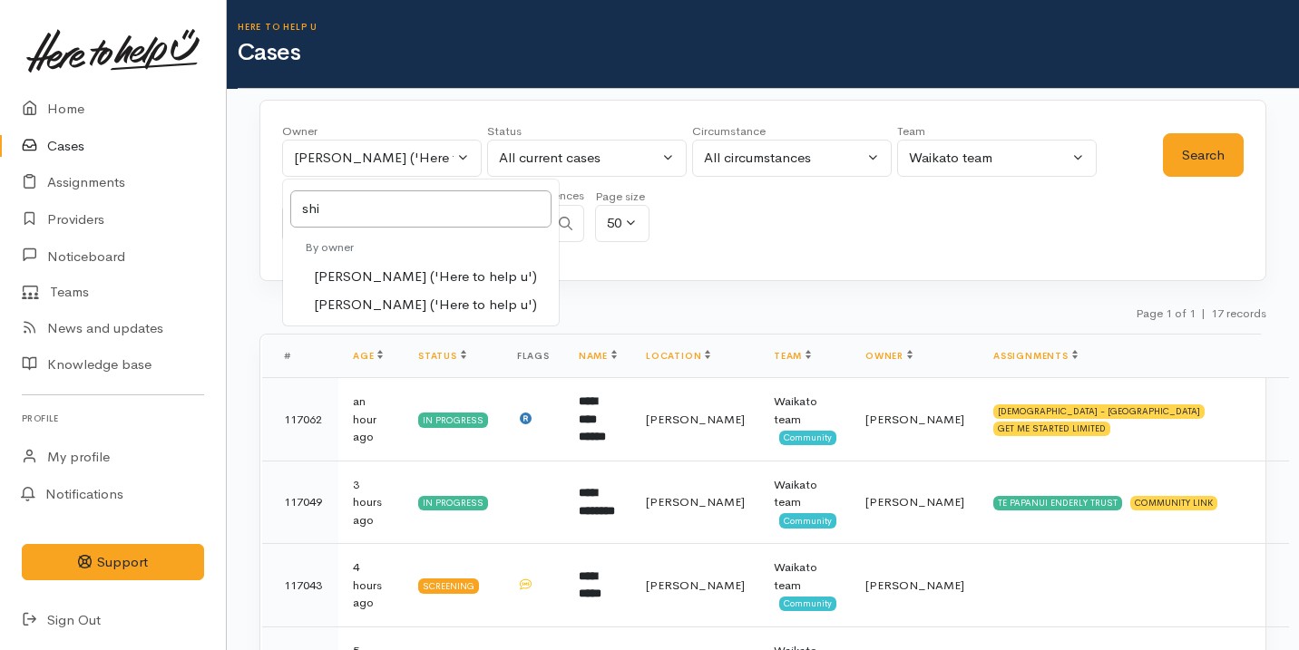
click at [422, 306] on span "[PERSON_NAME] ('Here to help u')" at bounding box center [425, 305] width 223 height 21
select select "1463"
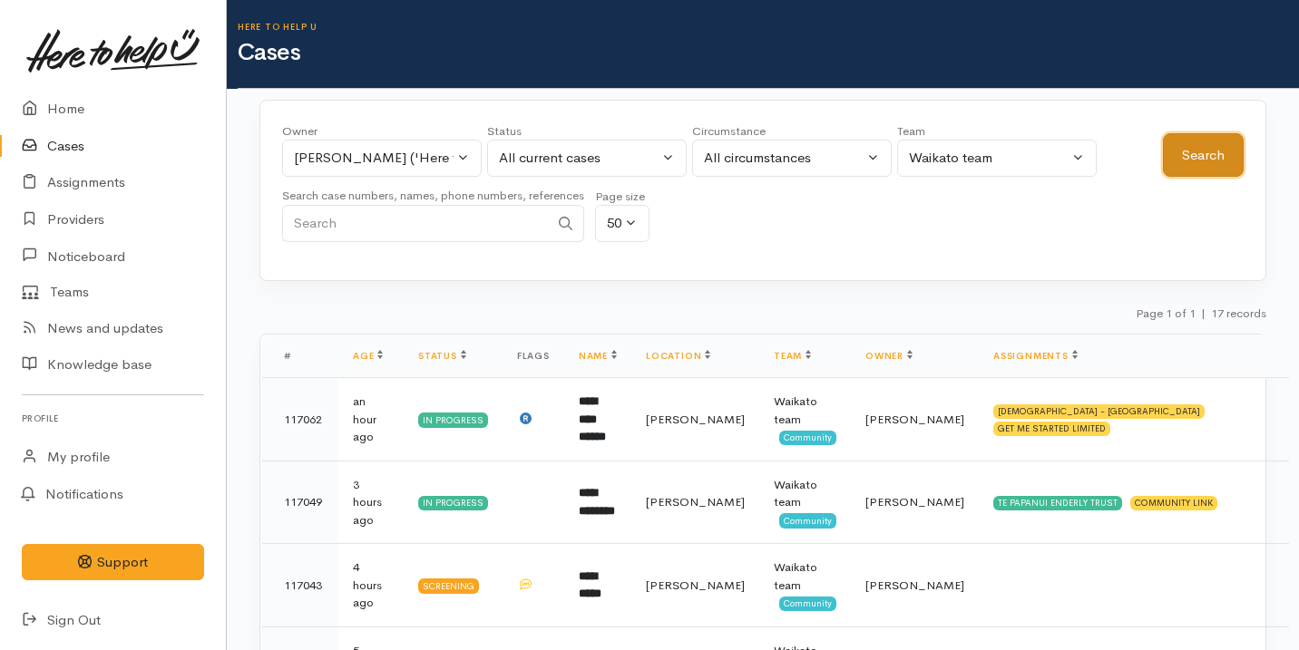
click at [1209, 164] on button "Search" at bounding box center [1202, 155] width 81 height 44
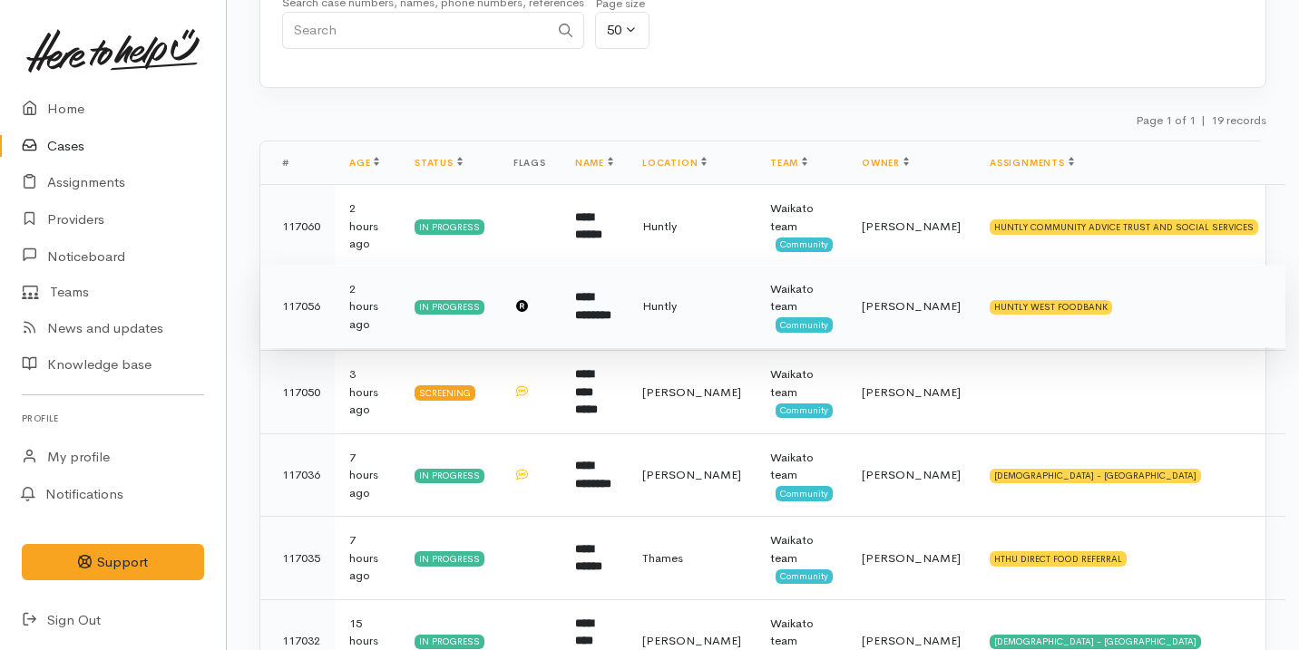
scroll to position [669, 0]
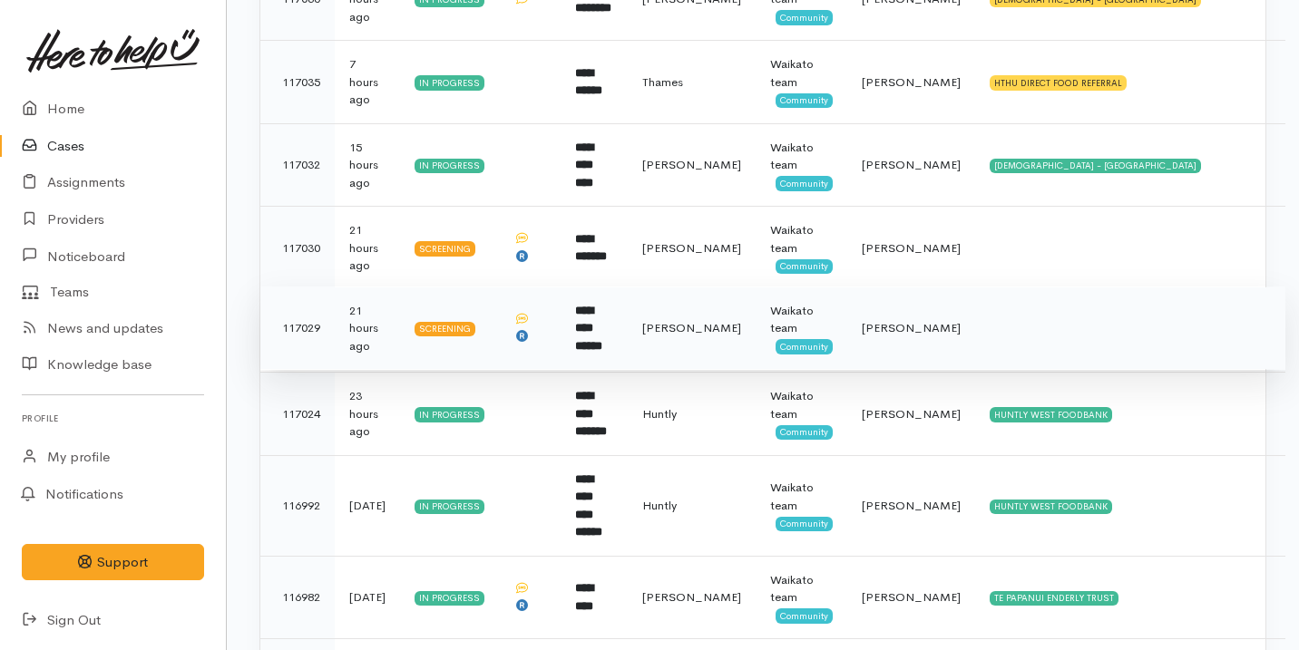
click at [695, 358] on td "[PERSON_NAME]" at bounding box center [691, 328] width 128 height 83
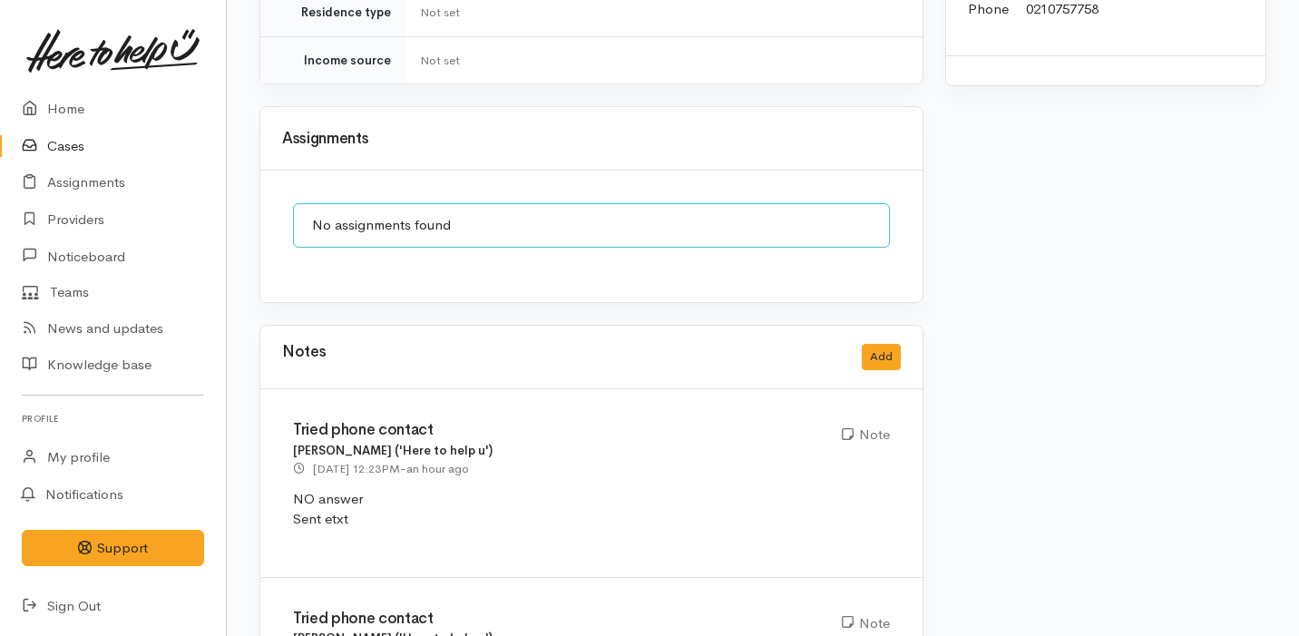
scroll to position [1859, 0]
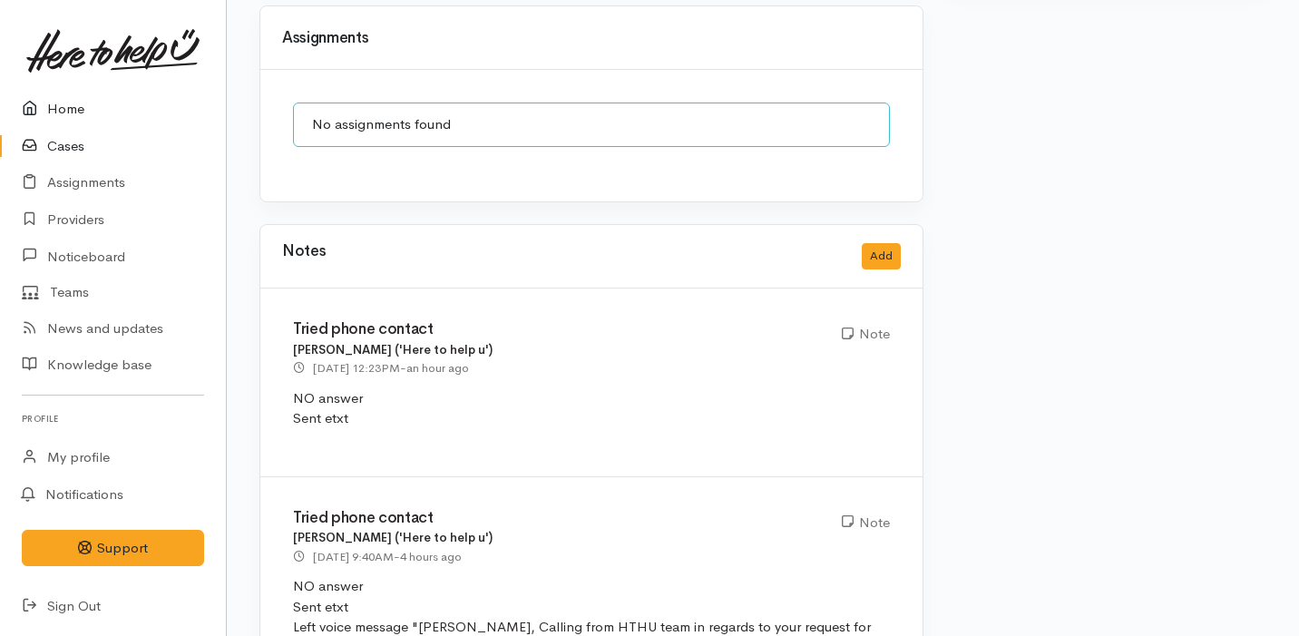
click at [94, 117] on link "Home" at bounding box center [113, 109] width 226 height 37
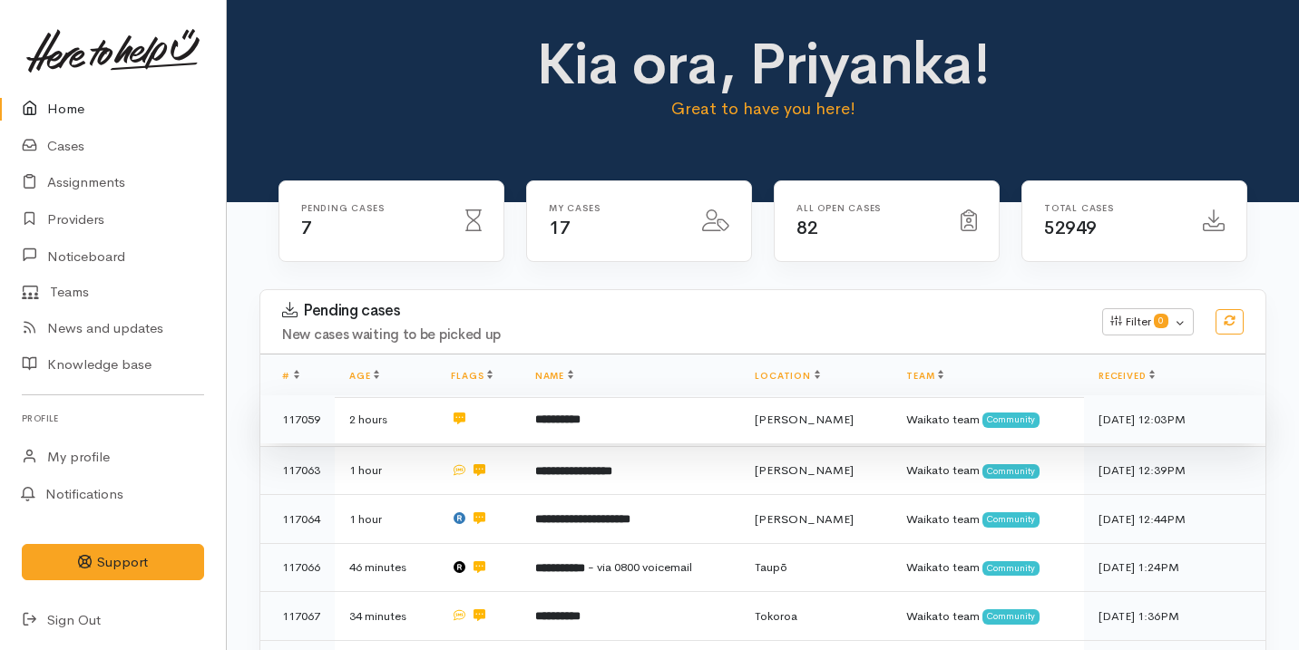
click at [625, 421] on td "**********" at bounding box center [630, 419] width 220 height 49
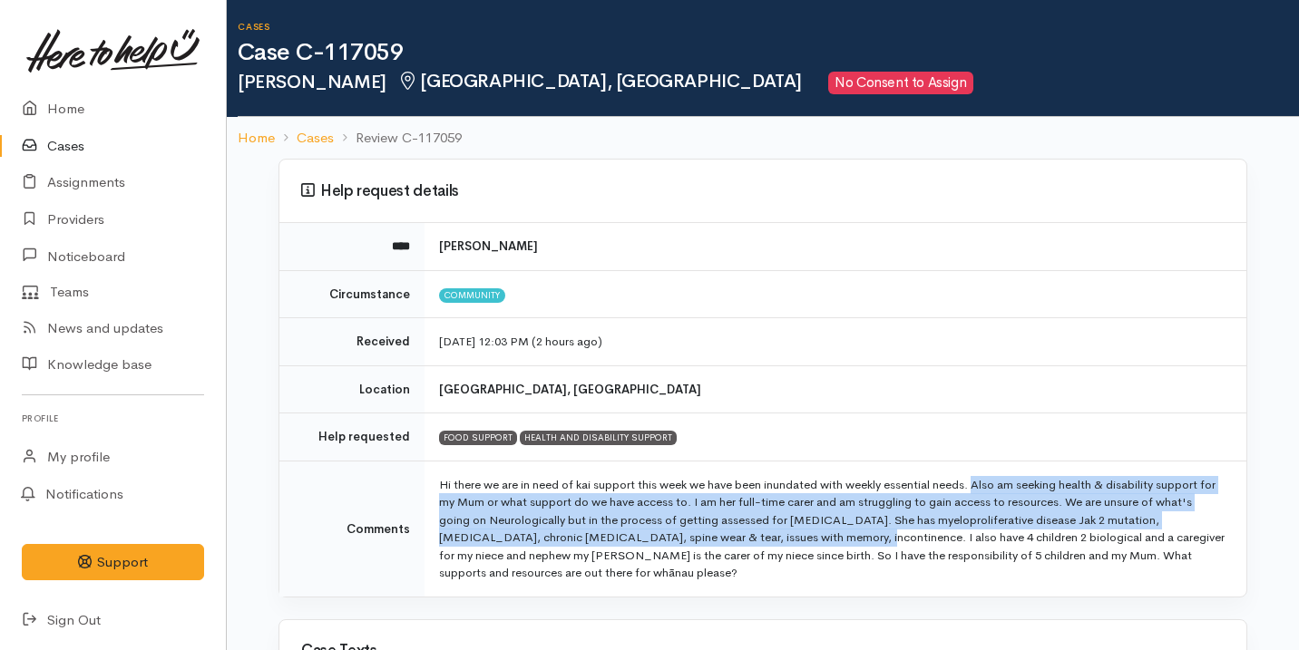
drag, startPoint x: 983, startPoint y: 485, endPoint x: 807, endPoint y: 534, distance: 182.6
click at [807, 534] on td "Hi there we are in need of kai support this week we have been inundated with we…" at bounding box center [835, 529] width 822 height 136
copy td "Also am seeking health & disability support for my Mum or what support do we ha…"
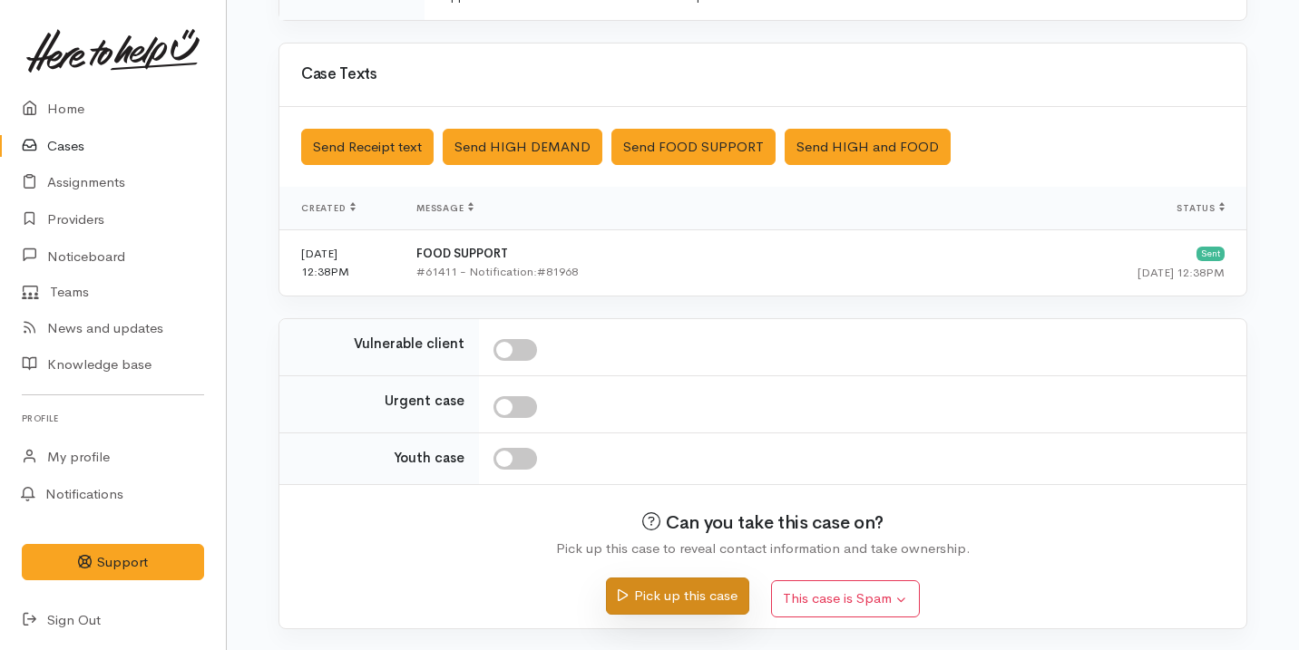
click at [685, 590] on button "Pick up this case" at bounding box center [677, 596] width 142 height 37
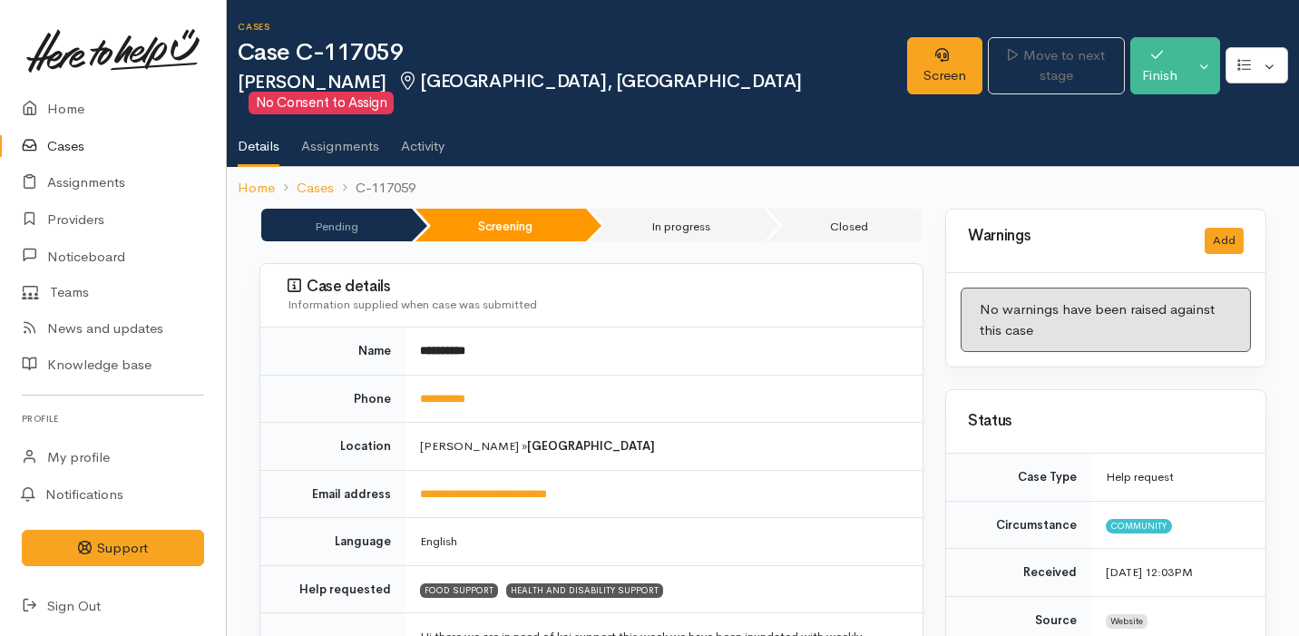
click at [773, 483] on td "**********" at bounding box center [663, 494] width 517 height 48
click at [907, 71] on link "Screen" at bounding box center [944, 65] width 75 height 57
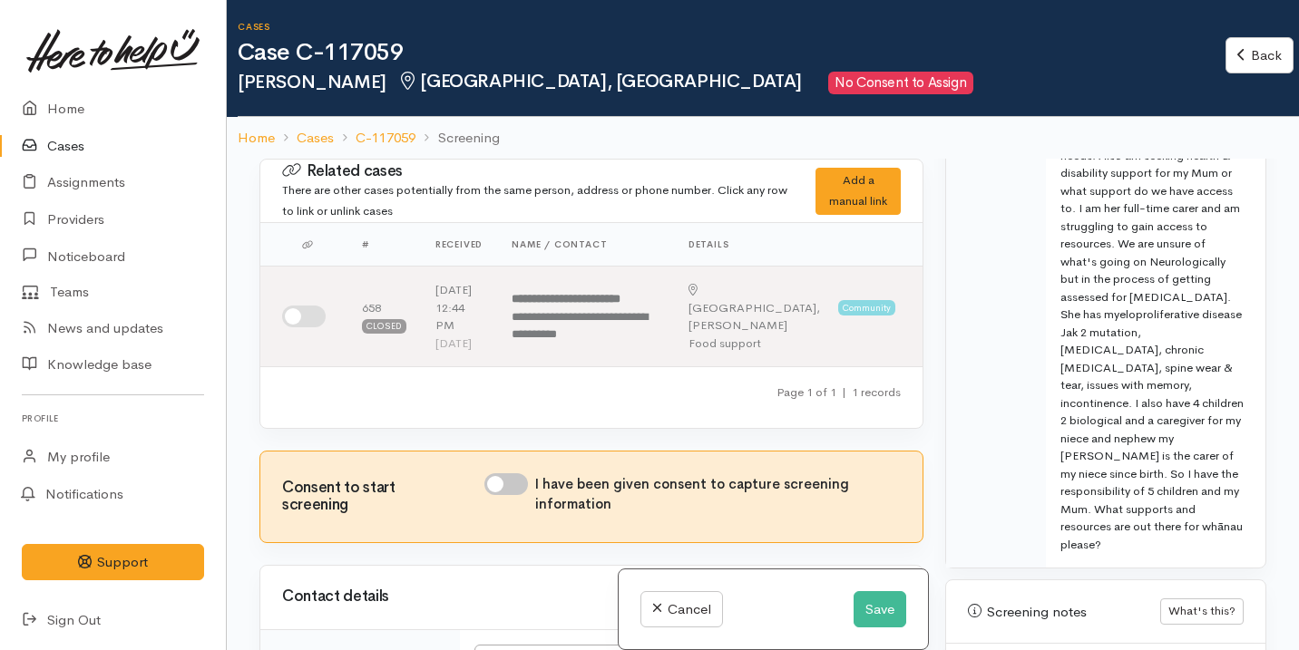
scroll to position [1593, 0]
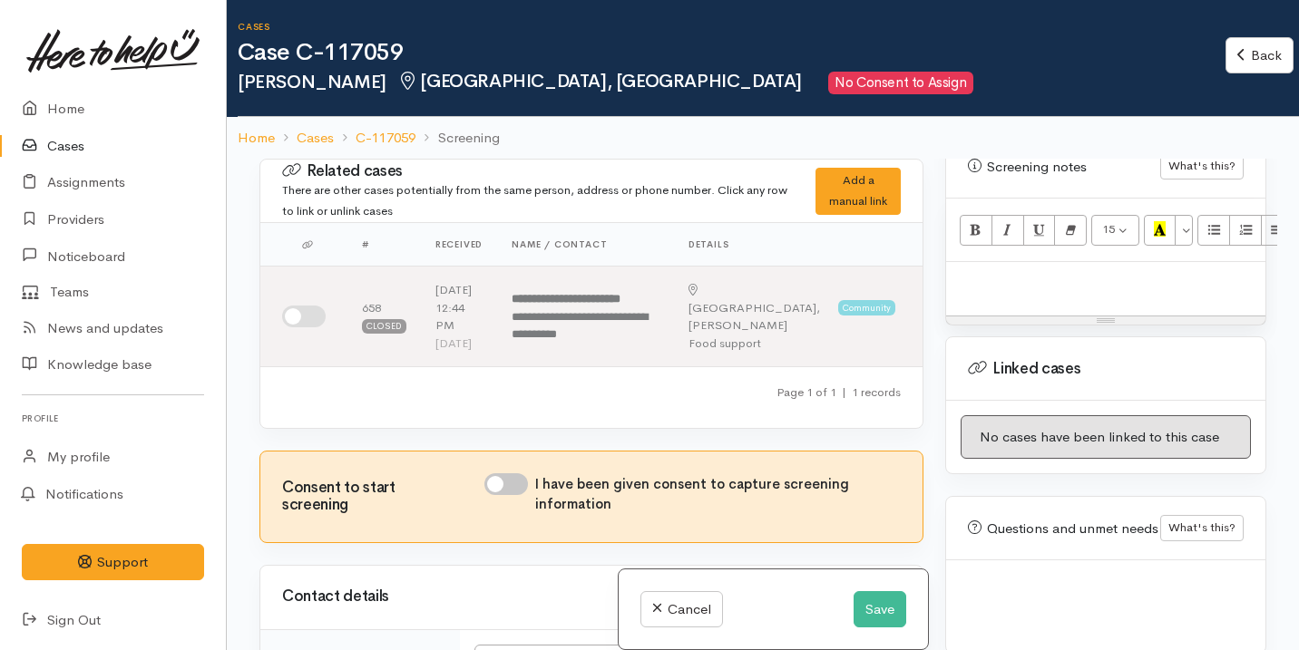
click at [1104, 262] on div at bounding box center [1105, 288] width 319 height 53
paste div
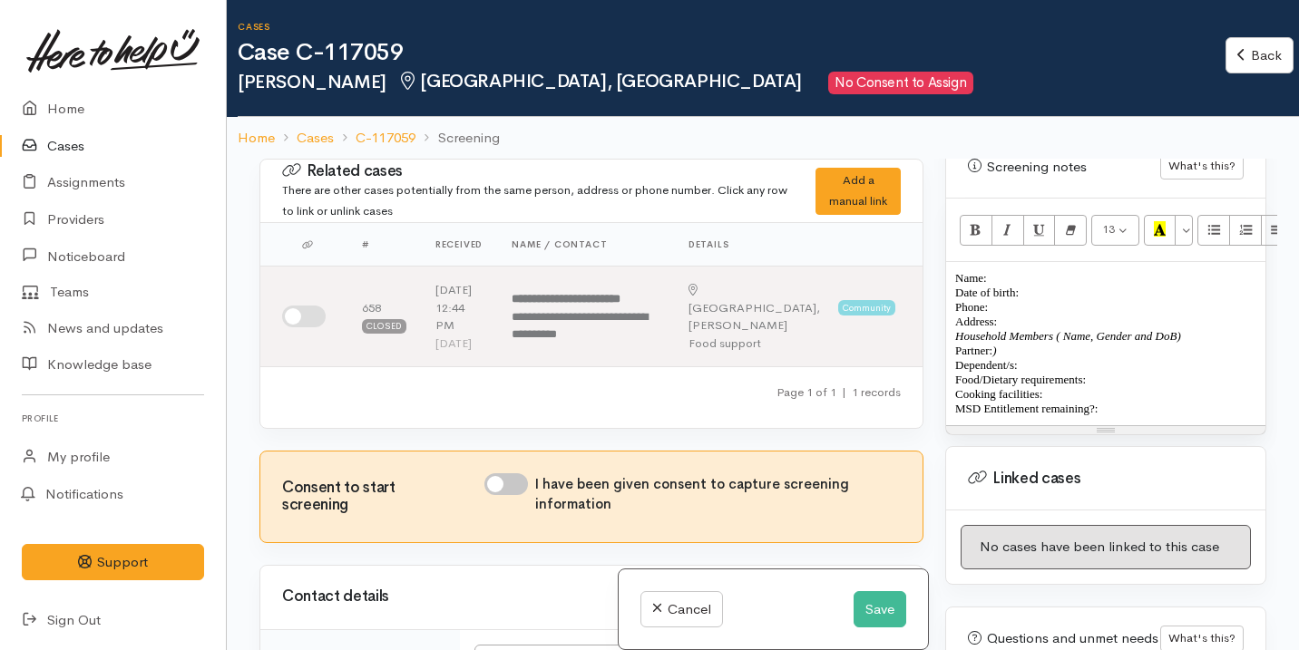
drag, startPoint x: 951, startPoint y: 244, endPoint x: 1133, endPoint y: 374, distance: 223.7
click at [1133, 374] on div "Name: Date of birth: Phone:  Address:  Household Members ( Name, Gender and DoB…" at bounding box center [1105, 343] width 319 height 163
click at [1079, 215] on button "Remove Font Style (⌘+\\)" at bounding box center [1070, 230] width 33 height 31
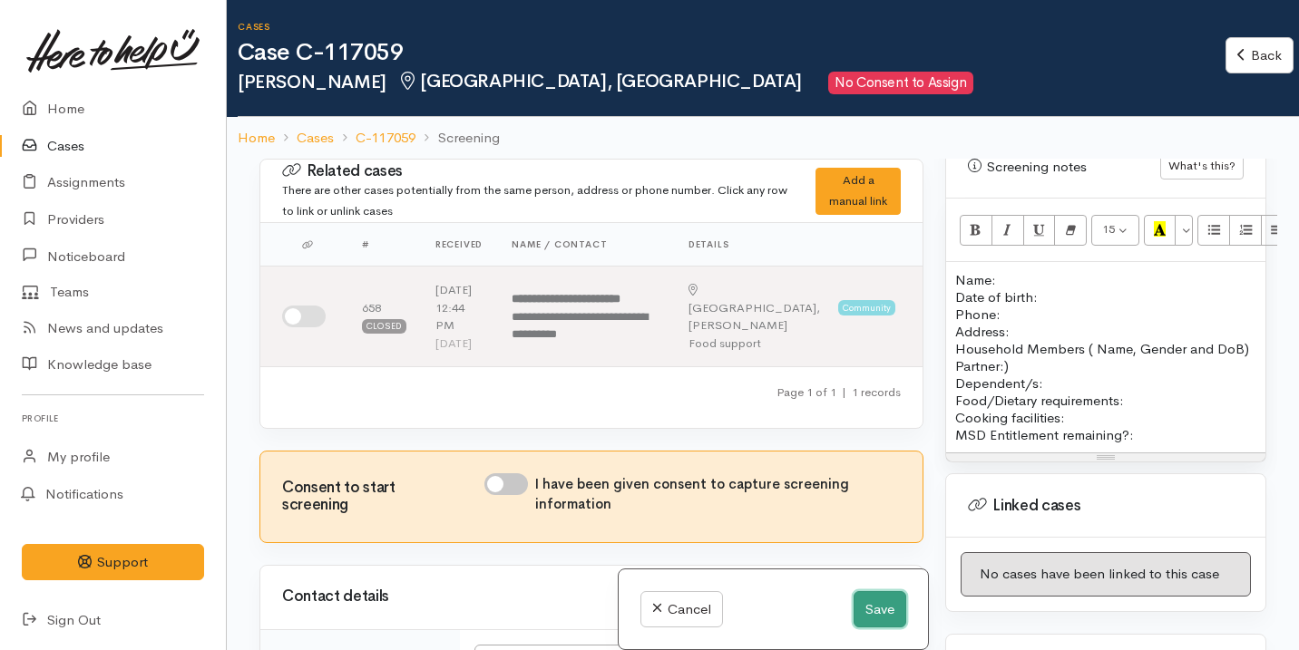
click at [865, 618] on button "Save" at bounding box center [879, 609] width 53 height 37
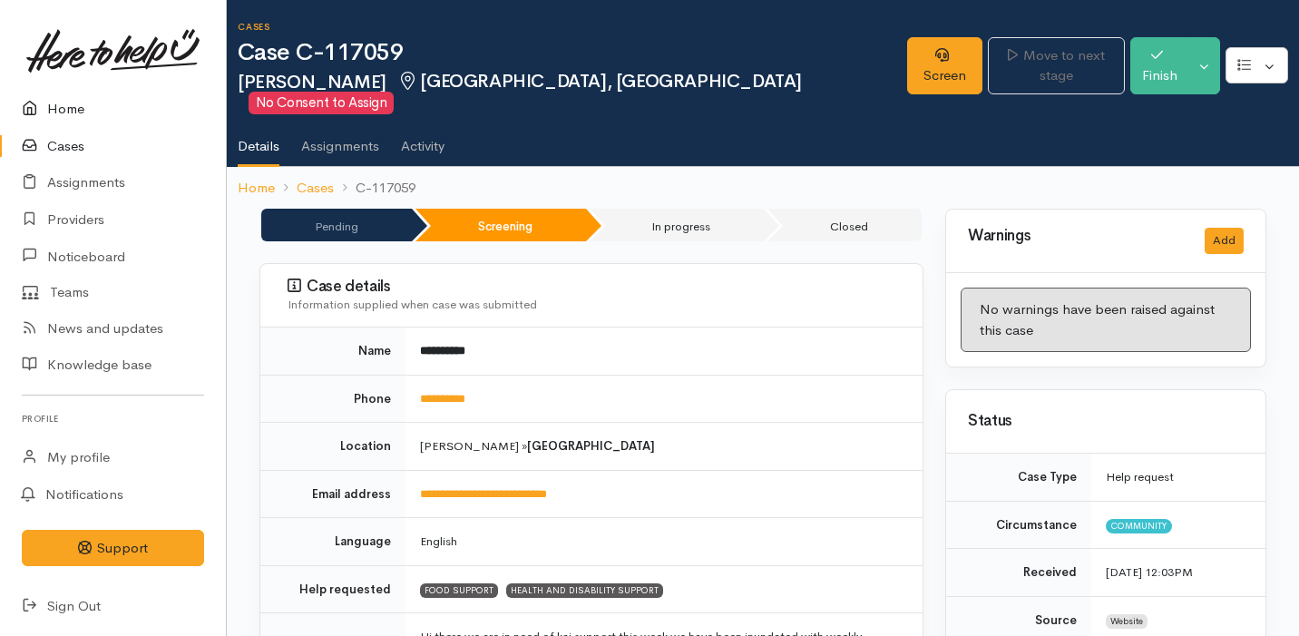
click at [67, 112] on link "Home" at bounding box center [113, 109] width 226 height 37
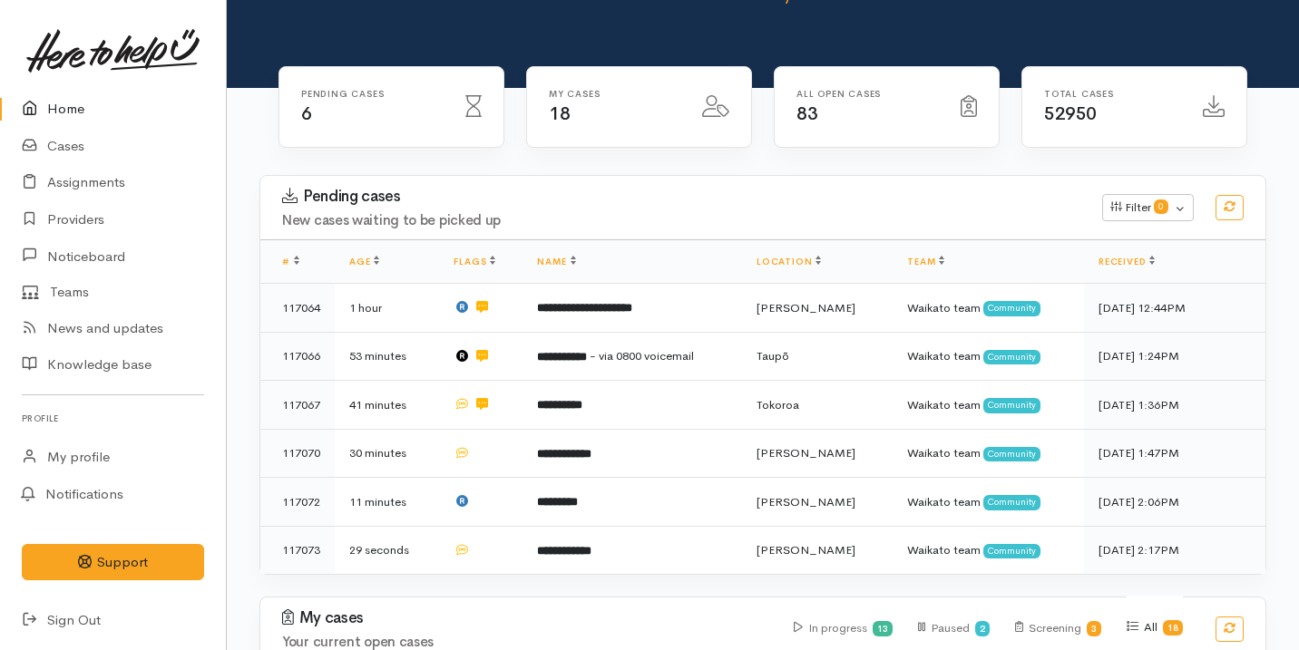
scroll to position [136, 0]
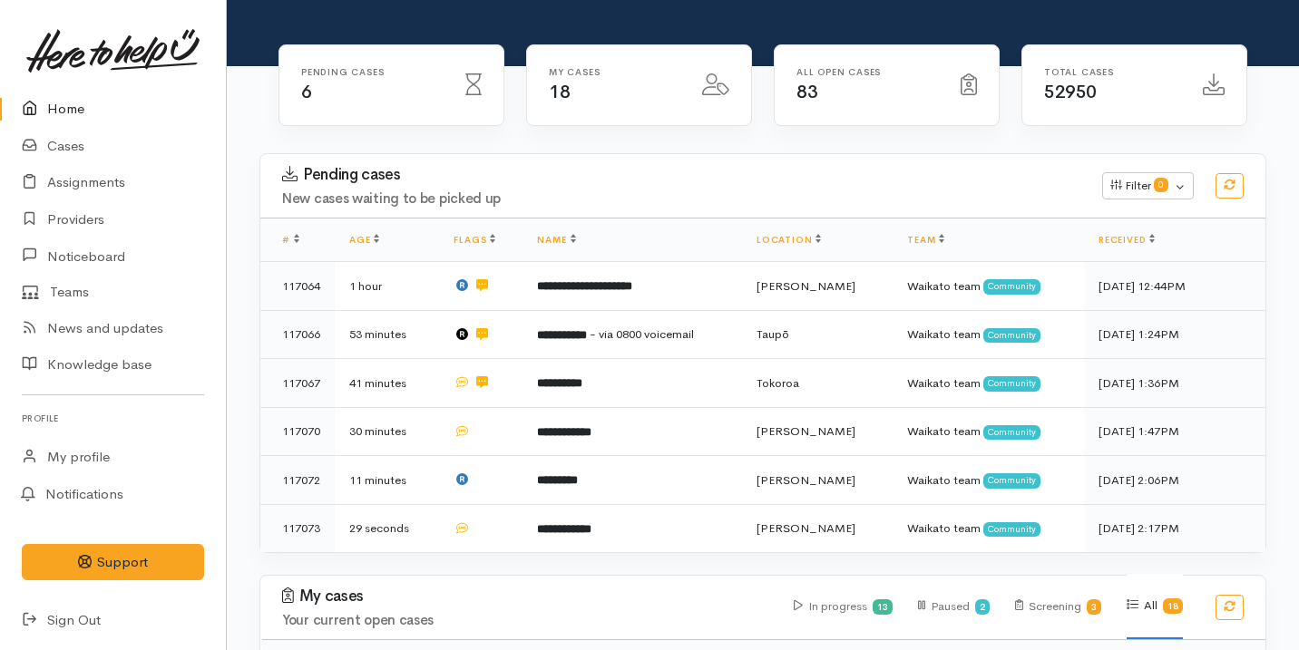
click at [116, 111] on link "Home" at bounding box center [113, 109] width 226 height 37
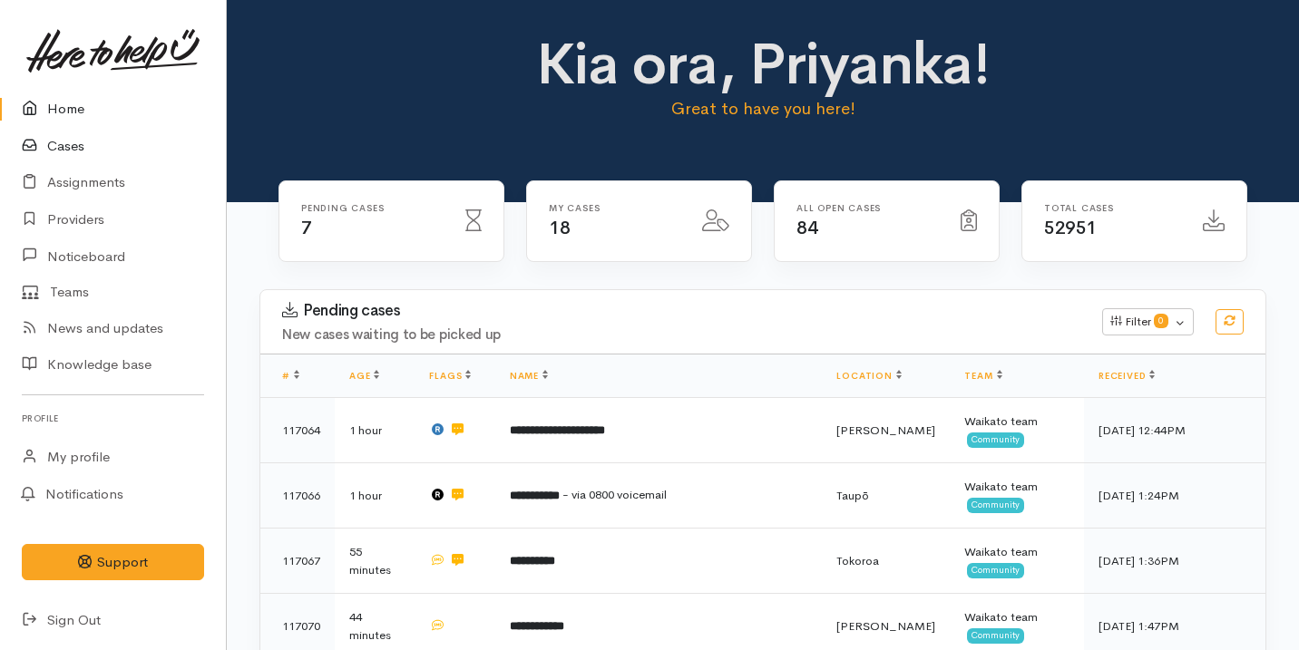
click at [140, 143] on link "Cases" at bounding box center [113, 146] width 226 height 37
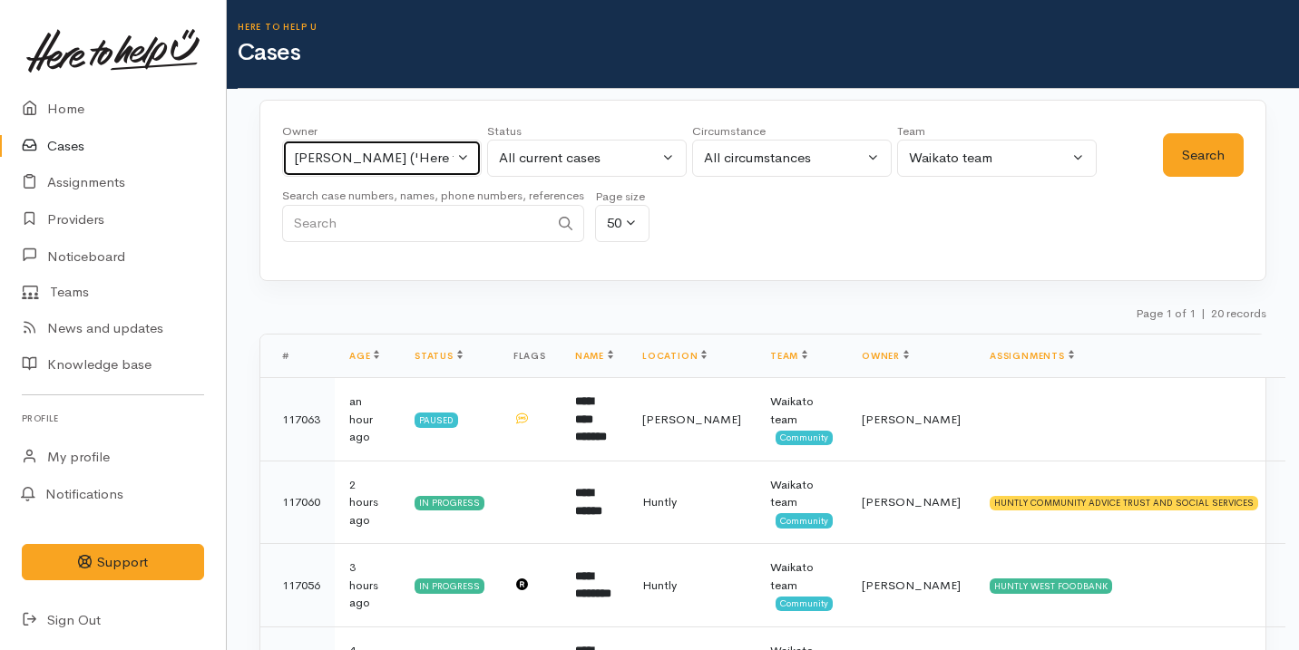
click at [368, 151] on div "Shirley Mackie ('Here to help u')" at bounding box center [374, 158] width 160 height 21
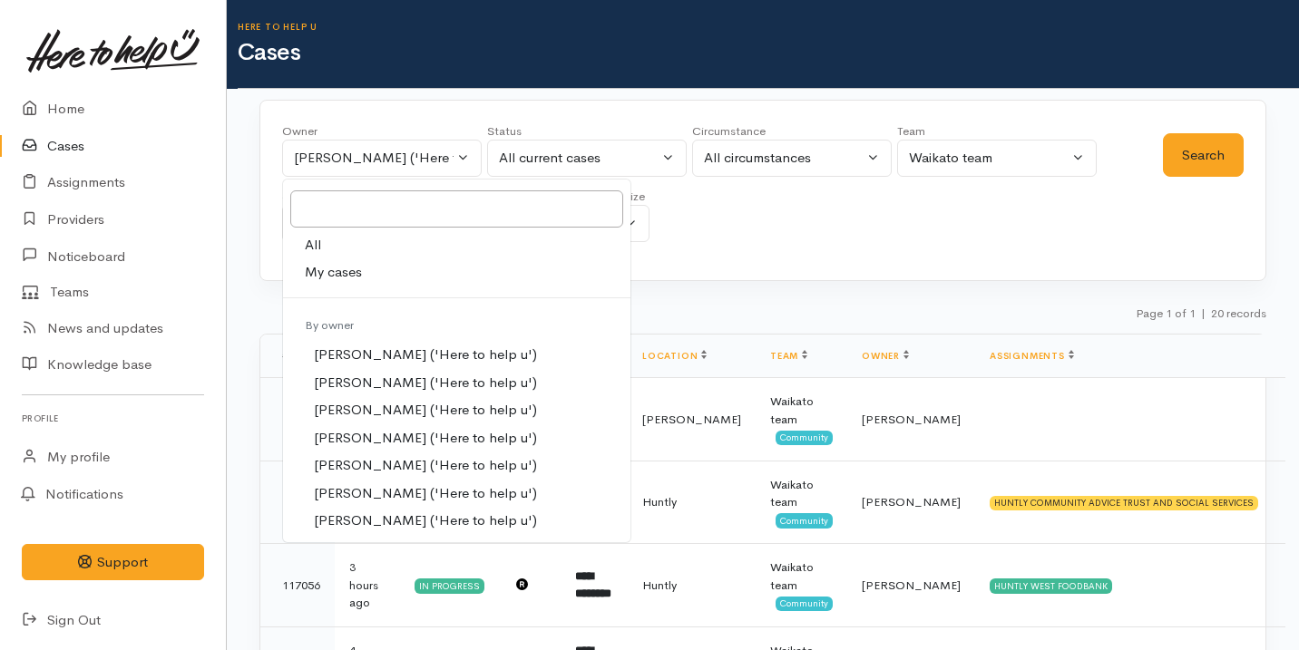
click at [391, 274] on link "My cases" at bounding box center [456, 272] width 347 height 28
select select "2109"
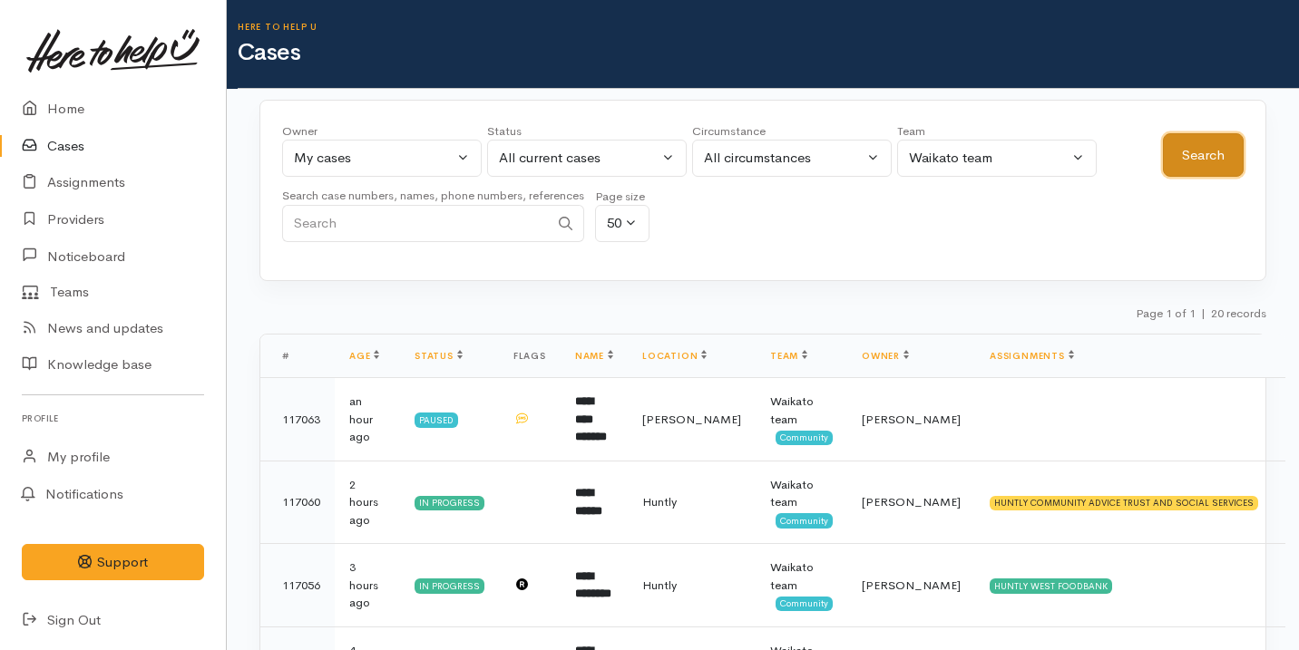
click at [1232, 134] on button "Search" at bounding box center [1202, 155] width 81 height 44
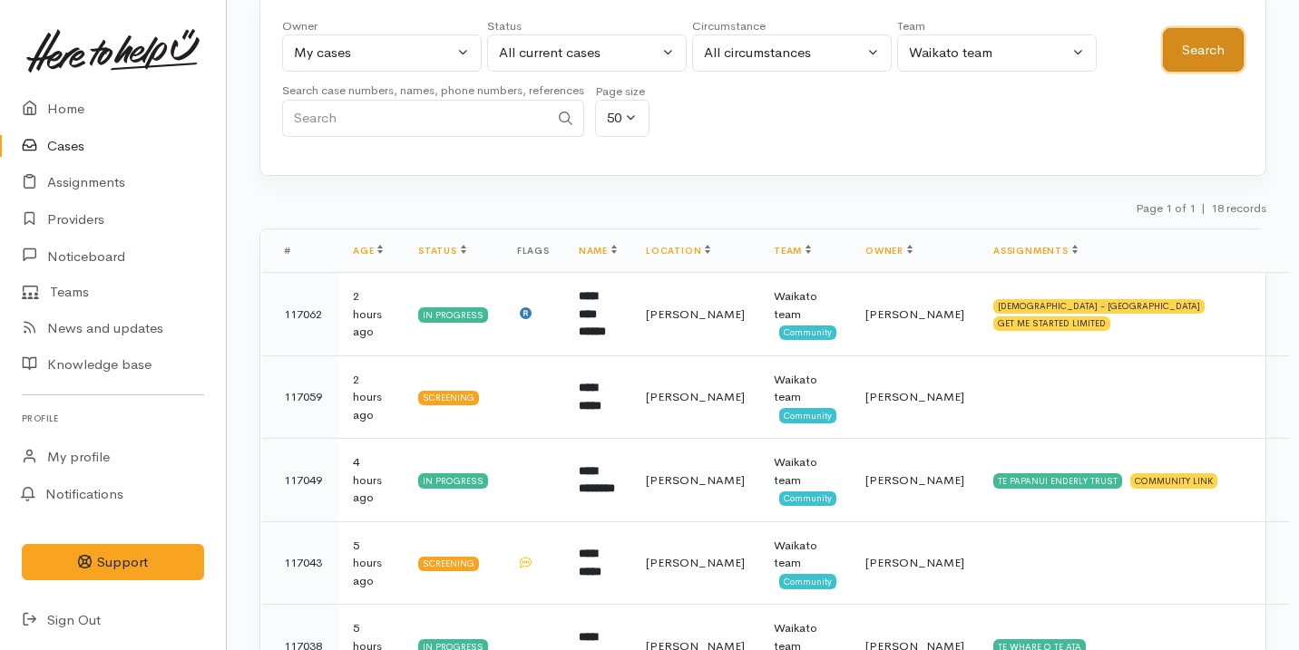
scroll to position [256, 0]
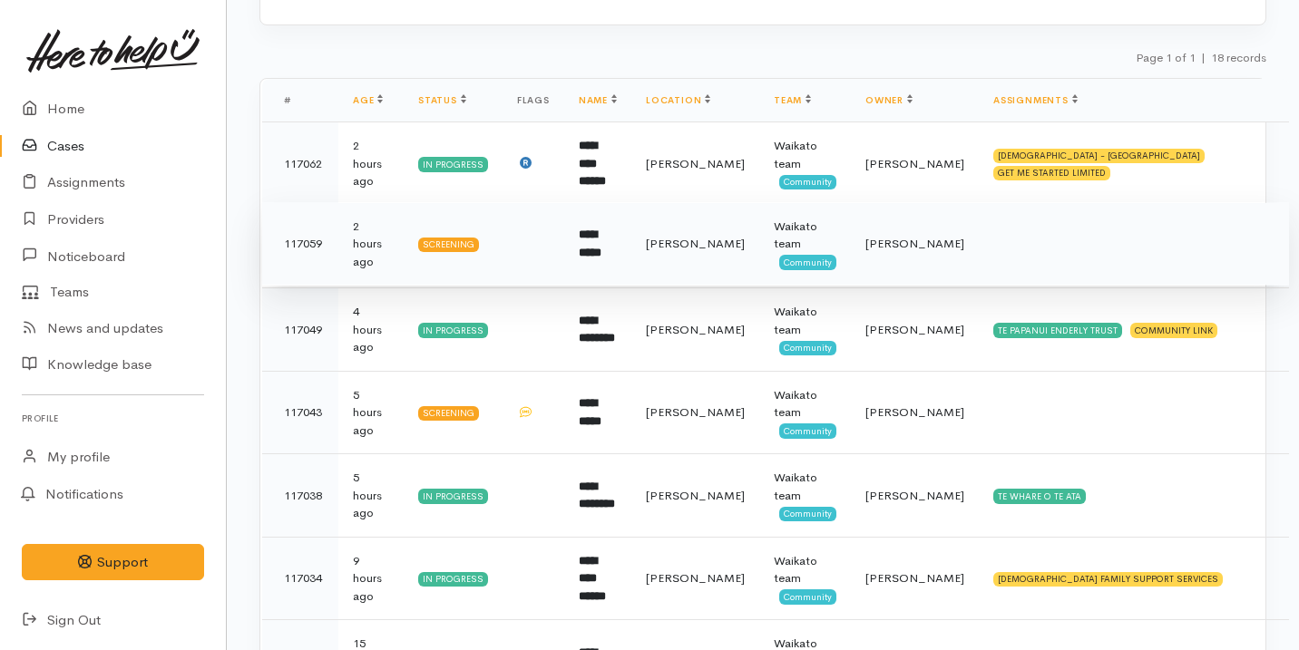
click at [607, 254] on td "**********" at bounding box center [597, 243] width 67 height 83
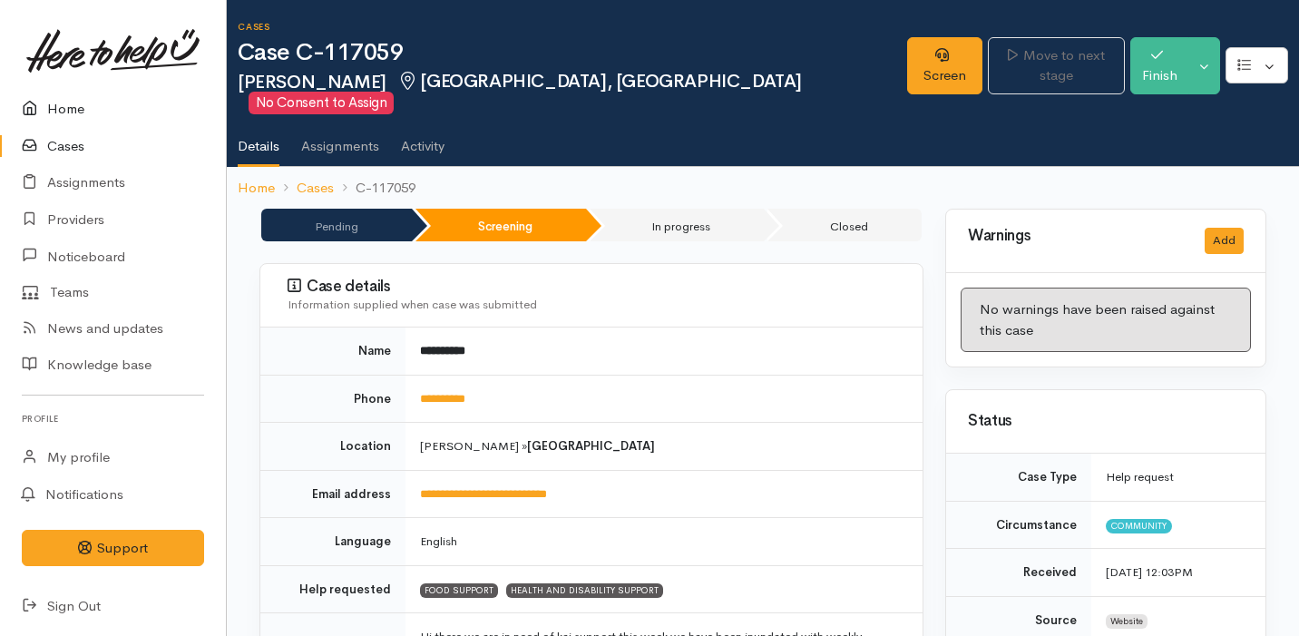
click at [68, 107] on link "Home" at bounding box center [113, 109] width 226 height 37
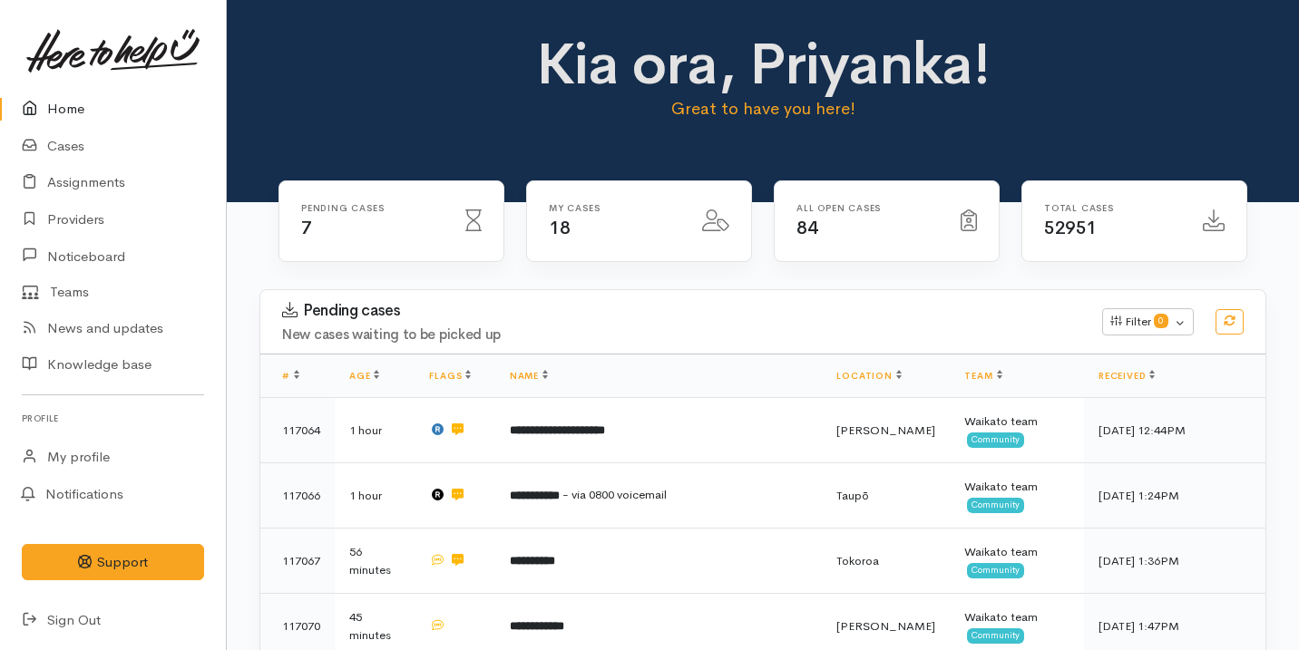
scroll to position [256, 0]
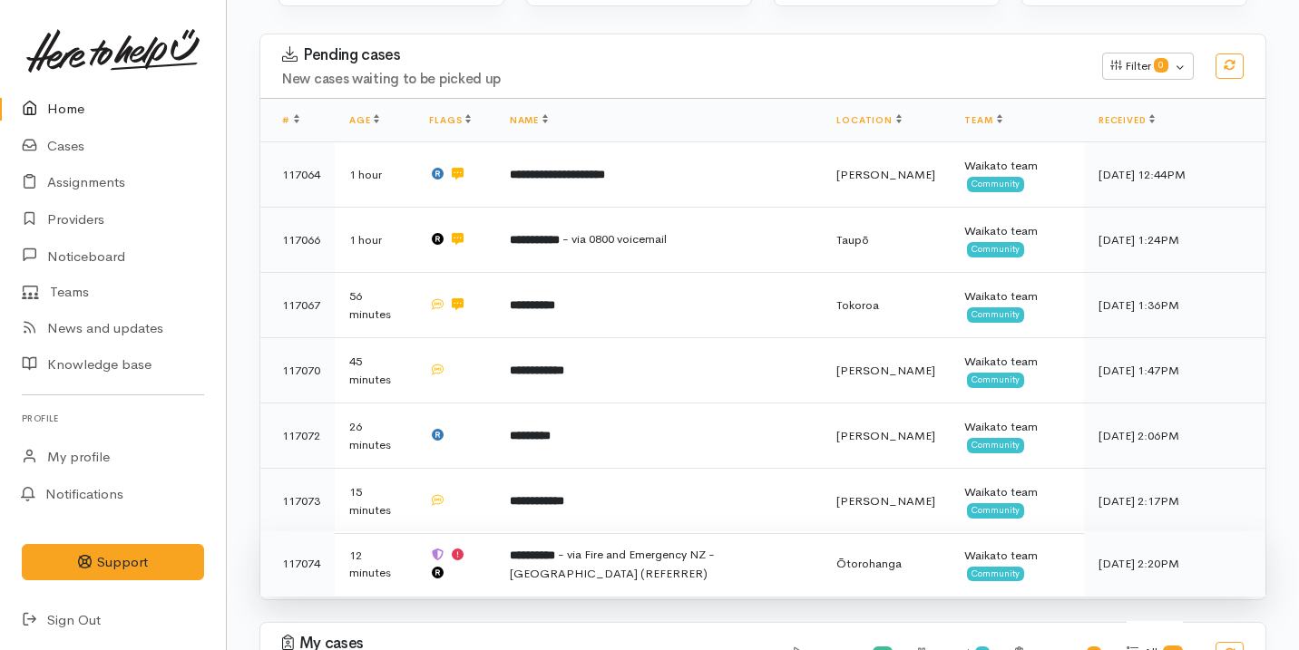
click at [482, 566] on td at bounding box center [454, 564] width 80 height 66
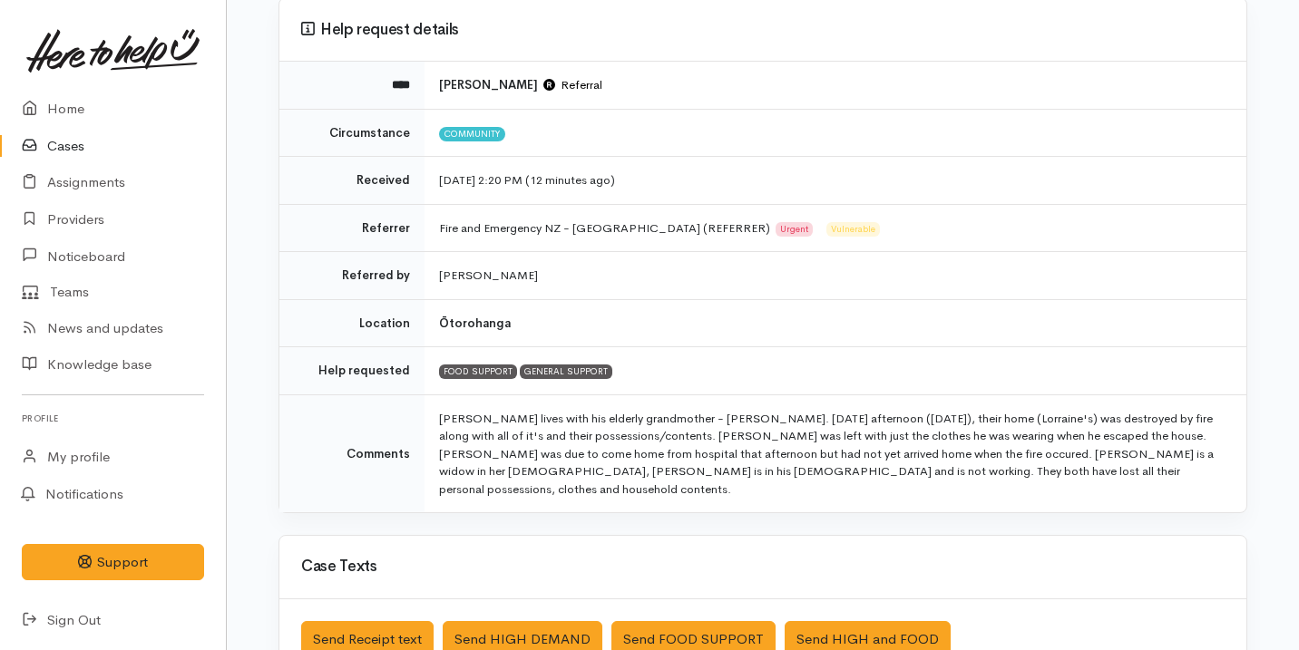
scroll to position [163, 0]
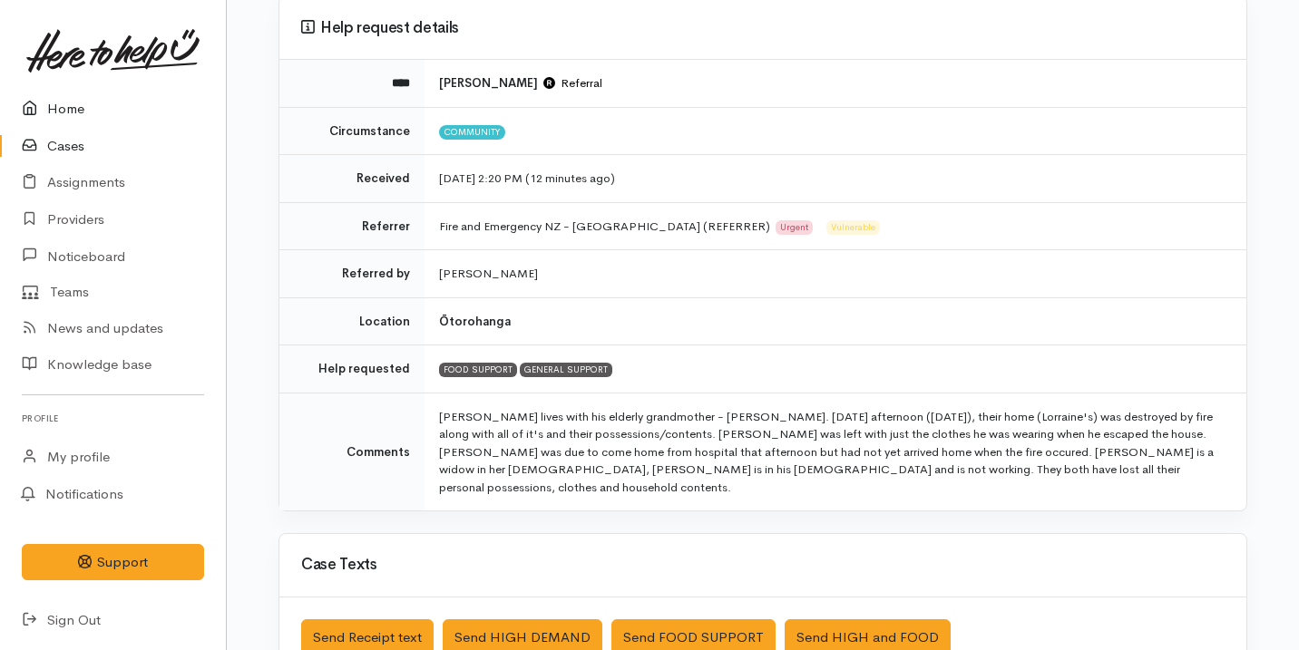
click at [124, 116] on link "Home" at bounding box center [113, 109] width 226 height 37
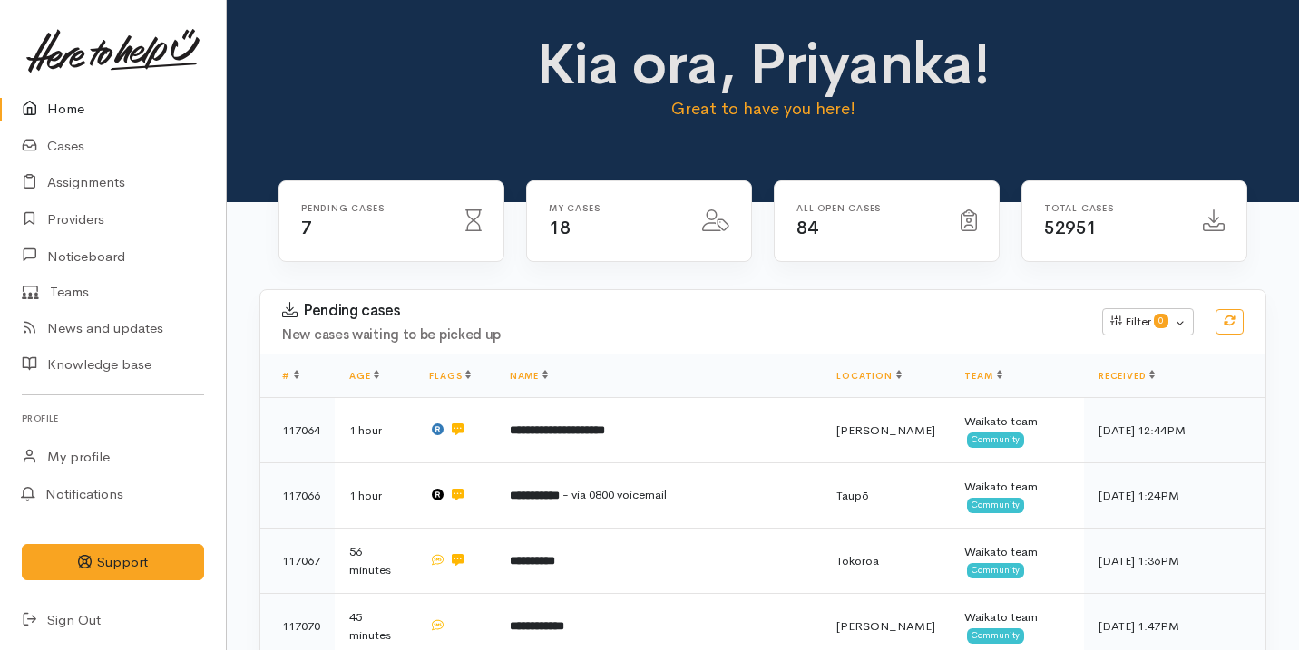
click at [438, 16] on div "Kia ora, Priyanka! Great to have you here!" at bounding box center [763, 101] width 1072 height 202
click at [63, 140] on link "Cases" at bounding box center [113, 146] width 226 height 37
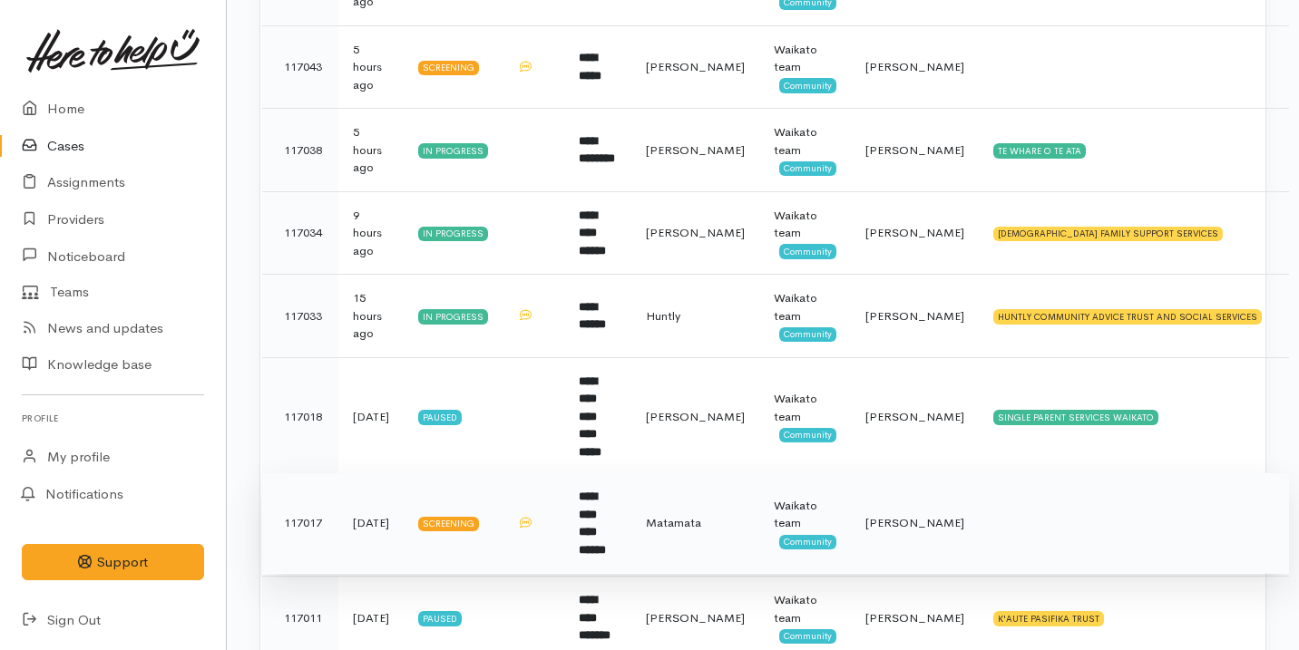
scroll to position [610, 0]
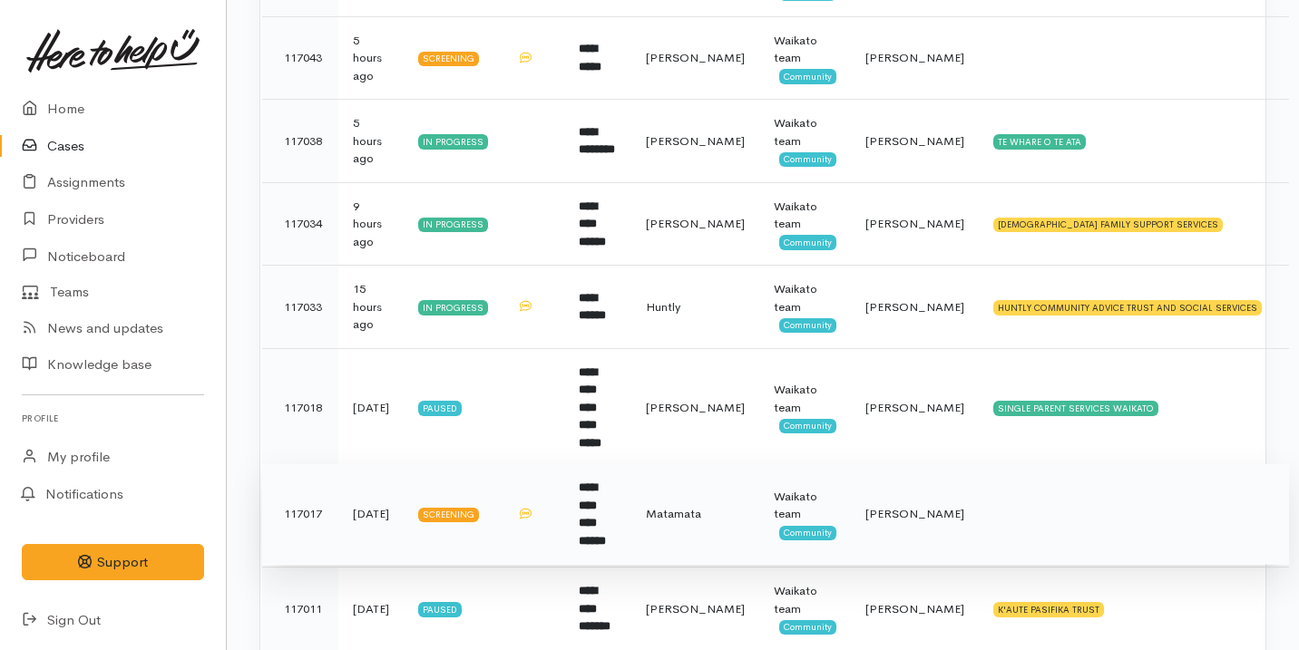
click at [564, 482] on td at bounding box center [533, 514] width 62 height 101
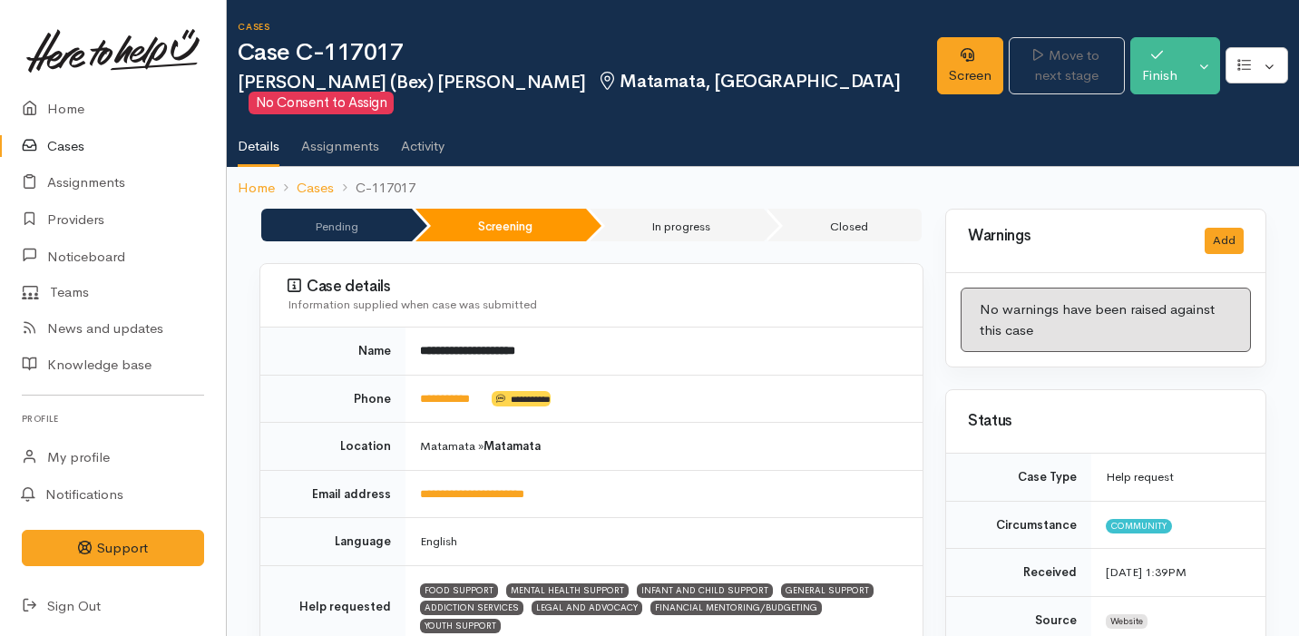
click at [157, 147] on link "Cases" at bounding box center [113, 146] width 226 height 37
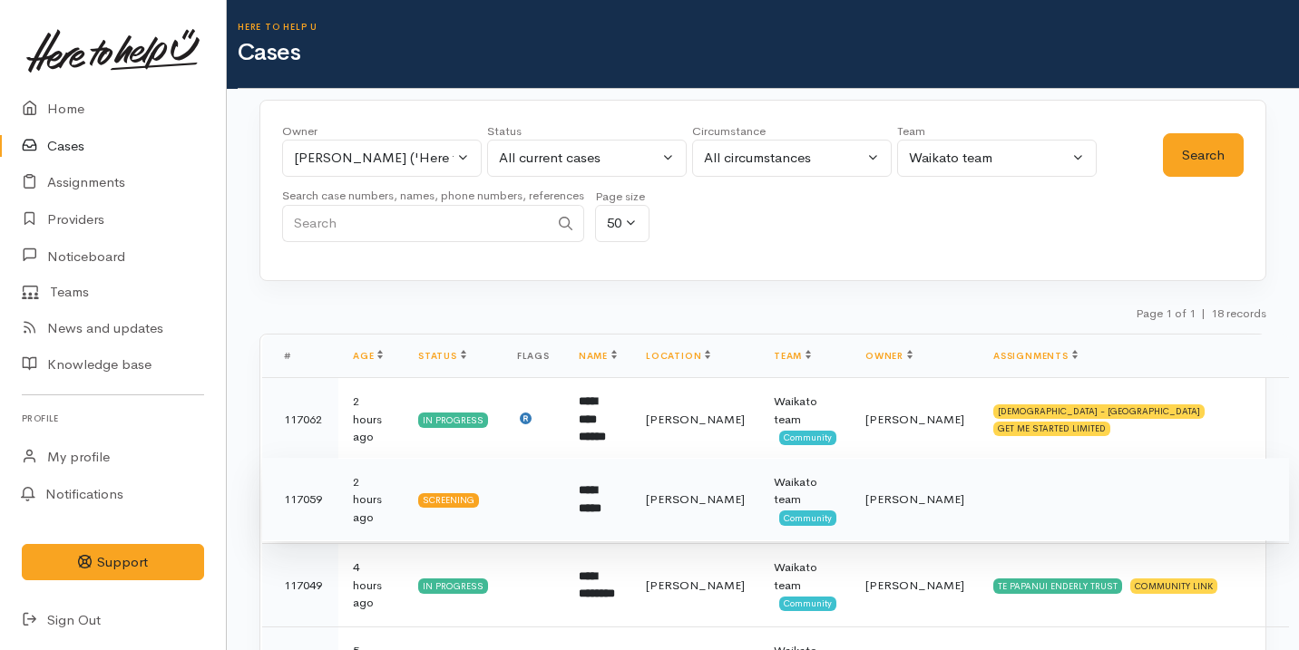
click at [678, 482] on td "[PERSON_NAME]" at bounding box center [695, 499] width 128 height 83
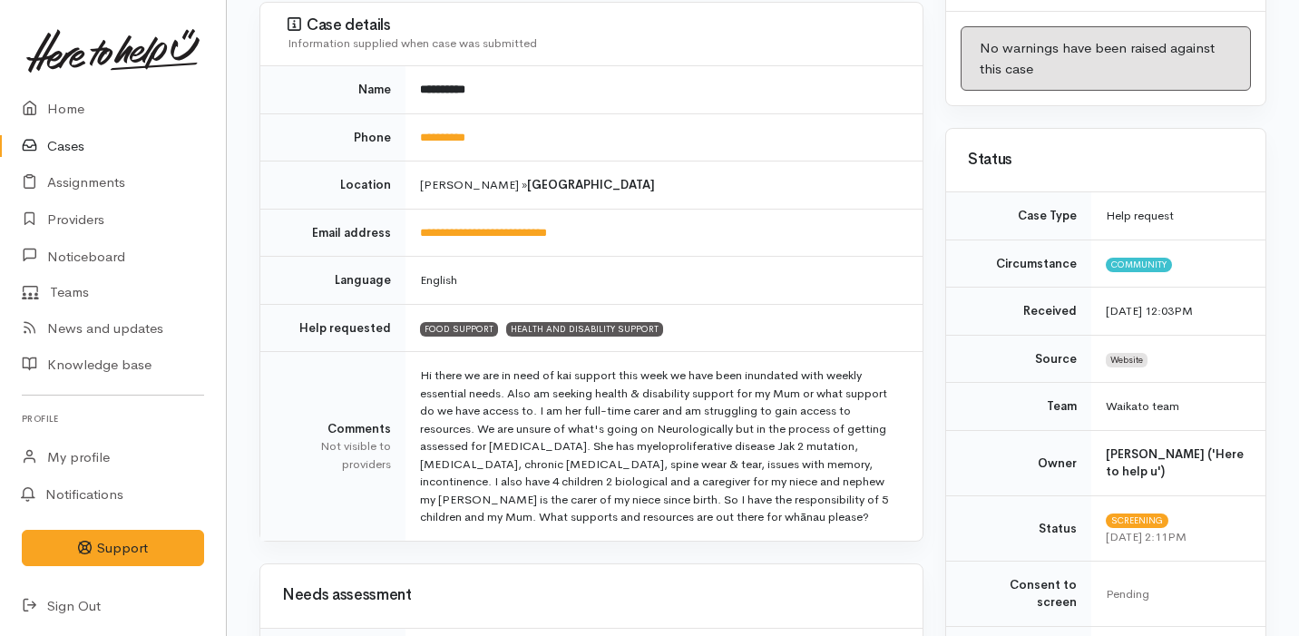
scroll to position [275, 0]
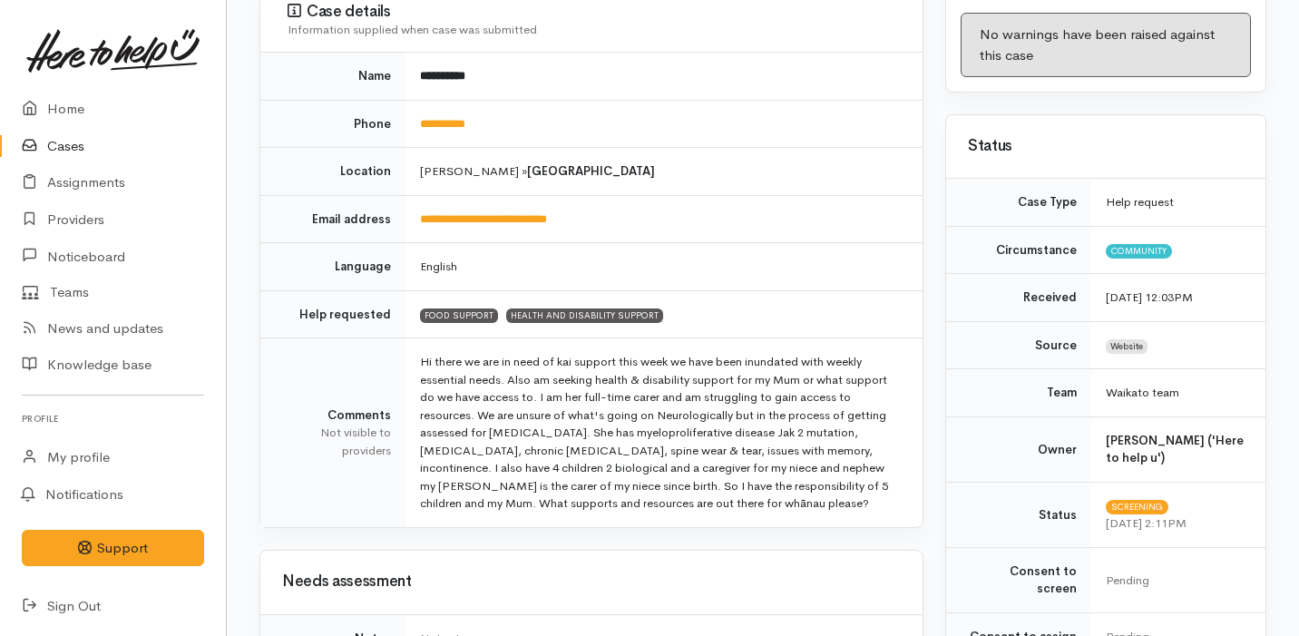
click at [94, 144] on link "Cases" at bounding box center [113, 146] width 226 height 37
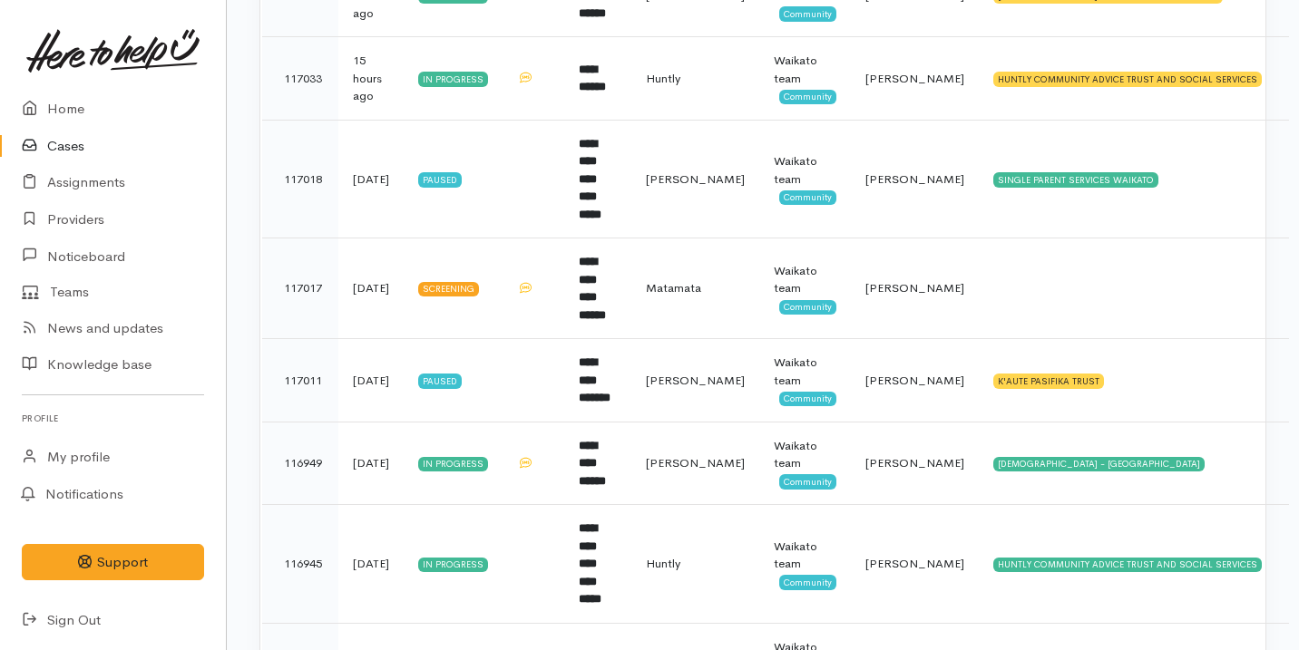
scroll to position [866, 0]
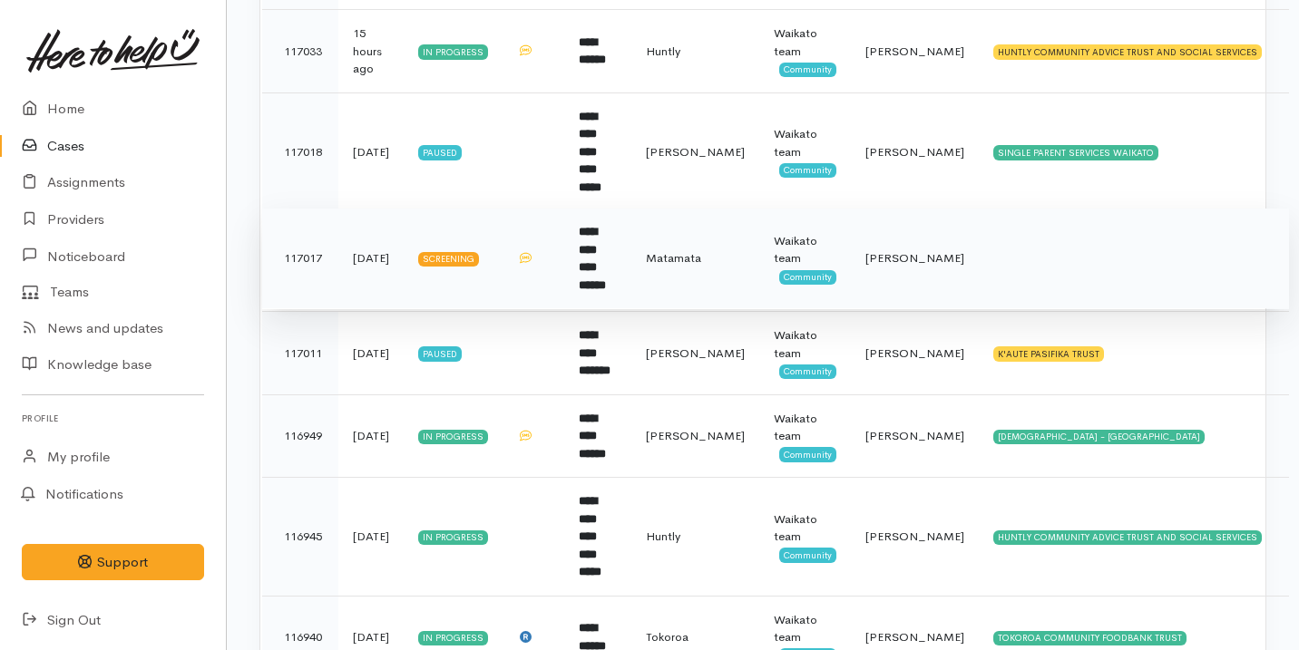
click at [554, 238] on td at bounding box center [533, 259] width 62 height 101
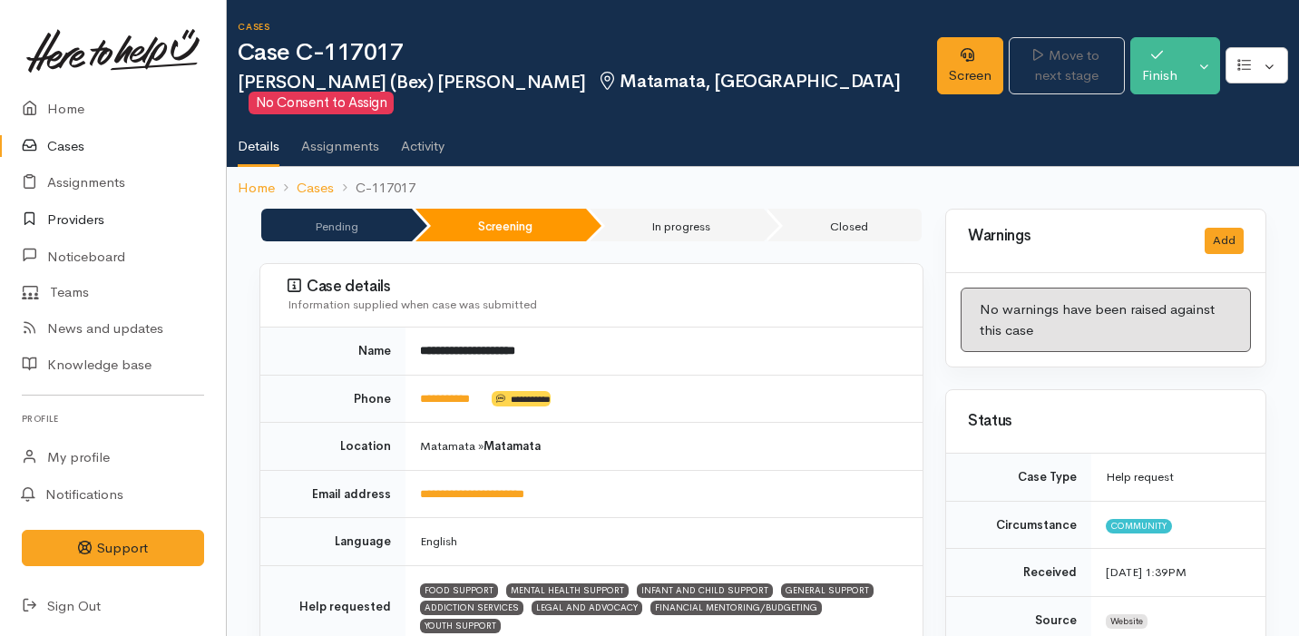
click at [113, 221] on link "Providers" at bounding box center [113, 219] width 226 height 37
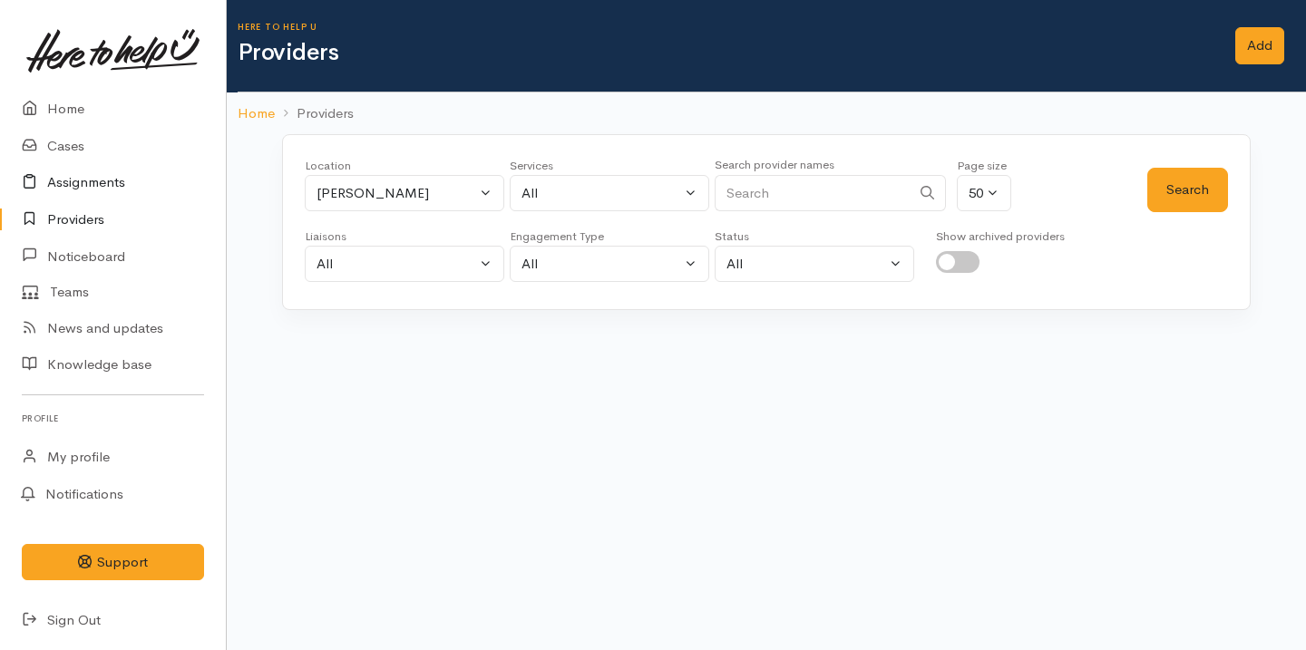
click at [140, 186] on link "Assignments" at bounding box center [113, 182] width 226 height 37
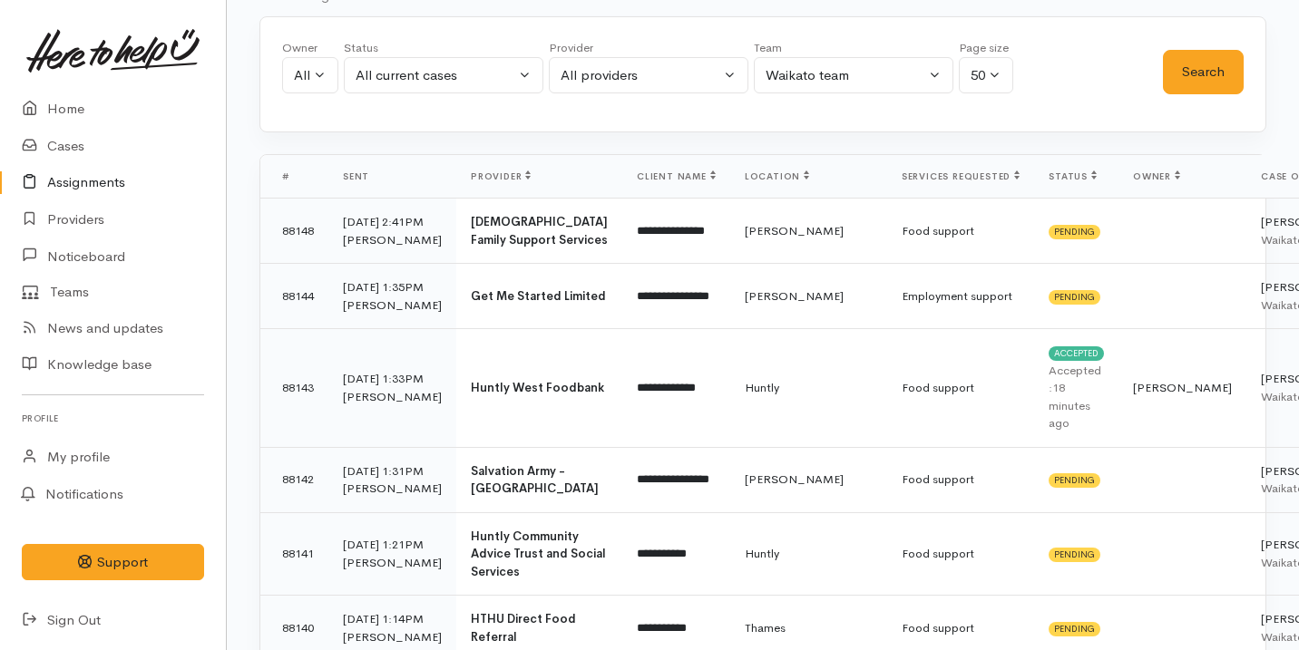
scroll to position [112, 0]
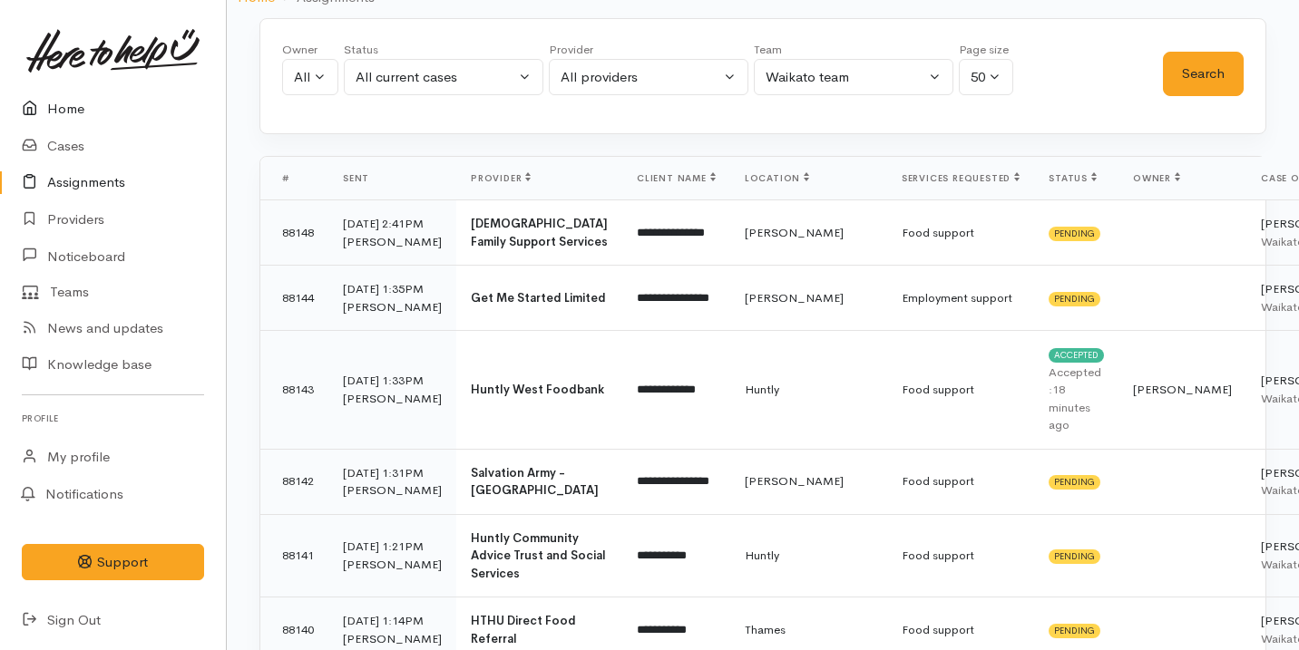
click at [102, 107] on link "Home" at bounding box center [113, 109] width 226 height 37
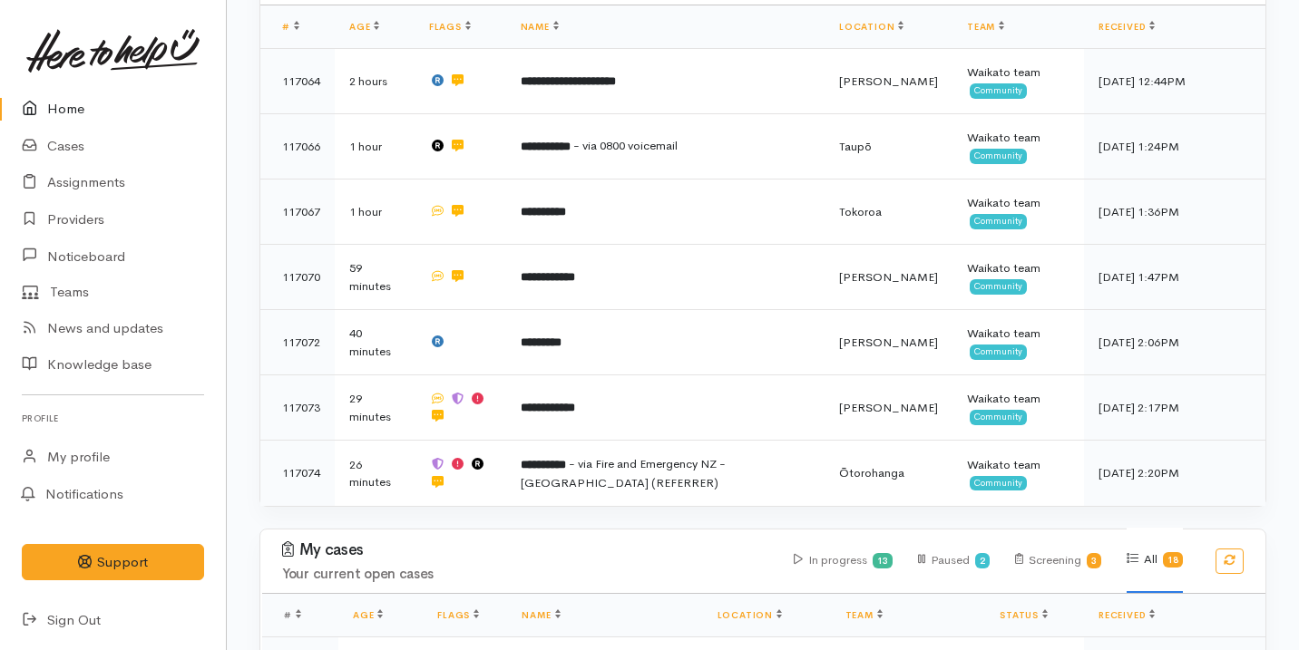
scroll to position [350, 0]
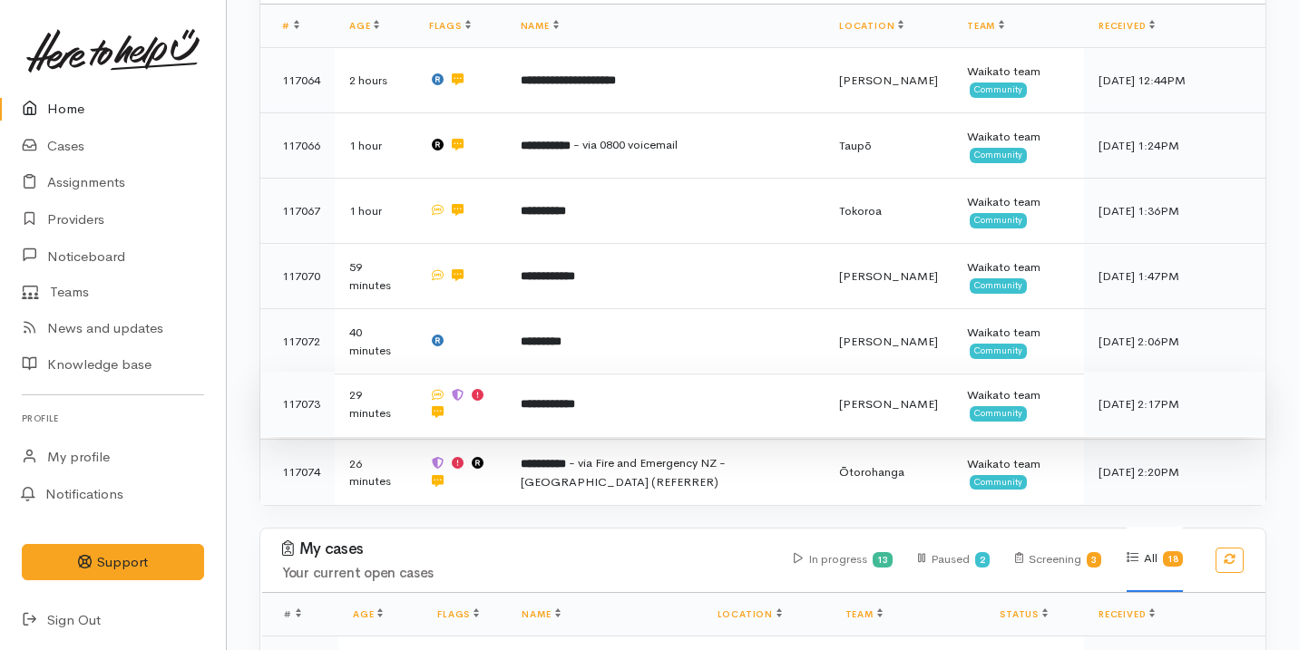
click at [497, 417] on td at bounding box center [460, 404] width 92 height 65
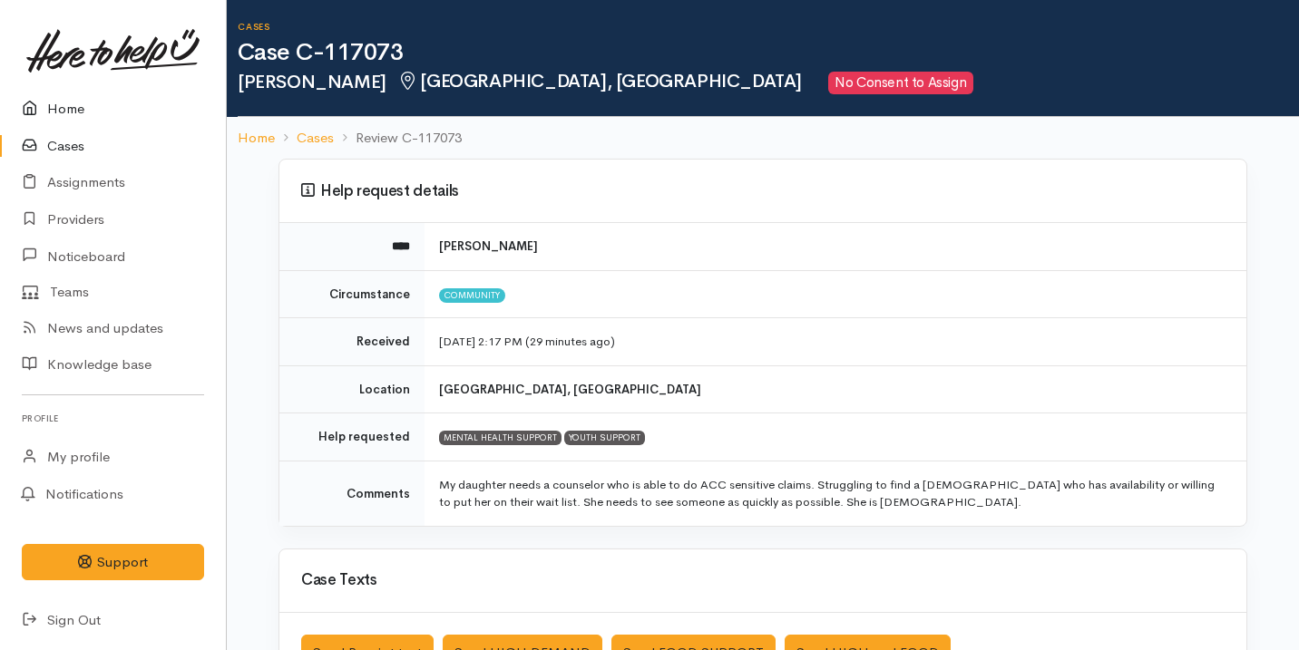
click at [95, 115] on link "Home" at bounding box center [113, 109] width 226 height 37
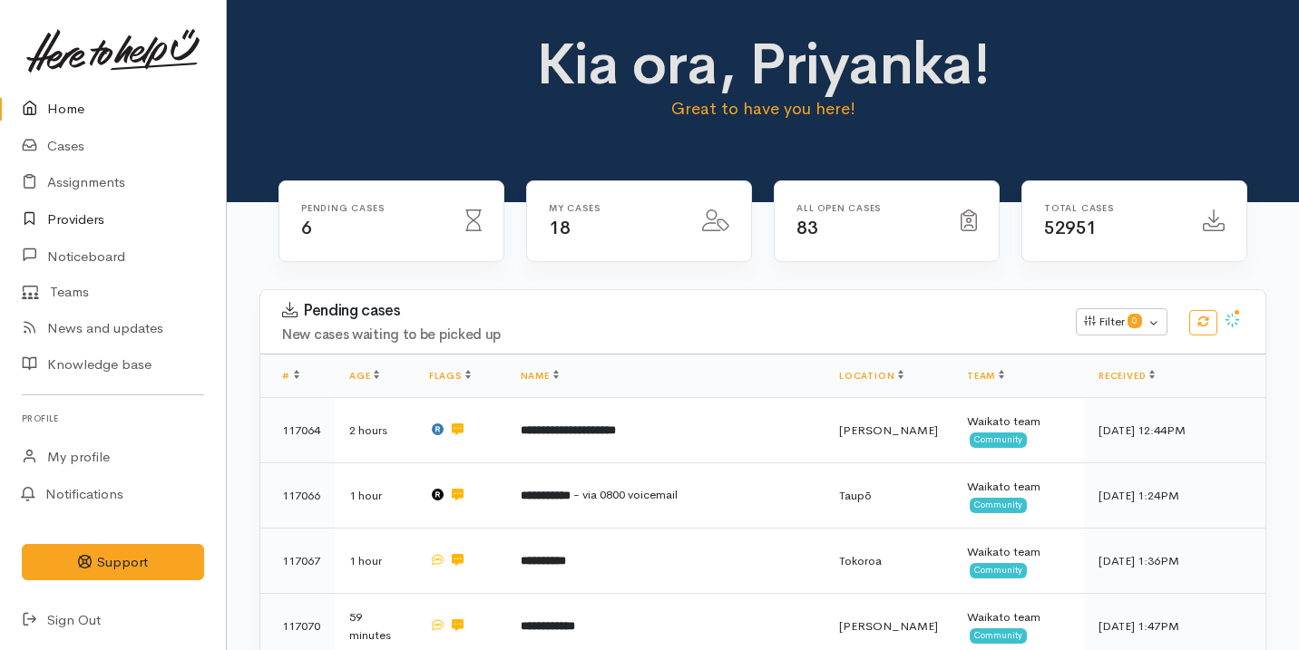
click at [82, 215] on link "Providers" at bounding box center [113, 219] width 226 height 37
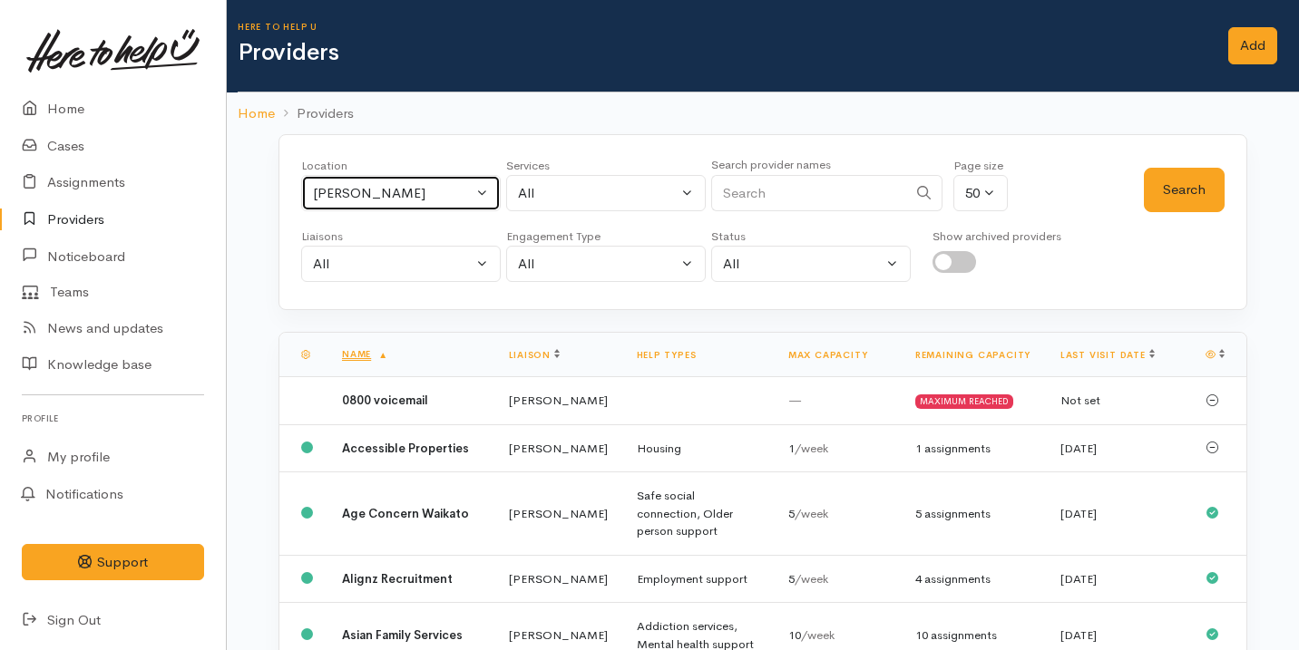
click at [391, 197] on div "[PERSON_NAME]" at bounding box center [393, 193] width 160 height 21
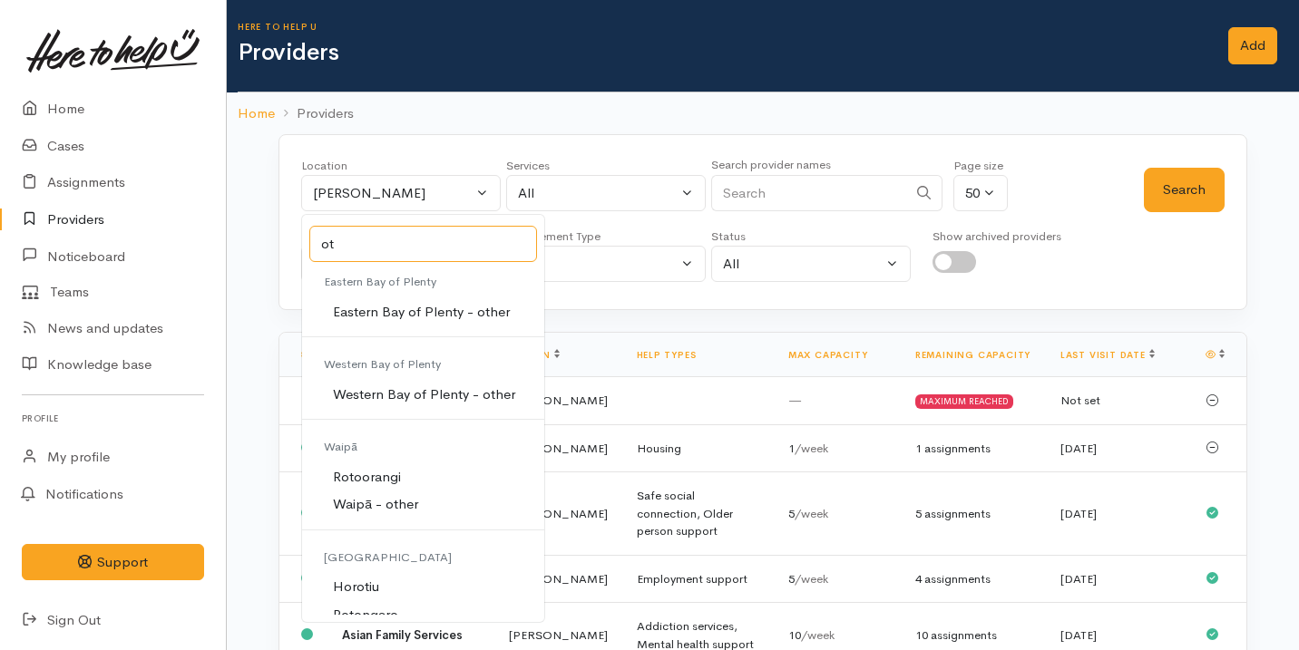
type input "o"
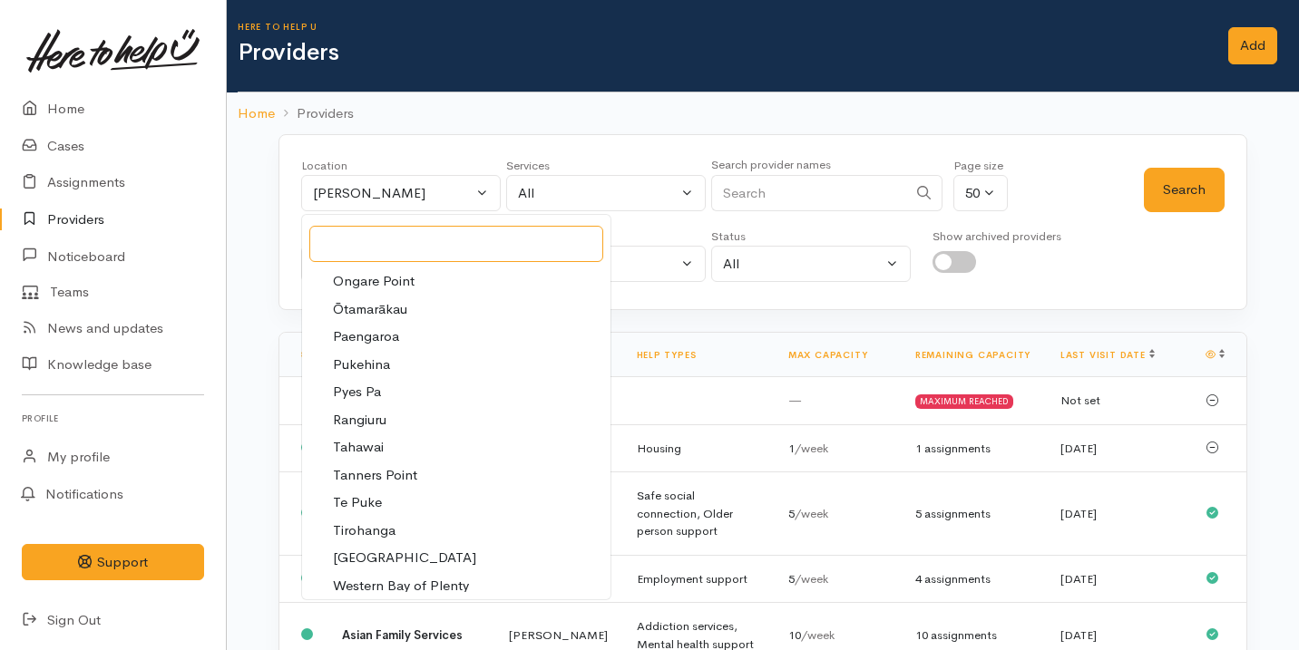
scroll to position [576, 0]
click at [548, 105] on ol "Home Providers" at bounding box center [763, 113] width 1050 height 43
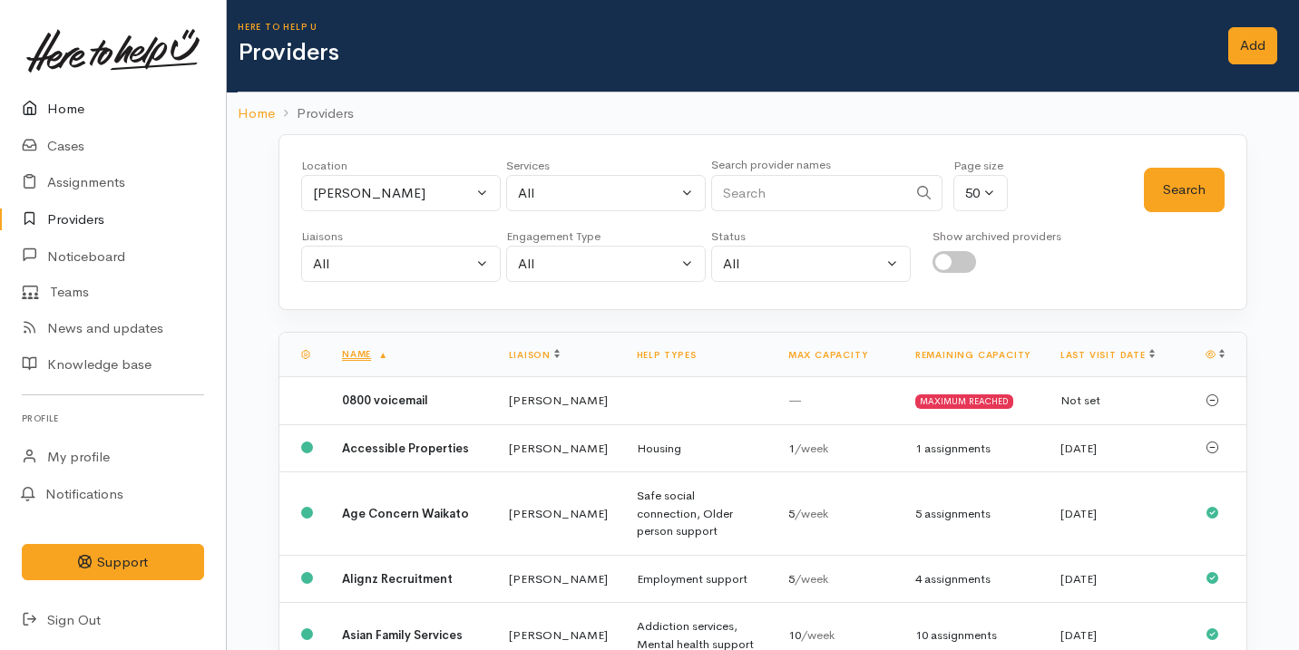
click at [85, 105] on link "Home" at bounding box center [113, 109] width 226 height 37
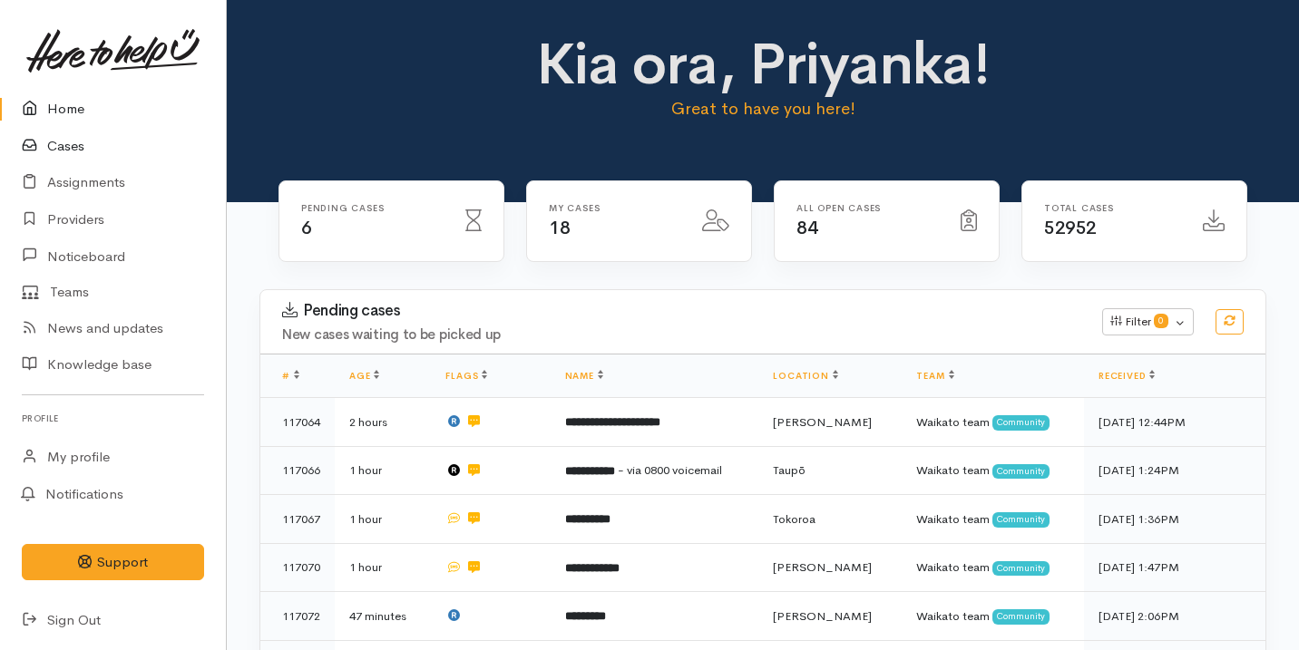
click at [93, 148] on link "Cases" at bounding box center [113, 146] width 226 height 37
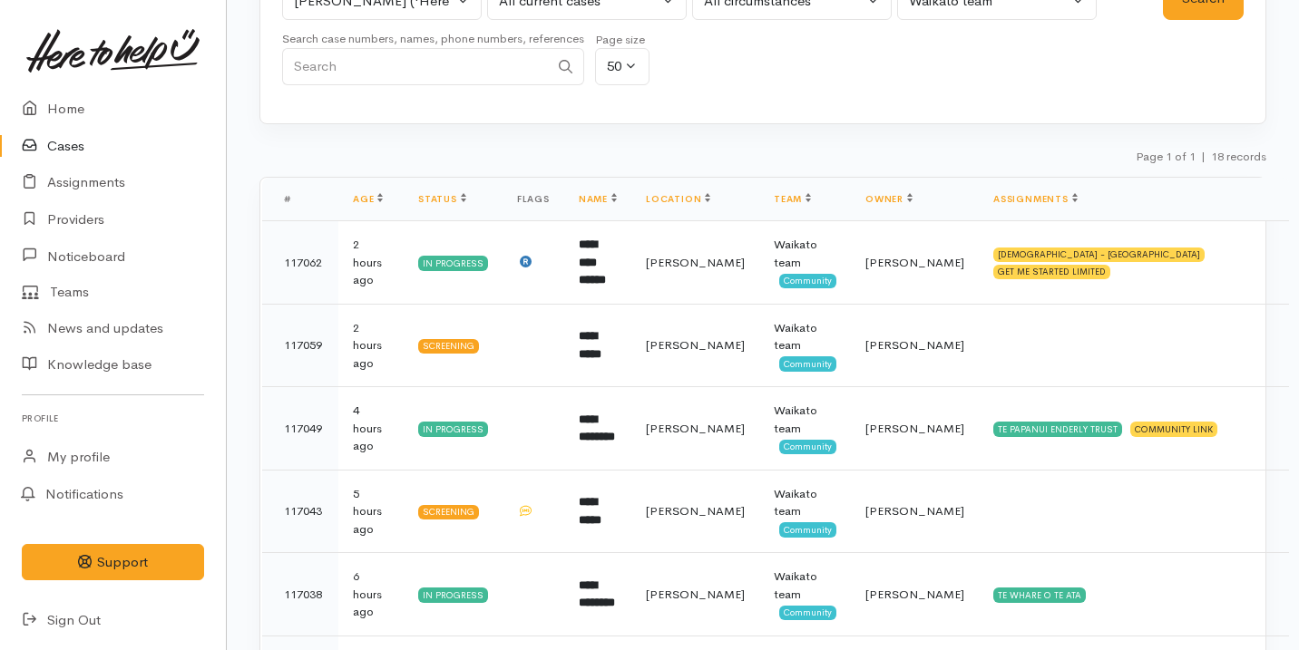
scroll to position [158, 0]
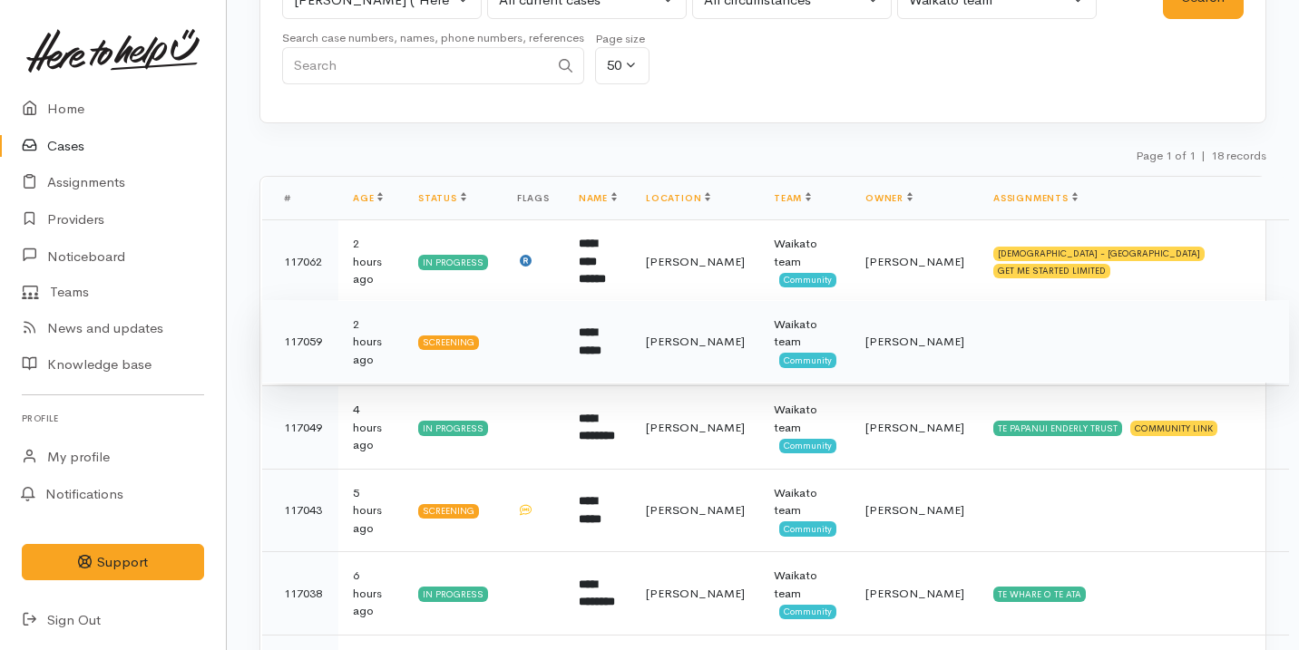
click at [554, 341] on td at bounding box center [533, 341] width 62 height 83
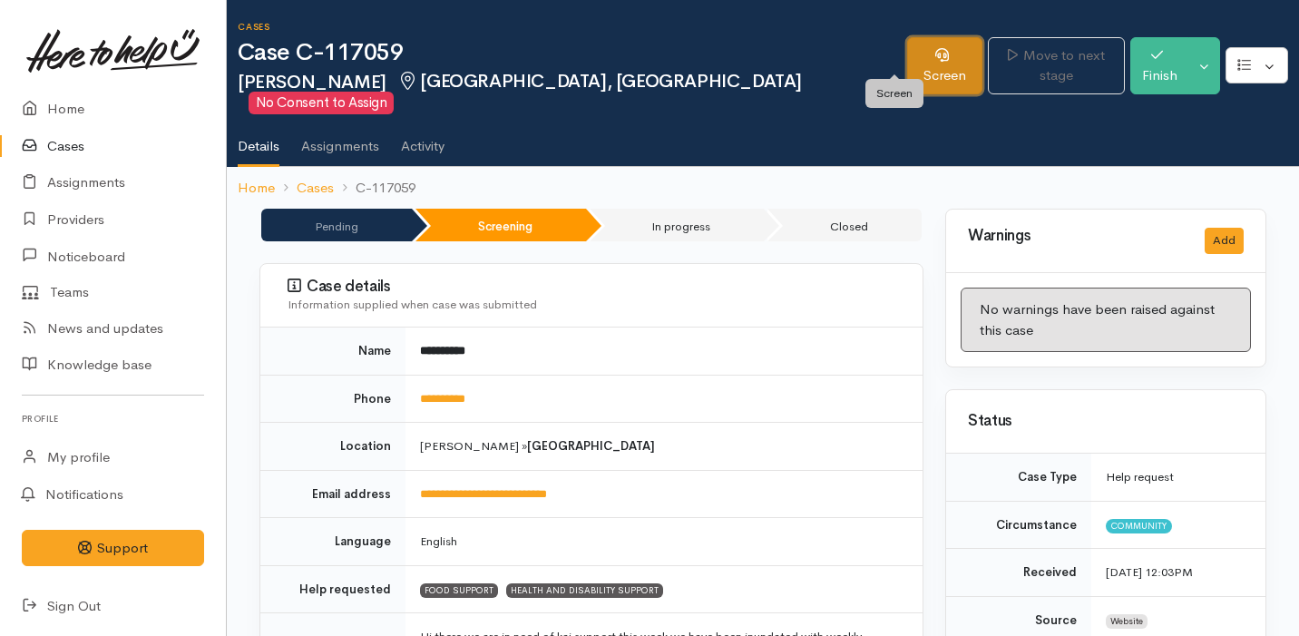
click at [909, 63] on link "Screen" at bounding box center [944, 65] width 75 height 57
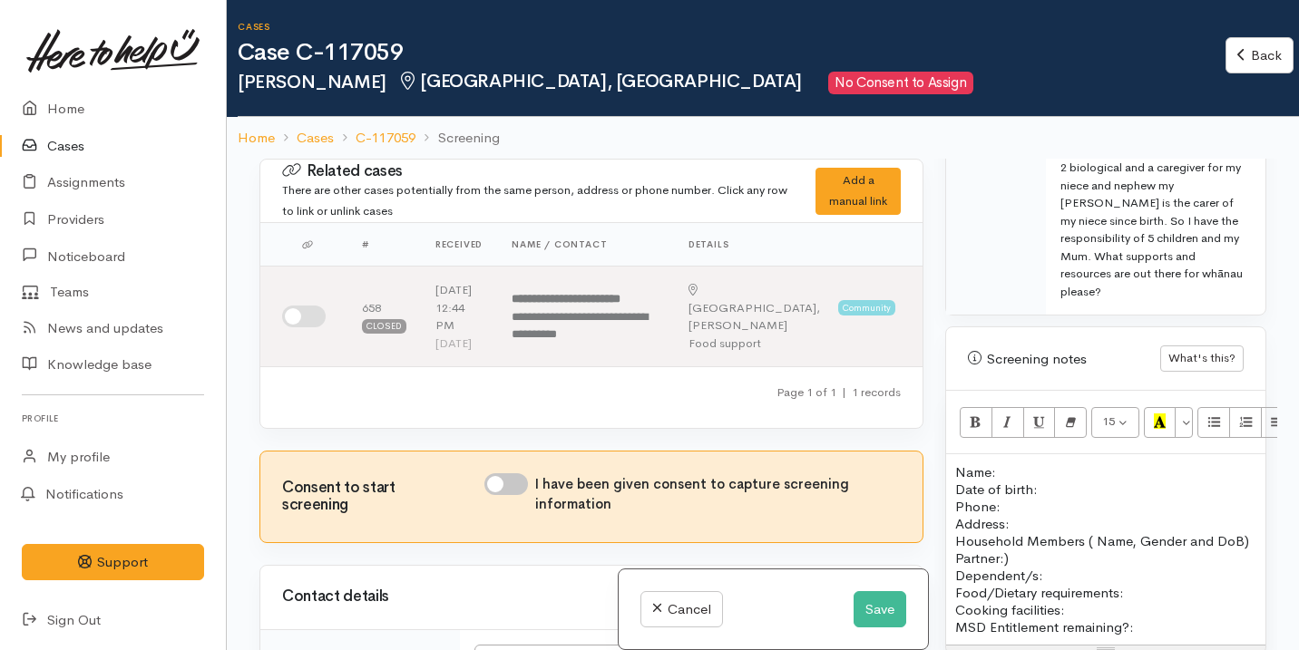
click at [1028, 410] on div "15 8 9 10 11 12 14 18 24 36 Background Color Transparent Select #ffff00 Text Co…" at bounding box center [1105, 422] width 319 height 63
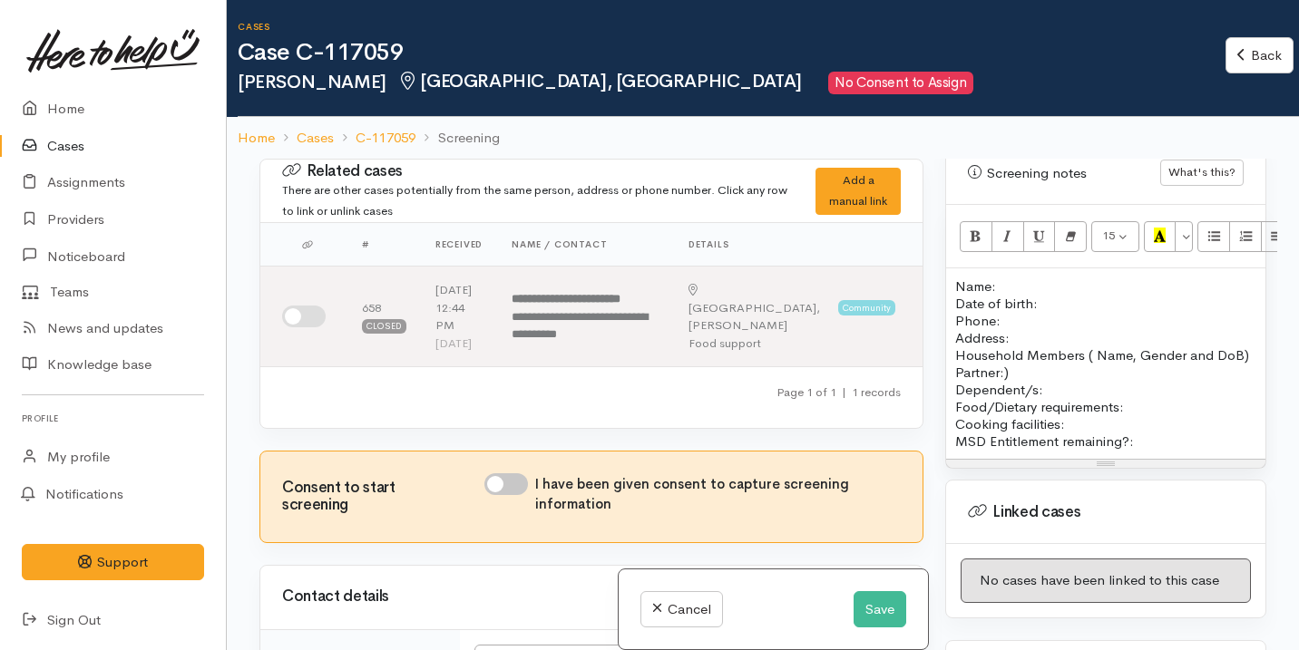
scroll to position [1646, 0]
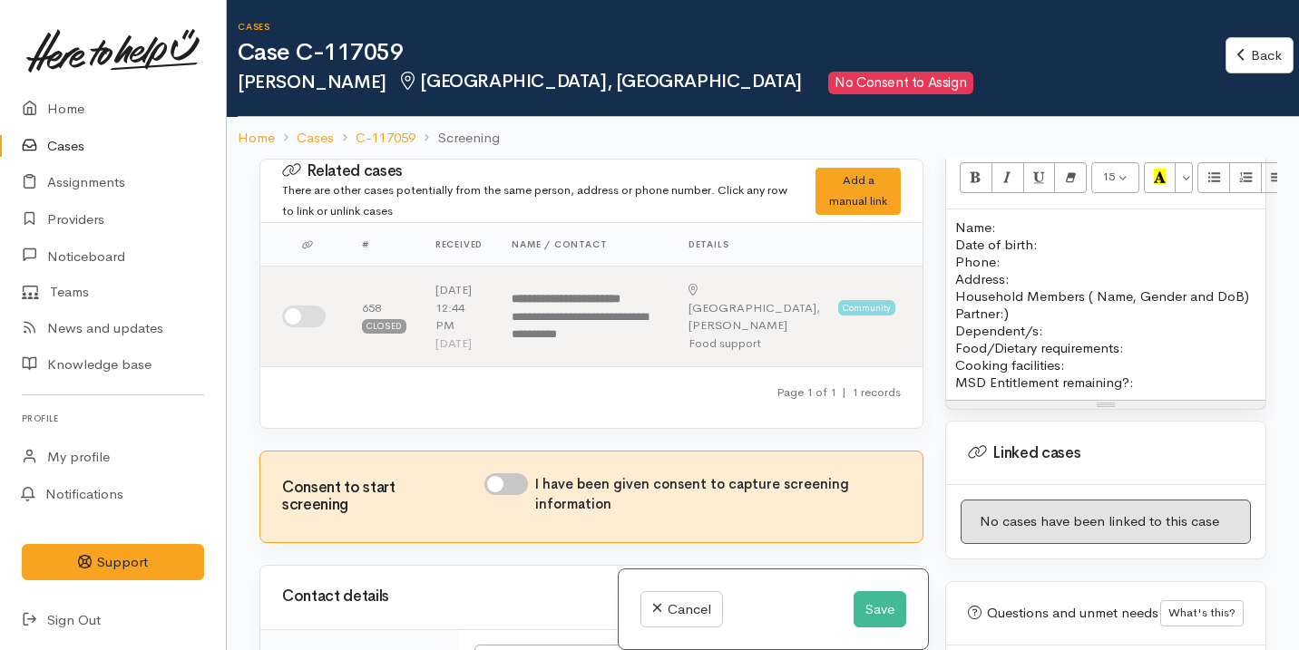
click at [1155, 360] on p "Food/Dietary requirements: Cooking facilities: MSD Entitlement remaining?:" at bounding box center [1105, 365] width 301 height 52
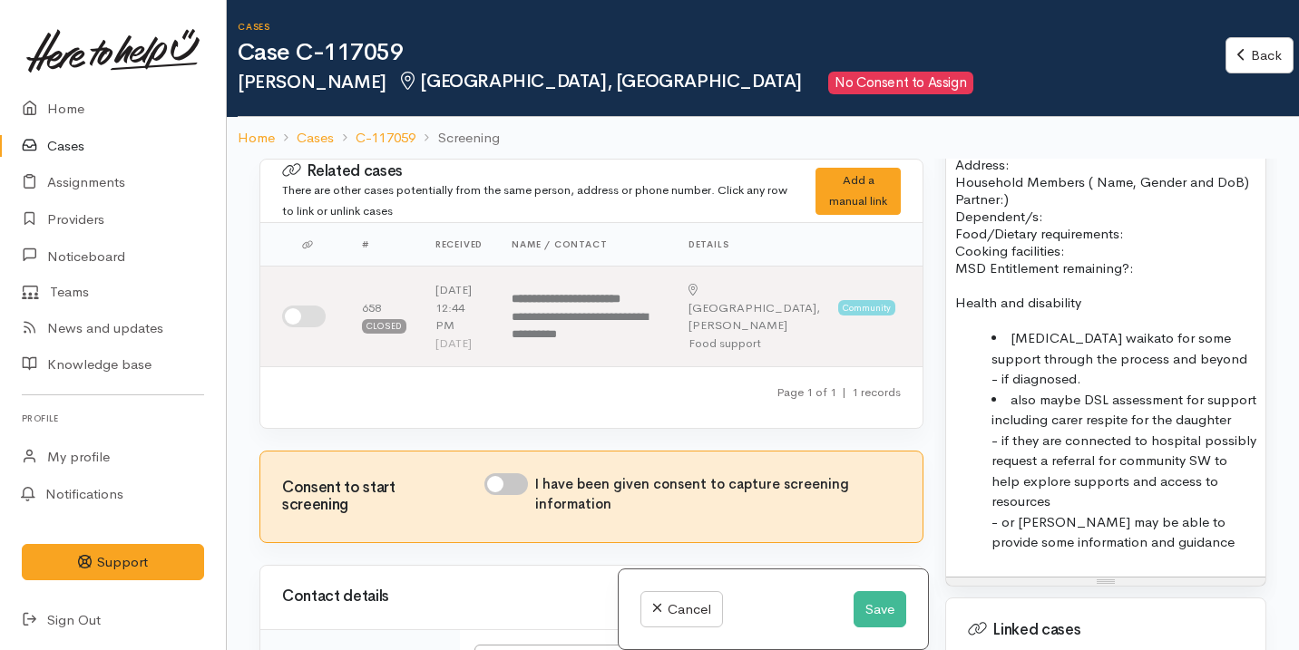
scroll to position [1753, 0]
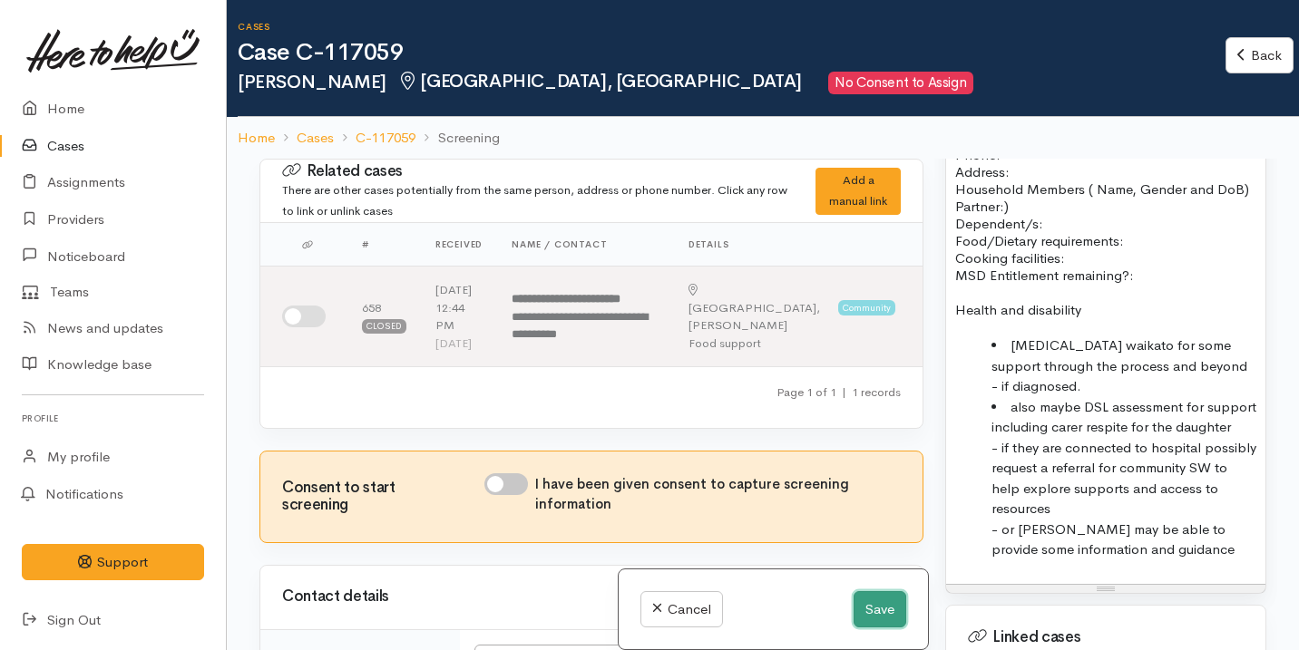
click at [859, 605] on button "Save" at bounding box center [879, 609] width 53 height 37
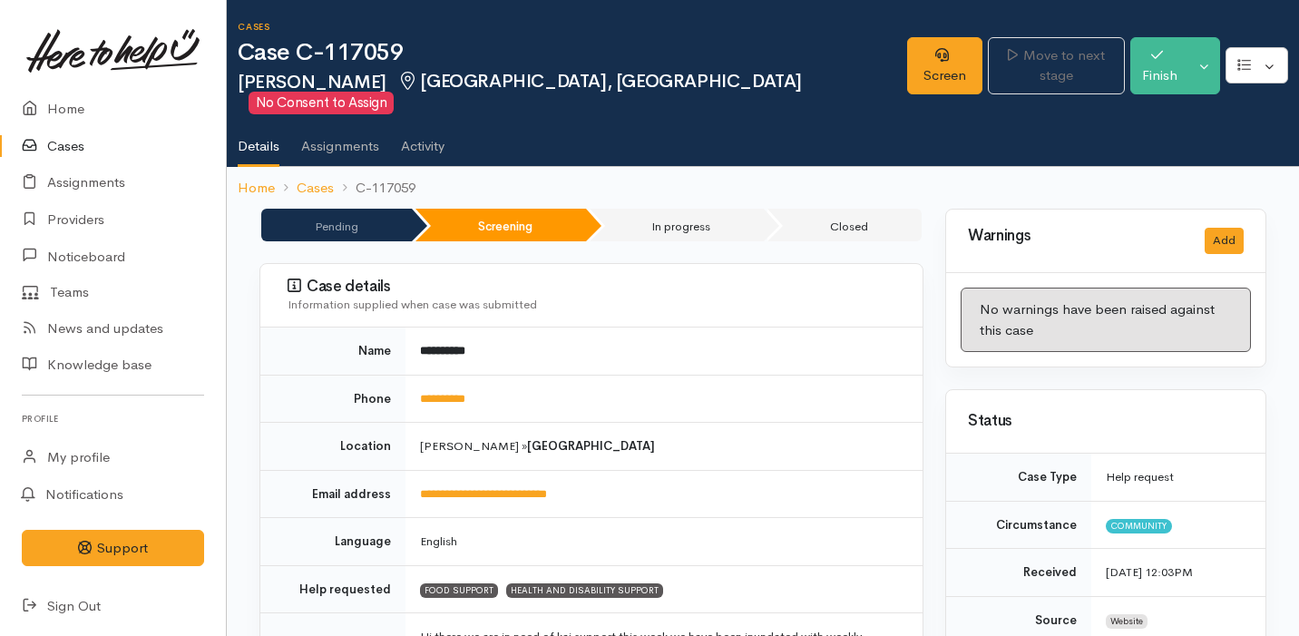
click at [155, 150] on link "Cases" at bounding box center [113, 146] width 226 height 37
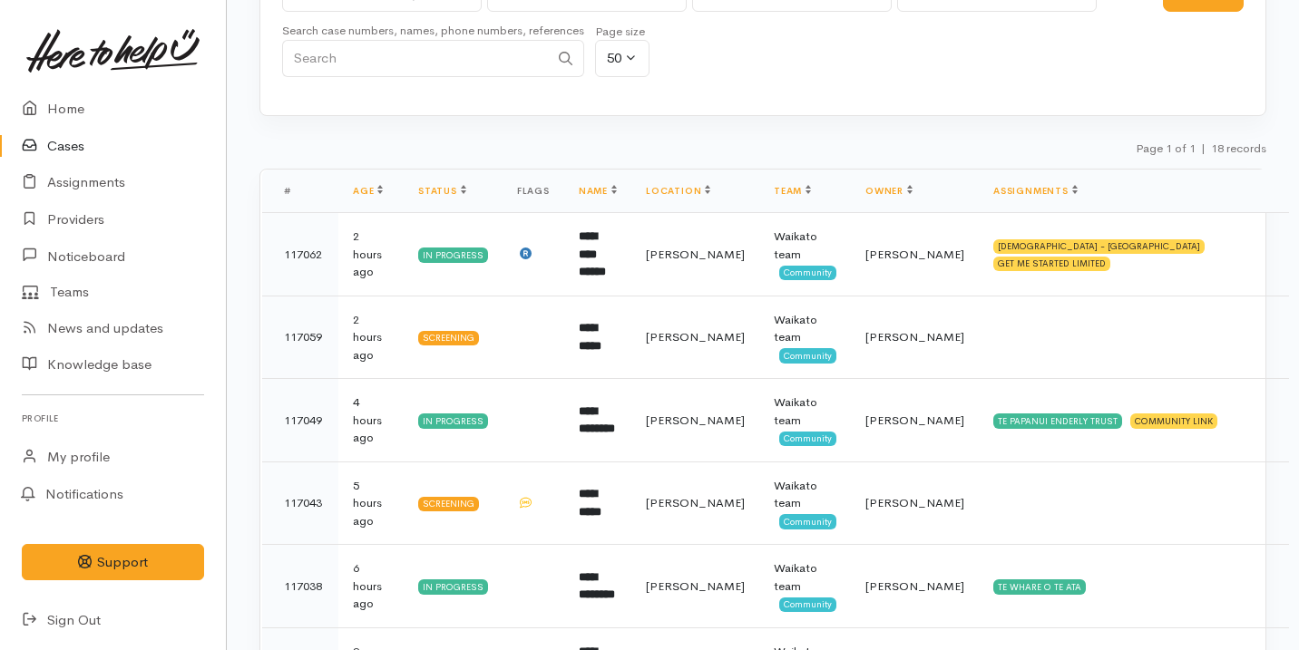
scroll to position [105, 0]
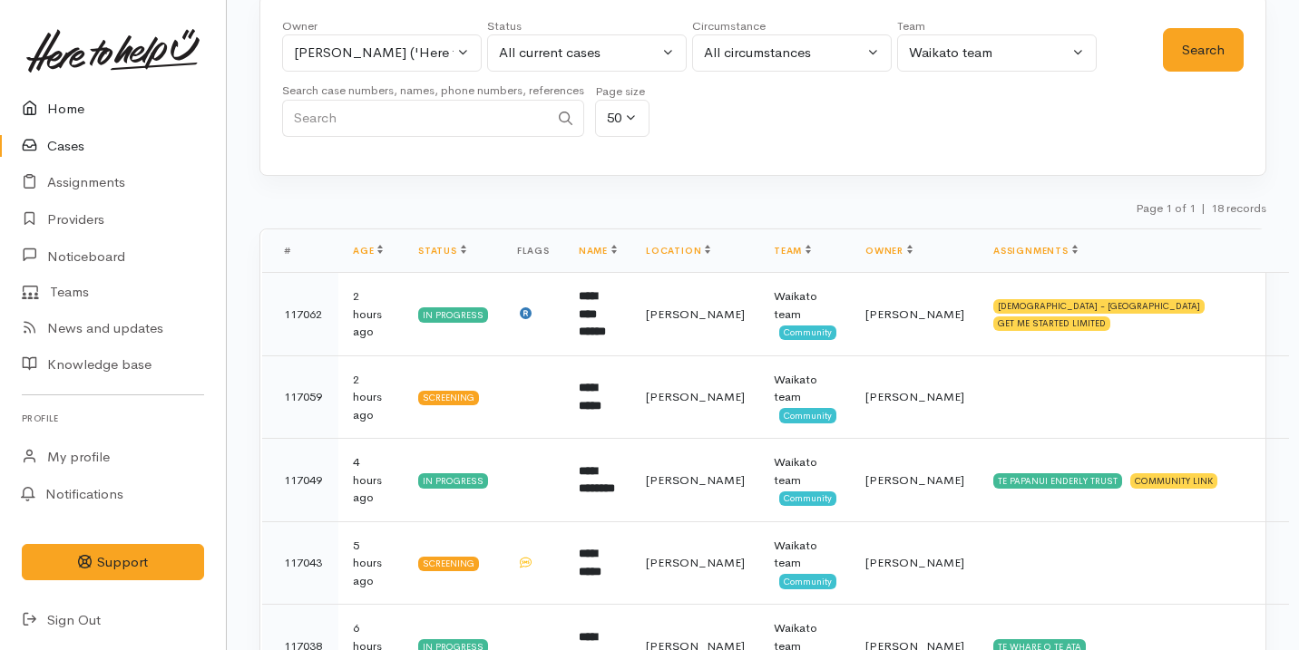
click at [156, 115] on link "Home" at bounding box center [113, 109] width 226 height 37
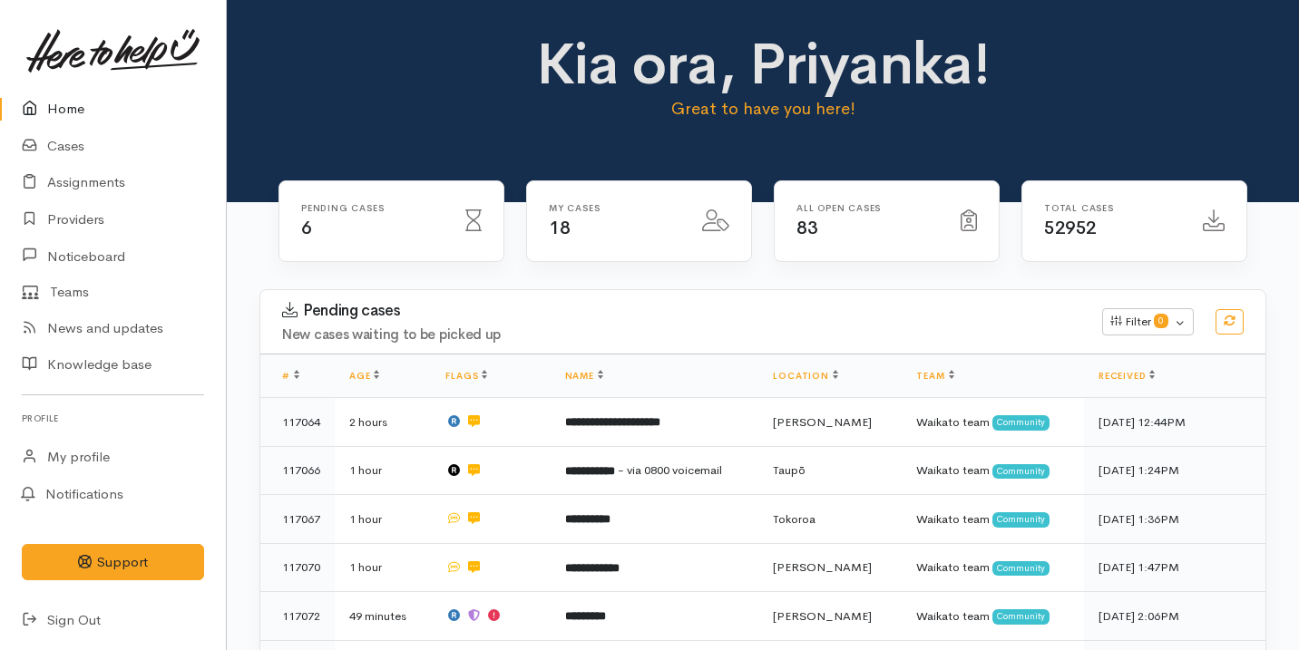
scroll to position [141, 0]
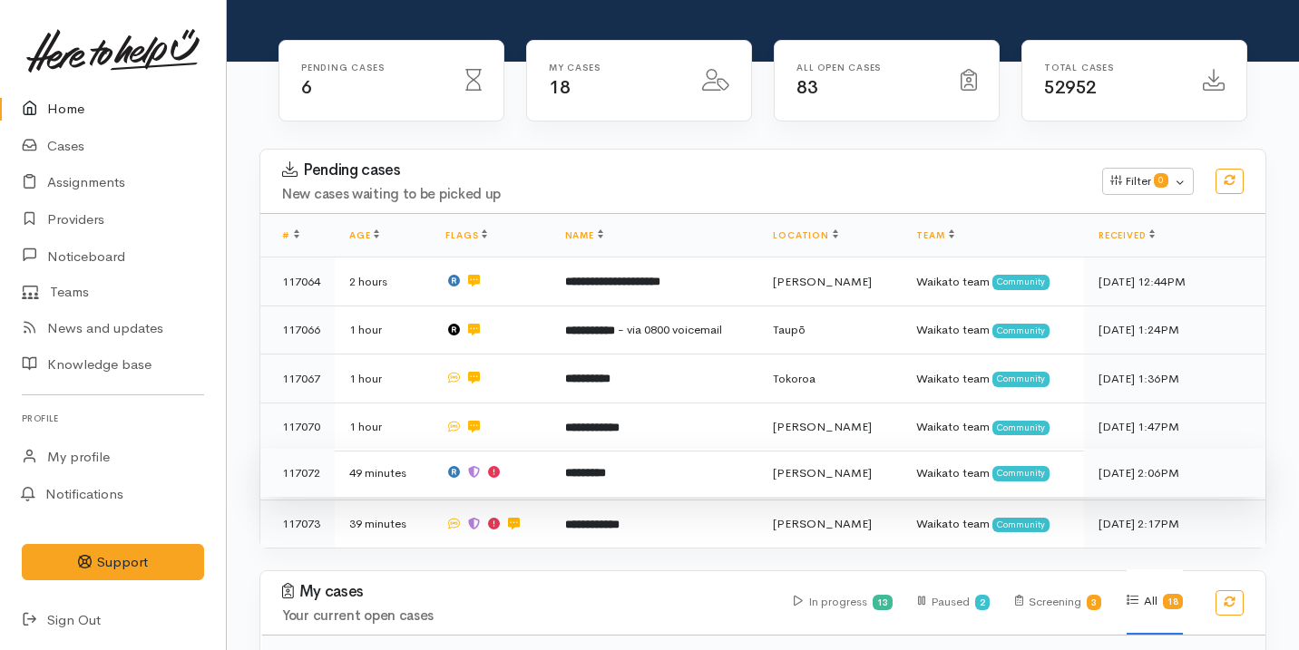
click at [548, 473] on td at bounding box center [490, 473] width 119 height 49
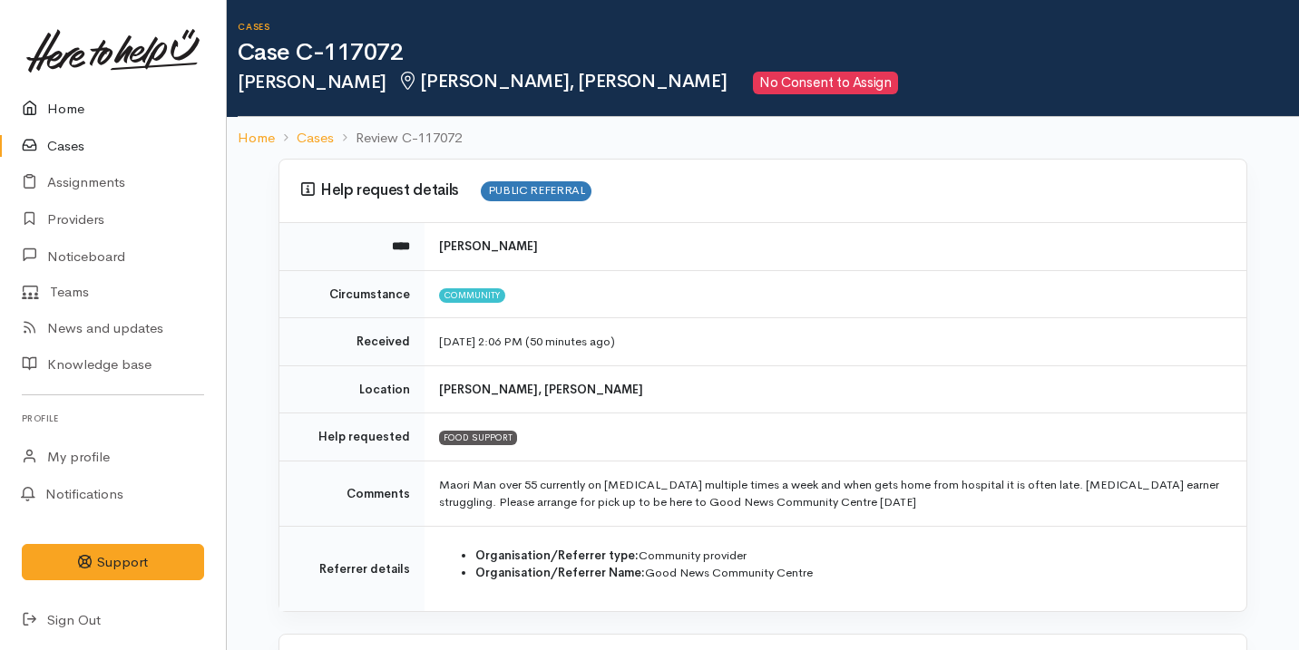
click at [160, 123] on link "Home" at bounding box center [113, 109] width 226 height 37
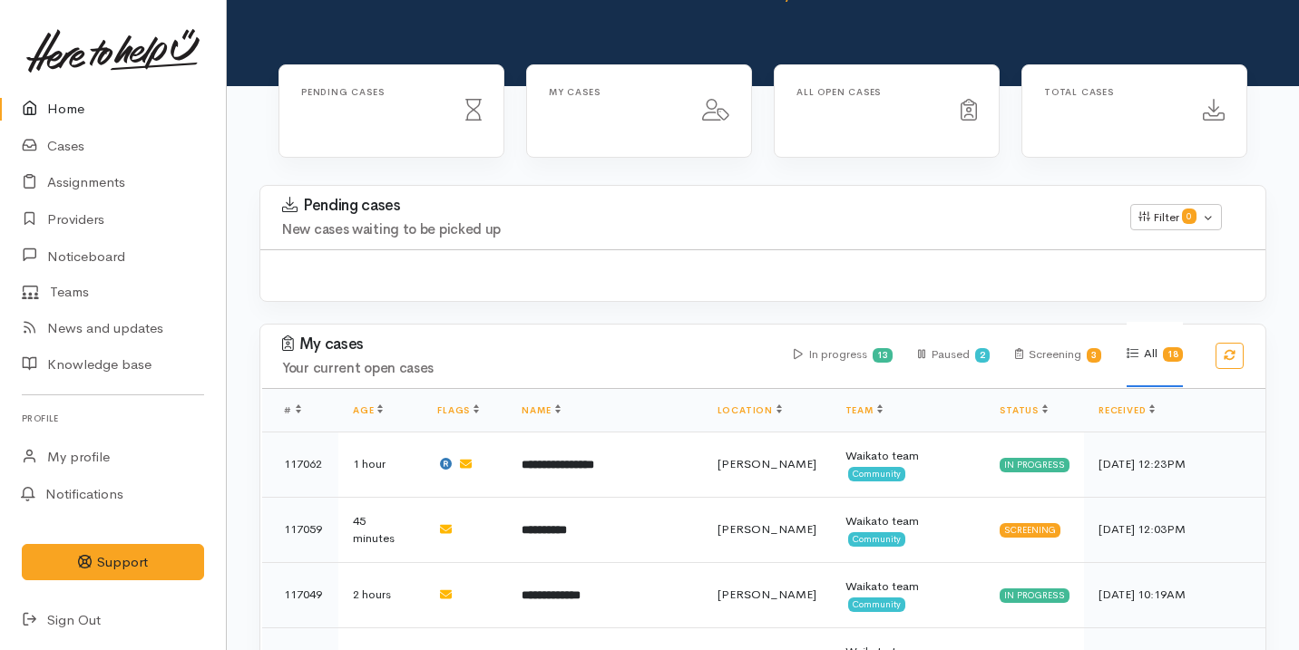
scroll to position [259, 0]
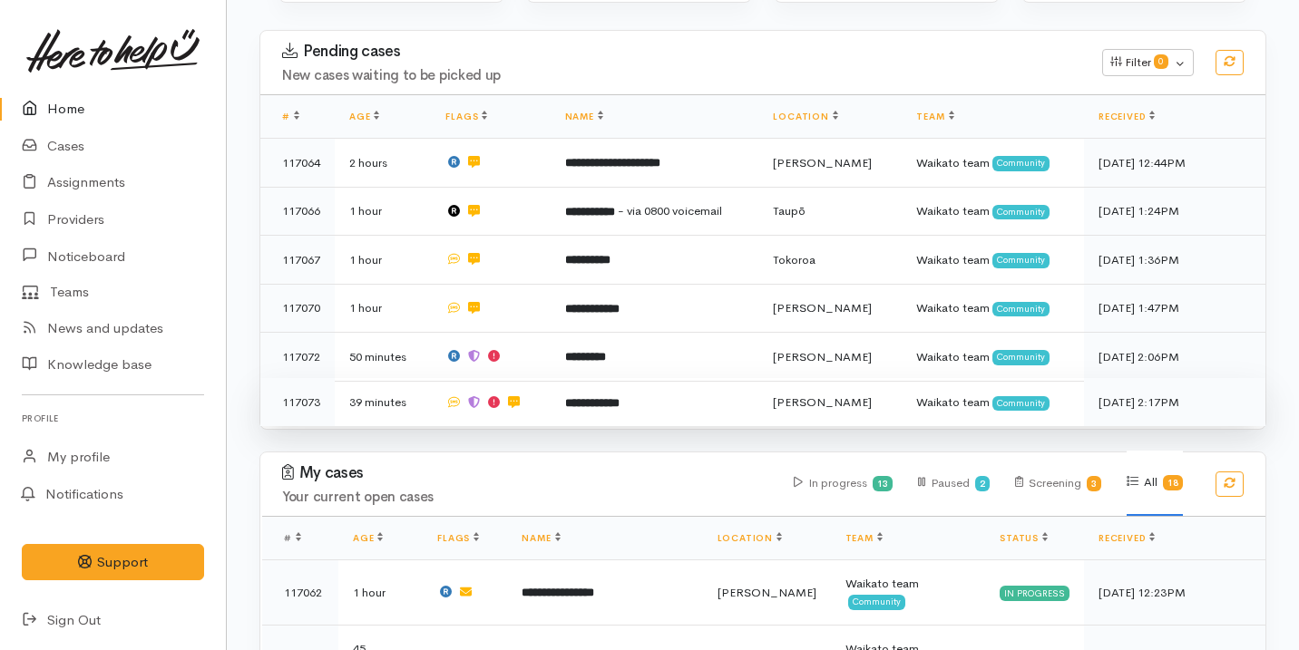
click at [671, 411] on td "**********" at bounding box center [654, 402] width 209 height 48
